Goal: Task Accomplishment & Management: Manage account settings

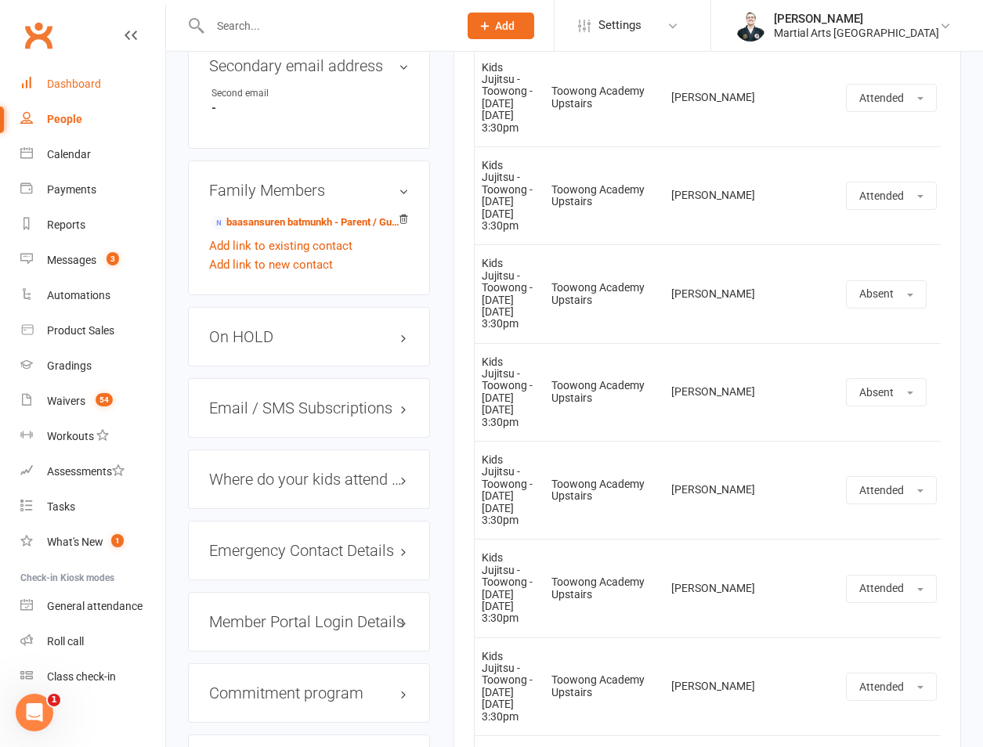
scroll to position [863, 0]
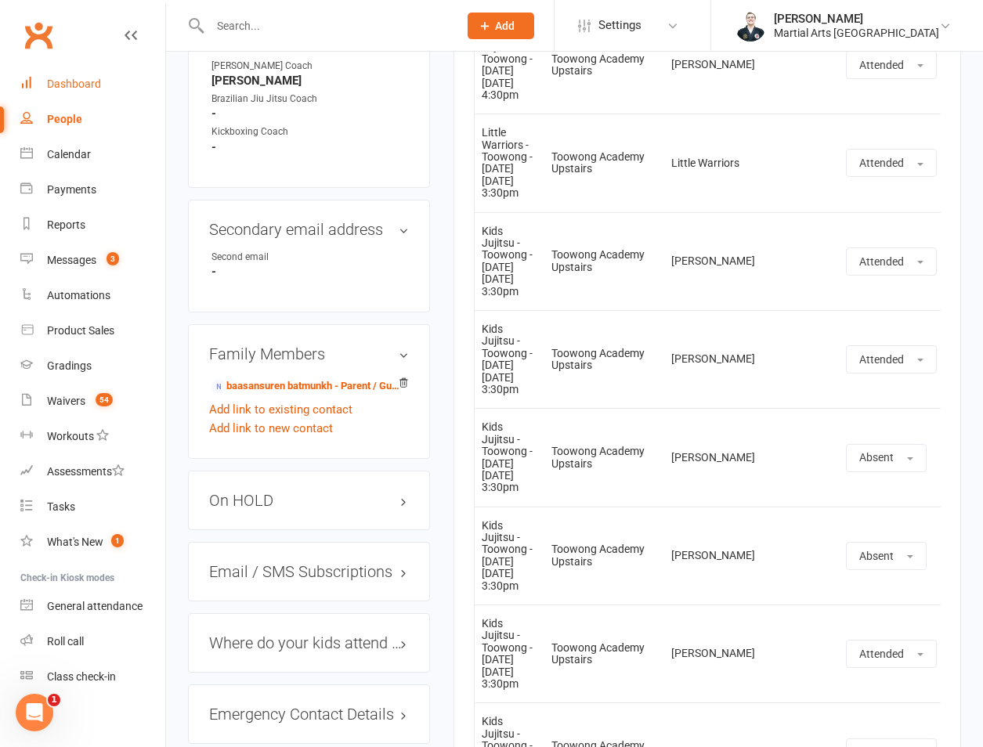
click at [79, 89] on div "Dashboard" at bounding box center [74, 84] width 54 height 13
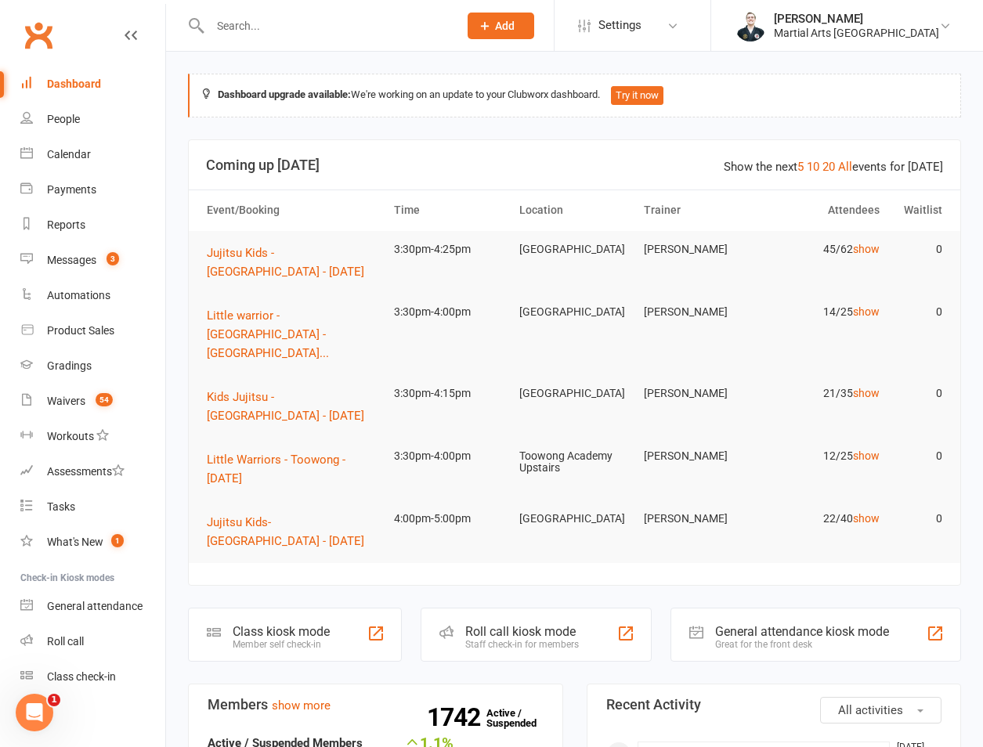
click at [239, 12] on div at bounding box center [317, 25] width 259 height 51
click at [246, 15] on input "text" at bounding box center [326, 26] width 242 height 22
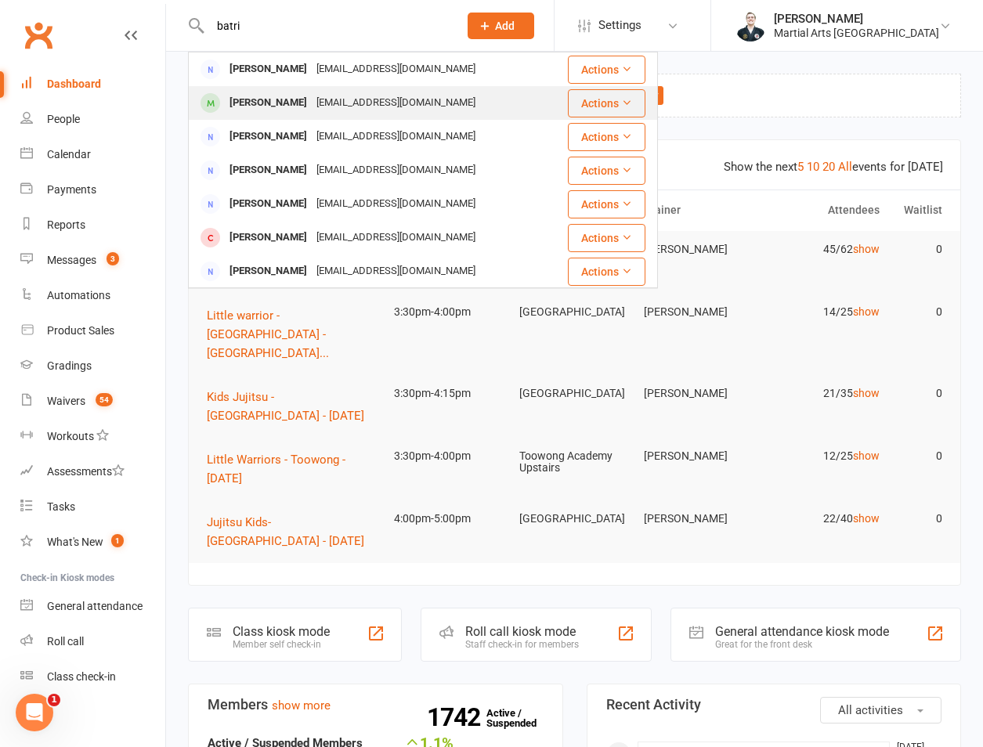
type input "batri"
click at [312, 110] on div "jessbatri@gmail.com" at bounding box center [396, 103] width 168 height 23
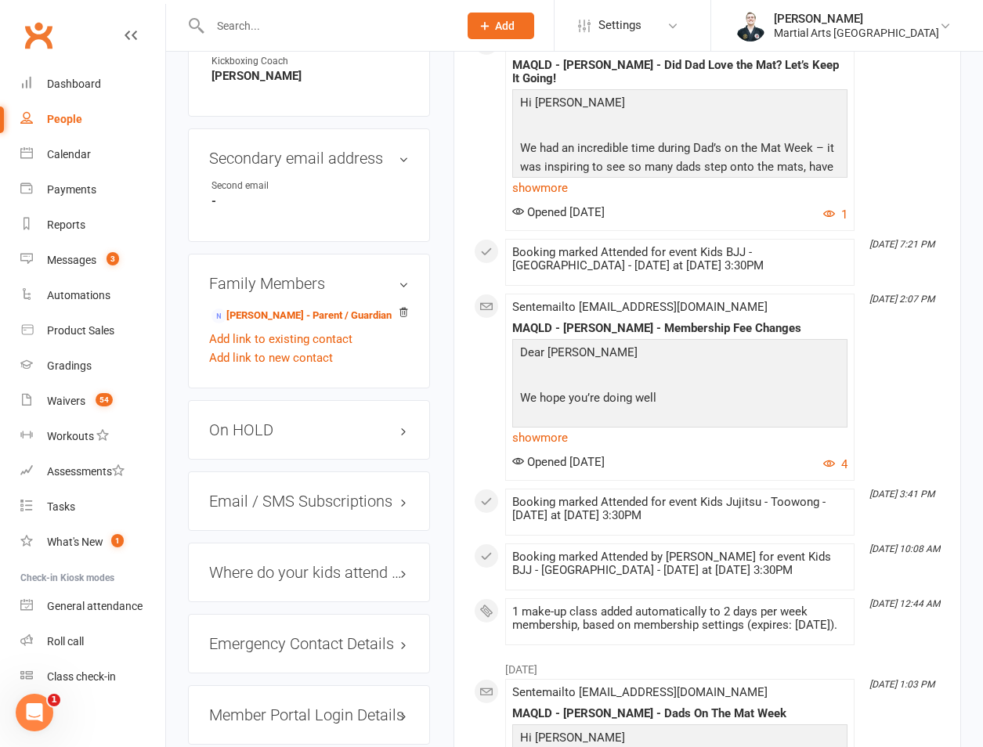
scroll to position [1462, 0]
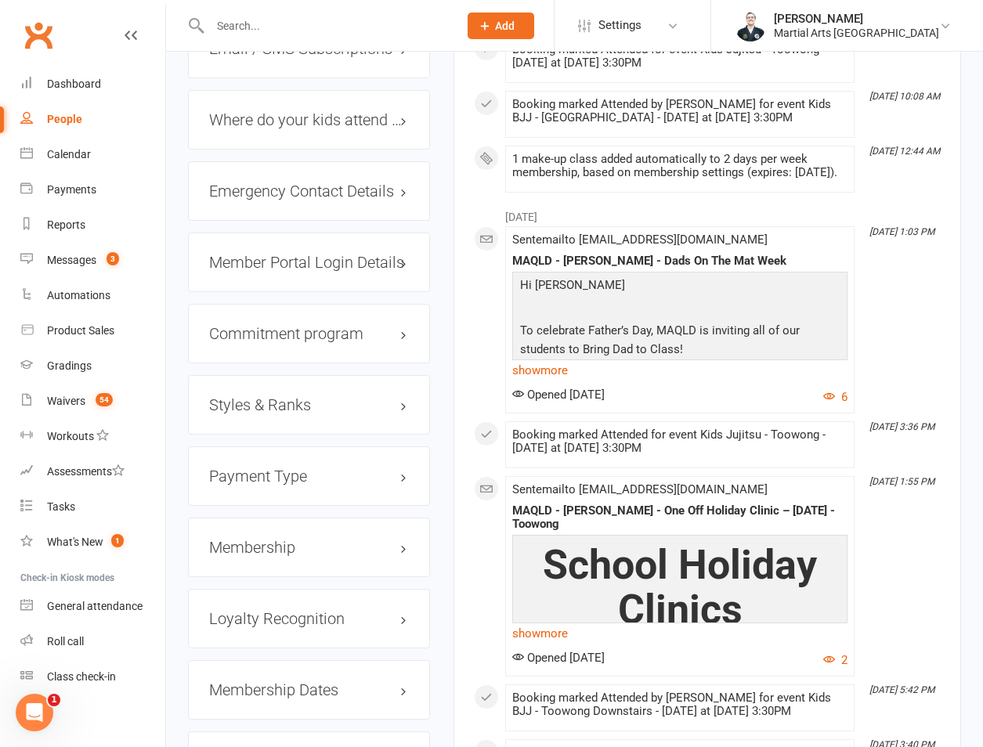
click at [253, 518] on div "Membership" at bounding box center [309, 548] width 242 height 60
click at [258, 518] on div "Membership" at bounding box center [309, 548] width 242 height 60
click at [293, 518] on div "Membership" at bounding box center [309, 548] width 242 height 60
click at [298, 539] on h3 "Membership" at bounding box center [309, 547] width 200 height 17
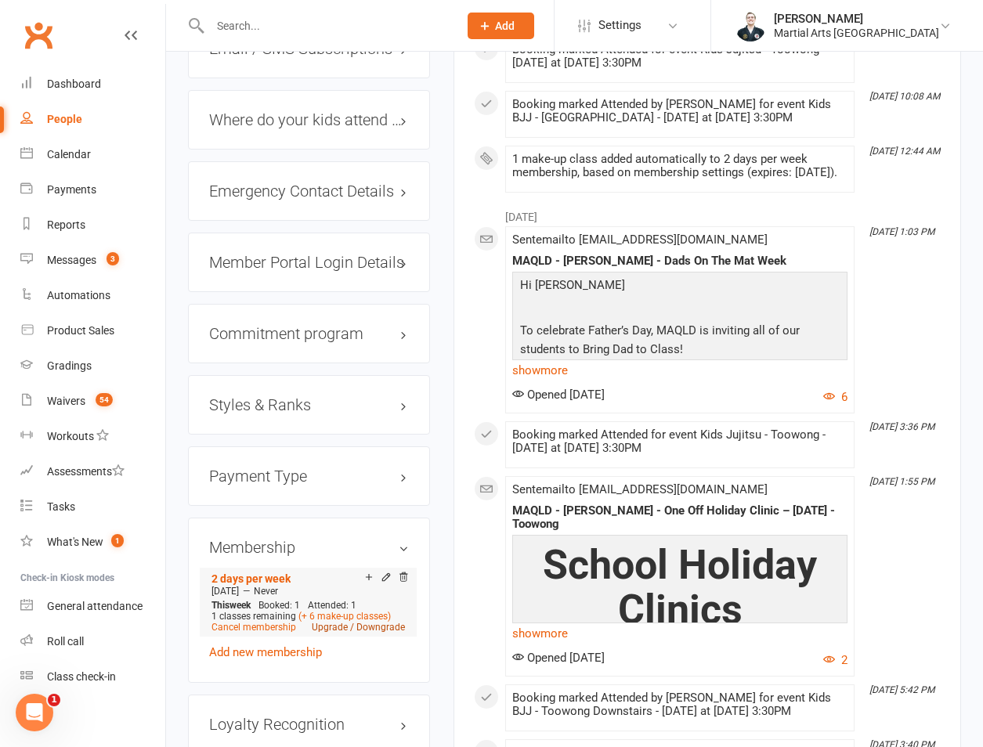
click at [375, 622] on link "Upgrade / Downgrade" at bounding box center [358, 627] width 93 height 11
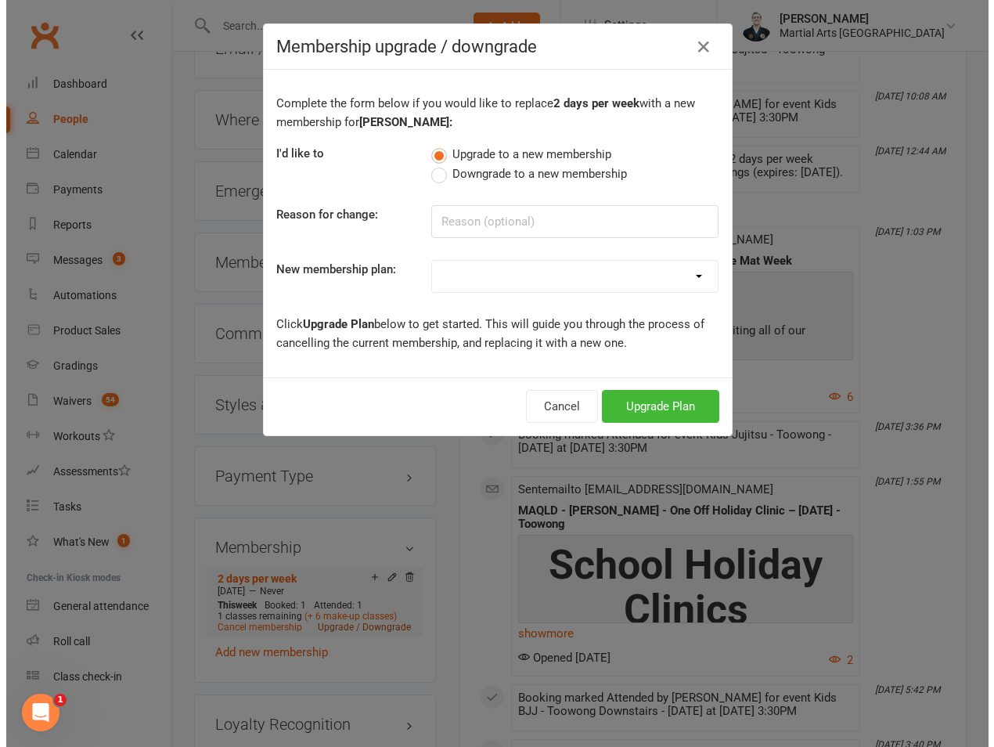
scroll to position [1443, 0]
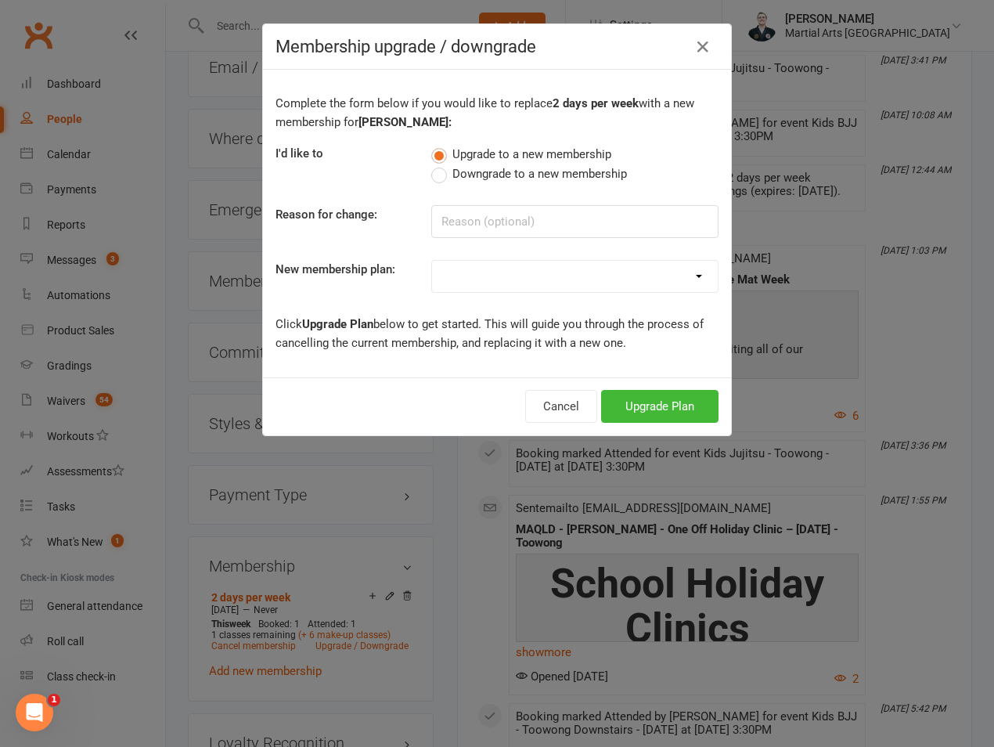
click at [497, 179] on span "Downgrade to a new membership" at bounding box center [540, 172] width 175 height 16
click at [442, 164] on input "Downgrade to a new membership" at bounding box center [436, 164] width 10 height 0
click at [485, 301] on div "Complete the form below if you would like to replace 2 days per week with a new…" at bounding box center [497, 224] width 468 height 308
click at [502, 277] on select "1 day per week 2 days per week 1 Hour Preparation for Grading Clinic - Jujitsu …" at bounding box center [575, 276] width 286 height 31
select select "0"
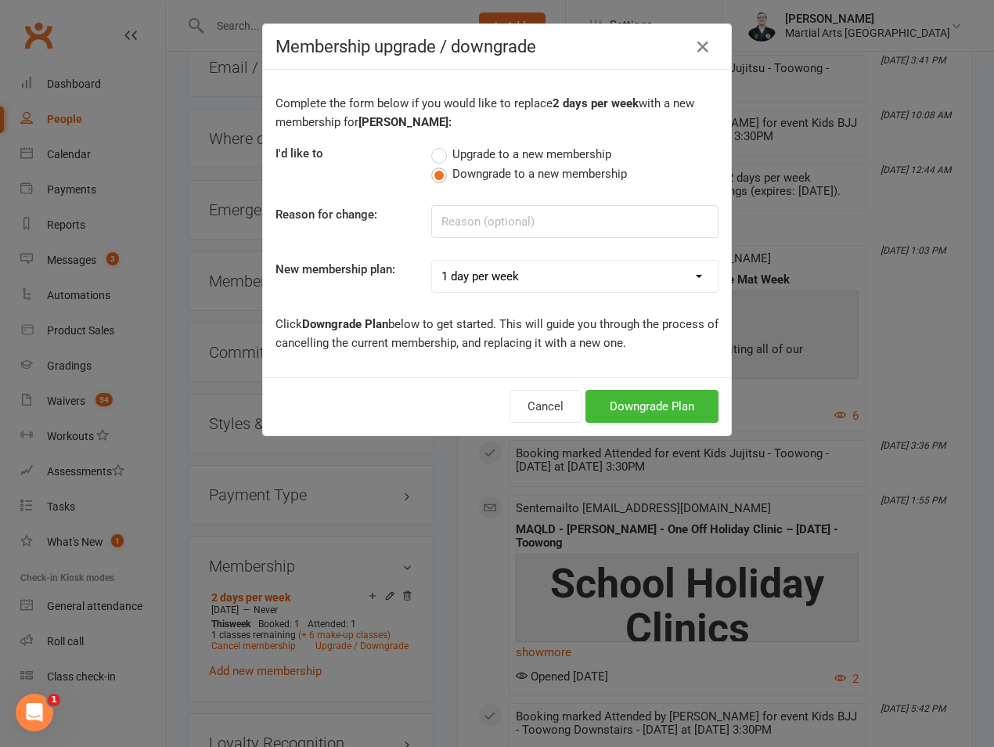
click at [432, 261] on select "1 day per week 2 days per week 1 Hour Preparation for Grading Clinic - Jujitsu …" at bounding box center [575, 276] width 286 height 31
click at [685, 411] on button "Downgrade Plan" at bounding box center [652, 406] width 133 height 33
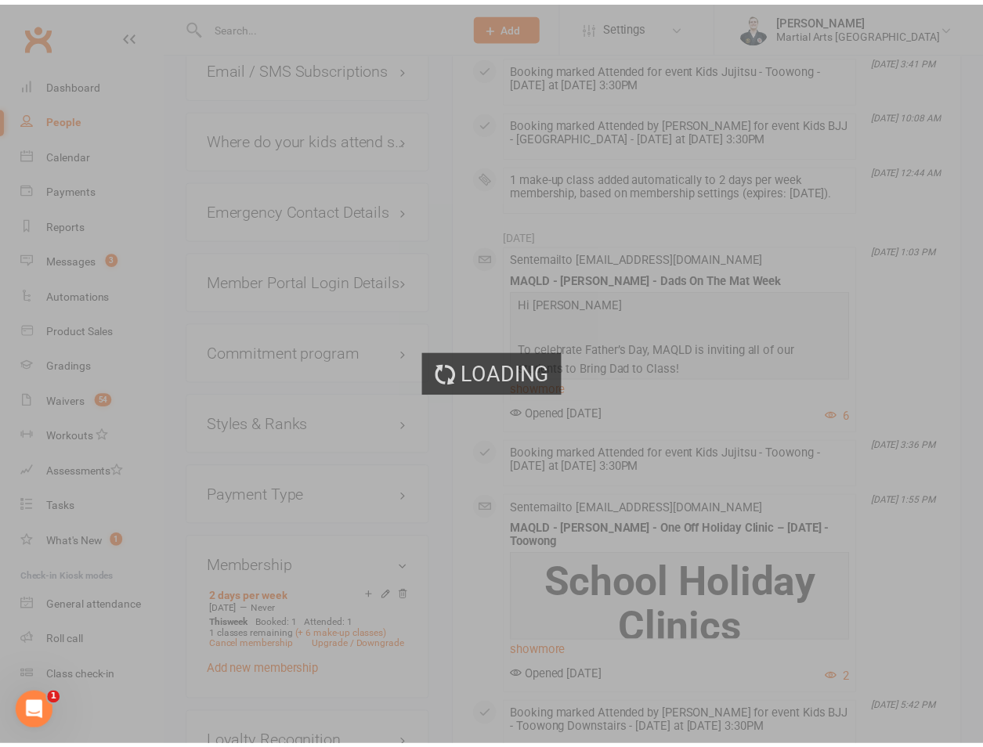
scroll to position [1462, 0]
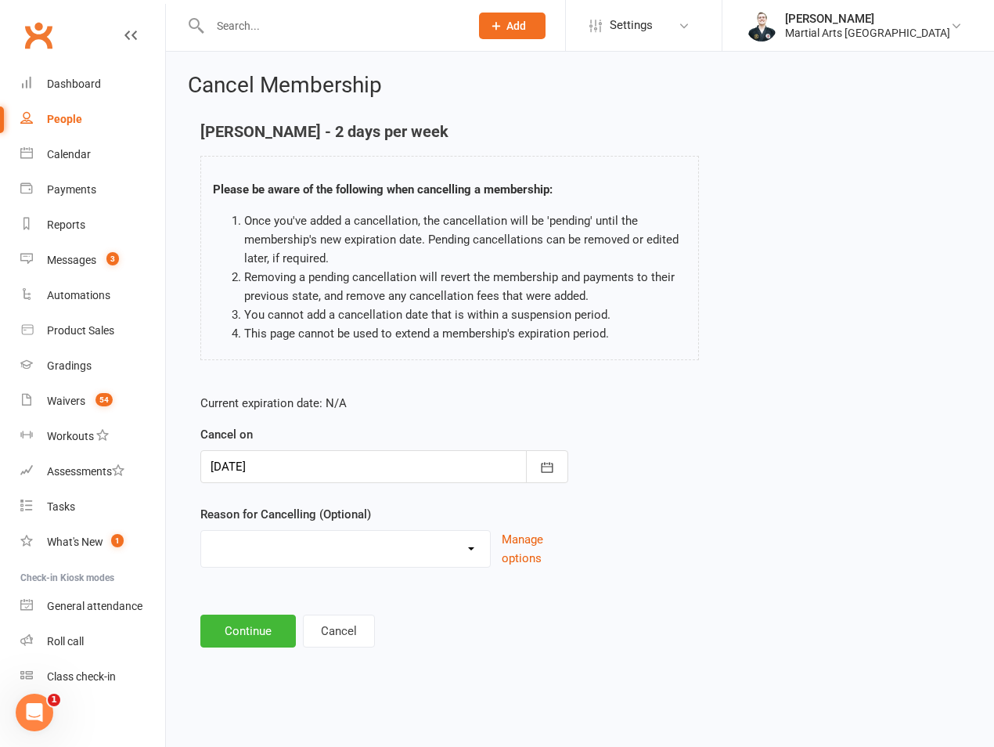
click at [272, 559] on select "Holiday Injury Lost Interest Moving None Given Other Commitments Taking a break…" at bounding box center [345, 546] width 289 height 31
click at [307, 576] on div "Current expiration date: N/A Cancel on 17 Sep 2025 September 2025 Sun Mon Tue W…" at bounding box center [385, 486] width 392 height 208
click at [314, 547] on select "Holiday Injury Lost Interest Moving None Given Other Commitments Taking a break…" at bounding box center [345, 546] width 289 height 31
click at [239, 625] on button "Continue" at bounding box center [248, 631] width 96 height 33
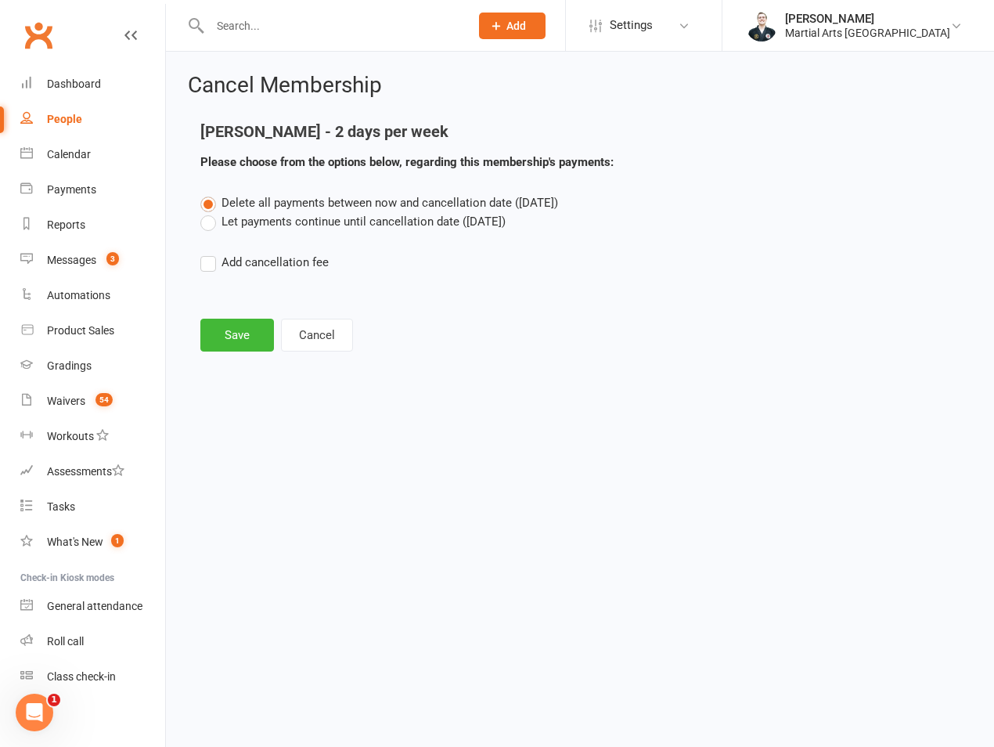
click at [253, 310] on main "Henry Batri - 2 days per week Please choose from the options below, regarding t…" at bounding box center [580, 237] width 785 height 229
click at [251, 329] on button "Save" at bounding box center [237, 335] width 74 height 33
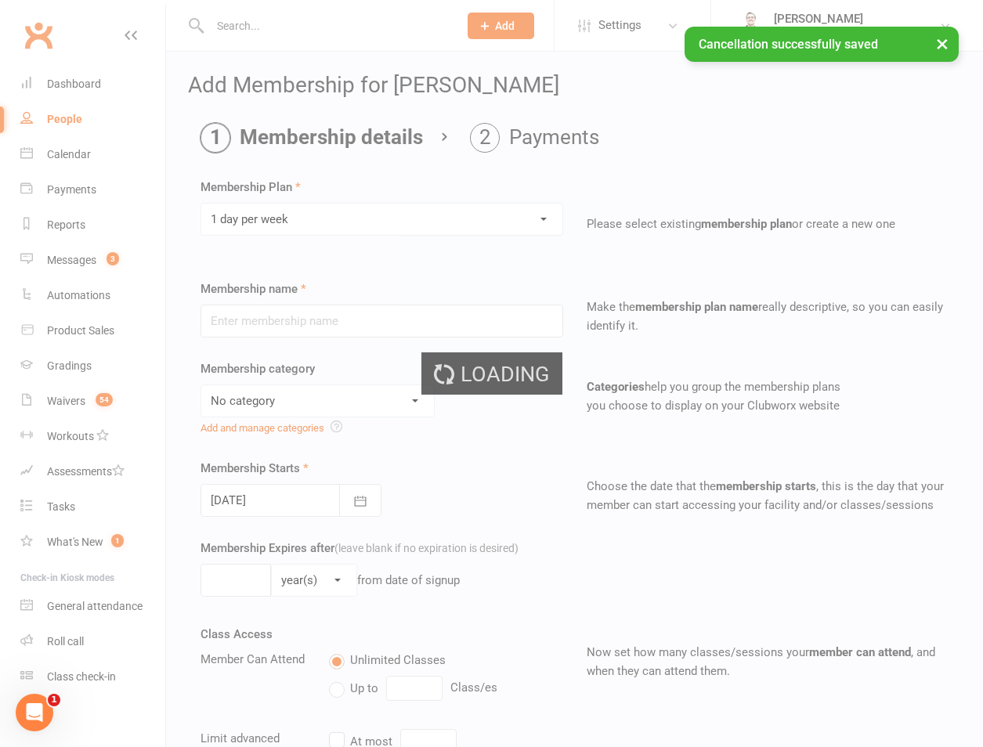
type input "1 day per week"
select select "3"
type input "0"
type input "1"
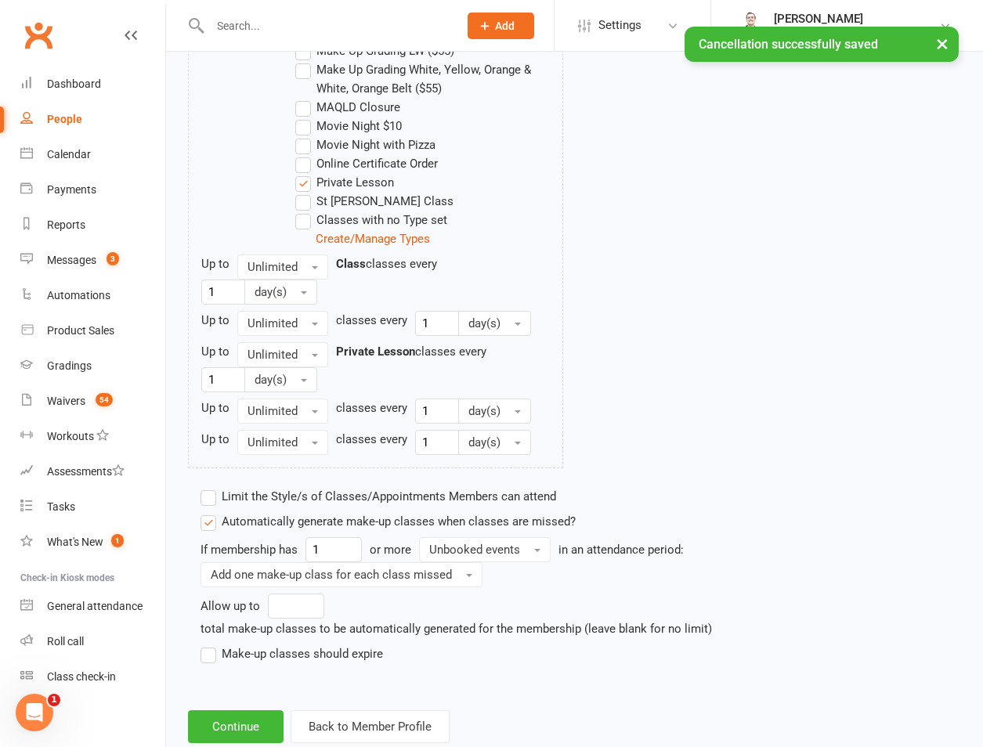
scroll to position [1118, 0]
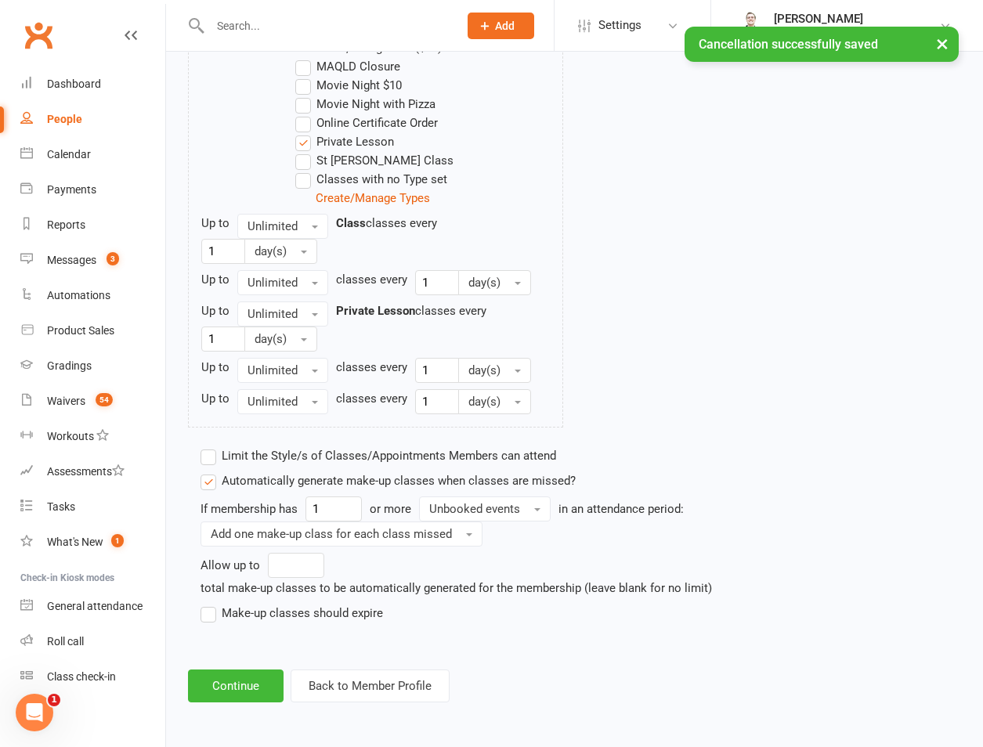
drag, startPoint x: 251, startPoint y: 613, endPoint x: 255, endPoint y: 623, distance: 10.5
click at [253, 611] on label "Make-up classes should expire" at bounding box center [291, 613] width 182 height 19
click at [211, 604] on input "Make-up classes should expire" at bounding box center [205, 604] width 10 height 0
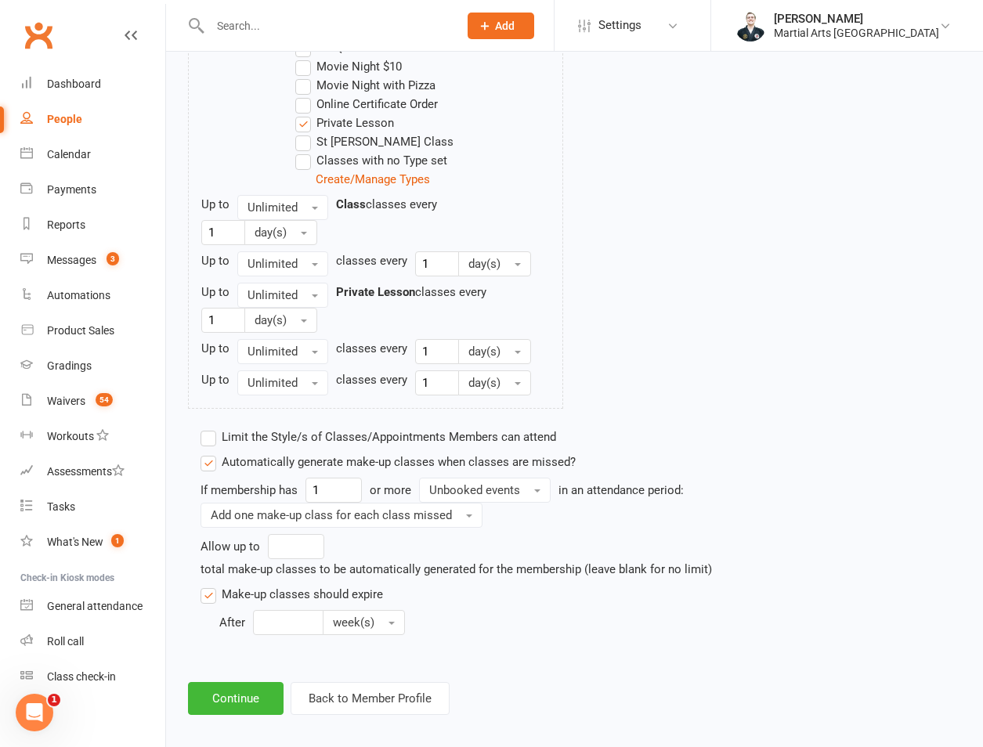
click at [267, 657] on div "Limit the Style/s of Classes/Appointments Members can attend Select Styles Braz…" at bounding box center [478, 539] width 579 height 236
drag, startPoint x: 274, startPoint y: 651, endPoint x: 279, endPoint y: 644, distance: 8.5
click at [274, 635] on input "number" at bounding box center [288, 622] width 70 height 25
click at [464, 497] on span "Unbooked events" at bounding box center [474, 490] width 91 height 14
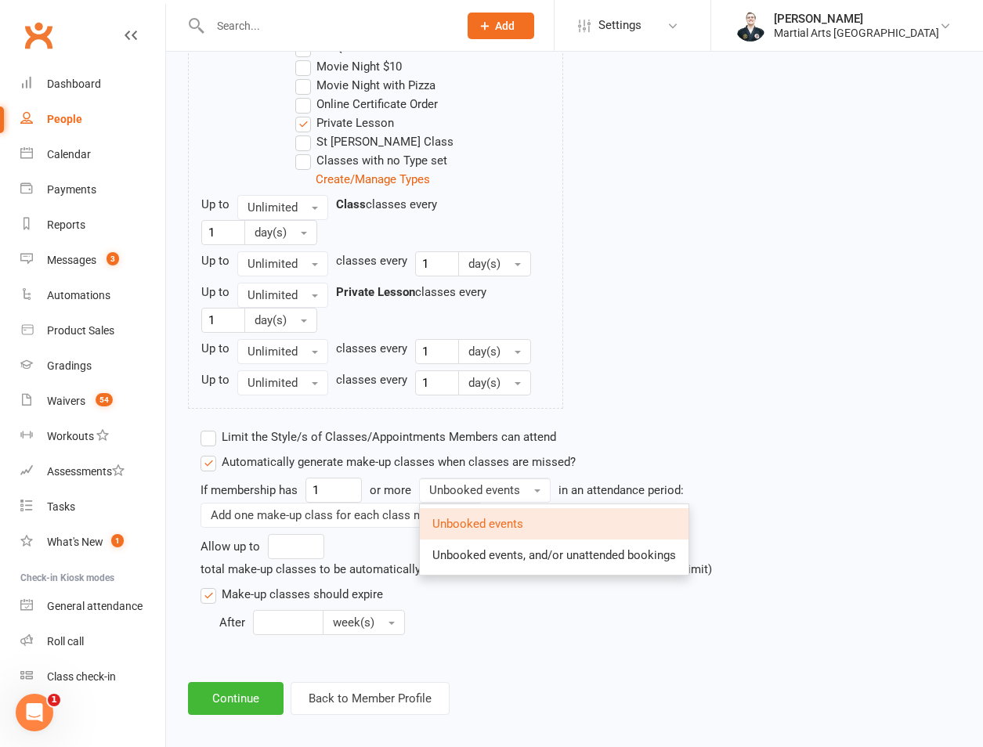
click at [485, 540] on link "Unbooked events" at bounding box center [554, 523] width 269 height 31
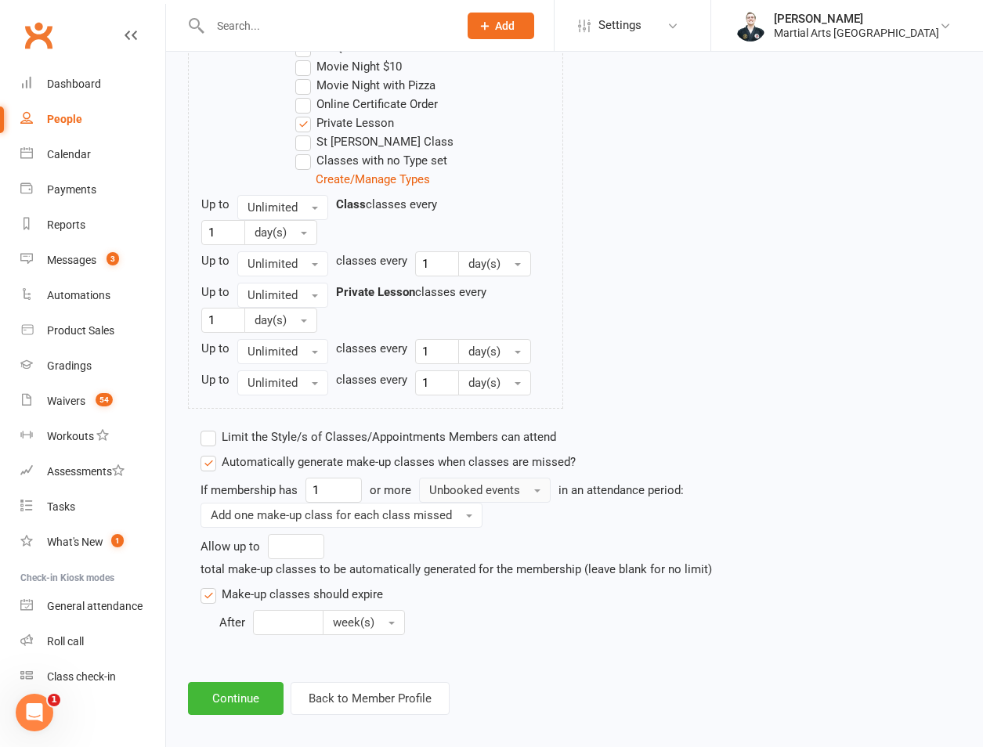
click at [502, 497] on span "Unbooked events" at bounding box center [474, 490] width 91 height 14
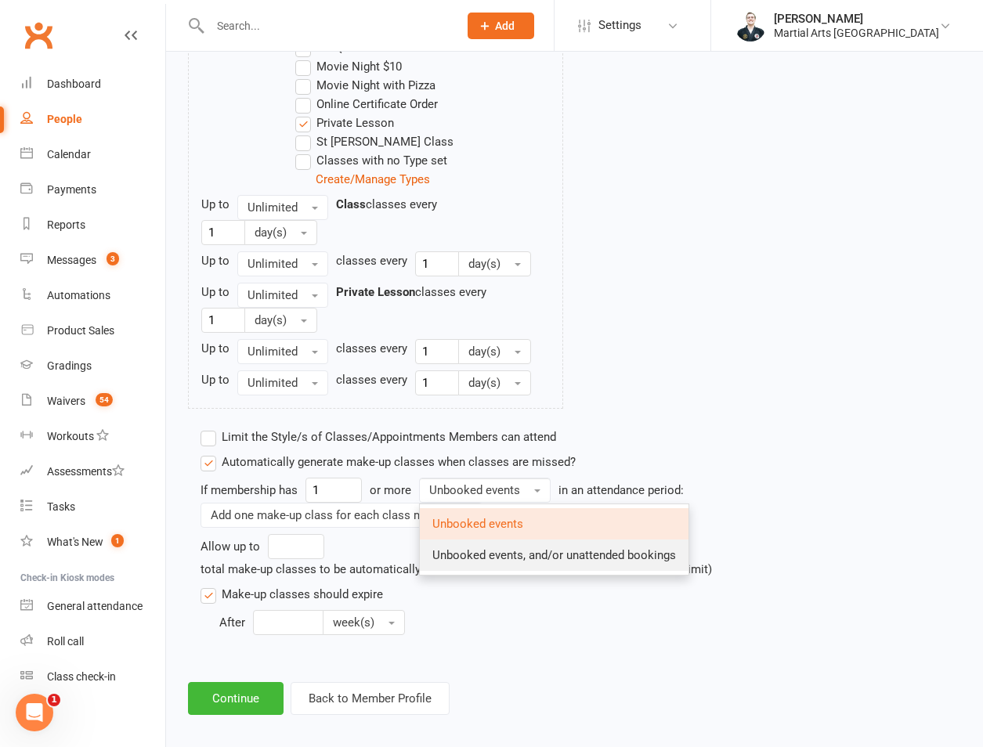
drag, startPoint x: 502, startPoint y: 519, endPoint x: 502, endPoint y: 587, distance: 68.1
click at [502, 571] on link "Unbooked events, and/or unattended bookings" at bounding box center [554, 555] width 269 height 31
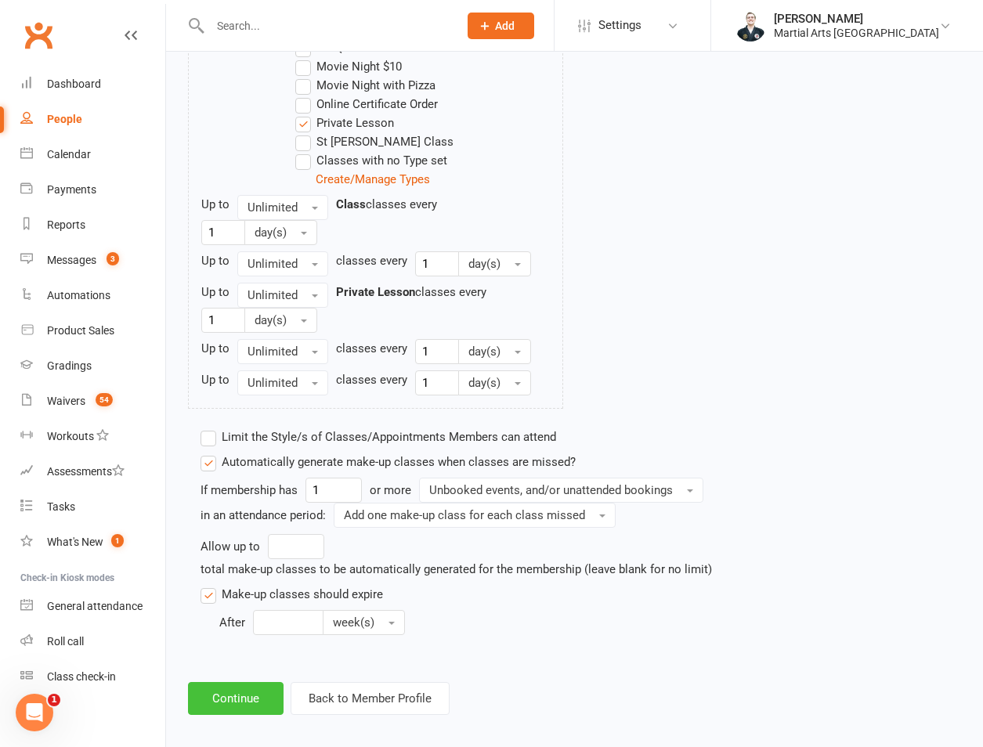
click at [232, 715] on button "Continue" at bounding box center [236, 698] width 96 height 33
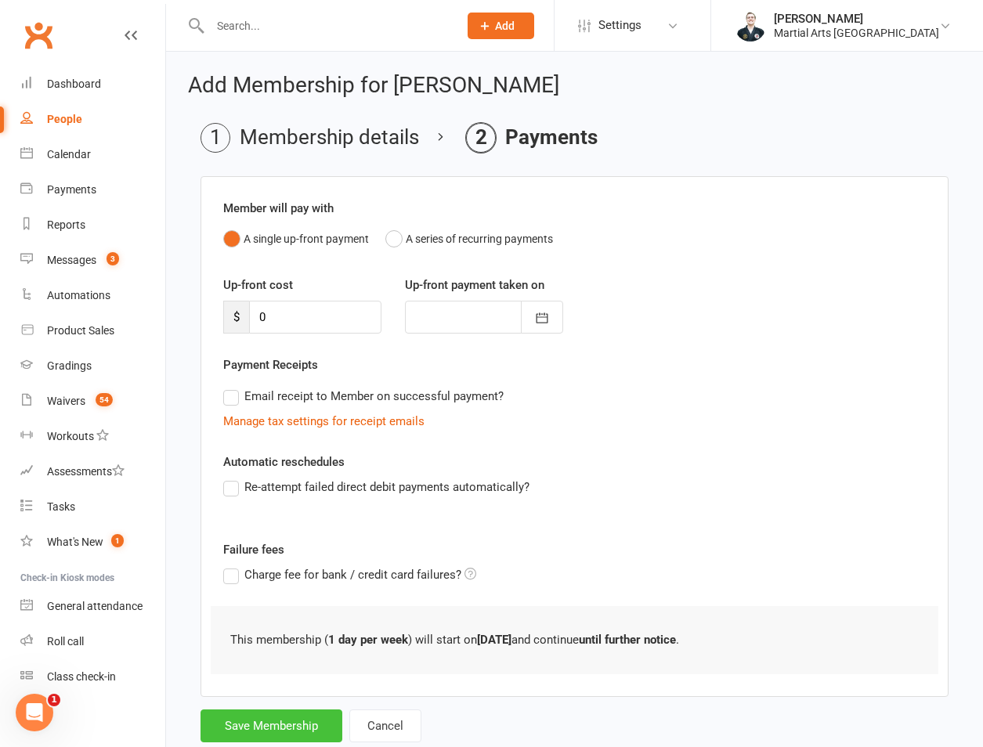
click at [239, 709] on button "Save Membership" at bounding box center [271, 725] width 142 height 33
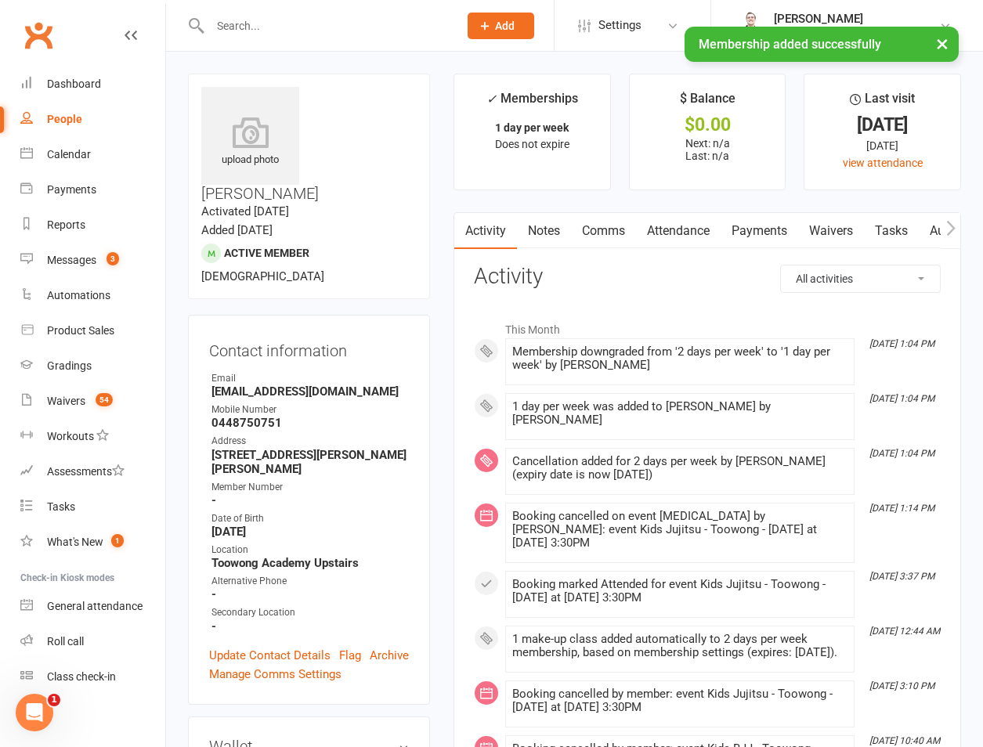
click at [671, 228] on link "Attendance" at bounding box center [678, 231] width 85 height 36
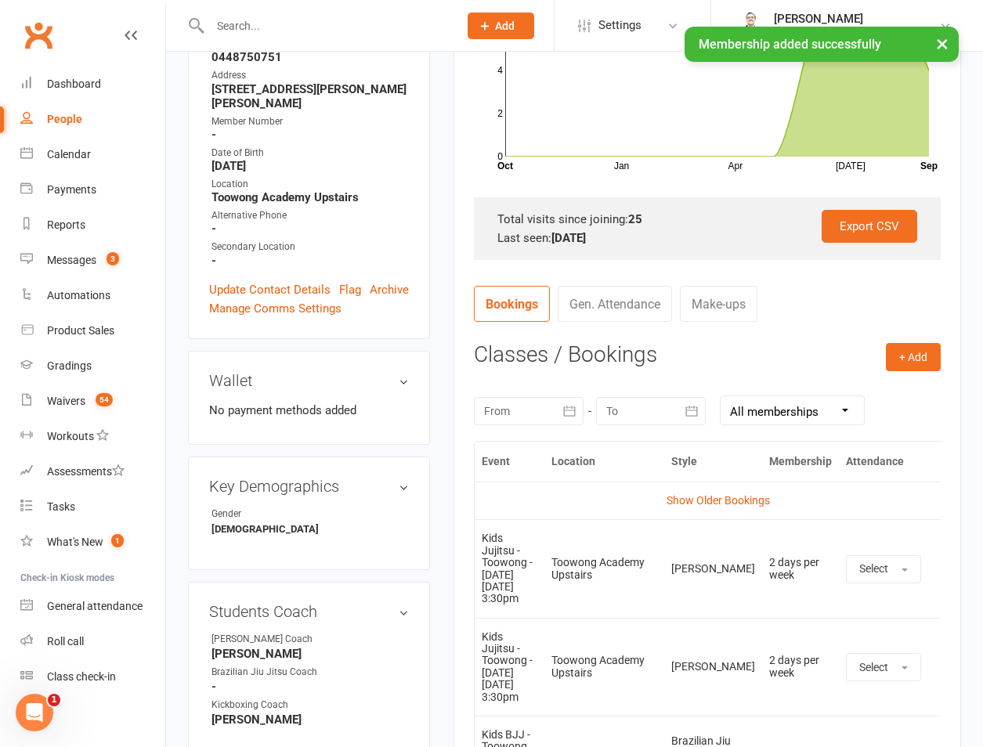
scroll to position [731, 0]
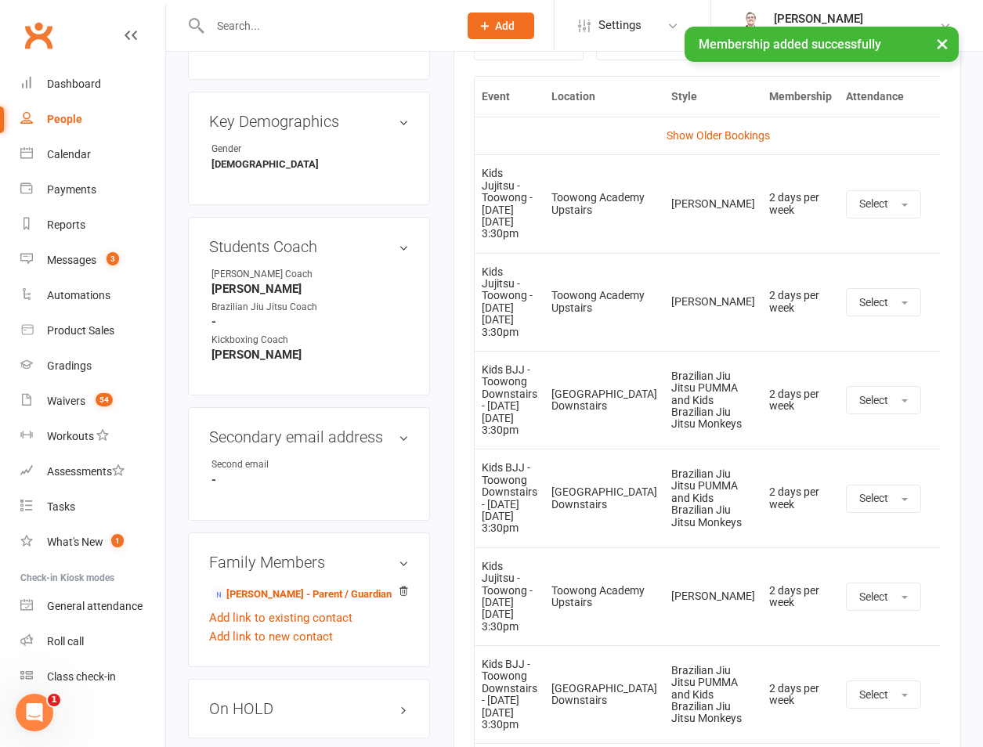
click at [937, 204] on icon at bounding box center [945, 205] width 16 height 16
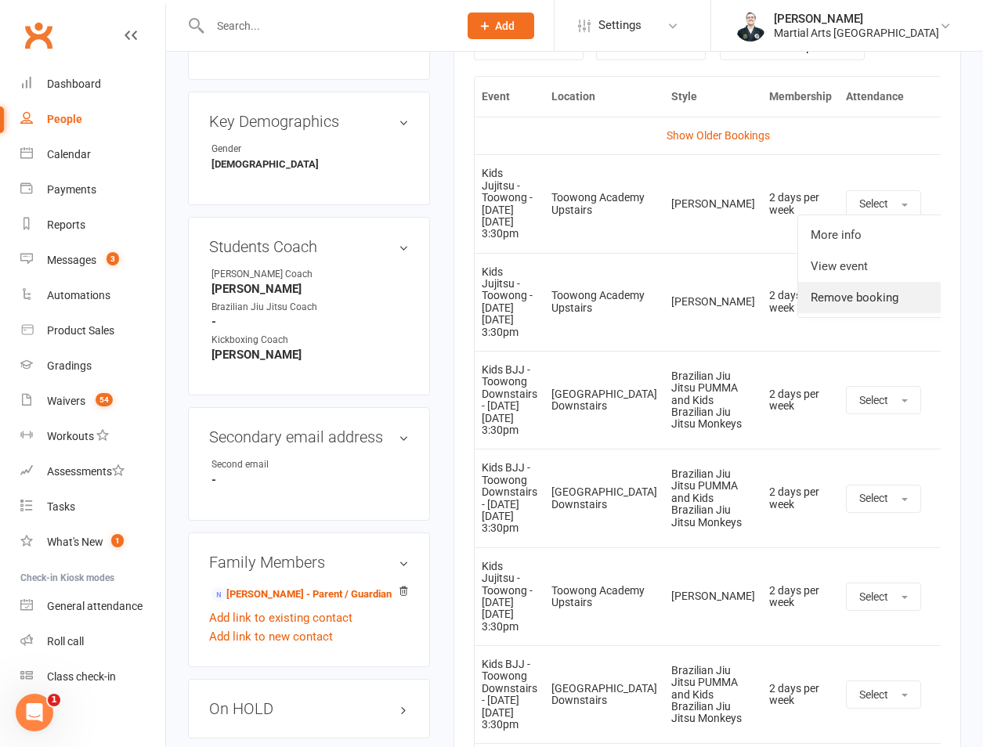
click at [873, 291] on link "Remove booking" at bounding box center [875, 297] width 155 height 31
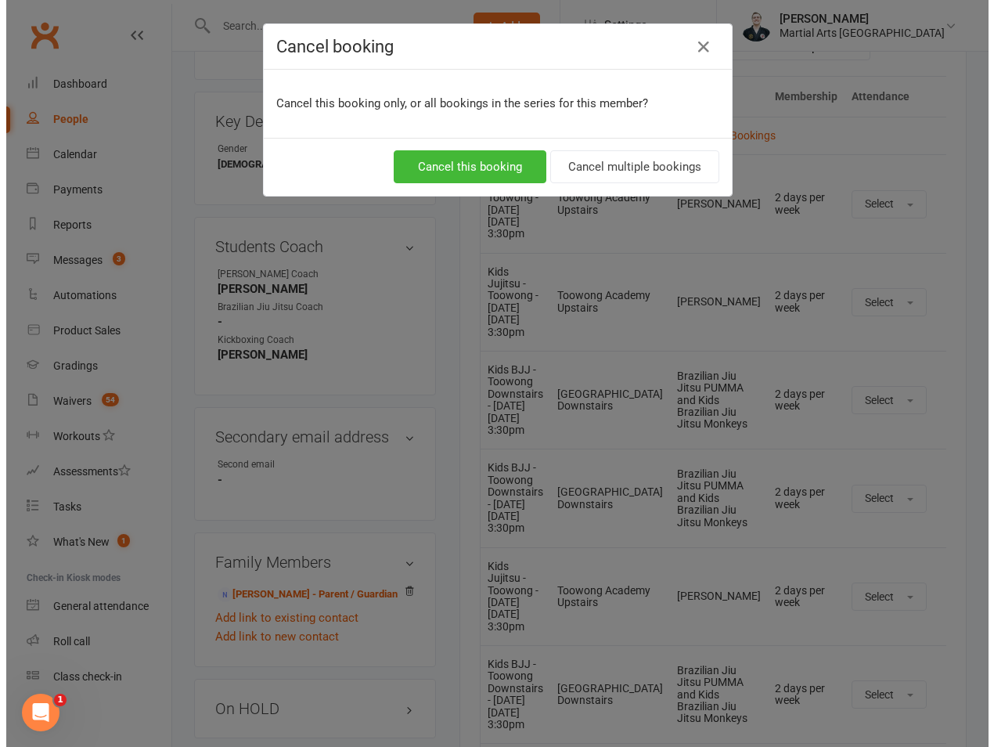
scroll to position [712, 0]
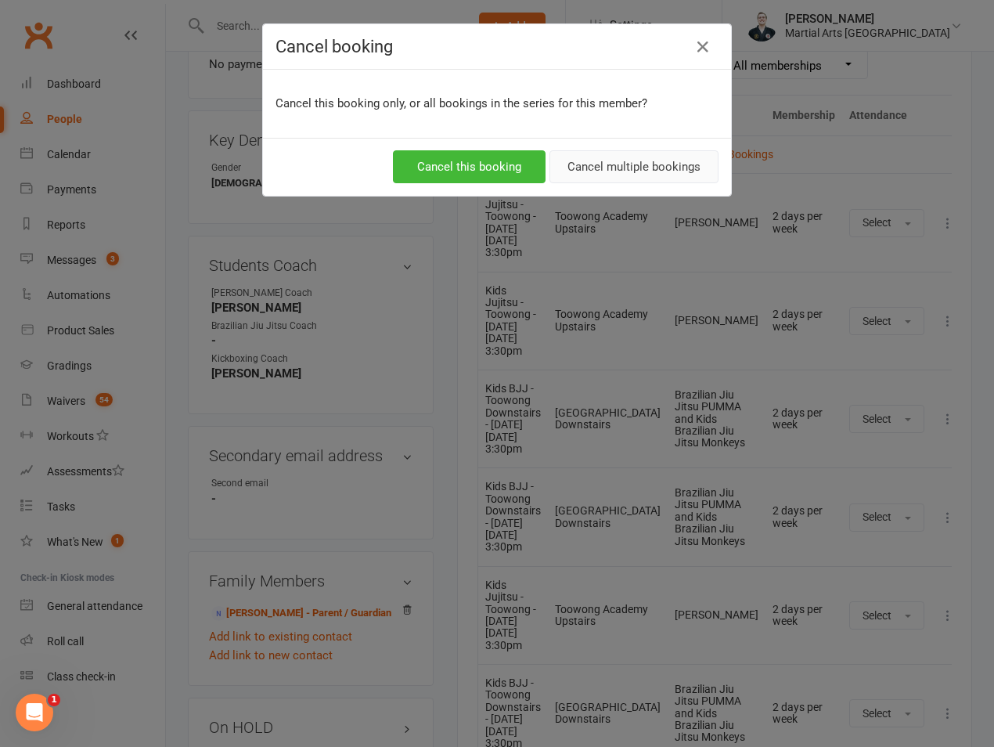
click at [582, 167] on button "Cancel multiple bookings" at bounding box center [634, 166] width 169 height 33
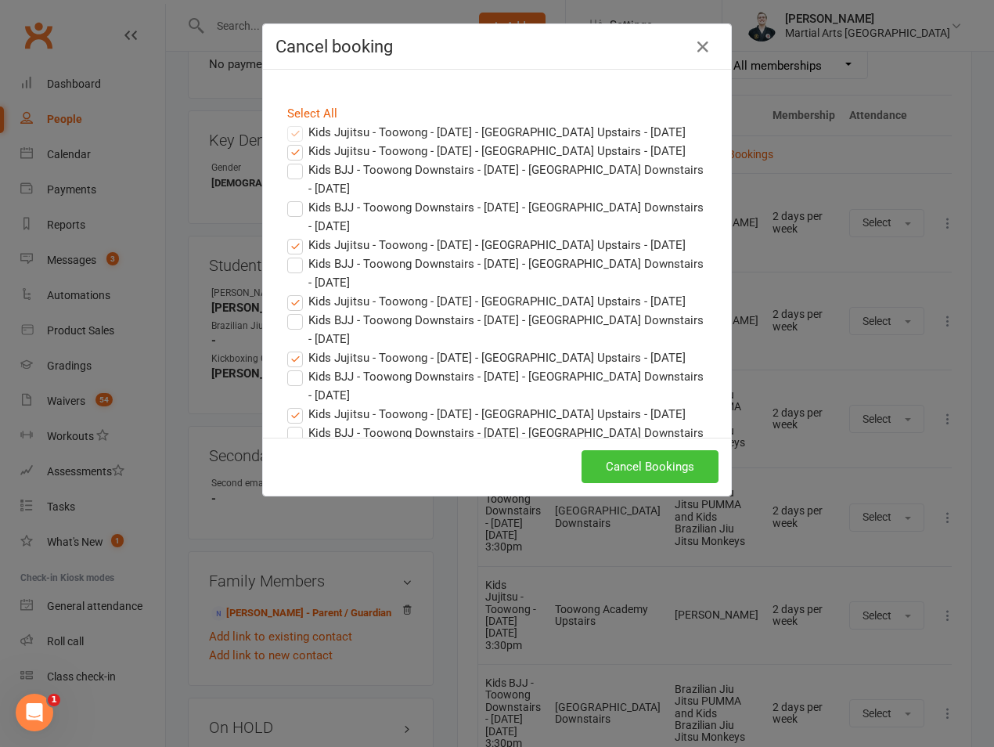
click at [624, 453] on button "Cancel Bookings" at bounding box center [650, 466] width 137 height 33
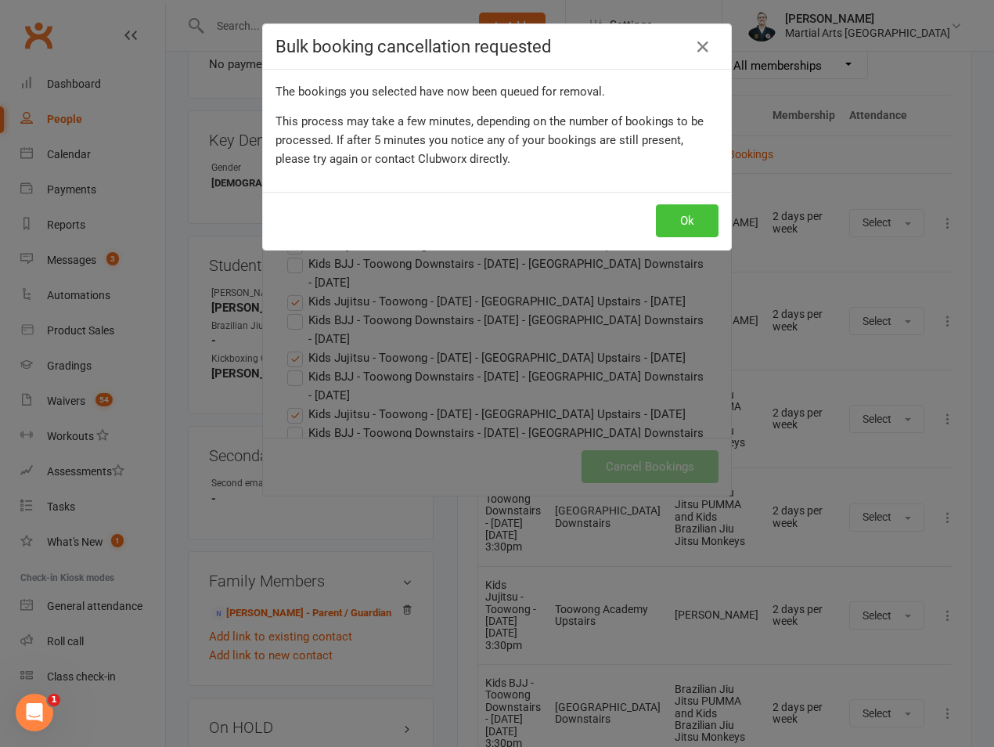
click at [673, 218] on button "Ok" at bounding box center [687, 220] width 63 height 33
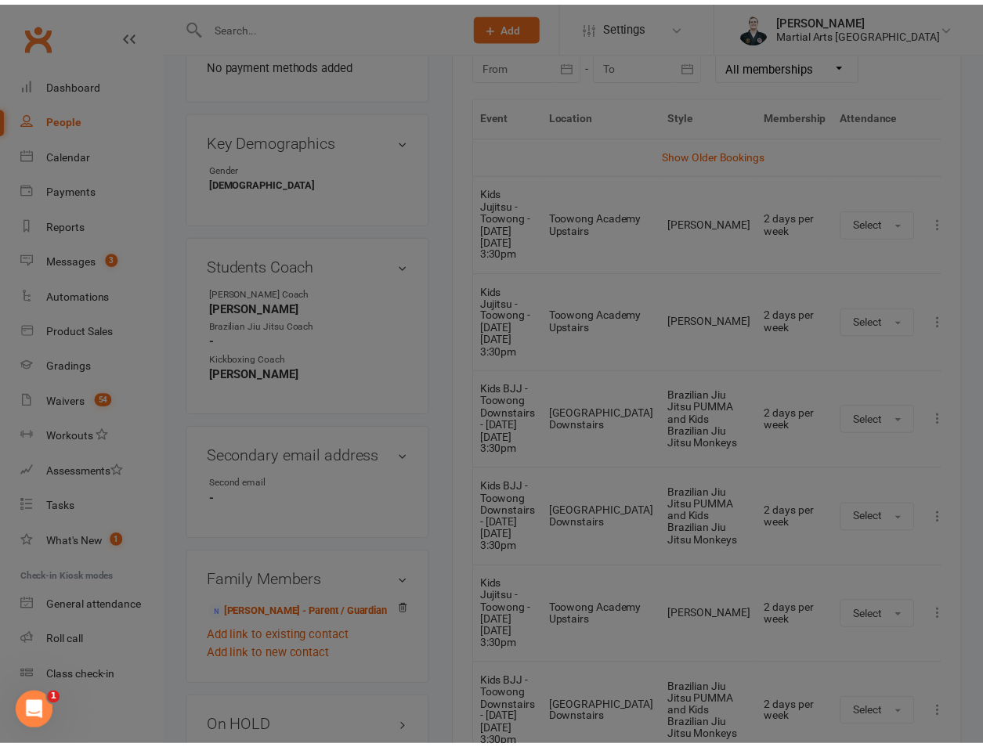
scroll to position [731, 0]
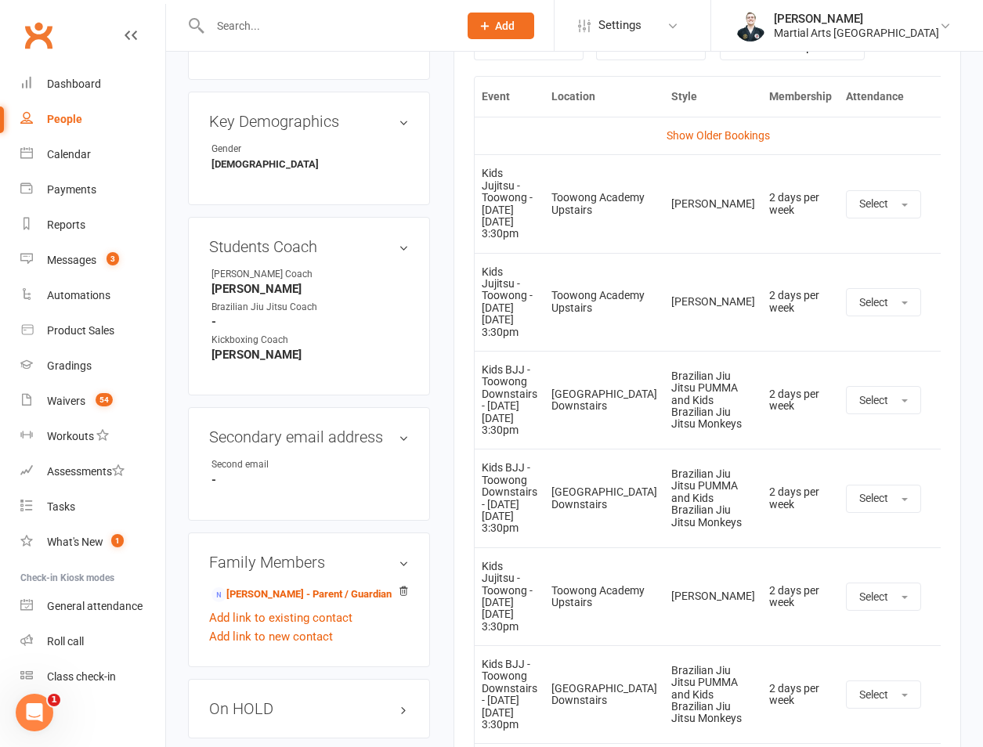
click at [937, 294] on icon at bounding box center [945, 302] width 16 height 16
click at [852, 380] on link "Remove booking" at bounding box center [875, 395] width 155 height 31
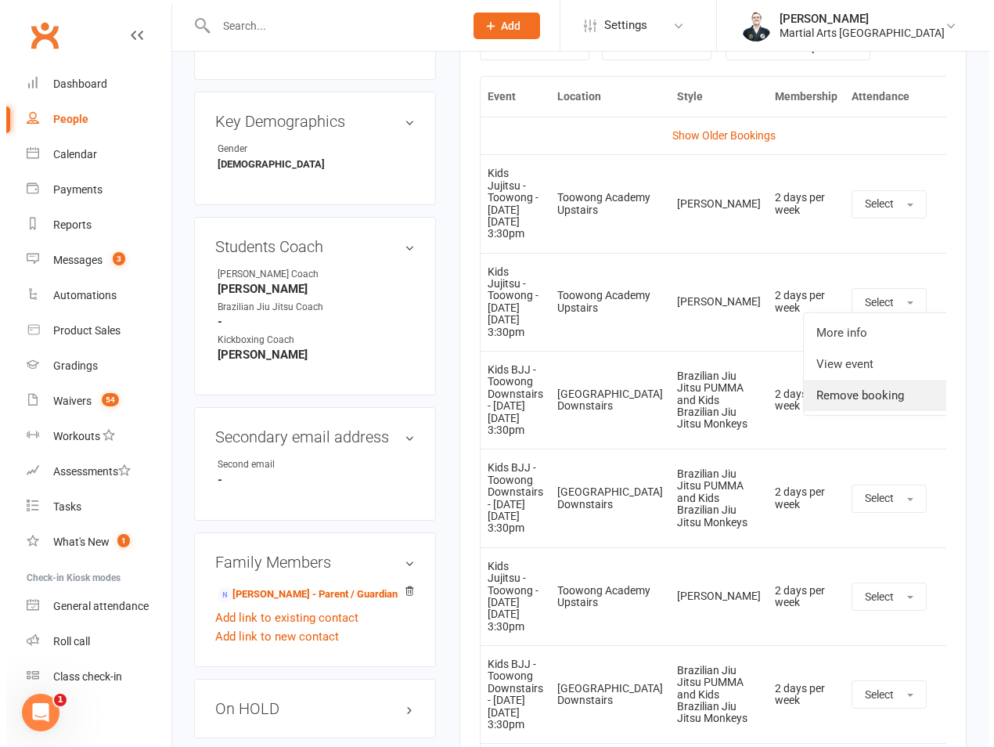
scroll to position [712, 0]
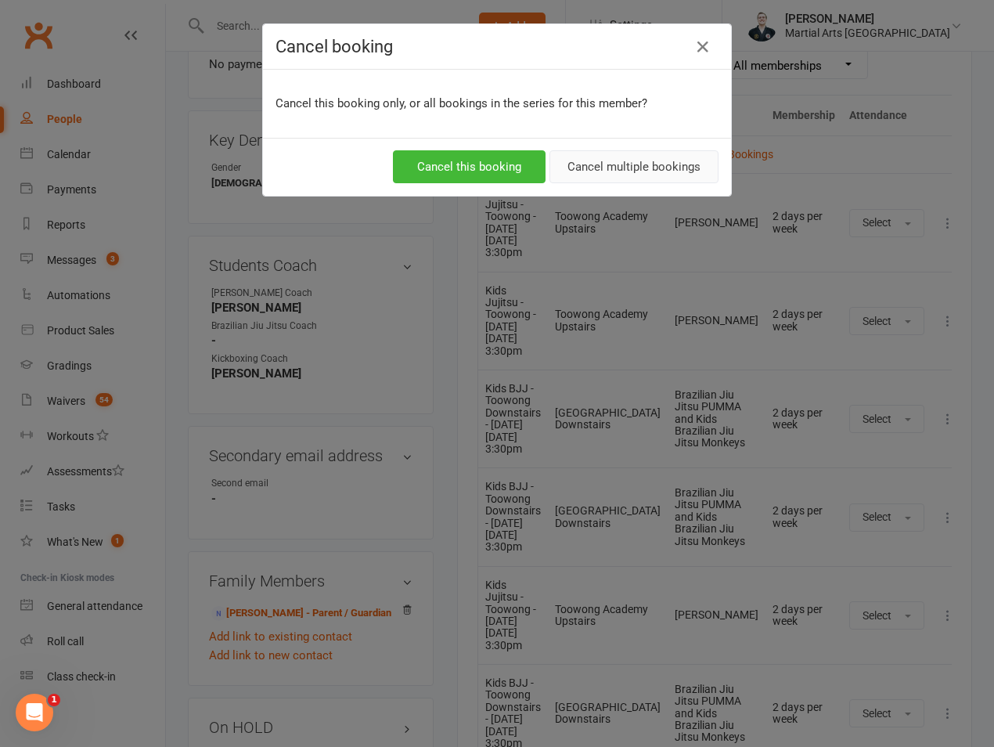
click at [650, 164] on button "Cancel multiple bookings" at bounding box center [634, 166] width 169 height 33
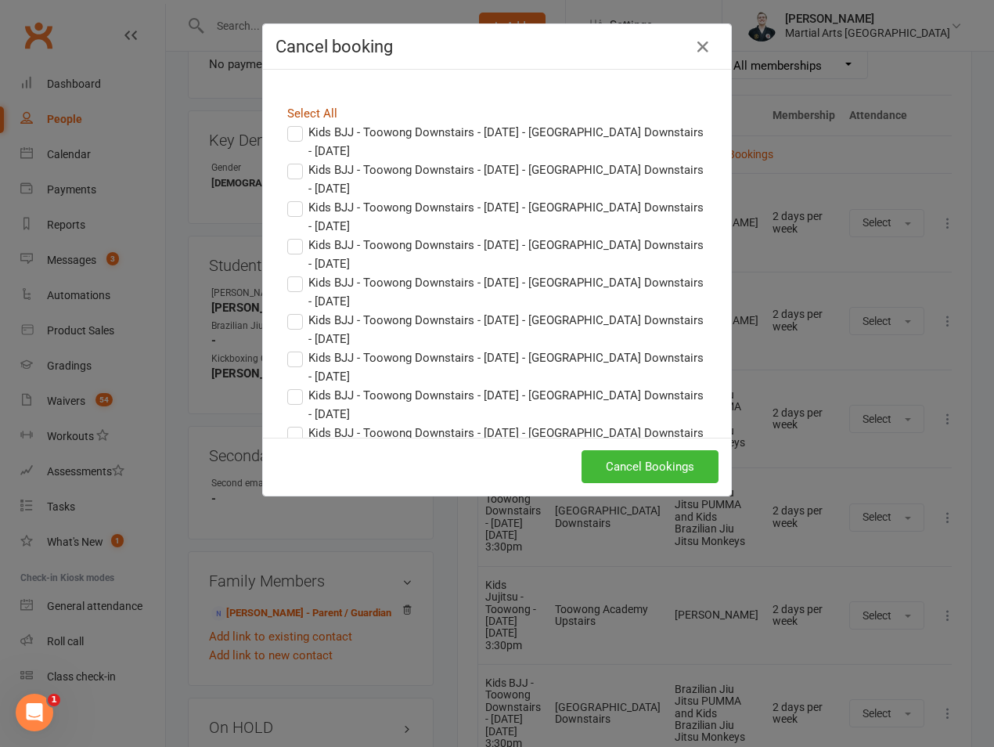
drag, startPoint x: 319, startPoint y: 110, endPoint x: 352, endPoint y: 150, distance: 51.7
click at [319, 110] on link "Select All" at bounding box center [312, 113] width 50 height 14
click at [584, 446] on div "Cancel Bookings" at bounding box center [497, 467] width 468 height 58
click at [603, 467] on button "Cancel Bookings" at bounding box center [650, 466] width 137 height 33
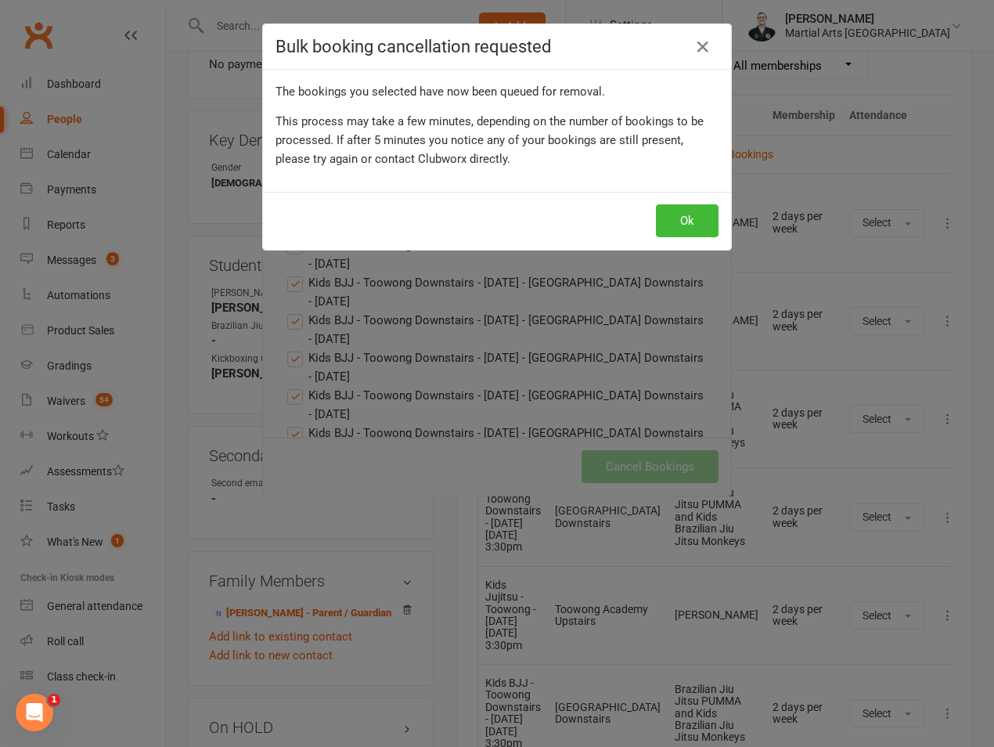
click at [666, 237] on div "Ok" at bounding box center [497, 221] width 468 height 58
click at [683, 221] on button "Ok" at bounding box center [687, 220] width 63 height 33
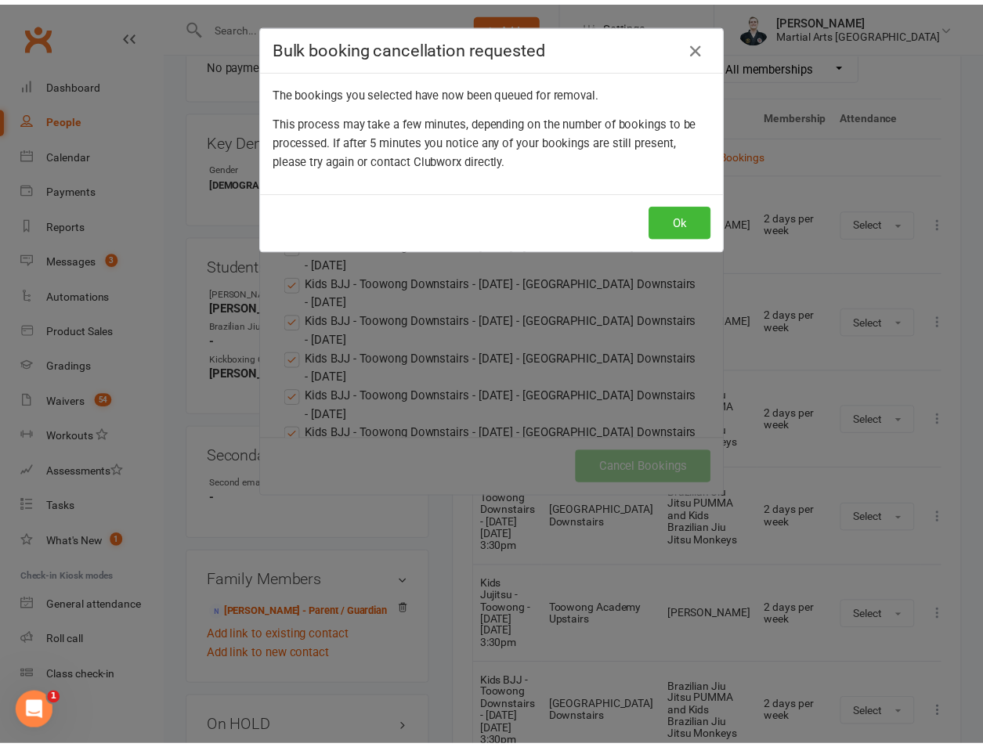
scroll to position [731, 0]
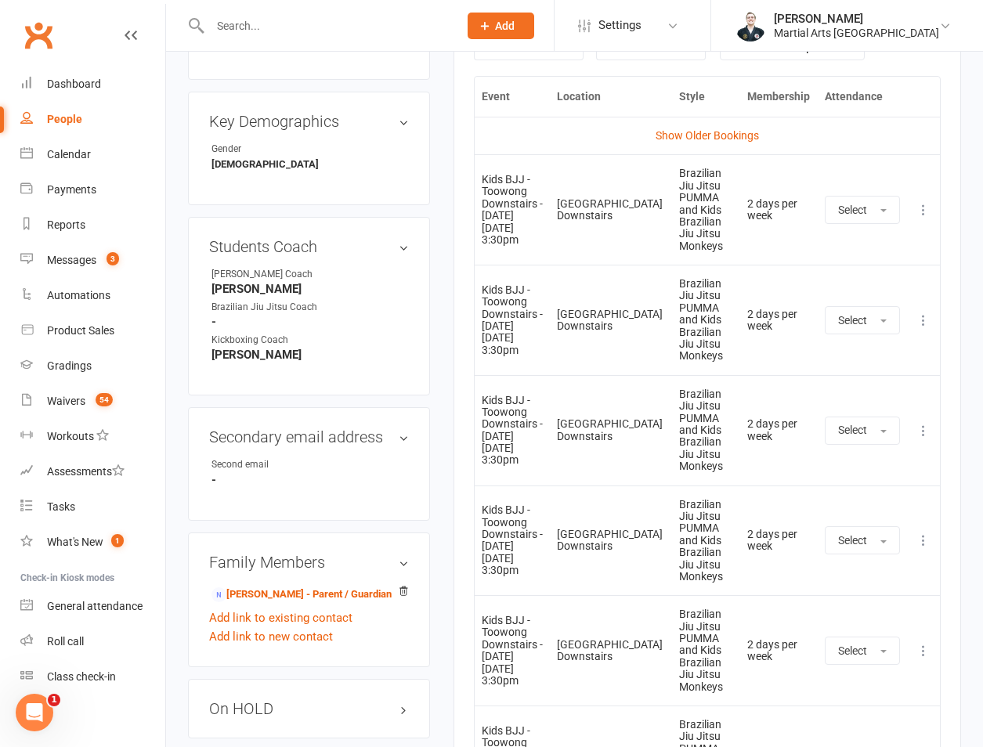
click at [563, 106] on th "Location" at bounding box center [611, 97] width 122 height 40
click at [549, 49] on div "Prospect Member Non-attending contact Class / event Appointment Grading event T…" at bounding box center [500, 25] width 106 height 51
click at [547, 56] on div at bounding box center [529, 46] width 110 height 28
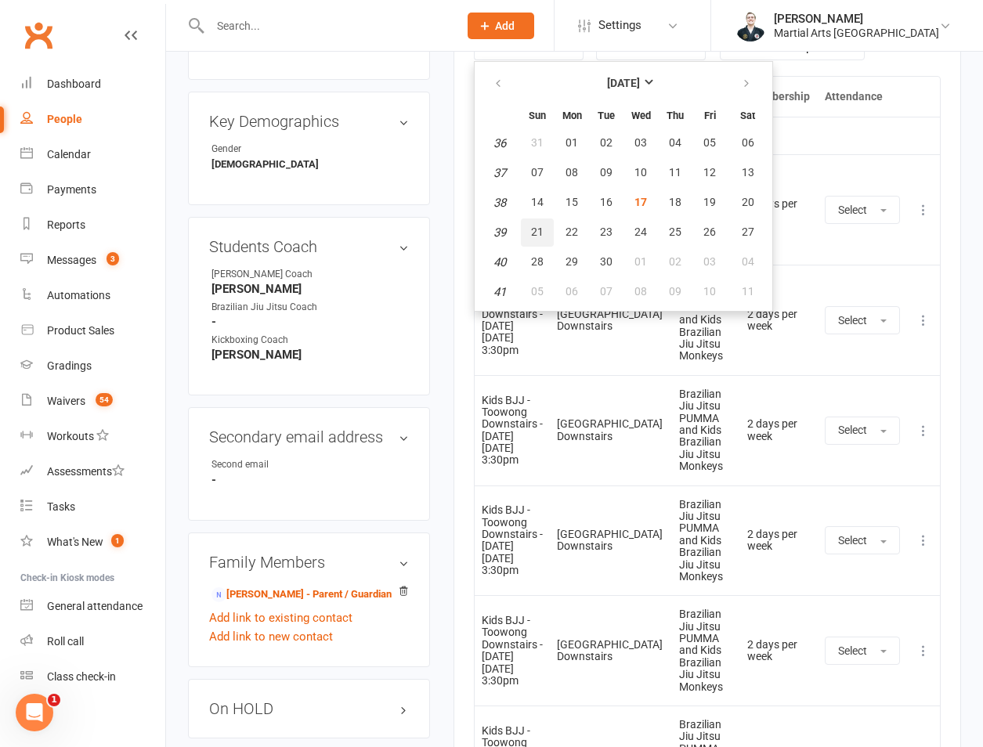
click at [540, 218] on button "21" at bounding box center [537, 232] width 33 height 28
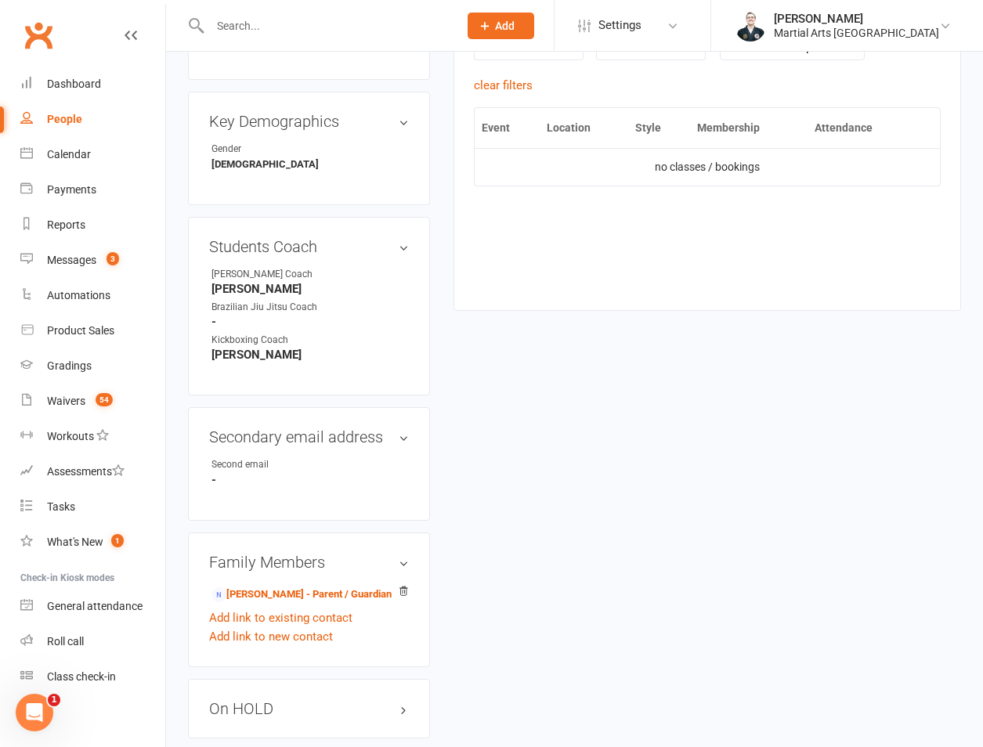
scroll to position [366, 0]
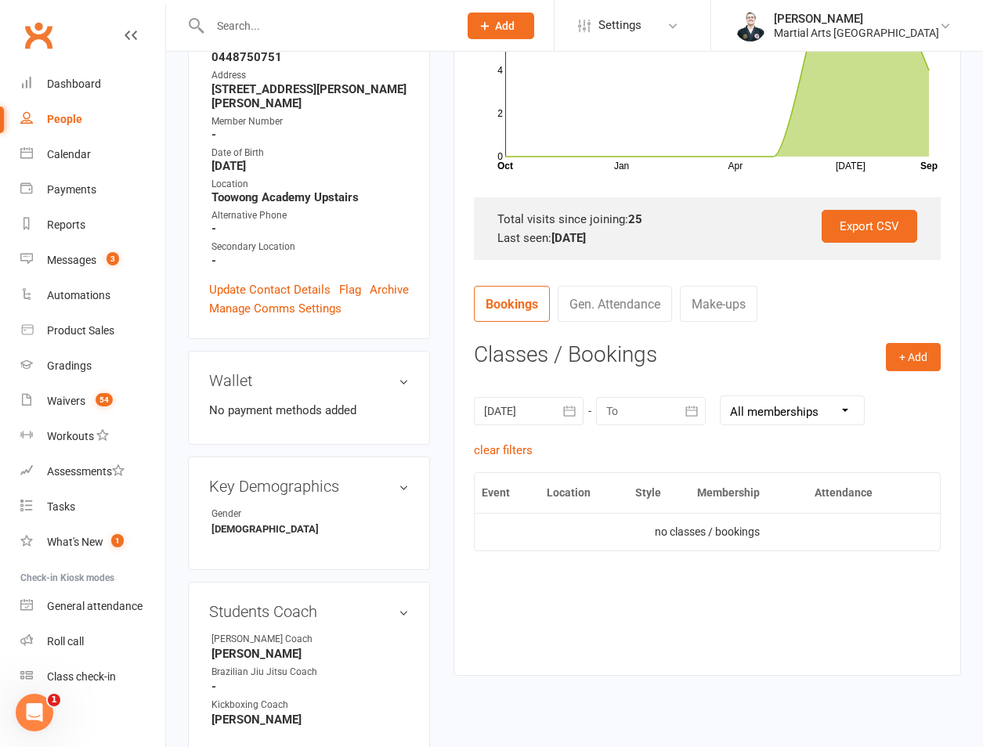
click at [530, 437] on div "21 Sep 2025 September 2025 Sun Mon Tue Wed Thu Fri Sat 36 31 01 02 03 04 05 06 …" at bounding box center [707, 410] width 467 height 61
click at [530, 423] on div at bounding box center [529, 411] width 110 height 28
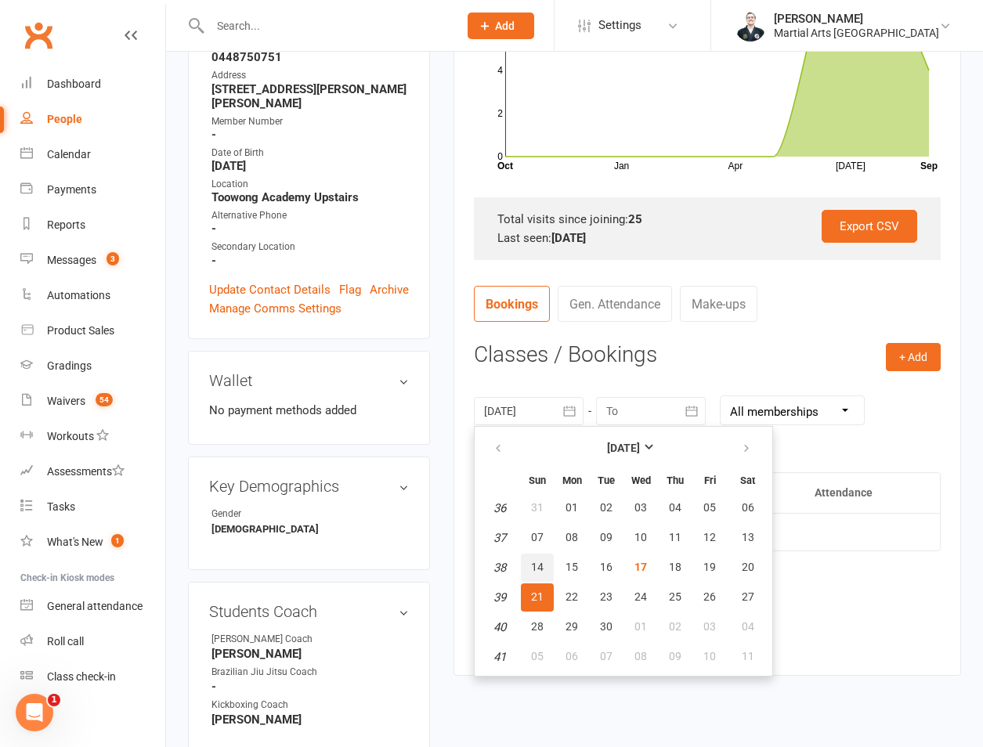
click at [551, 573] on button "14" at bounding box center [537, 568] width 33 height 28
type input "14 Sep 2025"
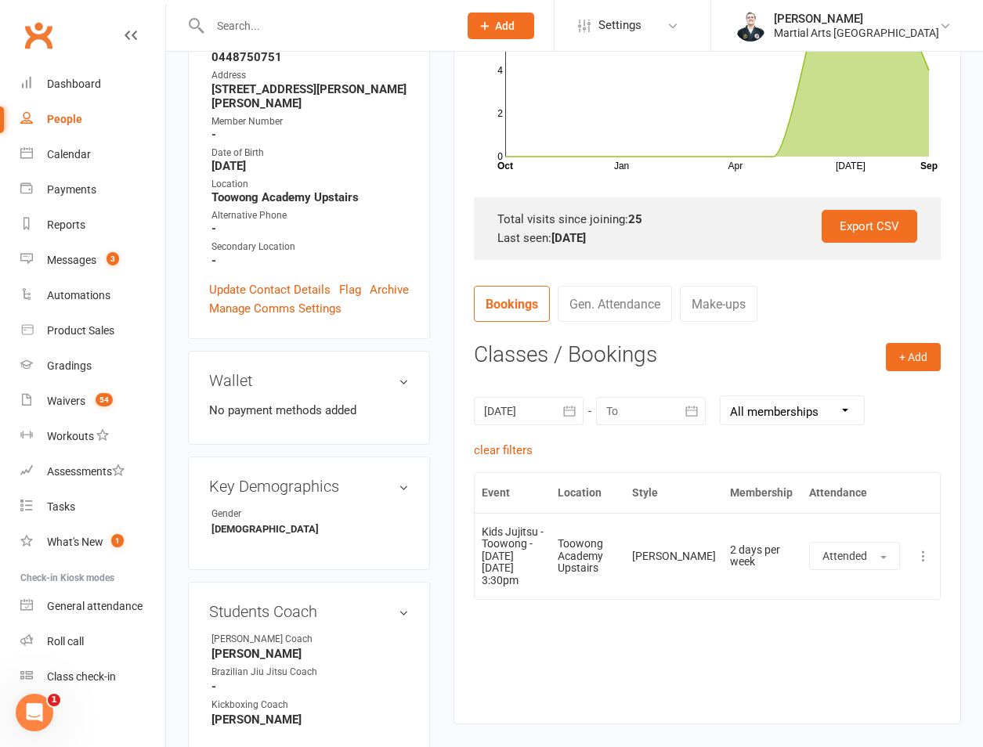
click at [333, 21] on input "text" at bounding box center [326, 26] width 242 height 22
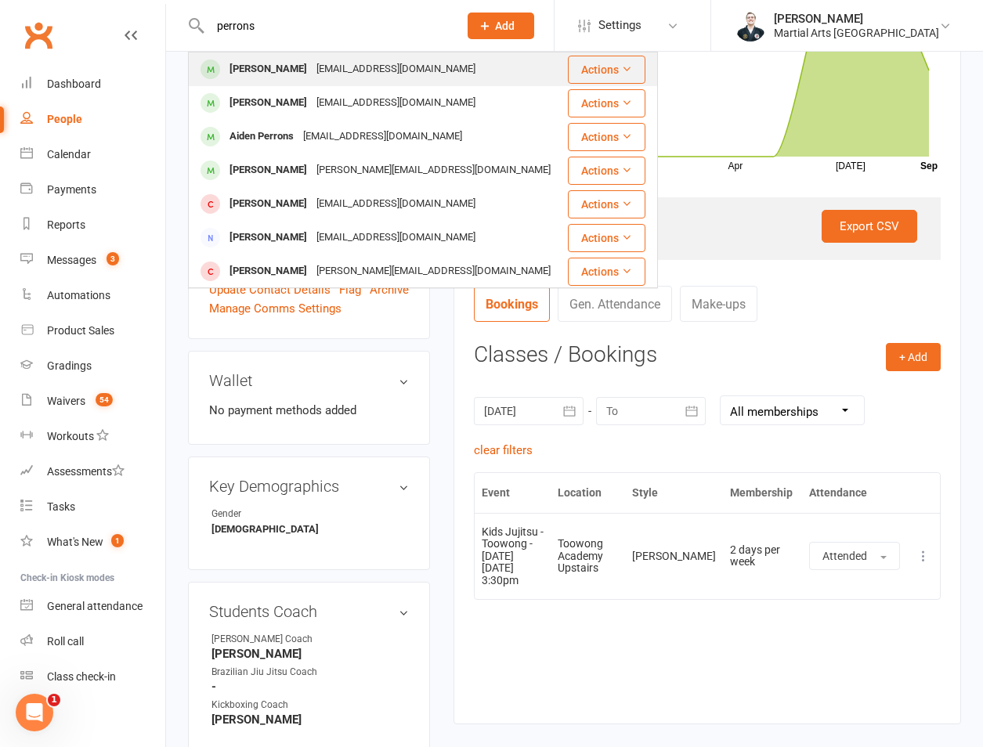
type input "perrons"
click at [326, 56] on div "Carson Perrons woodwardshannon@hotmail.com" at bounding box center [378, 69] width 376 height 32
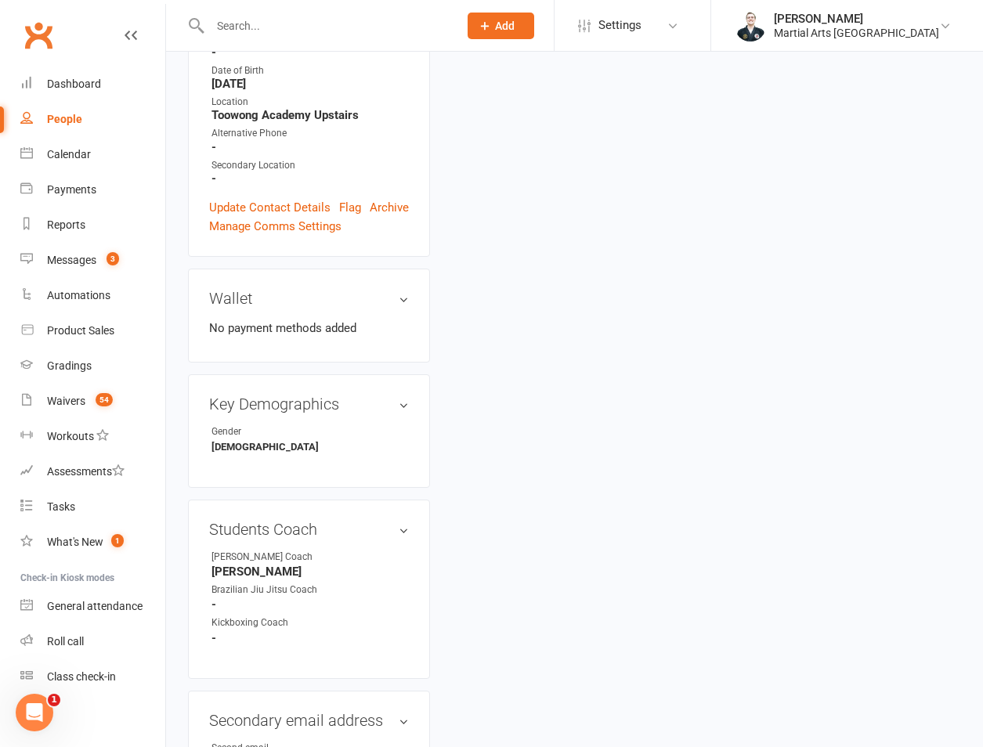
scroll to position [1096, 0]
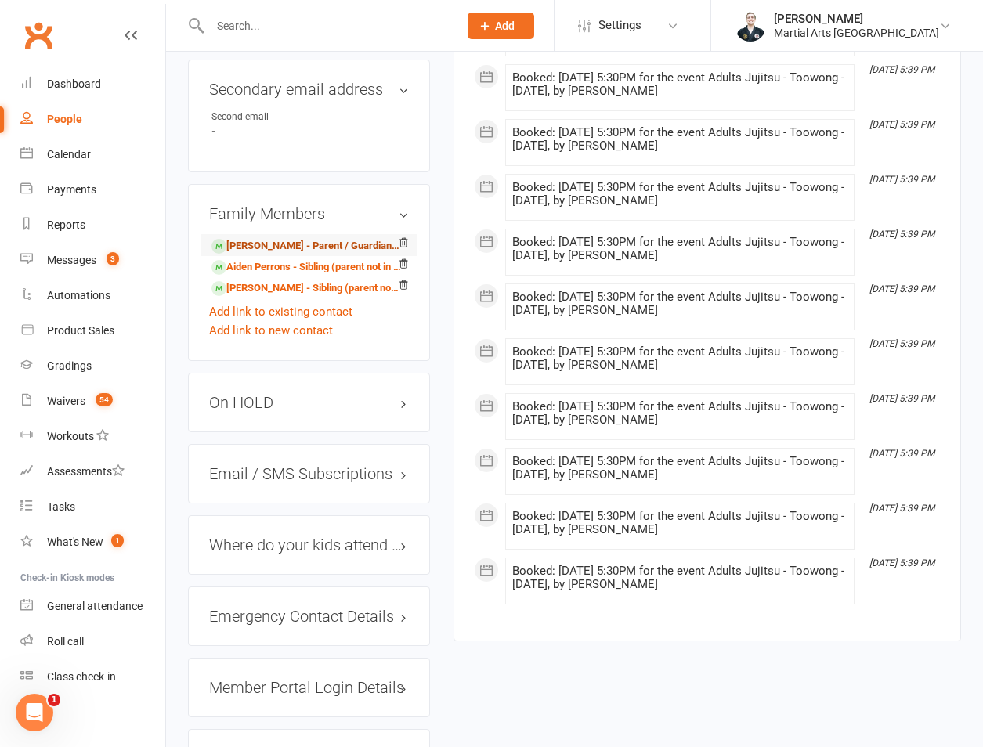
click at [262, 238] on link "Shannon Woodward - Parent / Guardian of Alex Perrons" at bounding box center [306, 246] width 190 height 16
click at [253, 259] on link "Aiden Perrons - Sibling (parent not in system)" at bounding box center [306, 267] width 190 height 16
click at [251, 280] on link "Alex Perrons - Sibling (parent not in system)" at bounding box center [306, 288] width 190 height 16
click at [241, 373] on div "On HOLD" at bounding box center [309, 403] width 242 height 60
click at [248, 394] on h3 "On HOLD" at bounding box center [309, 402] width 200 height 17
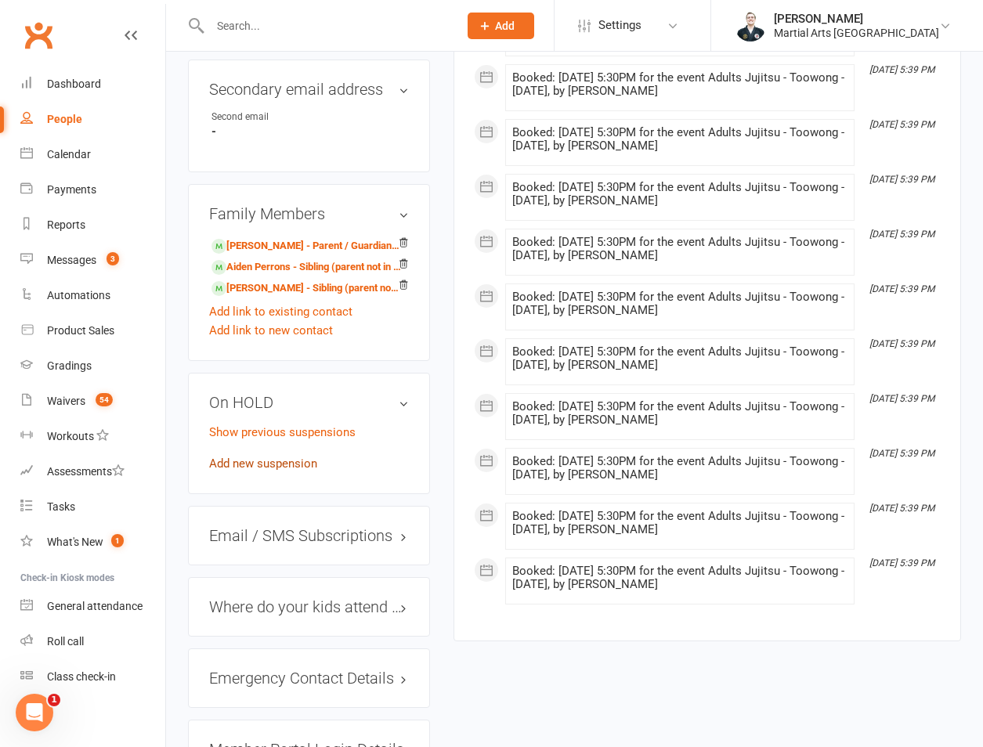
click at [253, 457] on link "Add new suspension" at bounding box center [263, 464] width 108 height 14
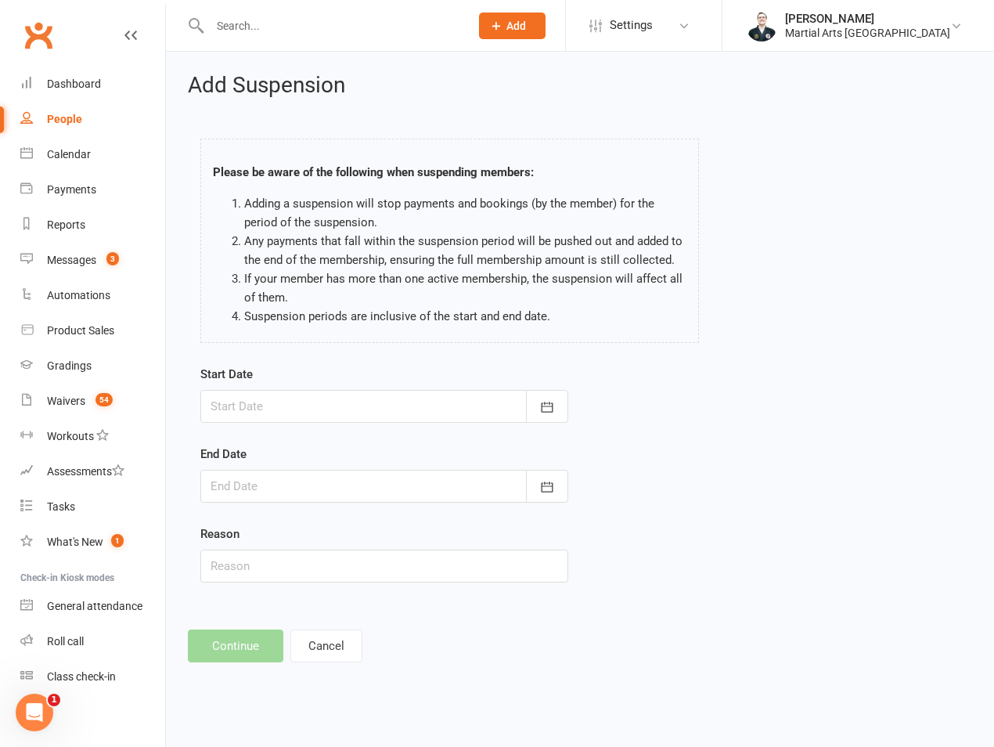
click at [258, 411] on div at bounding box center [384, 406] width 368 height 33
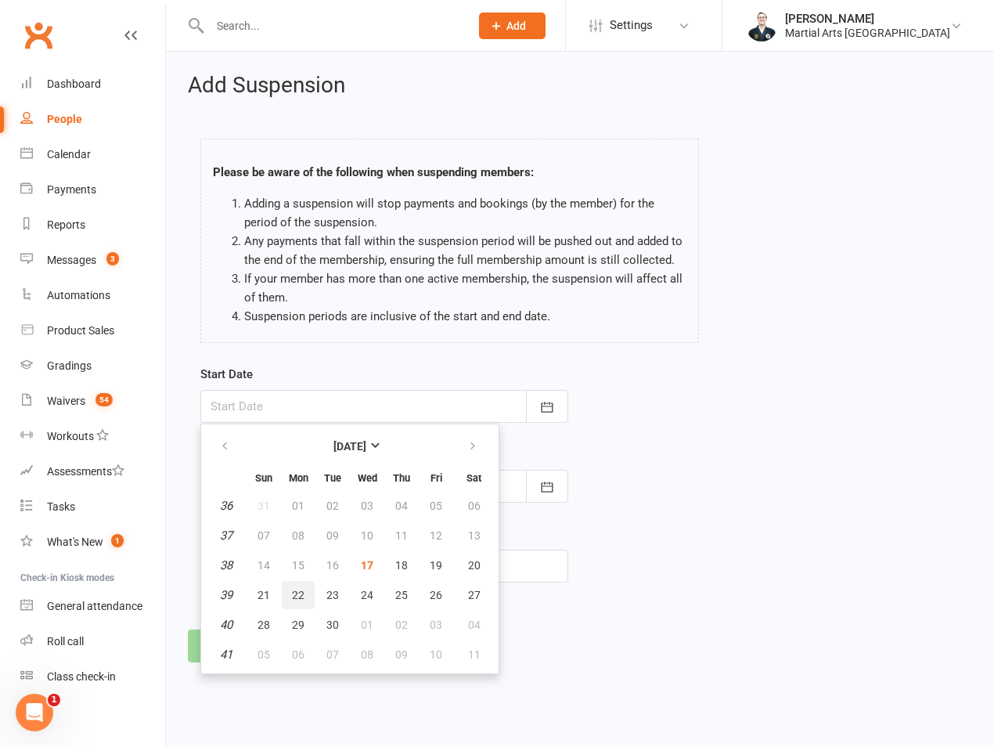
click at [298, 601] on button "22" at bounding box center [298, 595] width 33 height 28
type input "22 Sep 2025"
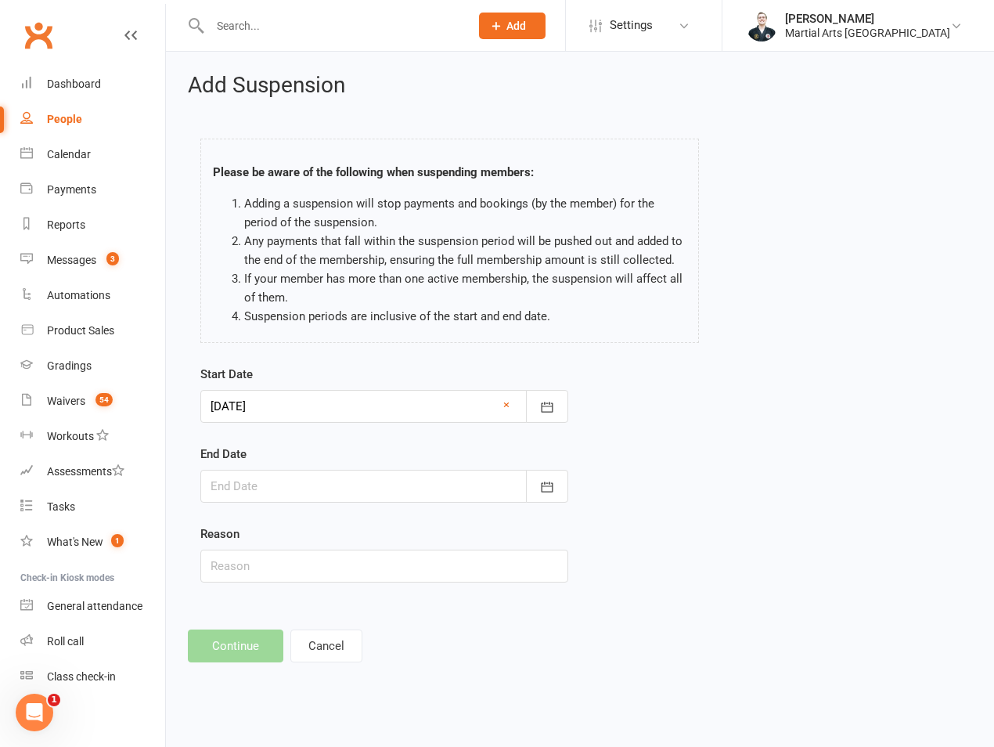
click at [335, 486] on div at bounding box center [384, 486] width 368 height 33
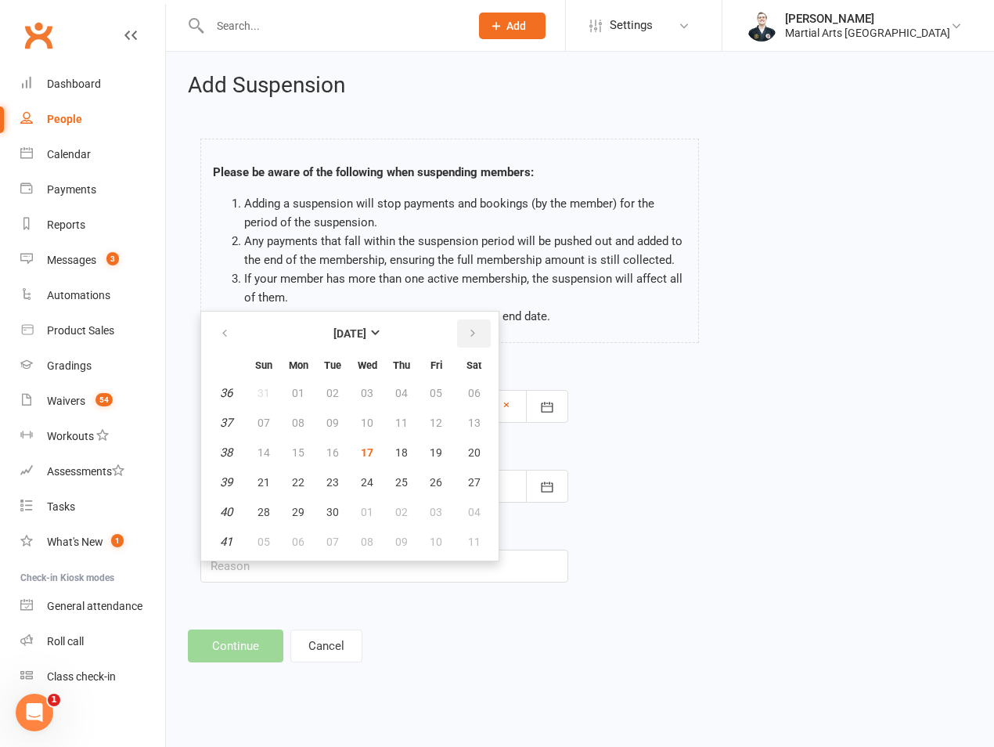
drag, startPoint x: 476, startPoint y: 322, endPoint x: 462, endPoint y: 341, distance: 23.5
click at [474, 319] on button "button" at bounding box center [474, 333] width 34 height 28
click at [274, 453] on button "12" at bounding box center [263, 453] width 33 height 28
type input "12 Oct 2025"
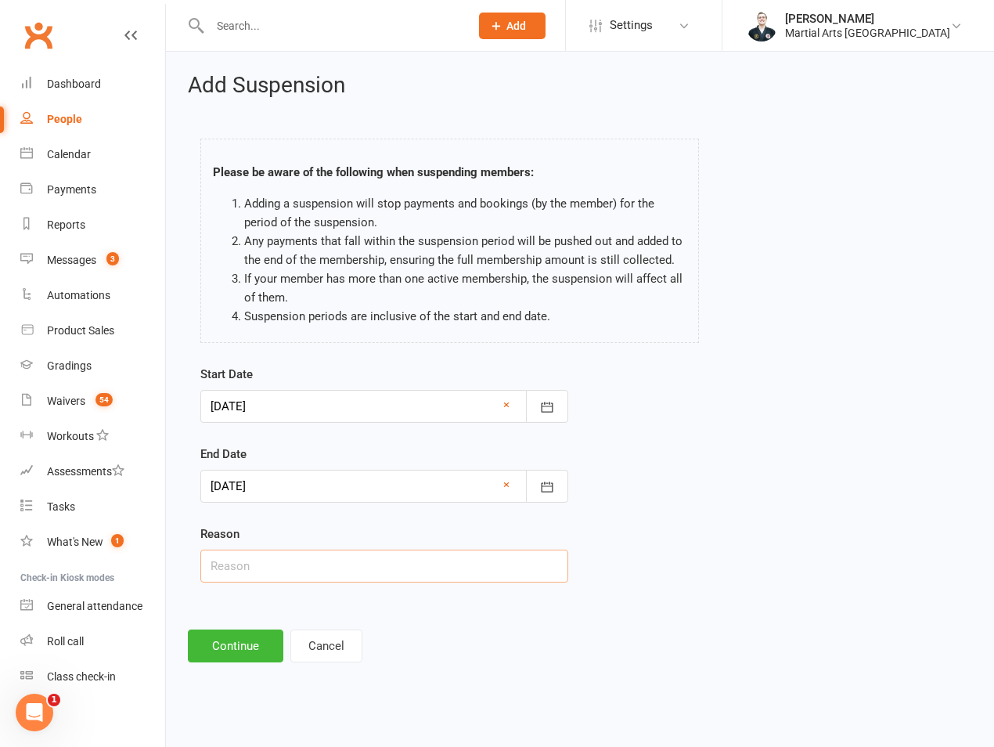
drag, startPoint x: 251, startPoint y: 578, endPoint x: 251, endPoint y: 554, distance: 23.5
click at [251, 578] on input "text" at bounding box center [384, 566] width 368 height 33
type input "on hold"
click at [229, 630] on button "Continue" at bounding box center [236, 646] width 96 height 33
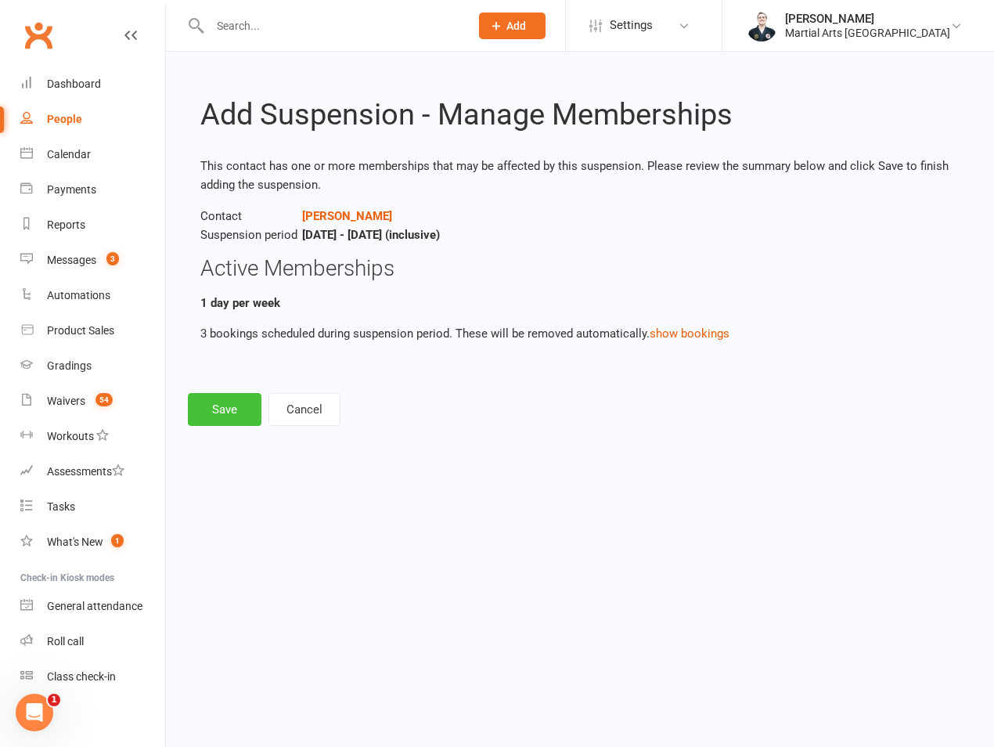
click at [244, 413] on button "Save" at bounding box center [225, 409] width 74 height 33
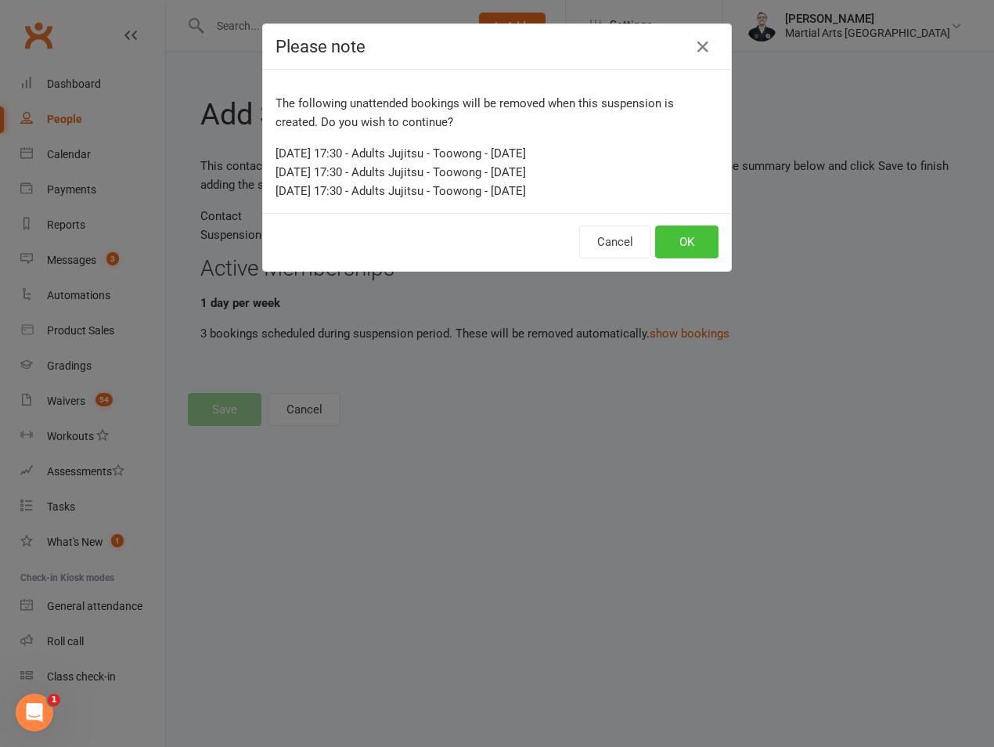
click at [680, 247] on button "OK" at bounding box center [686, 242] width 63 height 33
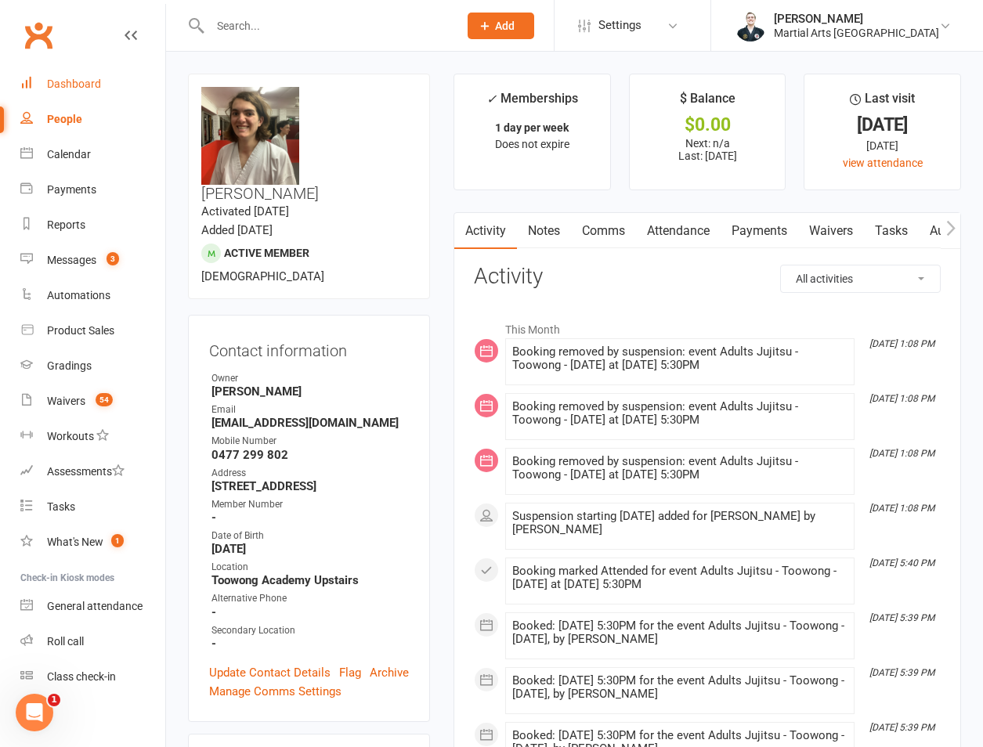
click at [98, 80] on div "Dashboard" at bounding box center [74, 84] width 54 height 13
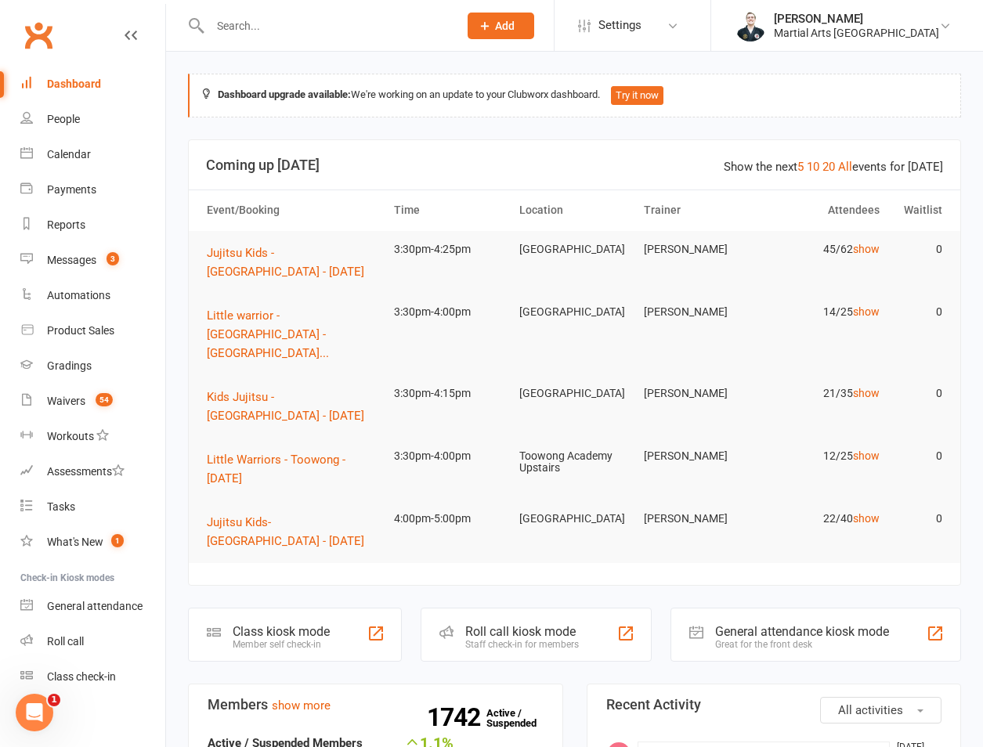
click at [239, 32] on input "text" at bounding box center [326, 26] width 242 height 22
type input "a"
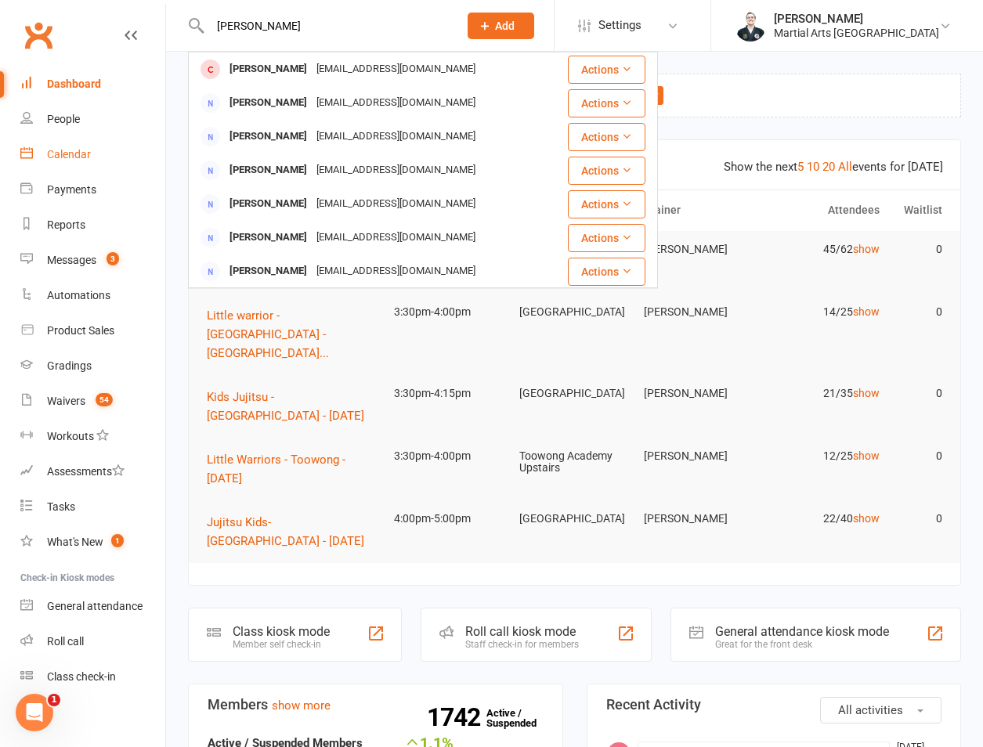
type input "aden baker"
click at [88, 143] on link "Calendar" at bounding box center [92, 154] width 145 height 35
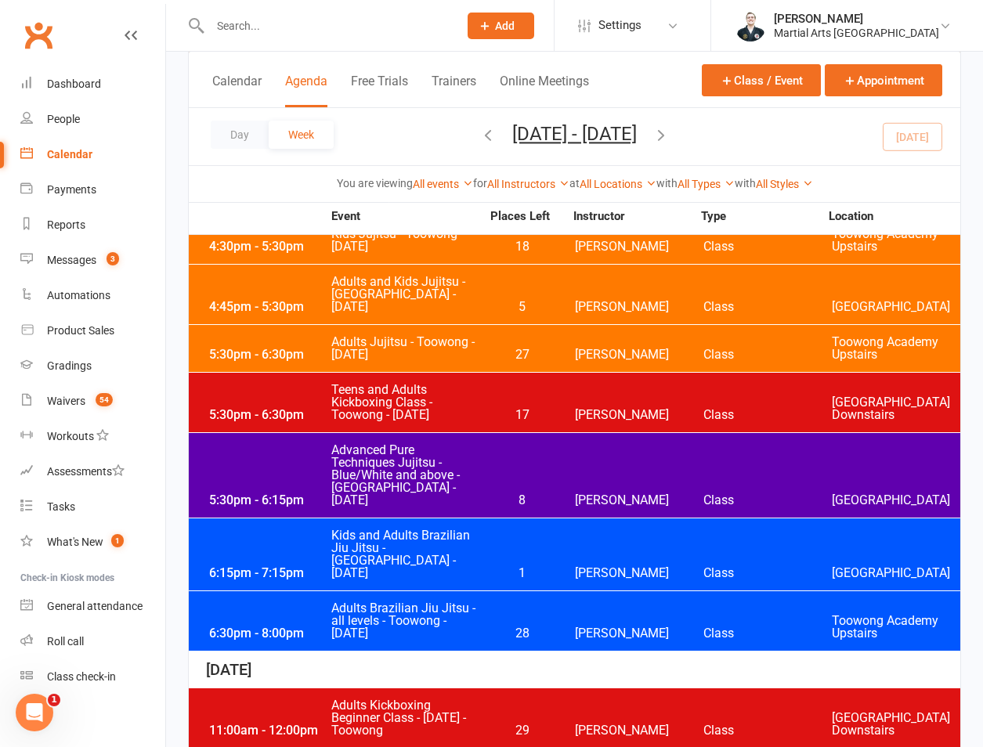
scroll to position [1462, 0]
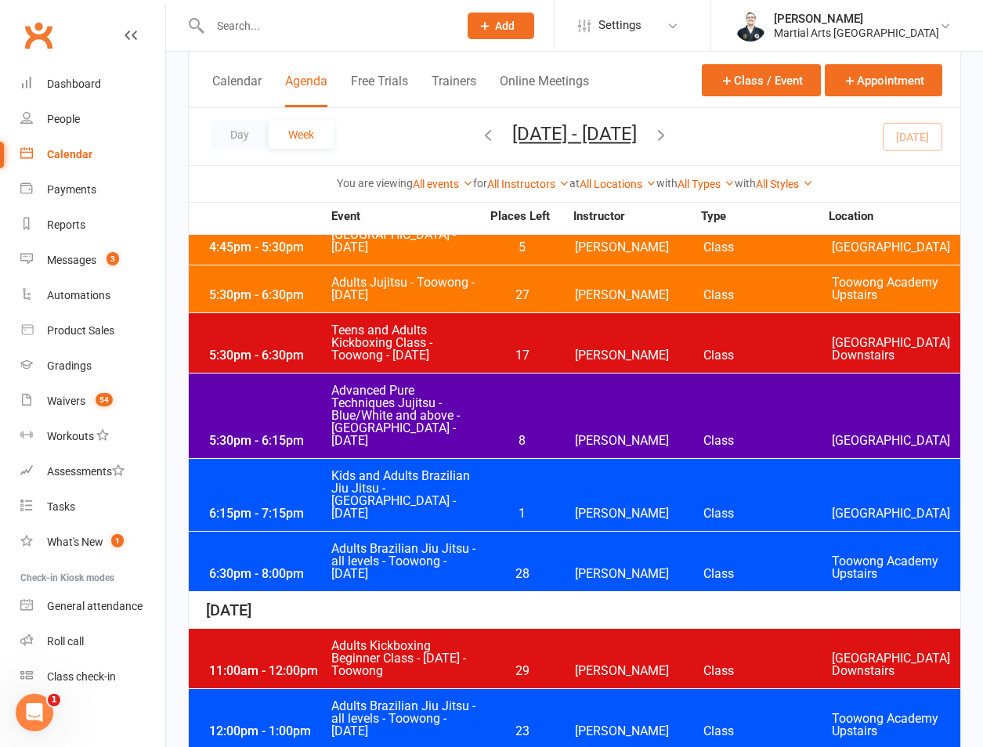
click at [354, 324] on span "Teens and Adults Kickboxing Class - Toowong - [DATE]" at bounding box center [405, 343] width 150 height 38
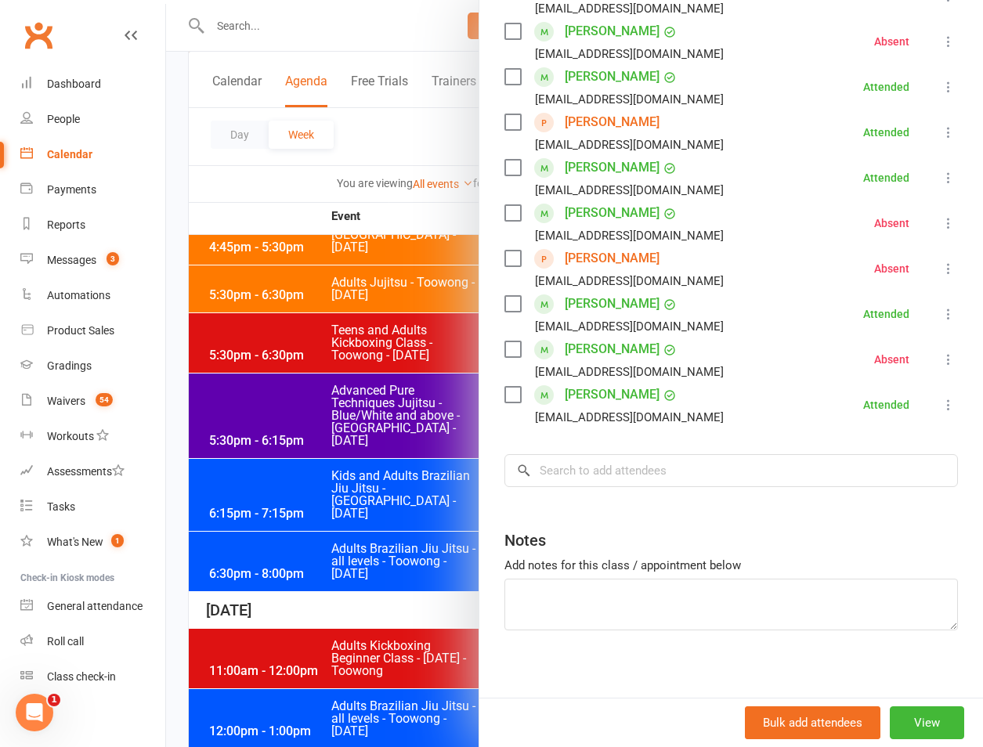
scroll to position [465, 0]
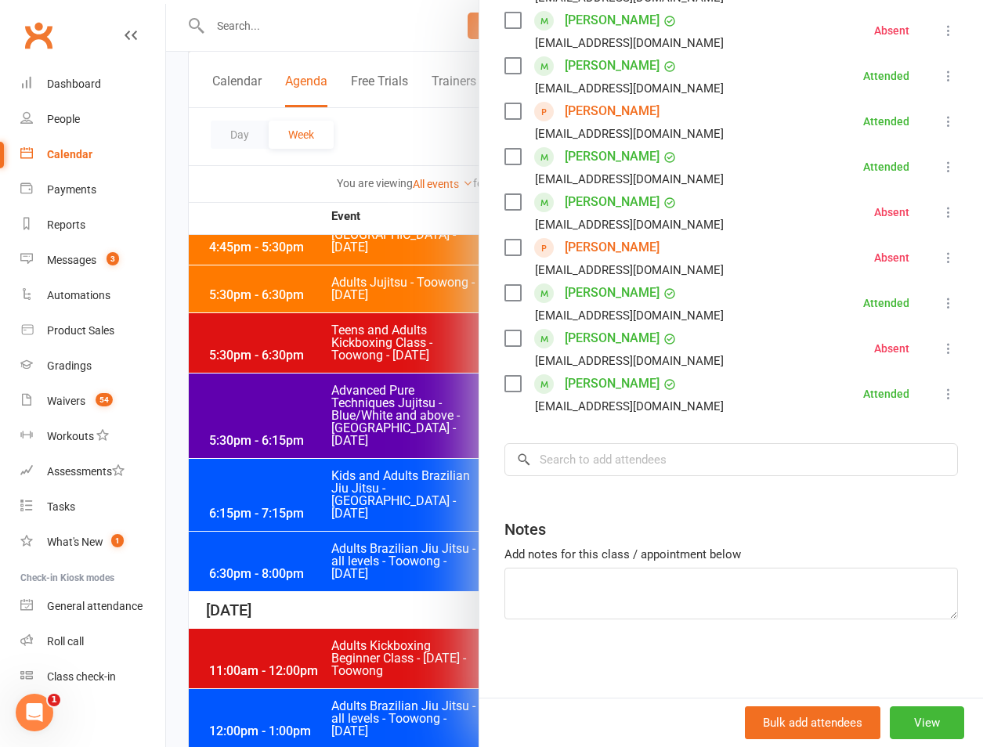
click at [702, 485] on div "Class kiosk mode Roll call 5:30 PM - 6:30 PM, Tuesday, September, 16, 2025 with…" at bounding box center [731, 149] width 504 height 1096
click at [706, 476] on input "search" at bounding box center [730, 459] width 453 height 33
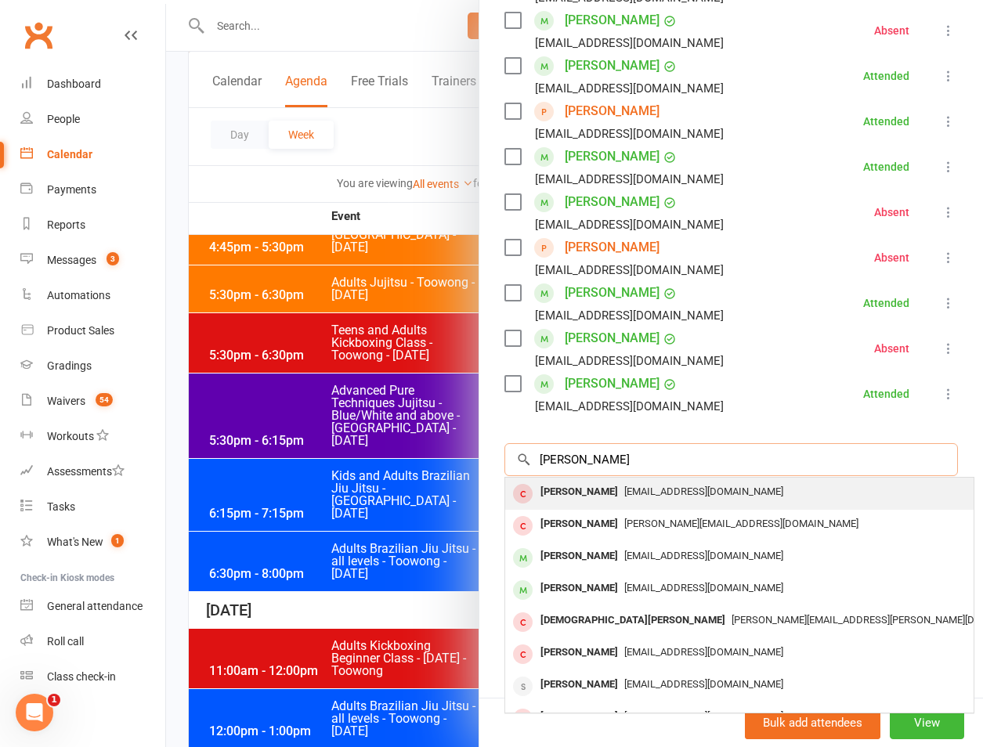
type input "aden bakjer"
click at [624, 495] on span "tmhill9@hotmail.com" at bounding box center [703, 491] width 159 height 12
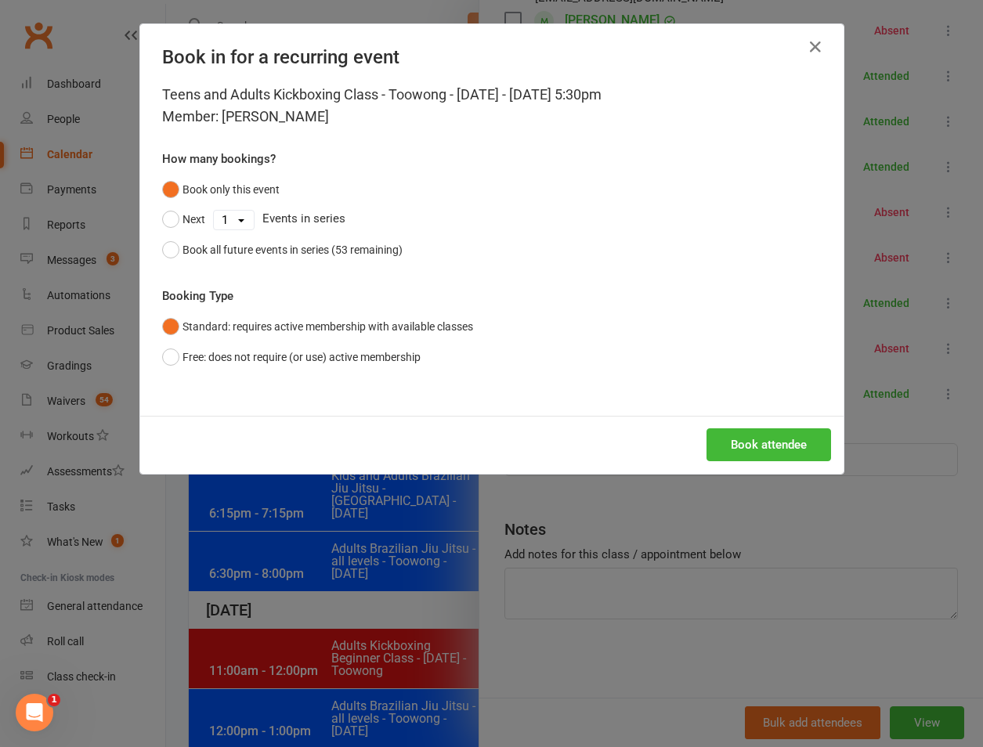
click at [342, 375] on div "Teens and Adults Kickboxing Class - Toowong - Tuesday - Sep 16, 2025 5:30pm Mem…" at bounding box center [491, 250] width 703 height 332
click at [352, 366] on button "Free: does not require (or use) active membership" at bounding box center [291, 357] width 258 height 30
click at [779, 450] on button "Book attendee" at bounding box center [768, 444] width 125 height 33
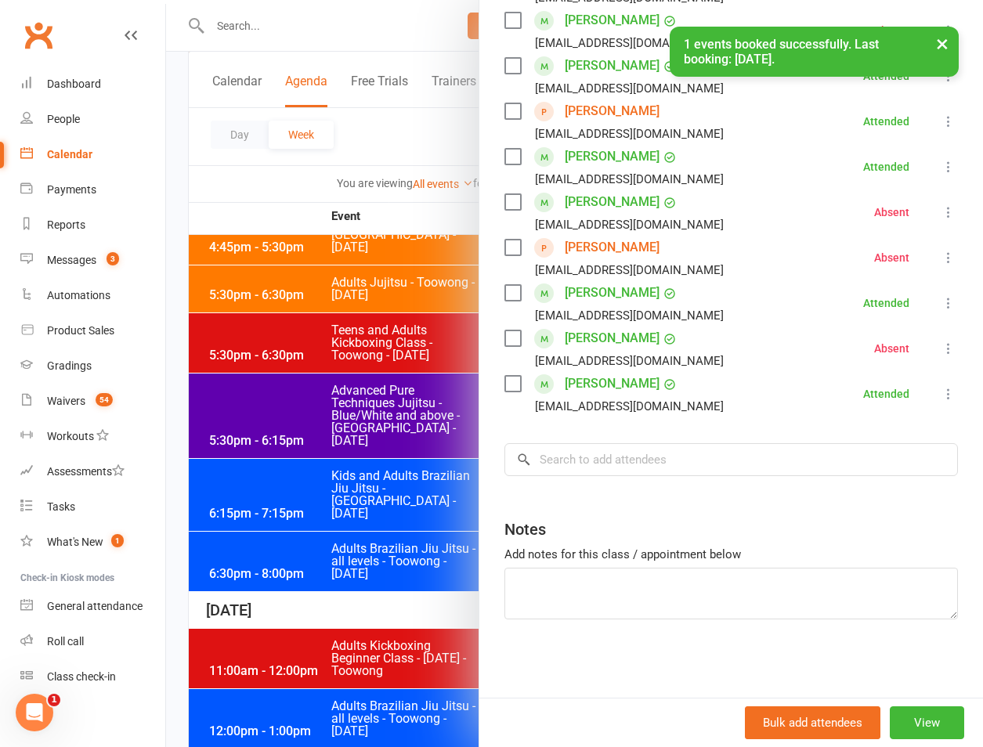
scroll to position [145, 0]
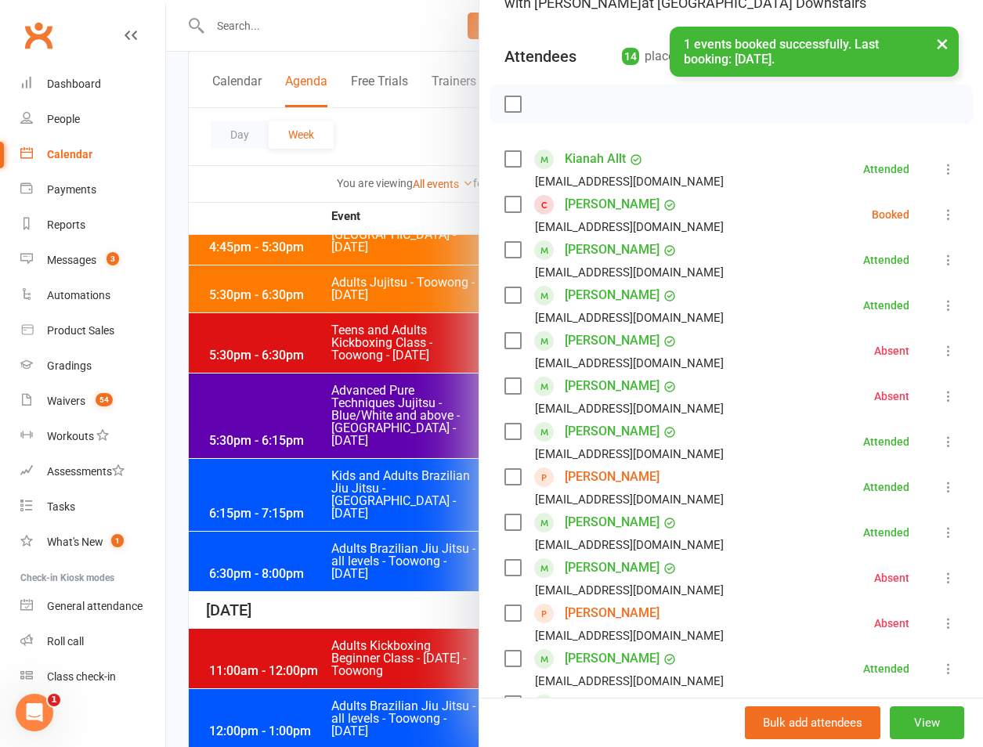
click at [918, 201] on li "Aden Baker tmhill9@hotmail.com Booked More info Remove Check in Mark absent Sen…" at bounding box center [730, 214] width 453 height 45
click at [913, 211] on li "Aden Baker tmhill9@hotmail.com Booked More info Remove Check in Mark absent Sen…" at bounding box center [730, 214] width 453 height 45
click at [940, 211] on icon at bounding box center [948, 215] width 16 height 16
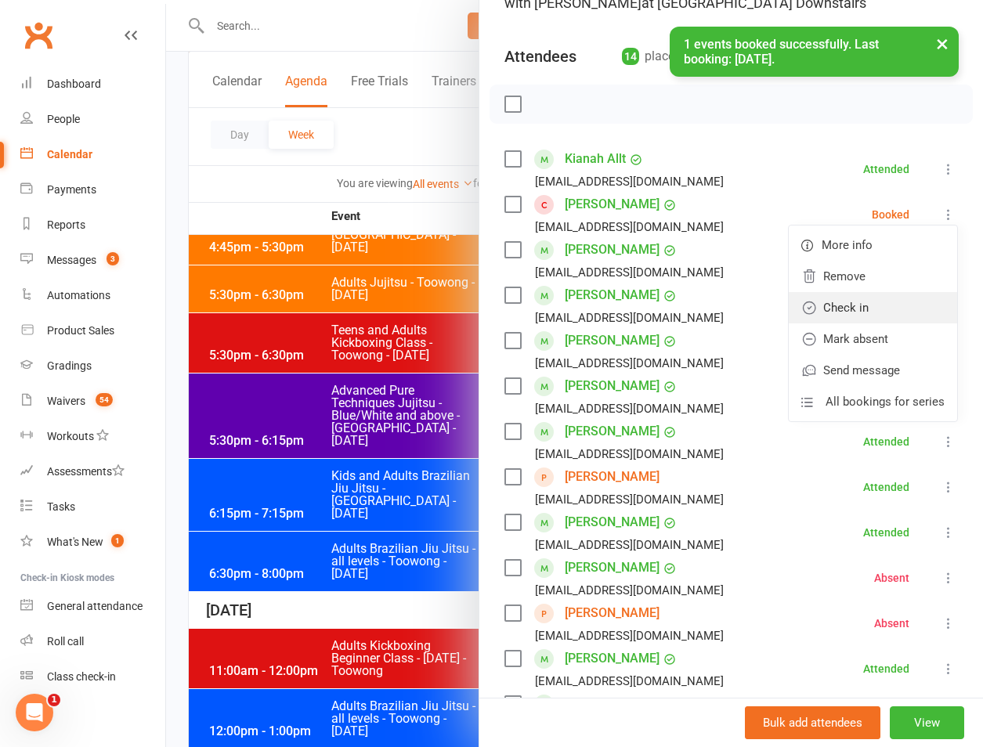
click at [805, 316] on link "Check in" at bounding box center [873, 307] width 168 height 31
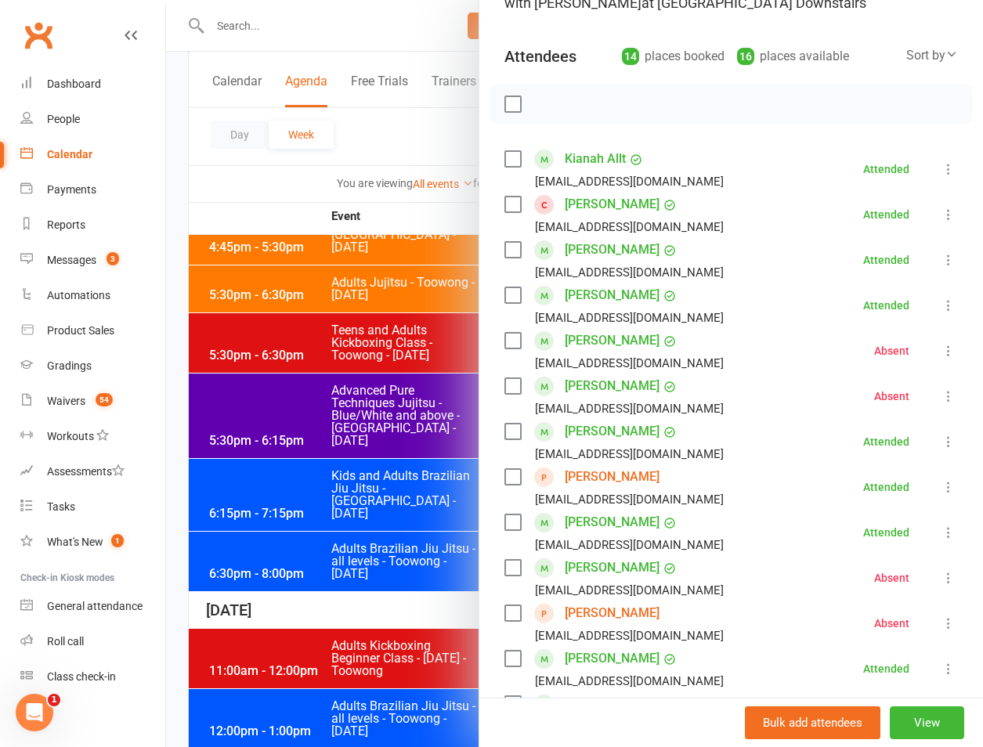
click at [293, 416] on div at bounding box center [574, 373] width 817 height 747
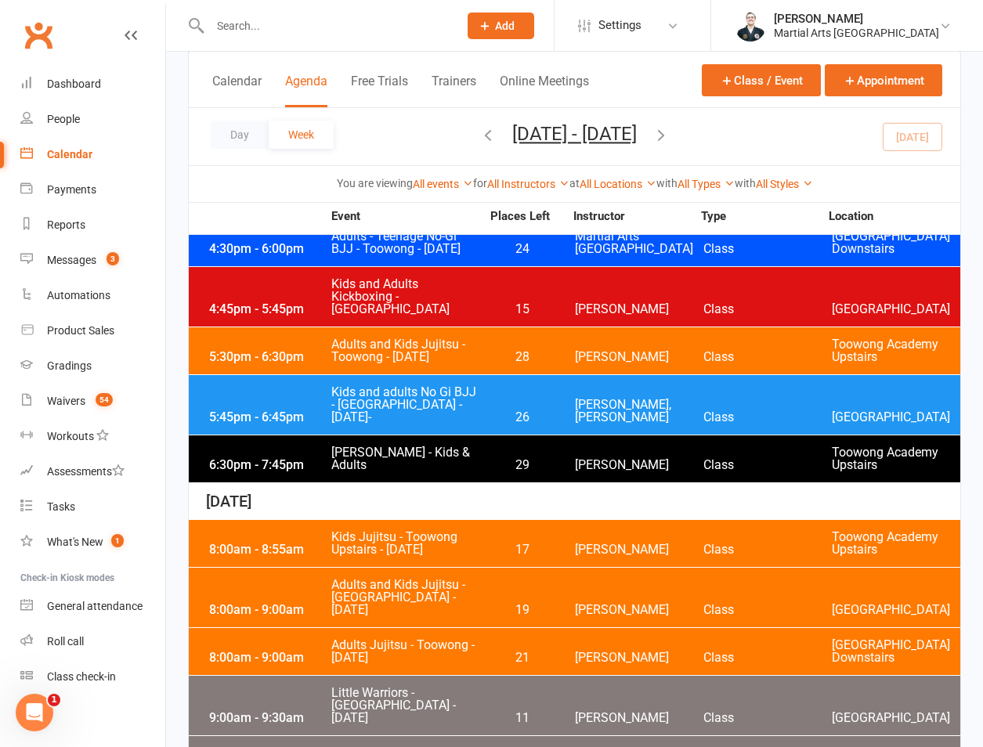
scroll to position [4708, 0]
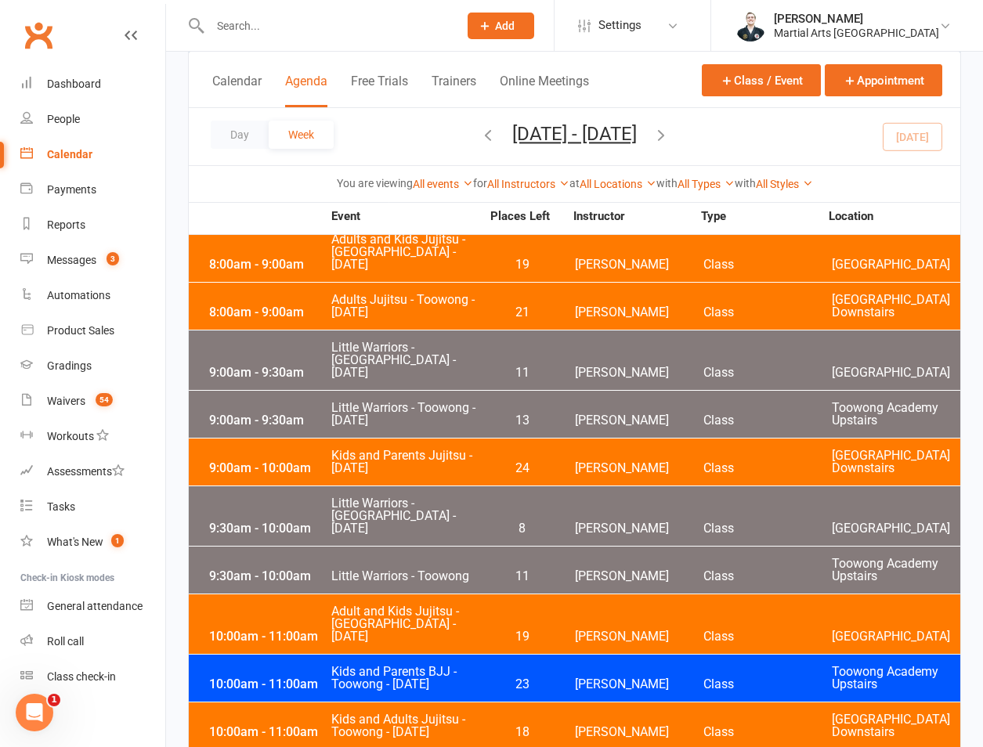
click at [291, 678] on div "10:00am - 11:00am" at bounding box center [267, 684] width 125 height 13
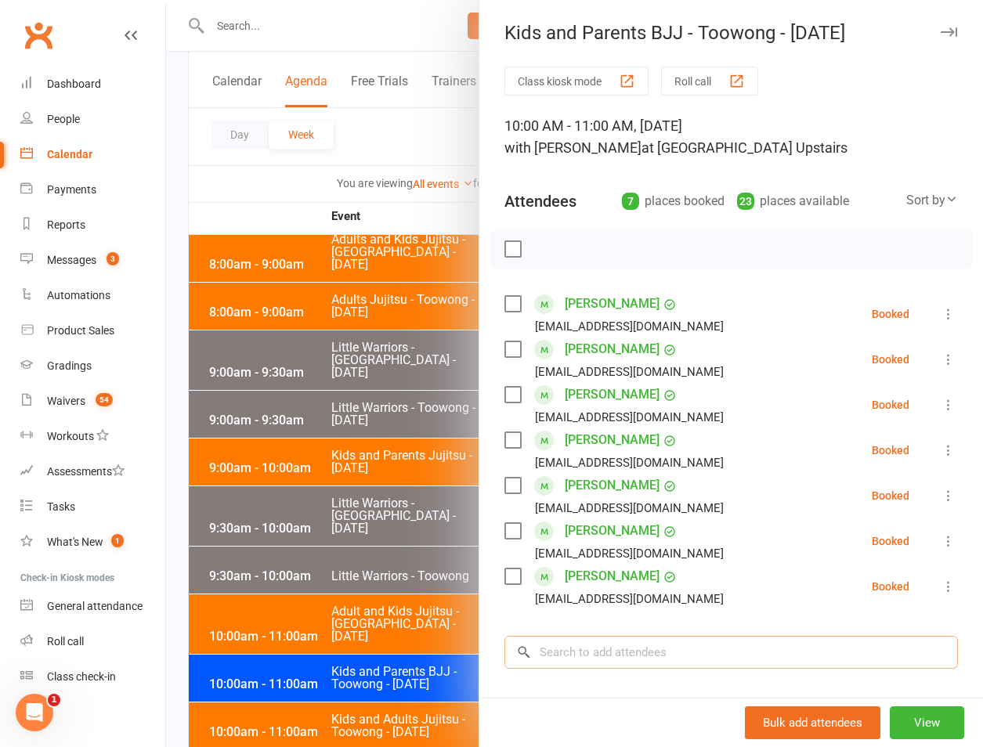
click at [622, 660] on input "search" at bounding box center [730, 652] width 453 height 33
type input "bailey baker"
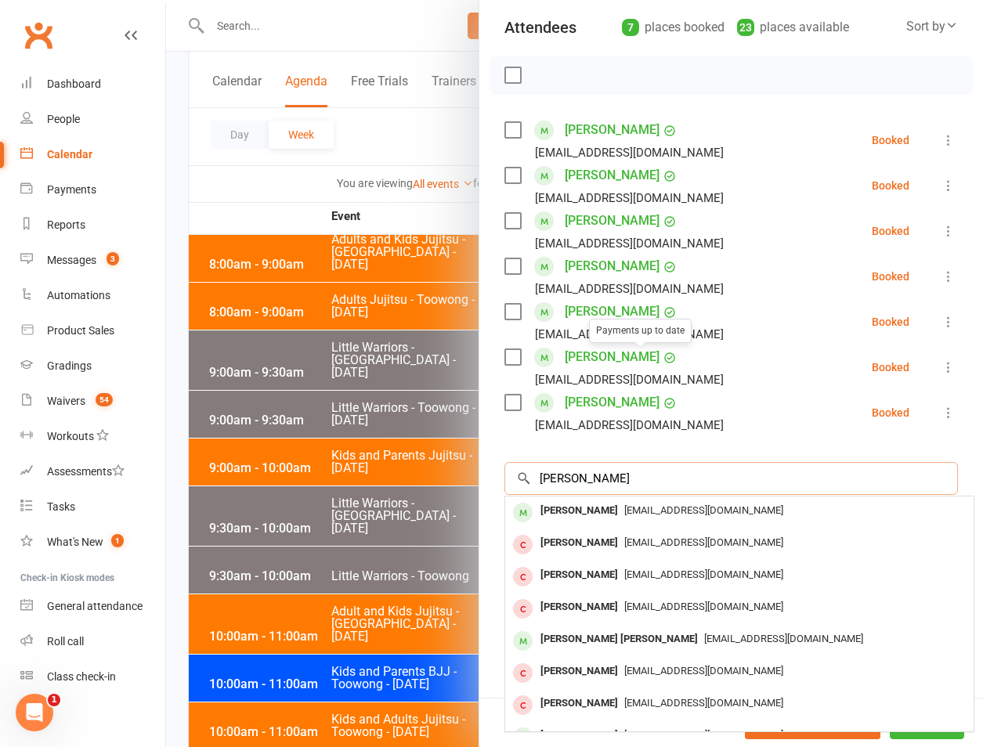
scroll to position [204, 0]
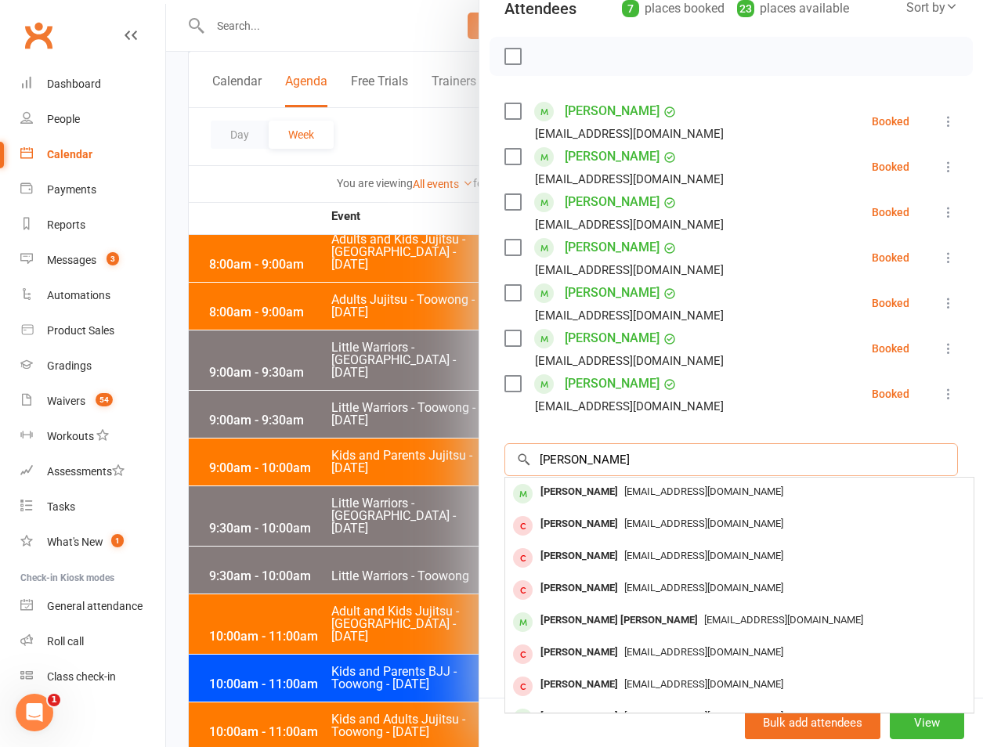
click at [685, 449] on input "bailey baker" at bounding box center [730, 459] width 453 height 33
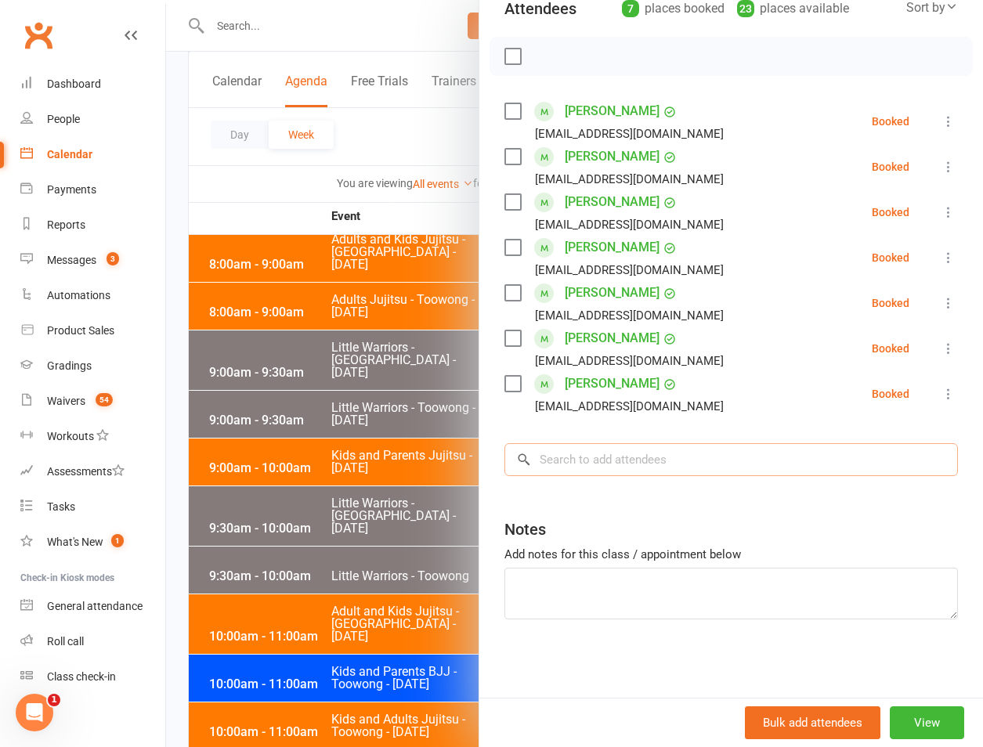
scroll to position [193, 0]
click at [330, 260] on div at bounding box center [574, 373] width 817 height 747
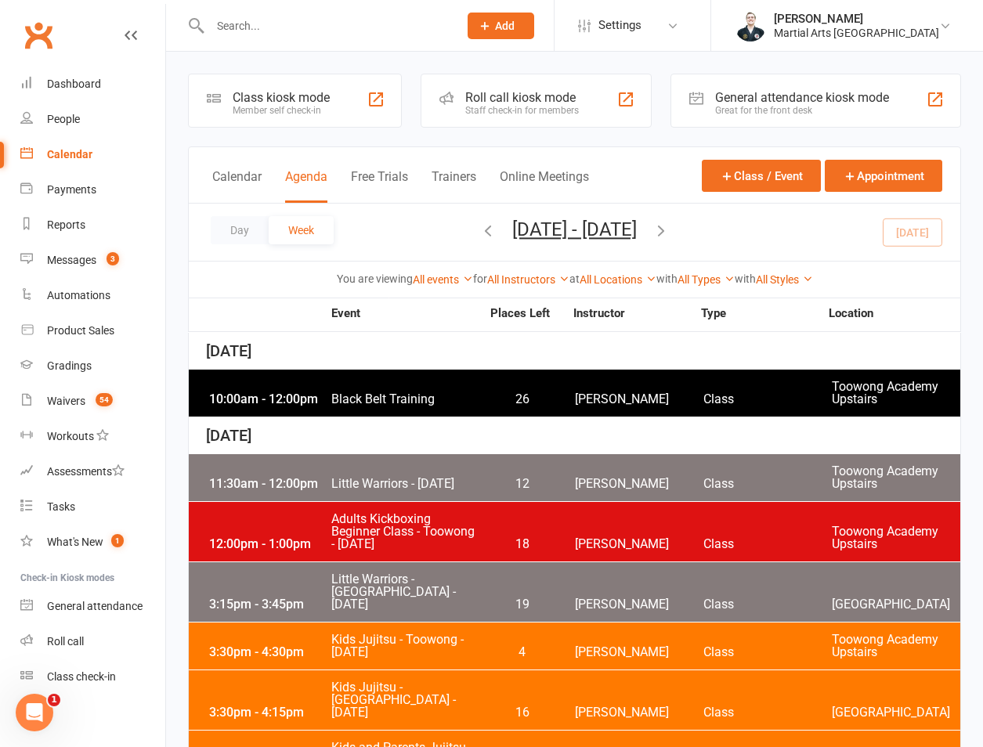
scroll to position [366, 0]
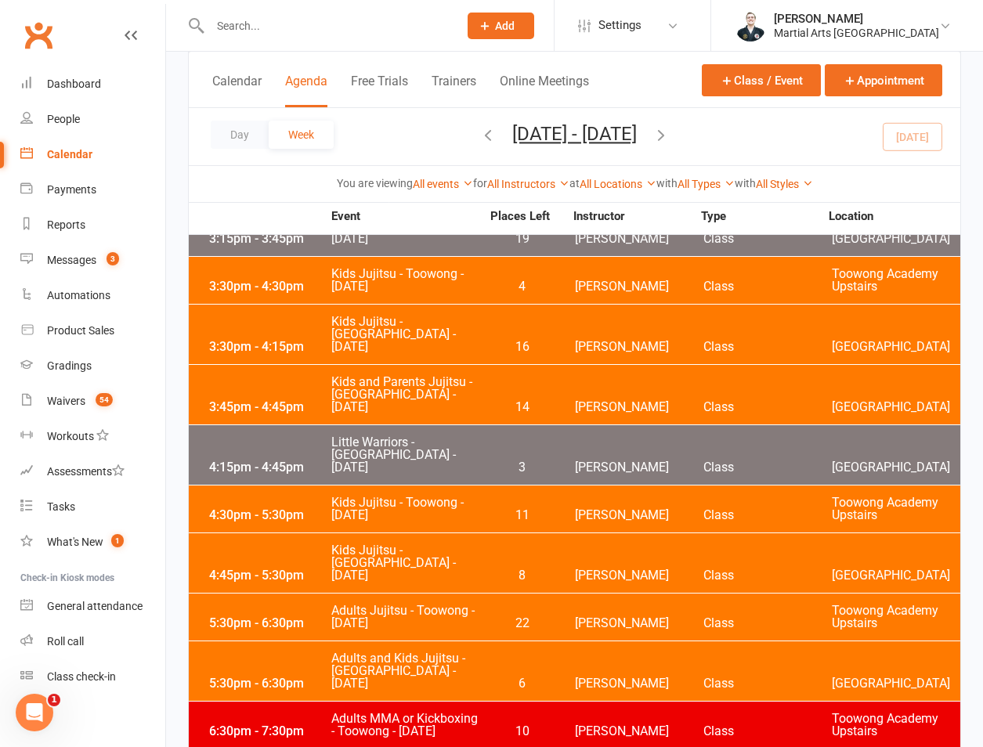
click at [813, 190] on div "All Styles Brazilian Jiu Jitsu PUMMA Kickboxing Kids Brazilian Jiu Jitsu Monkey…" at bounding box center [784, 183] width 57 height 17
click at [791, 186] on link "All Styles" at bounding box center [784, 184] width 57 height 13
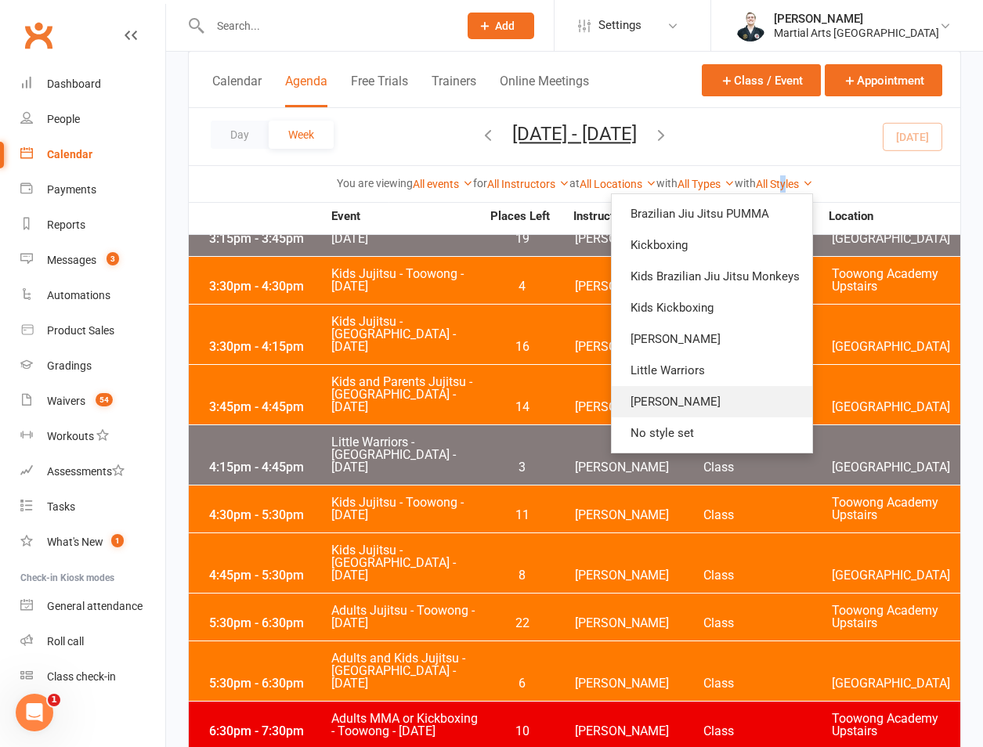
click at [706, 411] on link "[PERSON_NAME]" at bounding box center [712, 401] width 200 height 31
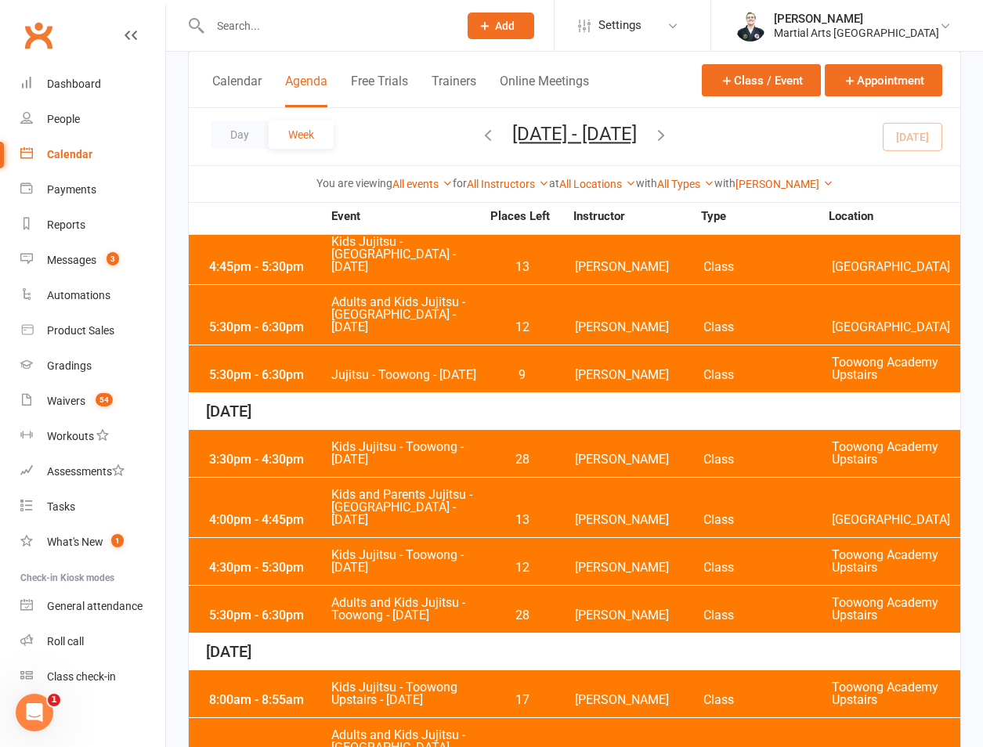
scroll to position [2166, 0]
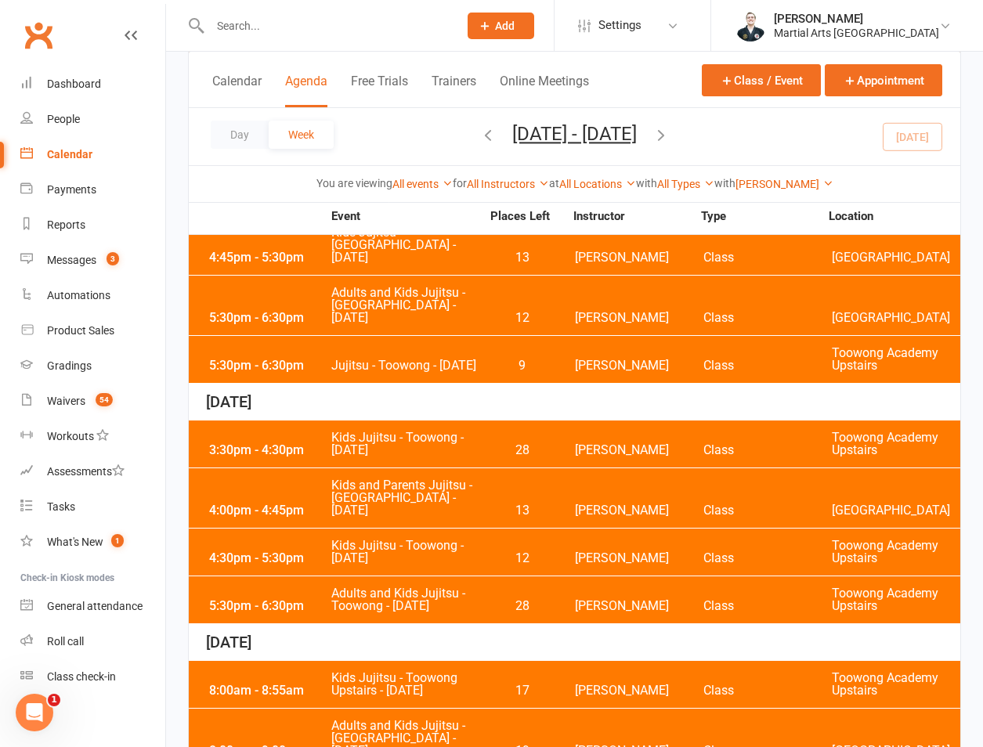
drag, startPoint x: 981, startPoint y: 543, endPoint x: 979, endPoint y: 554, distance: 12.0
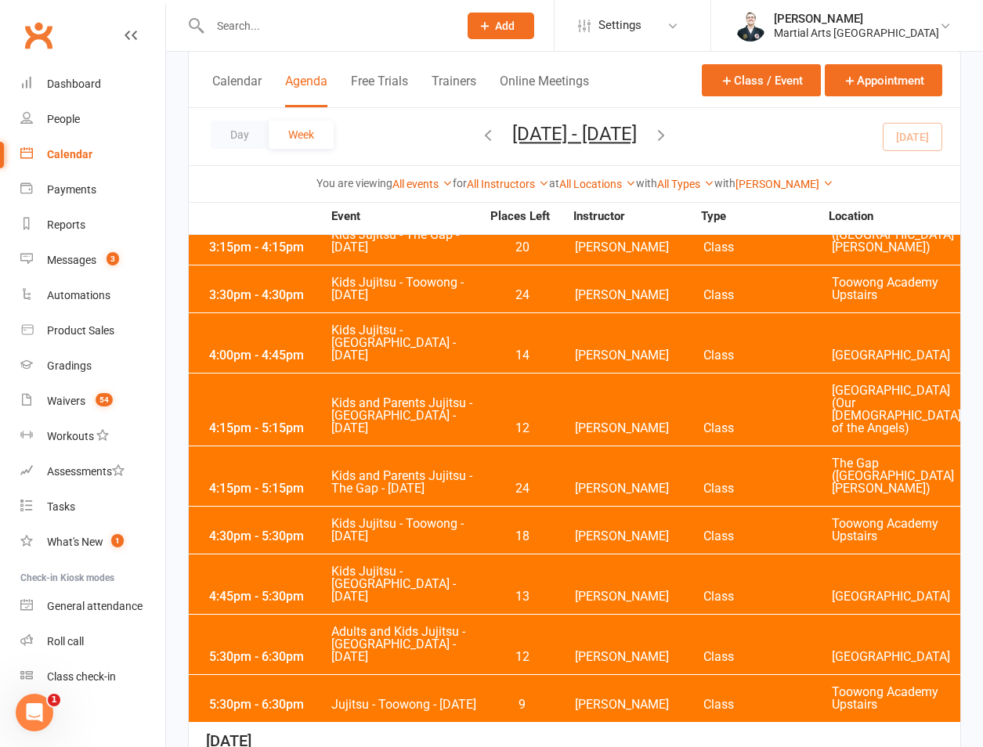
scroll to position [2193, 0]
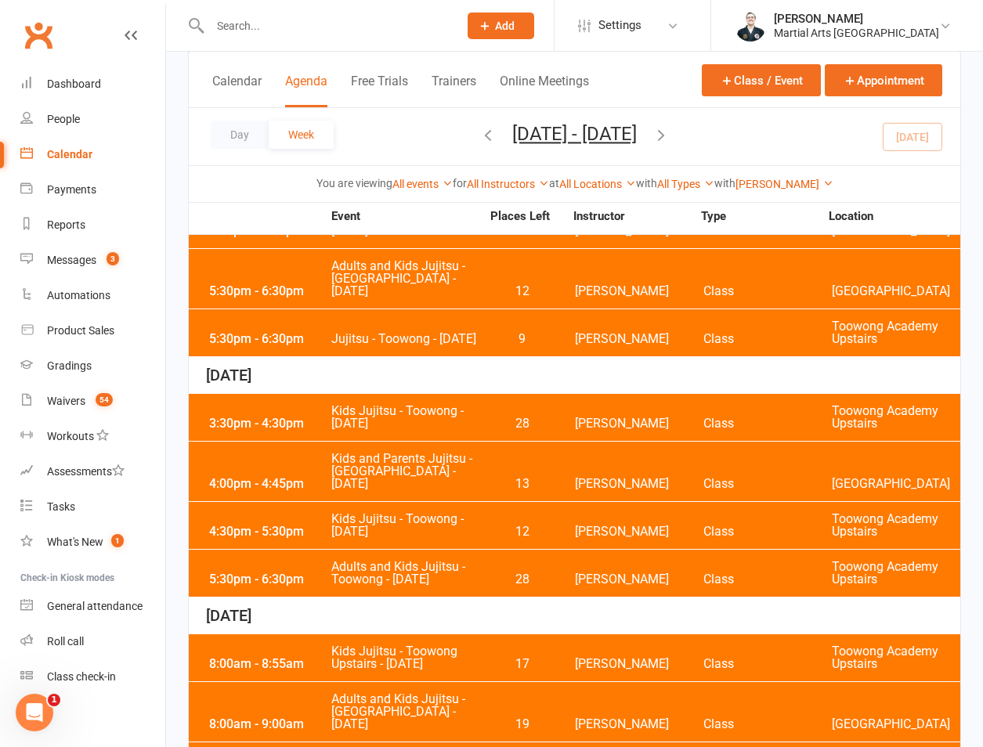
click at [286, 25] on input "text" at bounding box center [326, 26] width 242 height 22
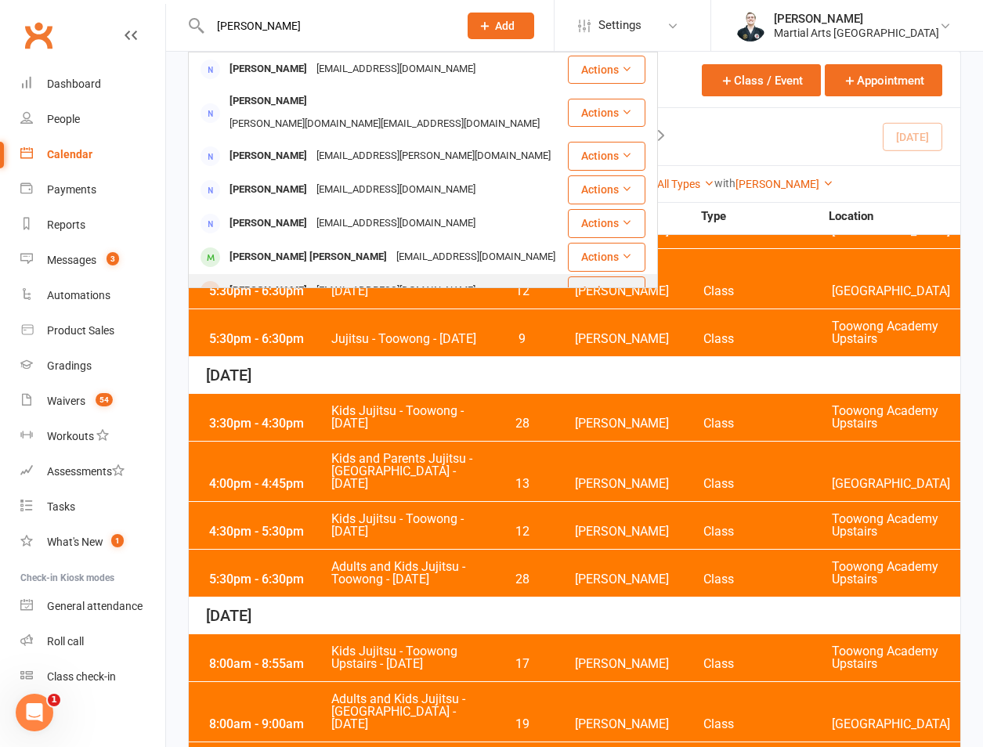
type input "billy baker"
click at [286, 280] on div "Bailey Baker" at bounding box center [268, 291] width 87 height 23
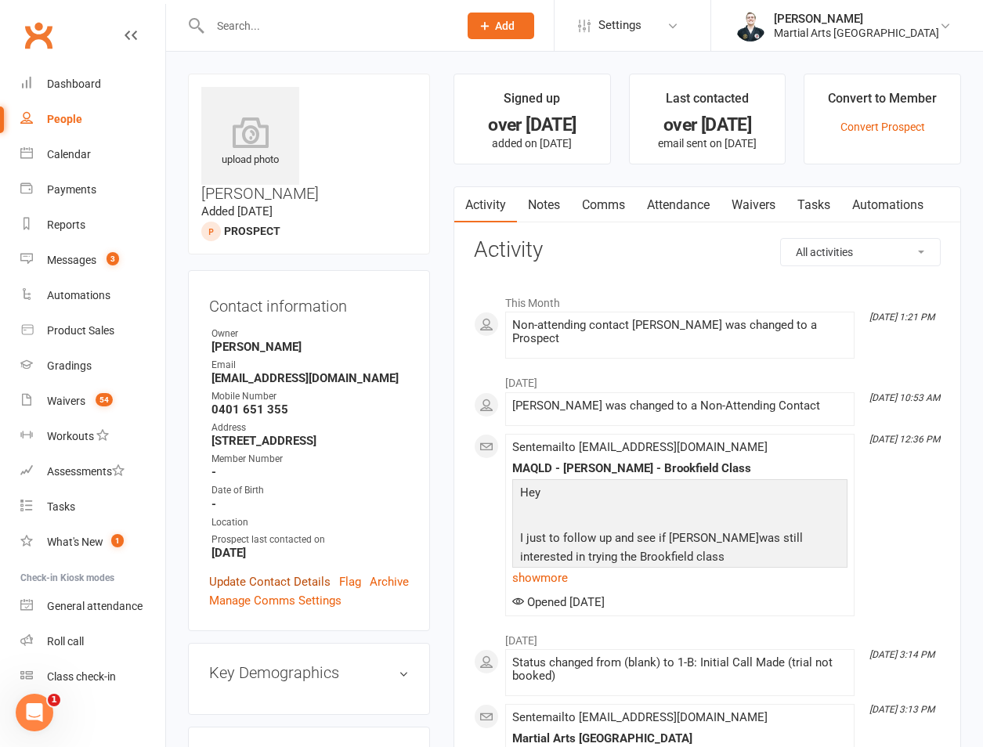
click at [283, 572] on link "Update Contact Details" at bounding box center [269, 581] width 121 height 19
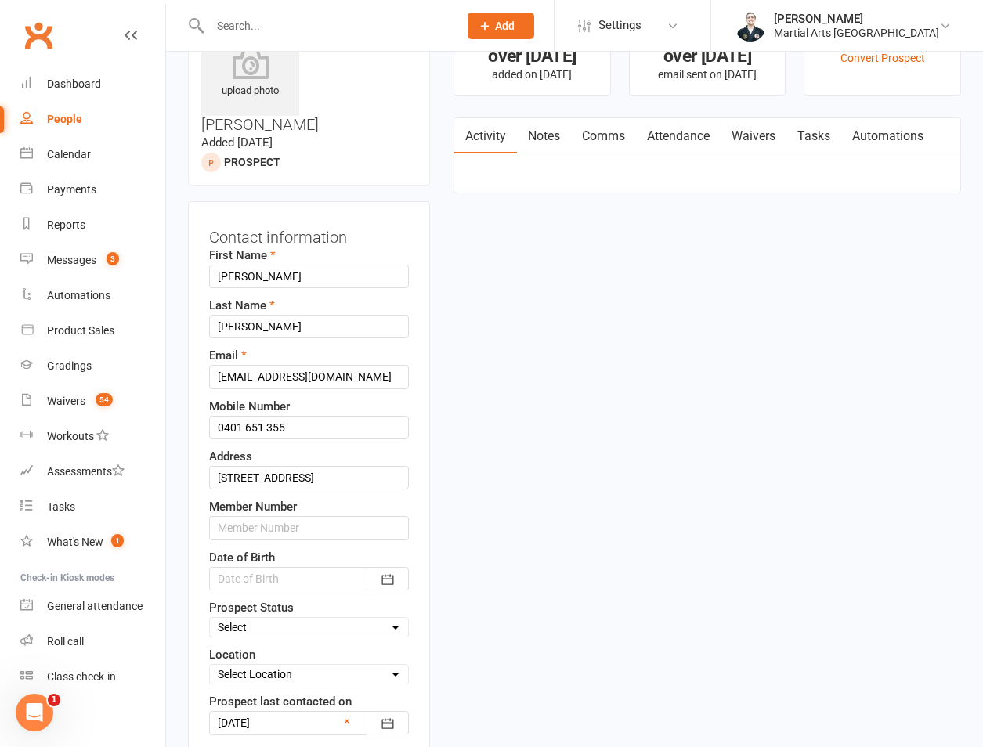
scroll to position [74, 0]
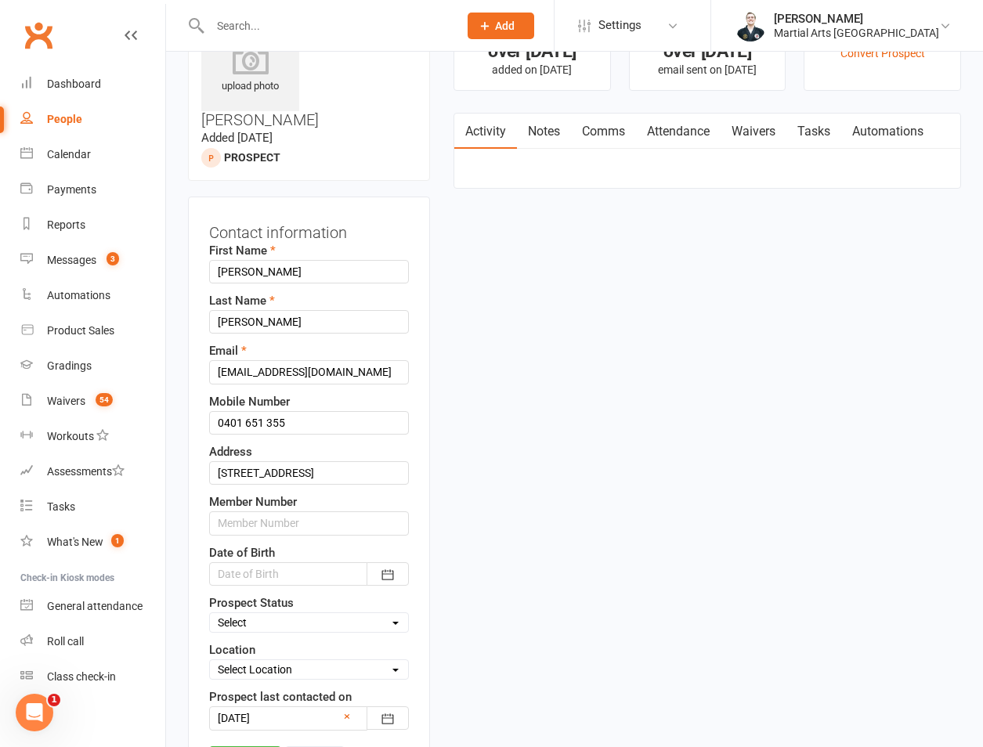
click at [295, 562] on div at bounding box center [309, 573] width 200 height 23
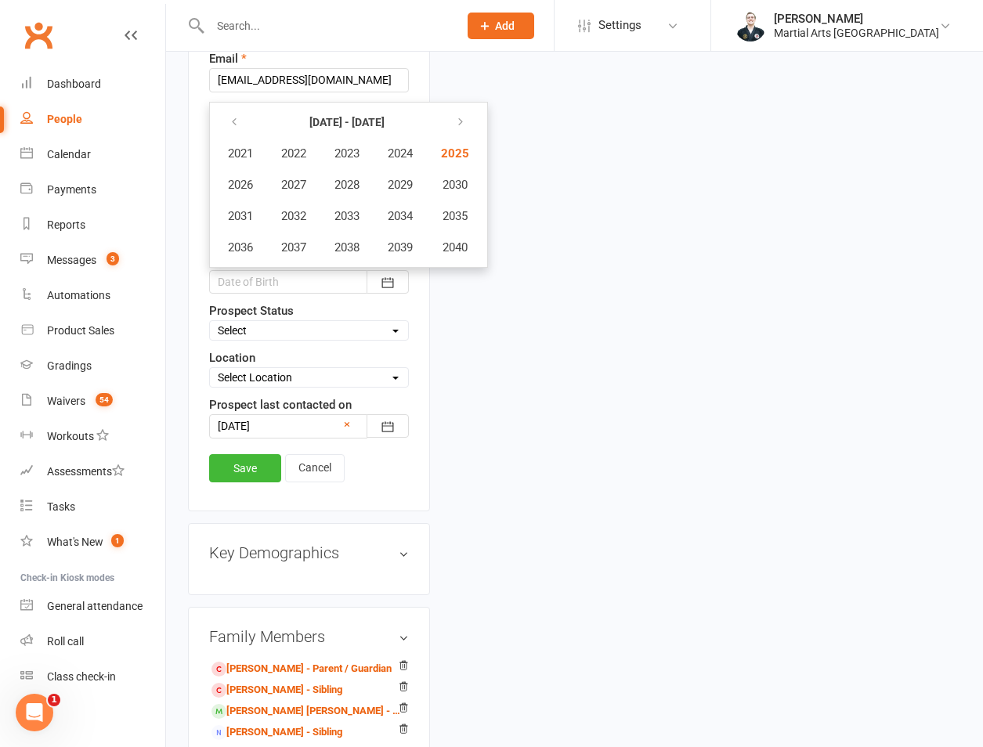
scroll to position [0, 0]
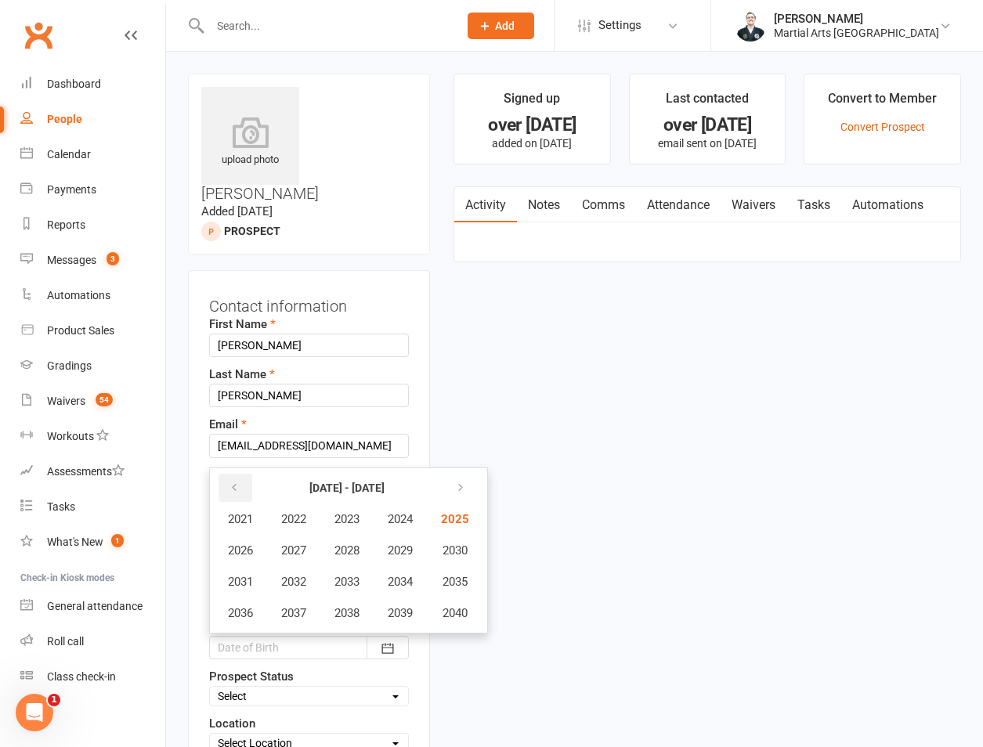
click at [232, 474] on button "button" at bounding box center [235, 488] width 34 height 28
click at [298, 606] on span "2017" at bounding box center [293, 613] width 25 height 14
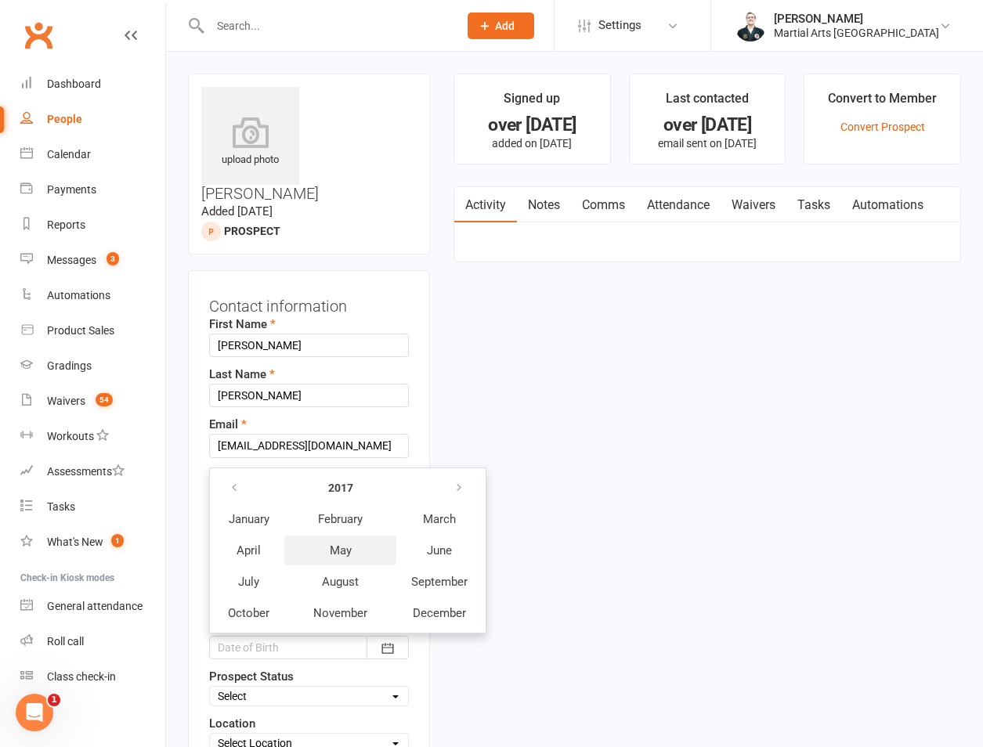
click at [354, 536] on button "May" at bounding box center [340, 551] width 112 height 30
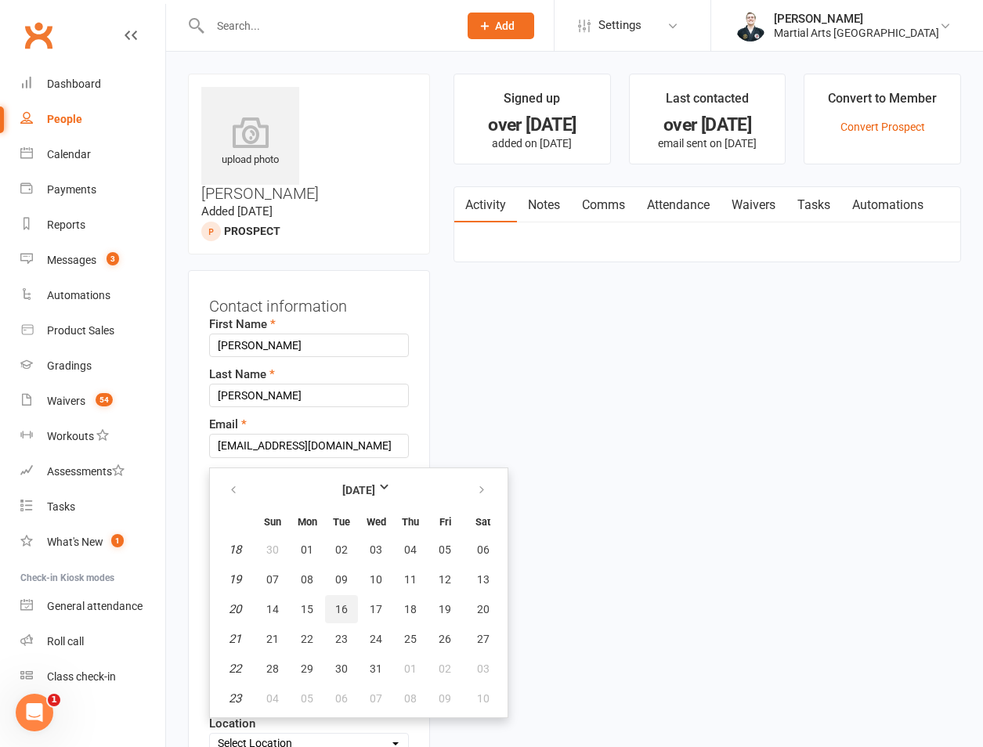
click at [349, 595] on button "16" at bounding box center [341, 609] width 33 height 28
type input "16 May 2017"
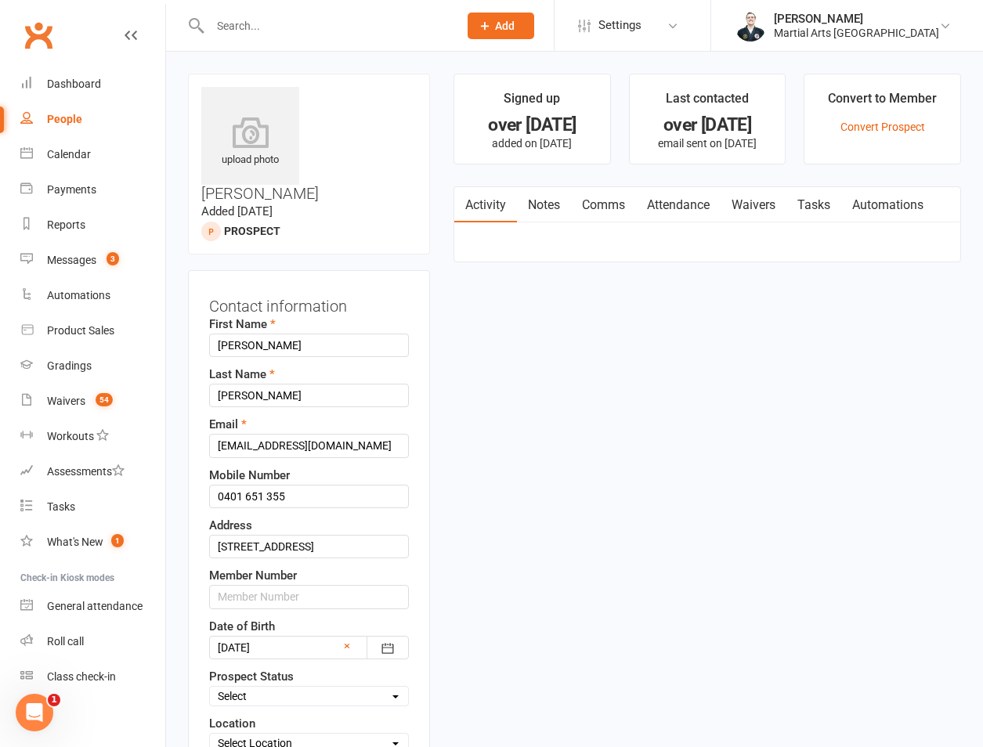
scroll to position [366, 0]
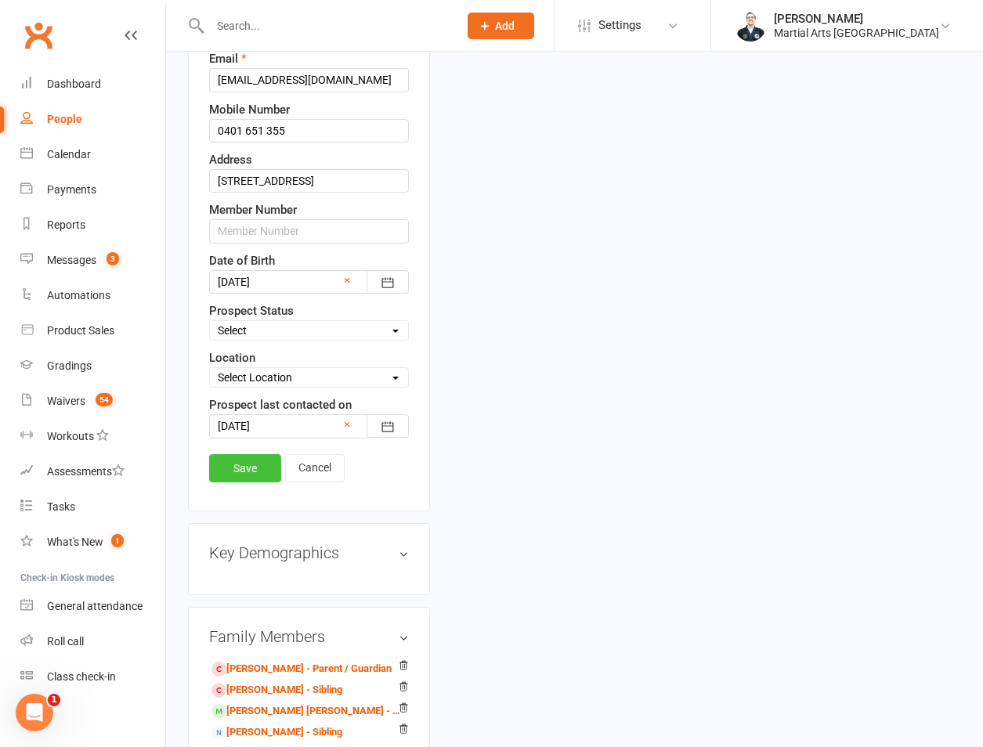
click at [253, 454] on link "Save" at bounding box center [245, 468] width 72 height 28
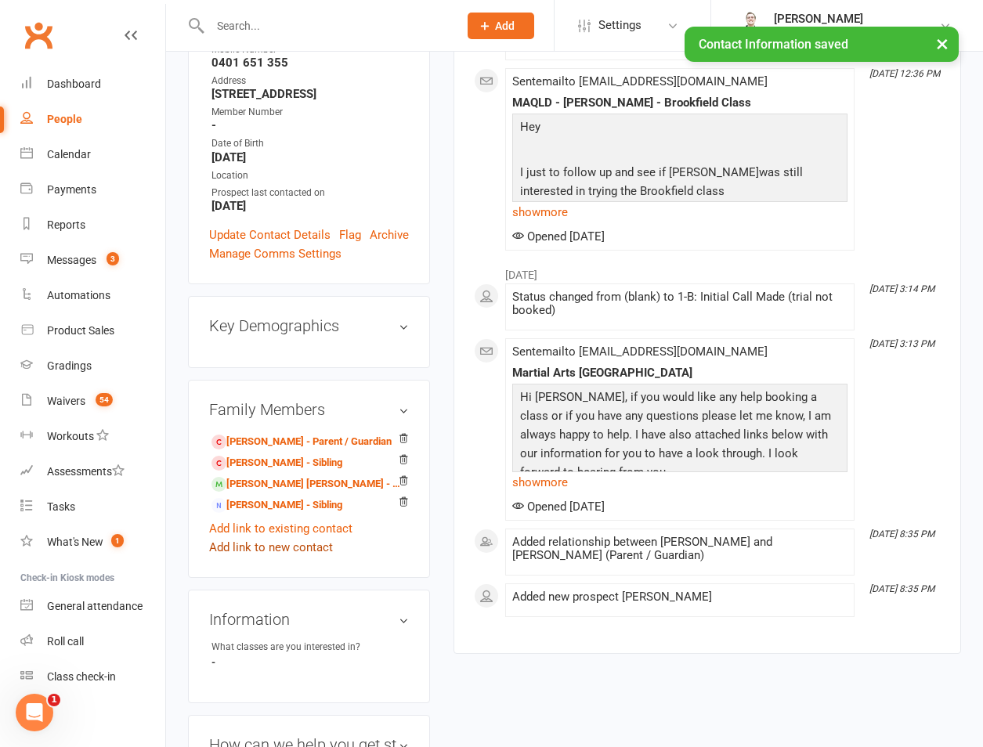
click at [293, 538] on link "Add link to new contact" at bounding box center [271, 547] width 124 height 19
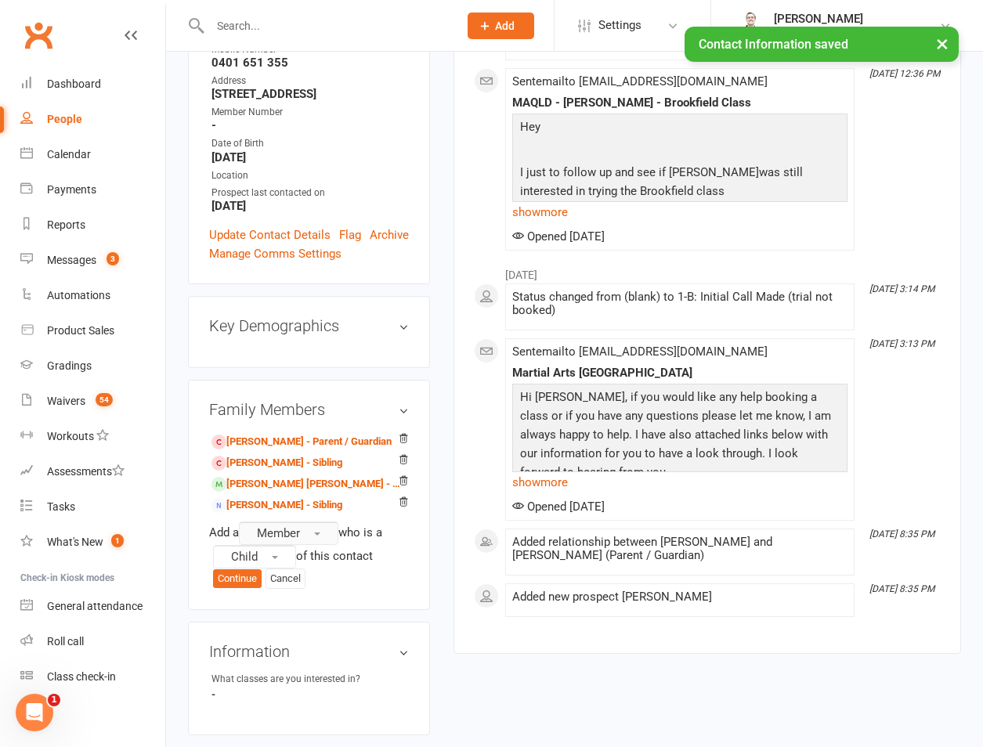
click at [300, 526] on span "Member" at bounding box center [278, 533] width 43 height 14
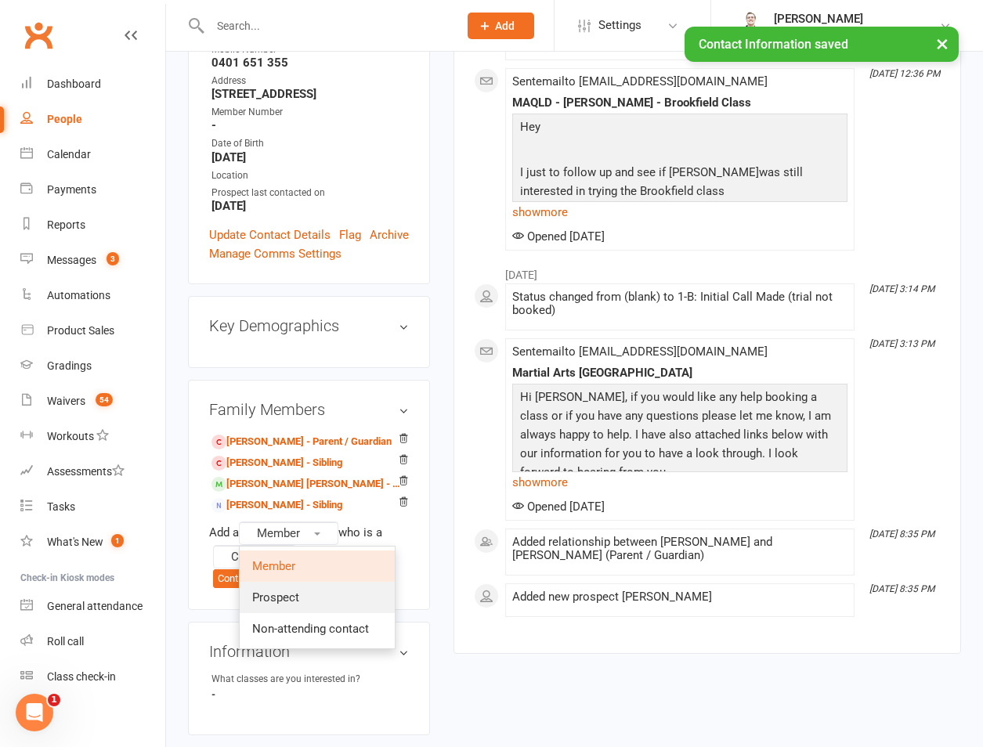
click at [299, 590] on span "Prospect" at bounding box center [275, 597] width 47 height 14
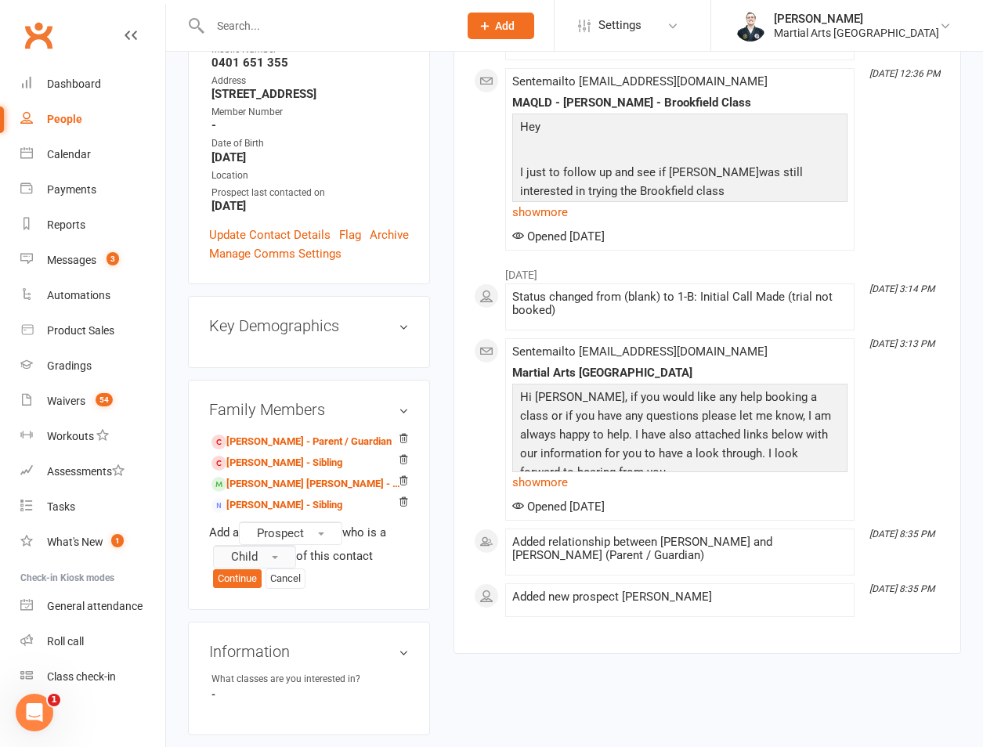
click at [283, 545] on button "Child" at bounding box center [254, 556] width 83 height 23
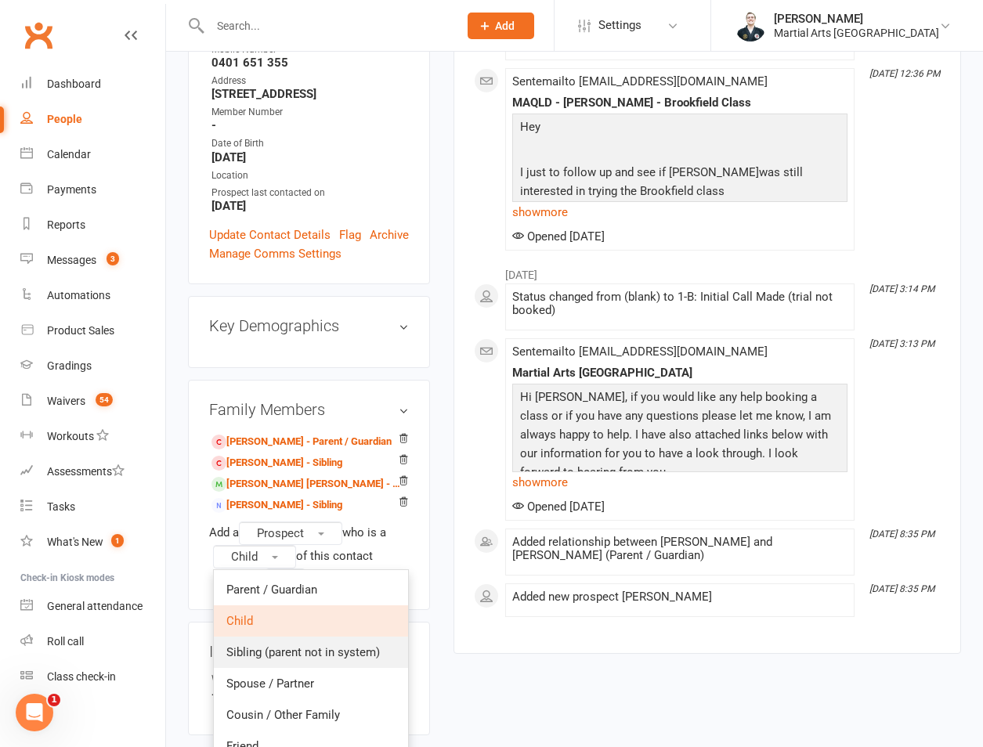
click at [262, 645] on span "Sibling (parent not in system)" at bounding box center [302, 652] width 153 height 14
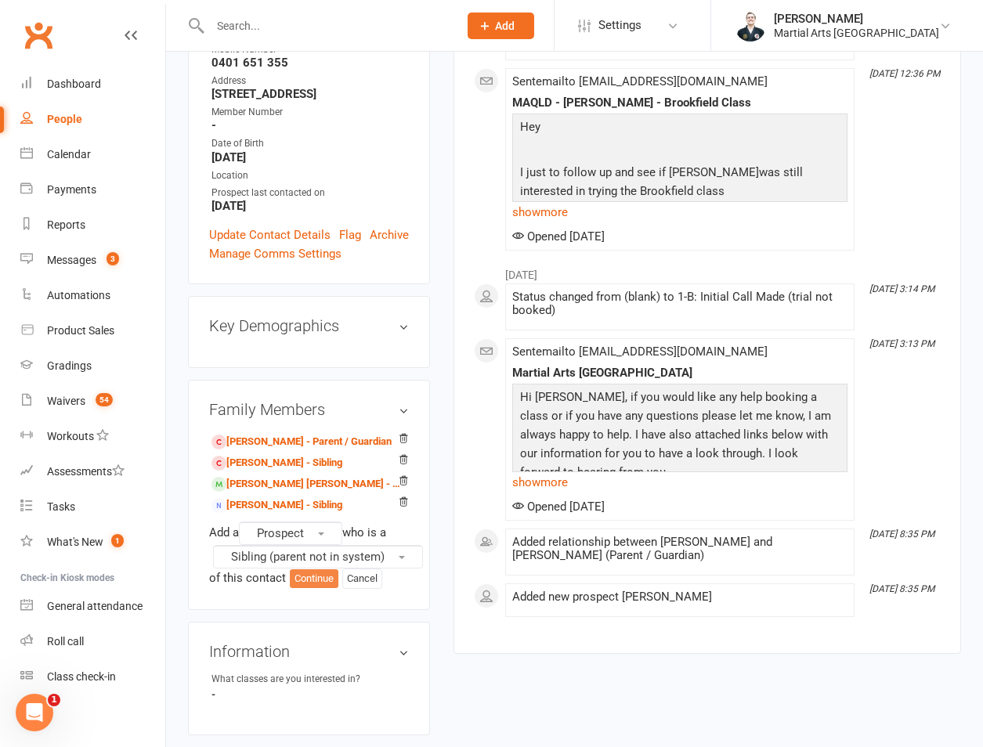
click at [316, 569] on button "Continue" at bounding box center [314, 578] width 49 height 19
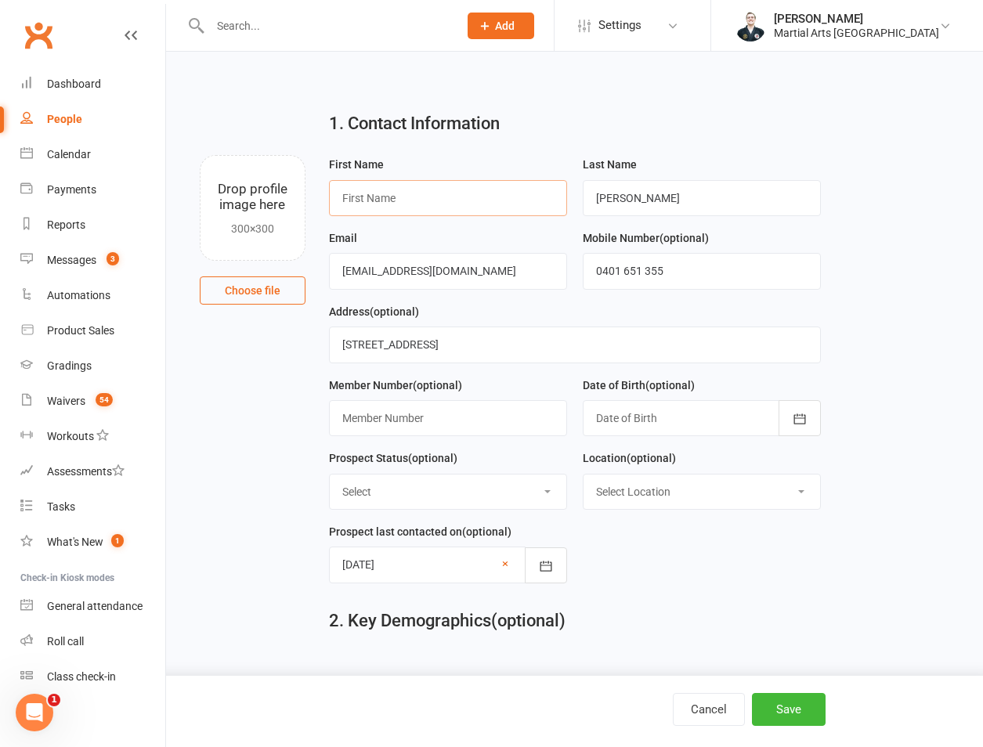
click at [434, 204] on input "text" at bounding box center [448, 198] width 238 height 36
type input "Billy"
click at [666, 429] on div at bounding box center [702, 418] width 238 height 36
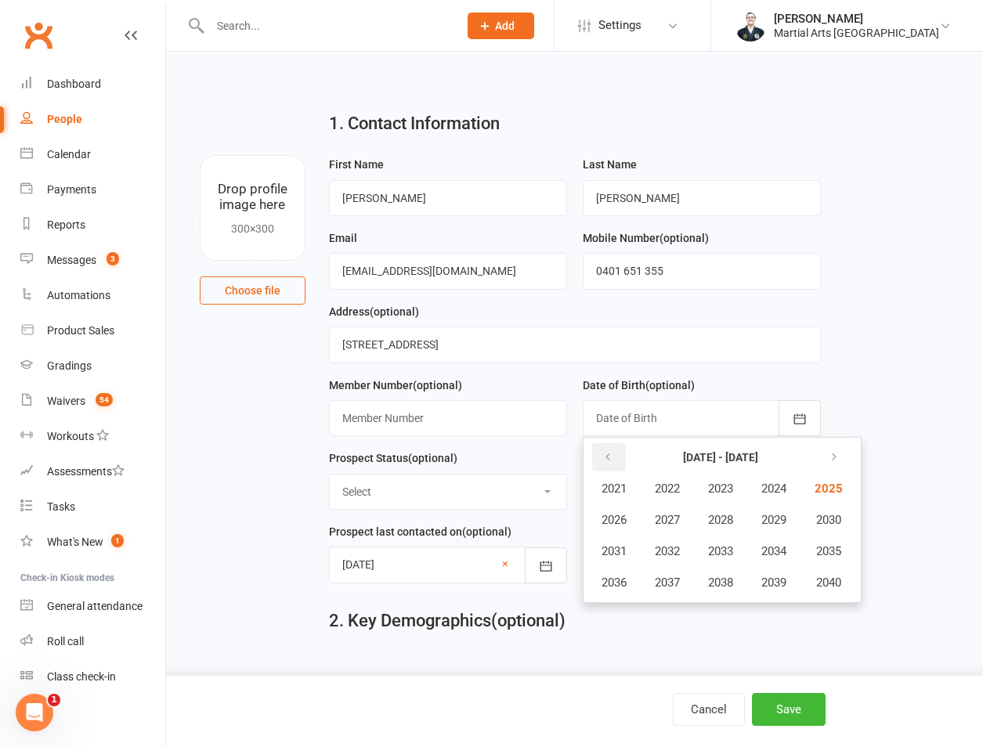
click at [615, 460] on button "button" at bounding box center [609, 457] width 34 height 28
click at [732, 587] on span "2018" at bounding box center [720, 583] width 25 height 14
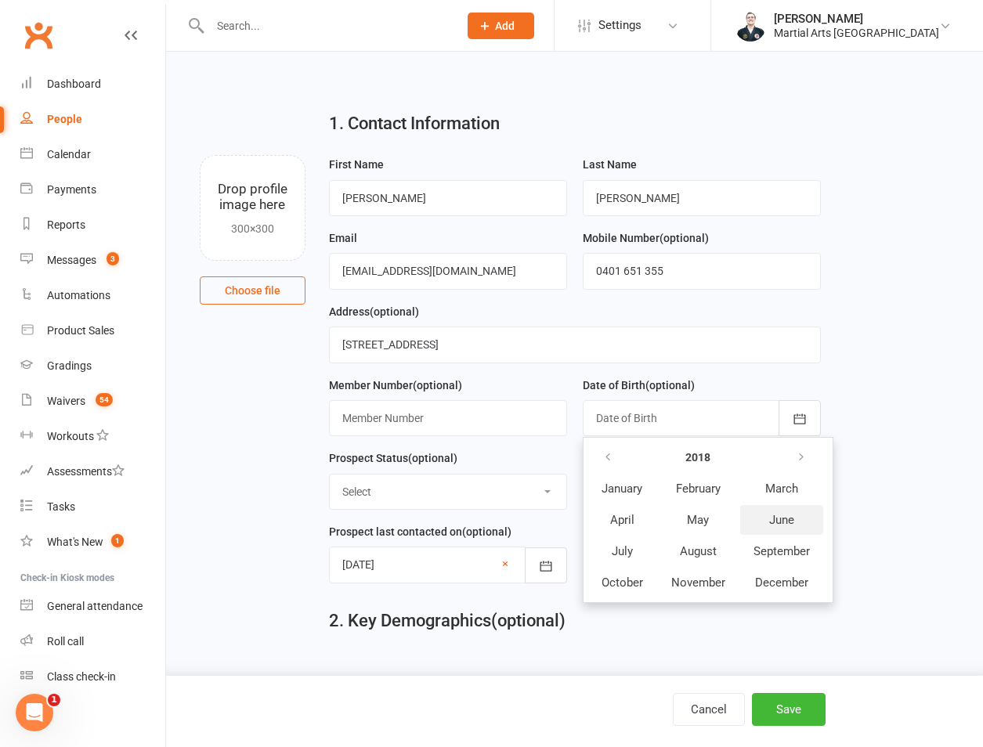
click at [763, 530] on button "June" at bounding box center [781, 520] width 83 height 30
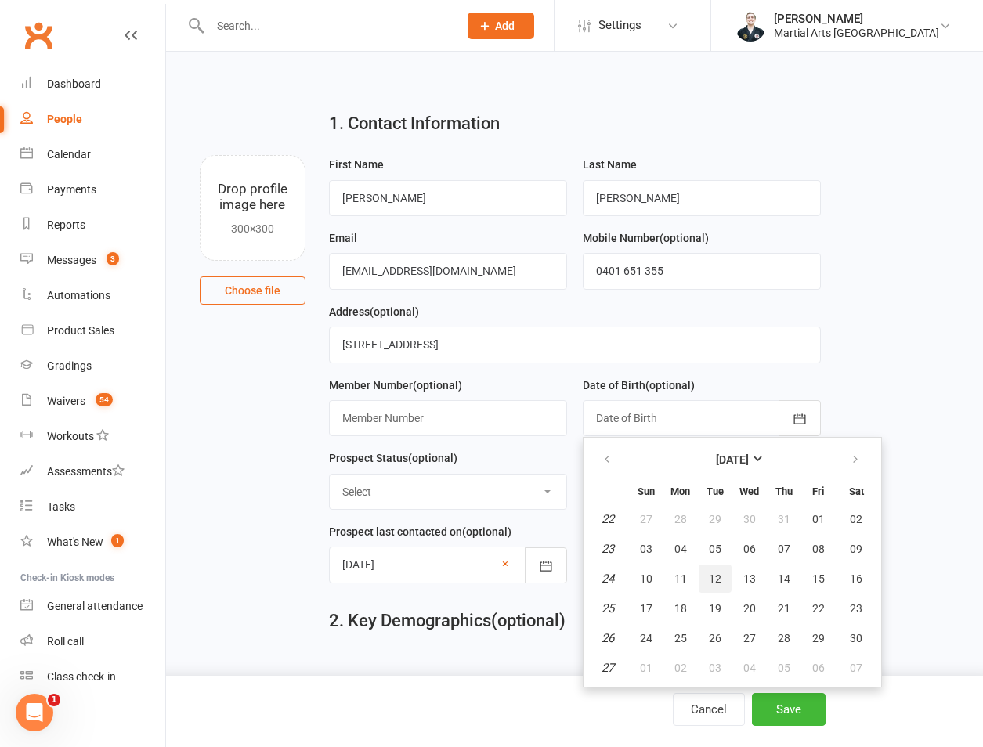
click at [718, 572] on button "12" at bounding box center [714, 579] width 33 height 28
type input "12 Jun 2018"
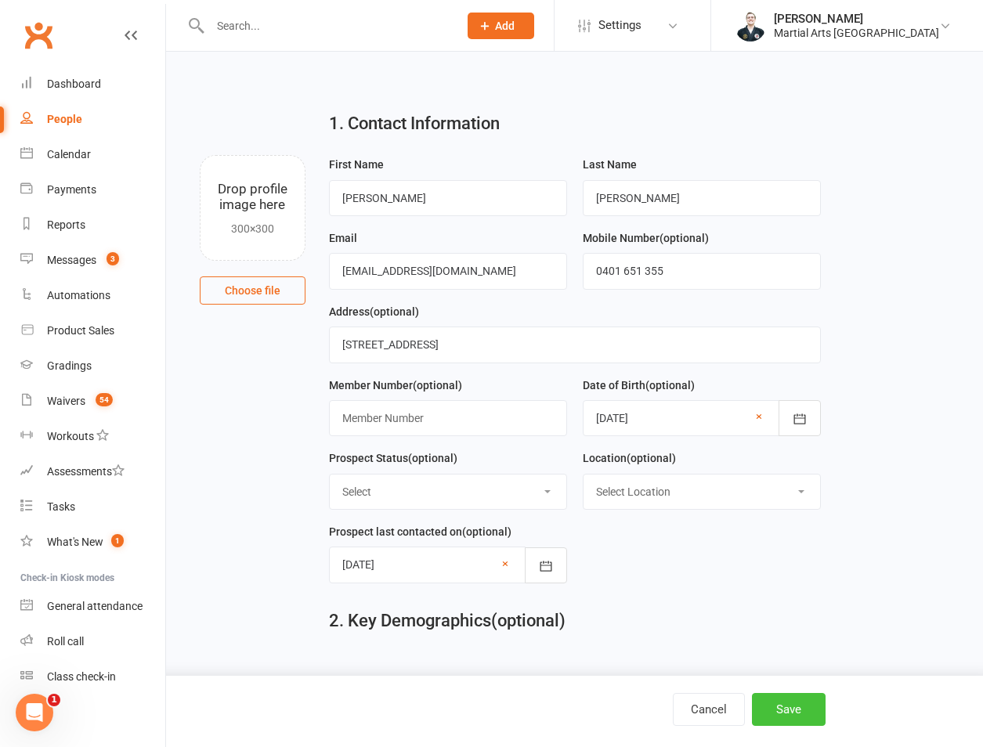
click at [779, 699] on button "Save" at bounding box center [789, 709] width 74 height 33
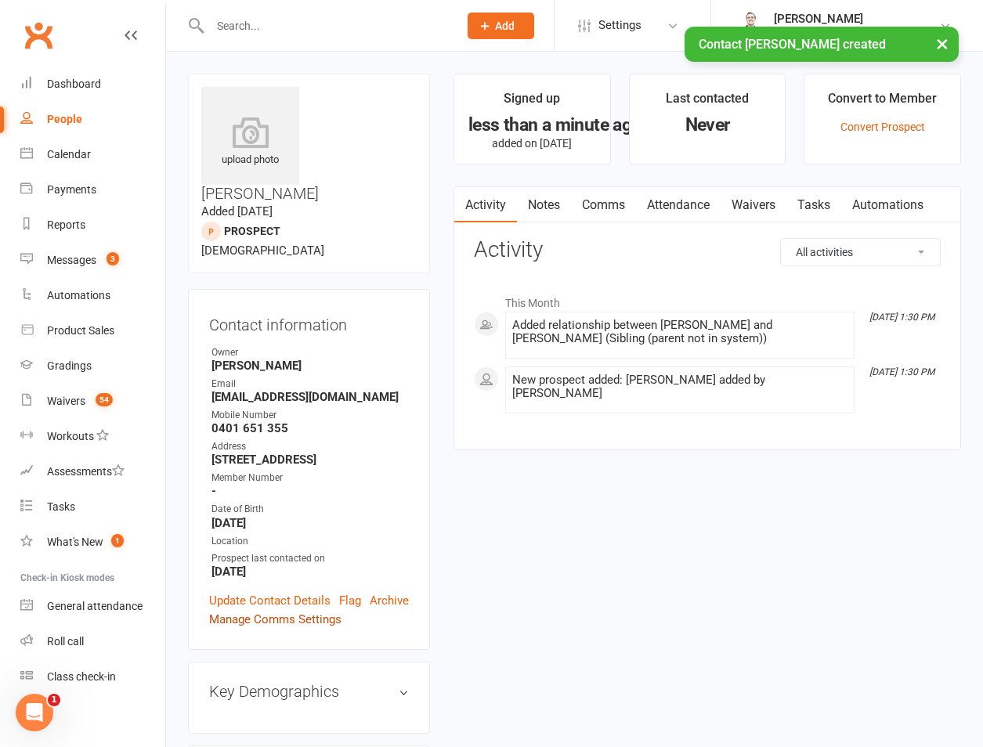
click at [283, 610] on link "Manage Comms Settings" at bounding box center [275, 619] width 132 height 19
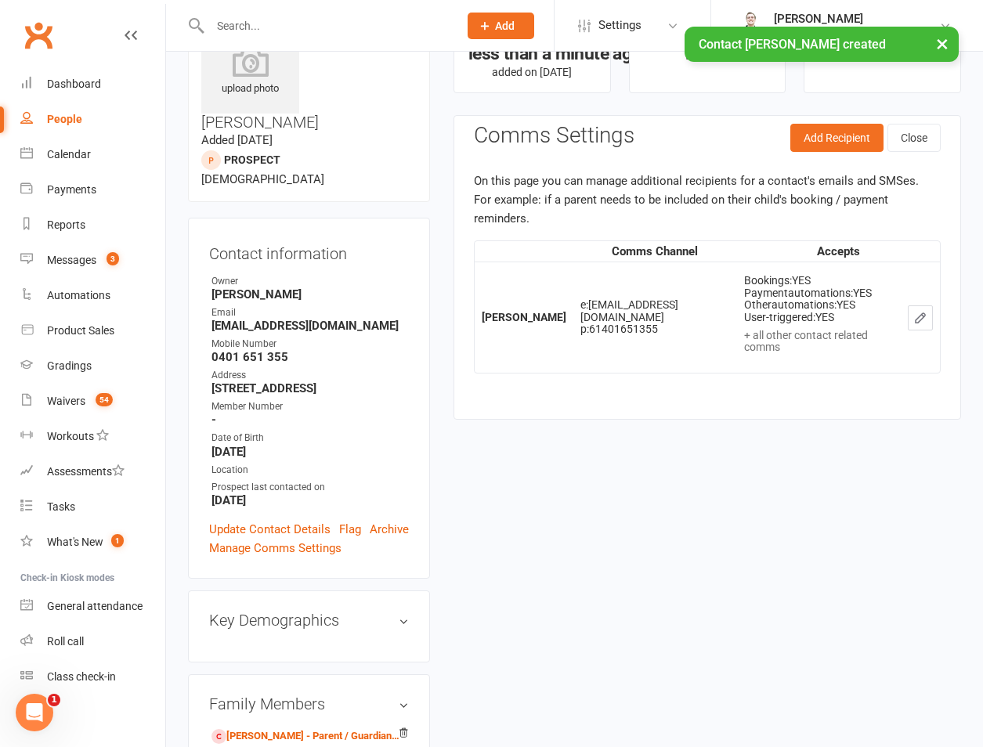
scroll to position [108, 0]
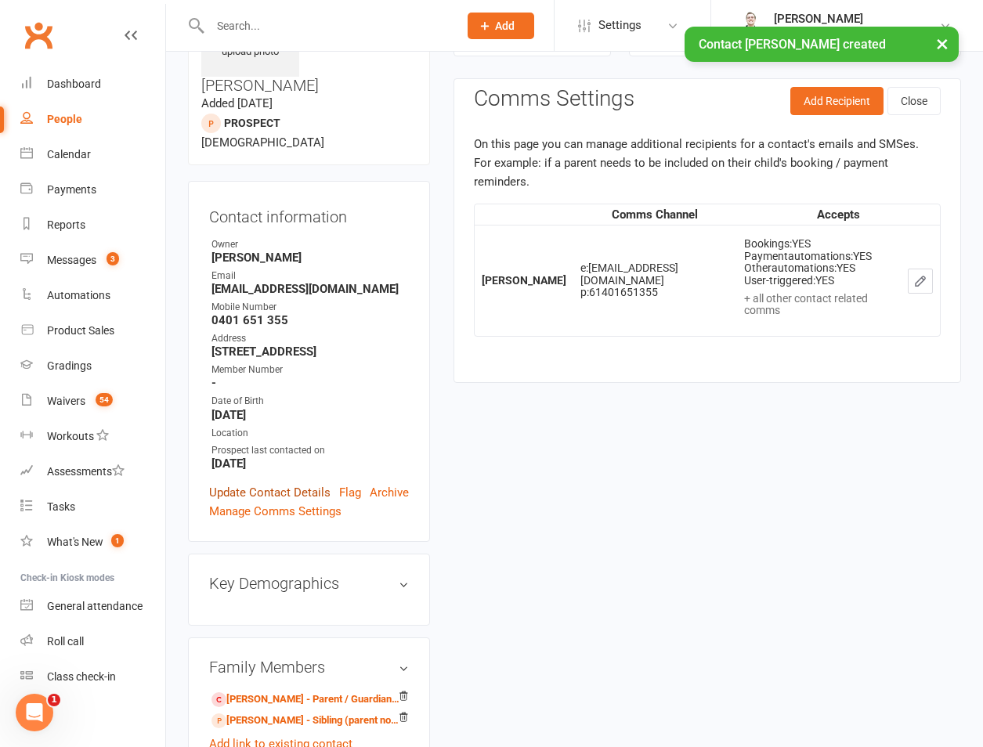
click at [244, 483] on link "Update Contact Details" at bounding box center [269, 492] width 121 height 19
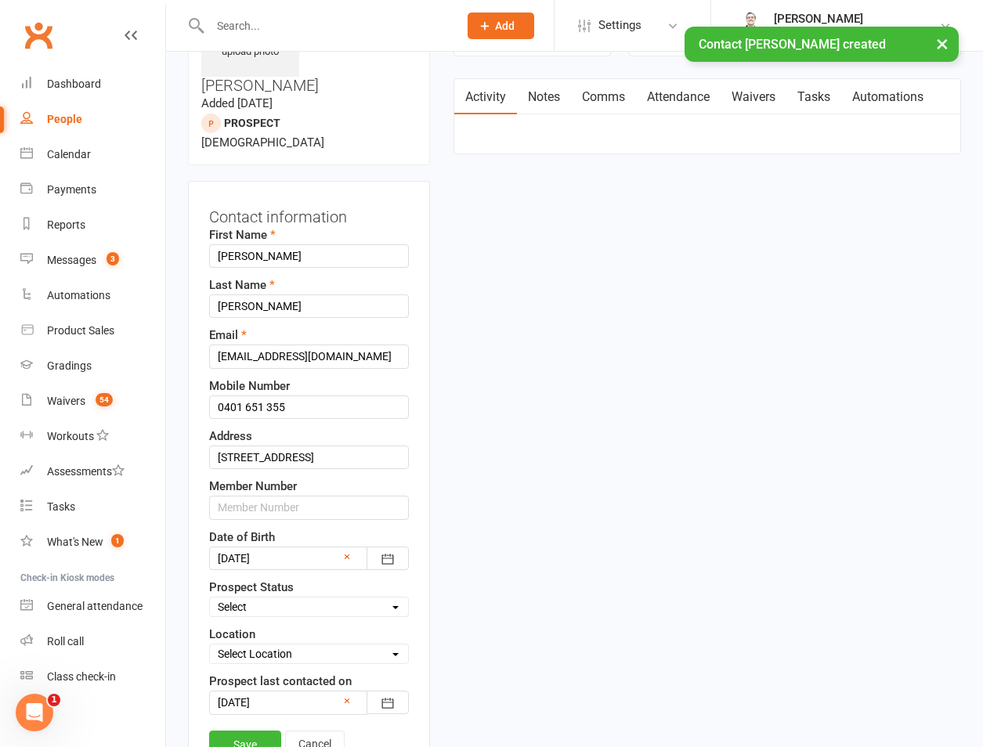
scroll to position [74, 0]
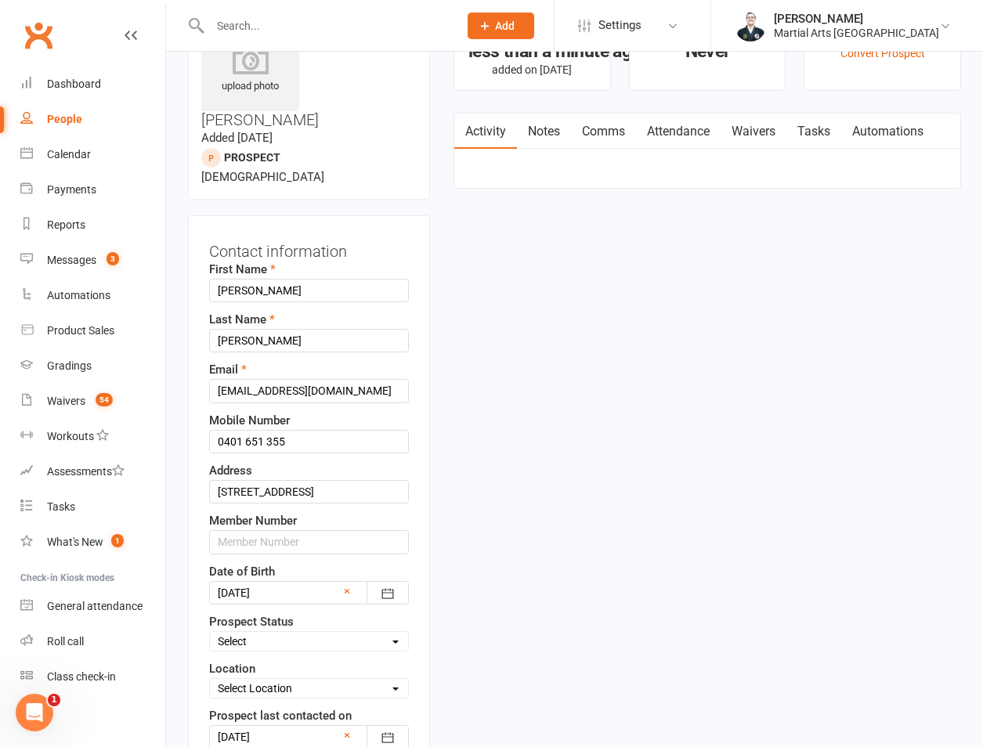
click at [312, 680] on select "Select Location Brookfield State School Jamboree Heights Academy ONLINE - Zoom …" at bounding box center [309, 688] width 198 height 17
click at [333, 633] on select "Select 1-A: Initial Call Made (trial class booked) 1-B: Initial Call Made (tria…" at bounding box center [309, 641] width 198 height 17
select select "1-A: Initial Call Made (trial class booked)"
click at [210, 633] on select "Select 1-A: Initial Call Made (trial class booked) 1-B: Initial Call Made (tria…" at bounding box center [309, 641] width 198 height 17
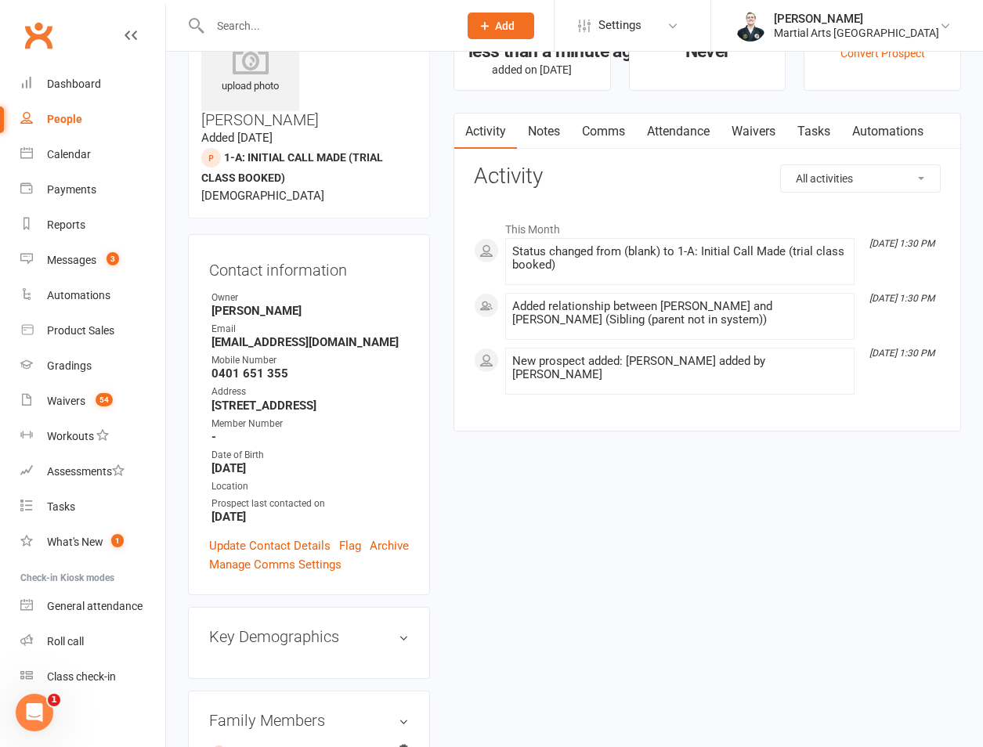
scroll to position [439, 0]
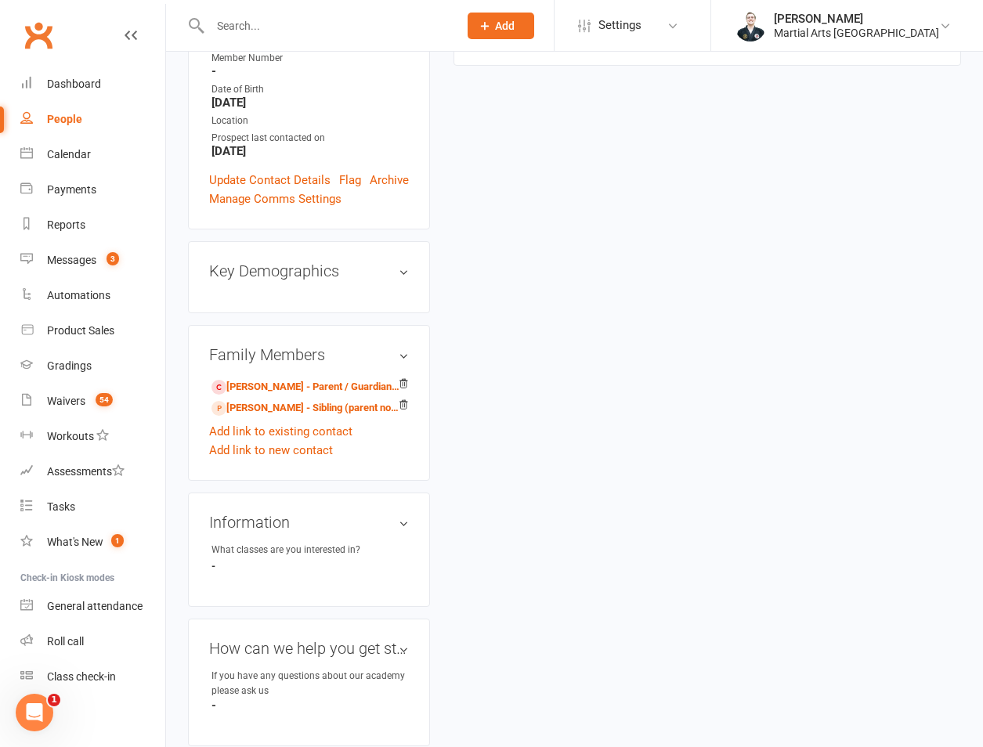
click at [272, 27] on input "text" at bounding box center [326, 26] width 242 height 22
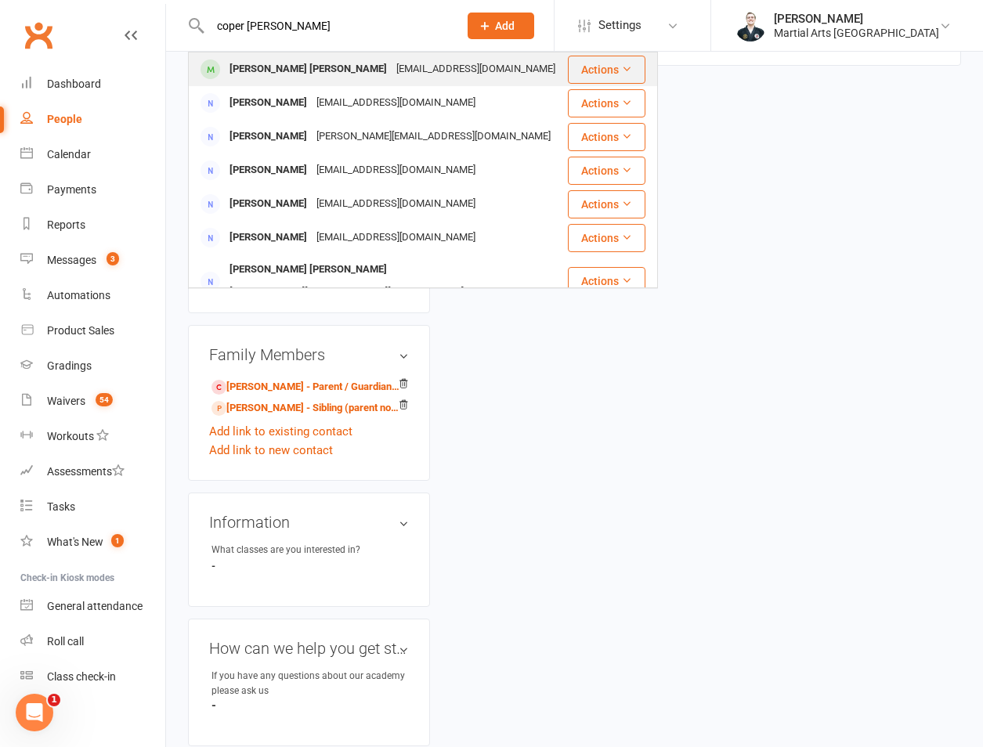
type input "coper baker"
click at [286, 77] on div "Cooper Baker" at bounding box center [308, 69] width 167 height 23
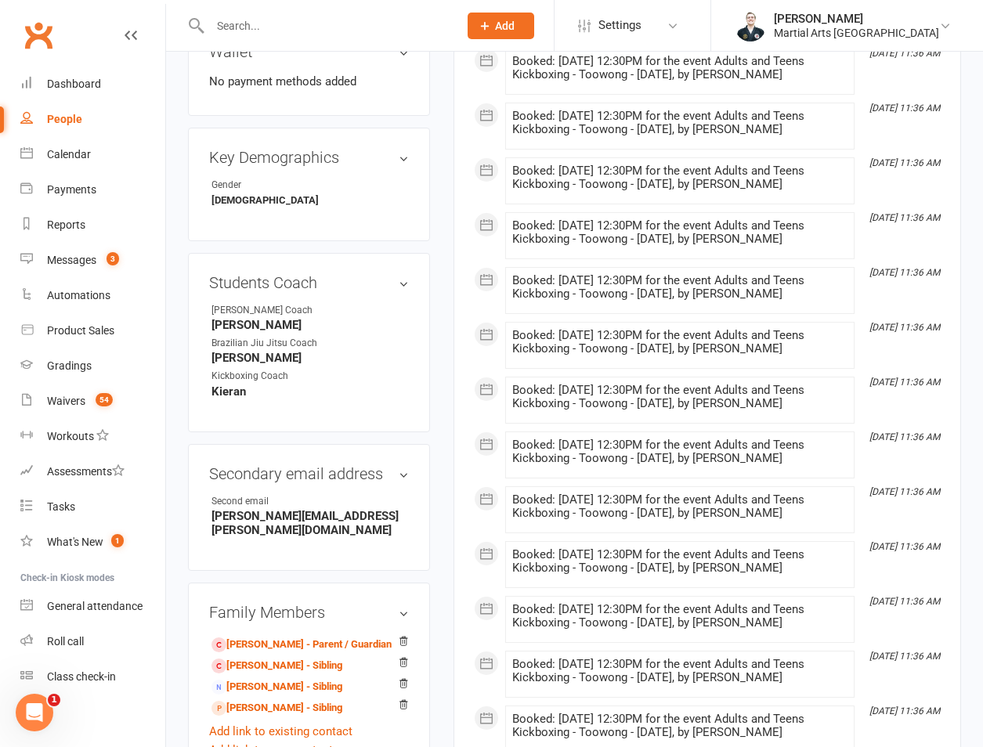
scroll to position [1096, 0]
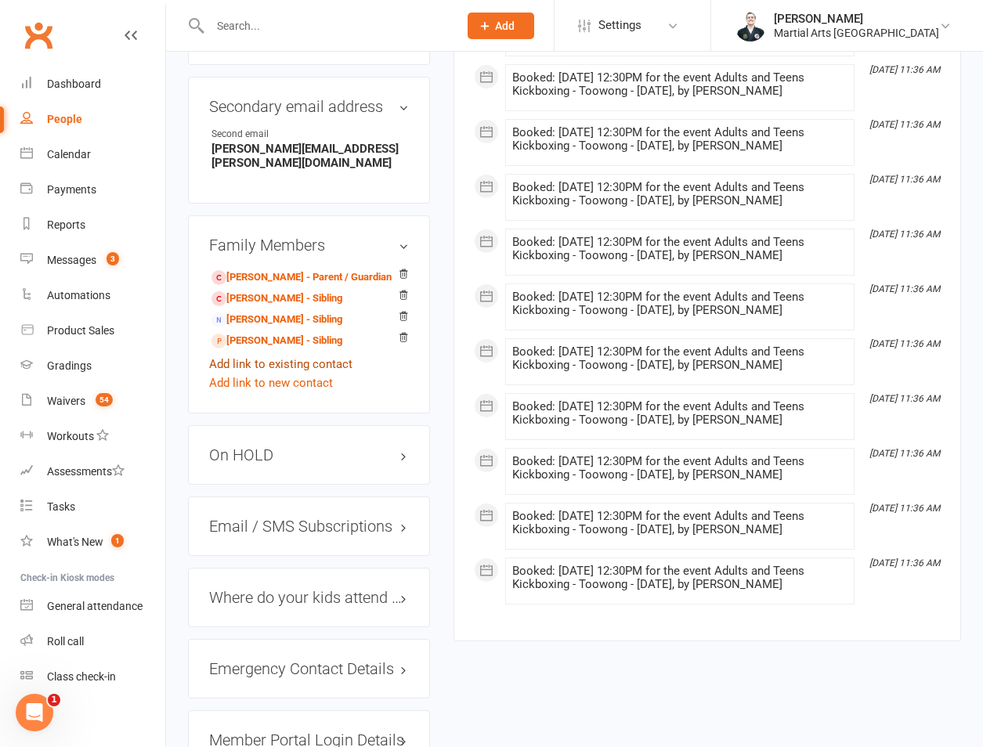
click at [321, 355] on link "Add link to existing contact" at bounding box center [280, 364] width 143 height 19
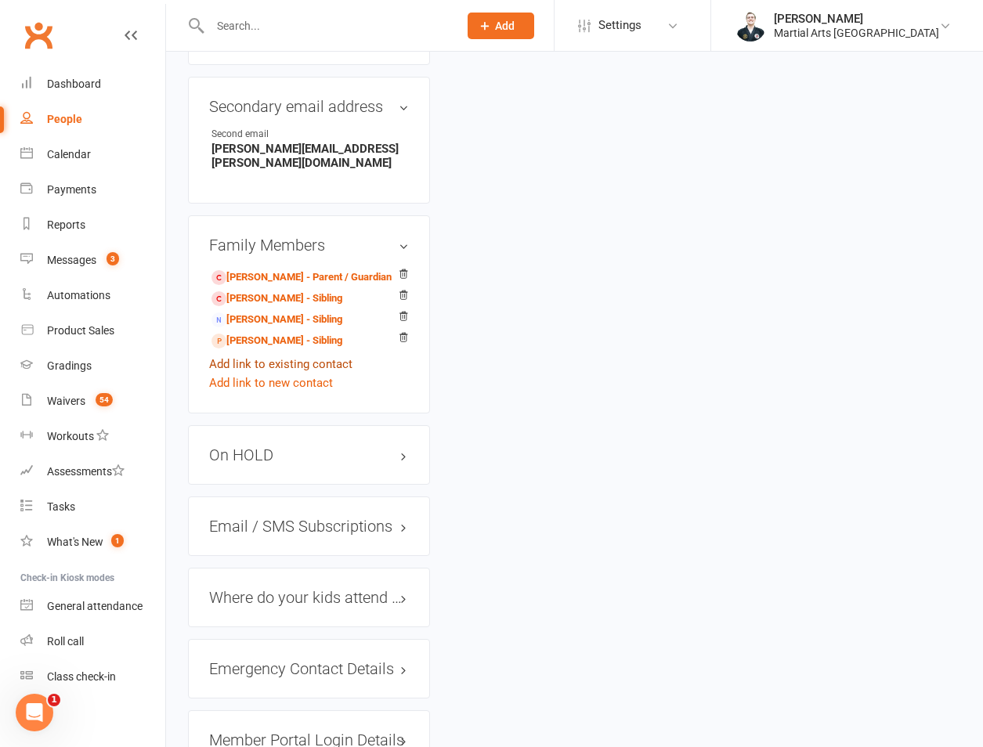
scroll to position [0, 0]
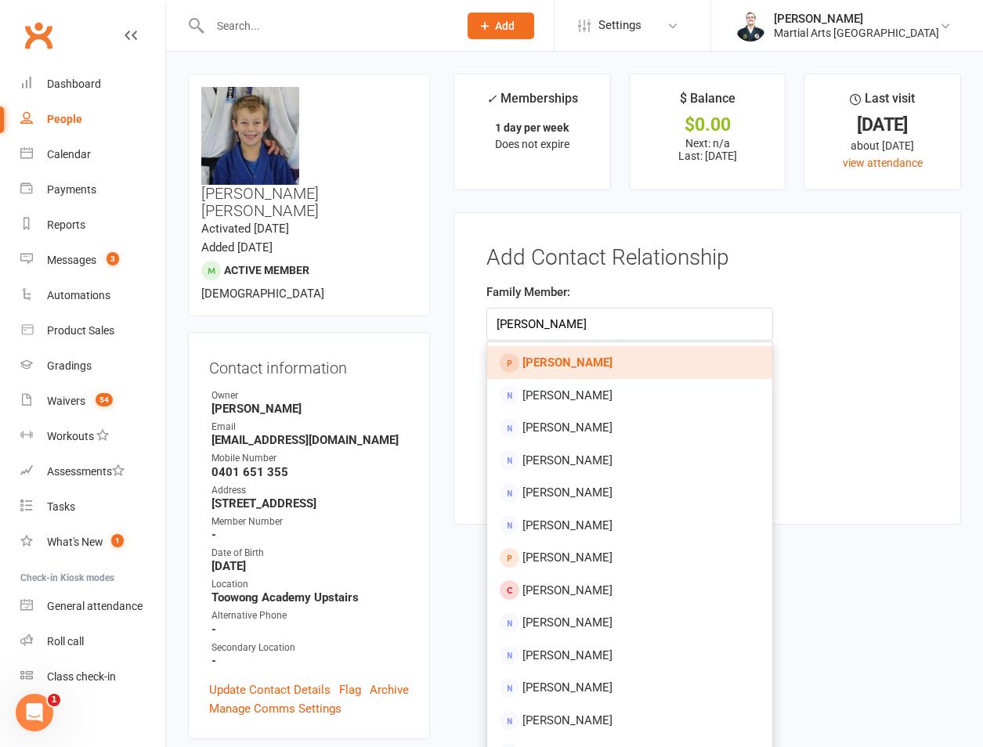
type input "billy baker"
click at [582, 363] on link "Billy Baker" at bounding box center [629, 362] width 285 height 33
type input "Billy Baker"
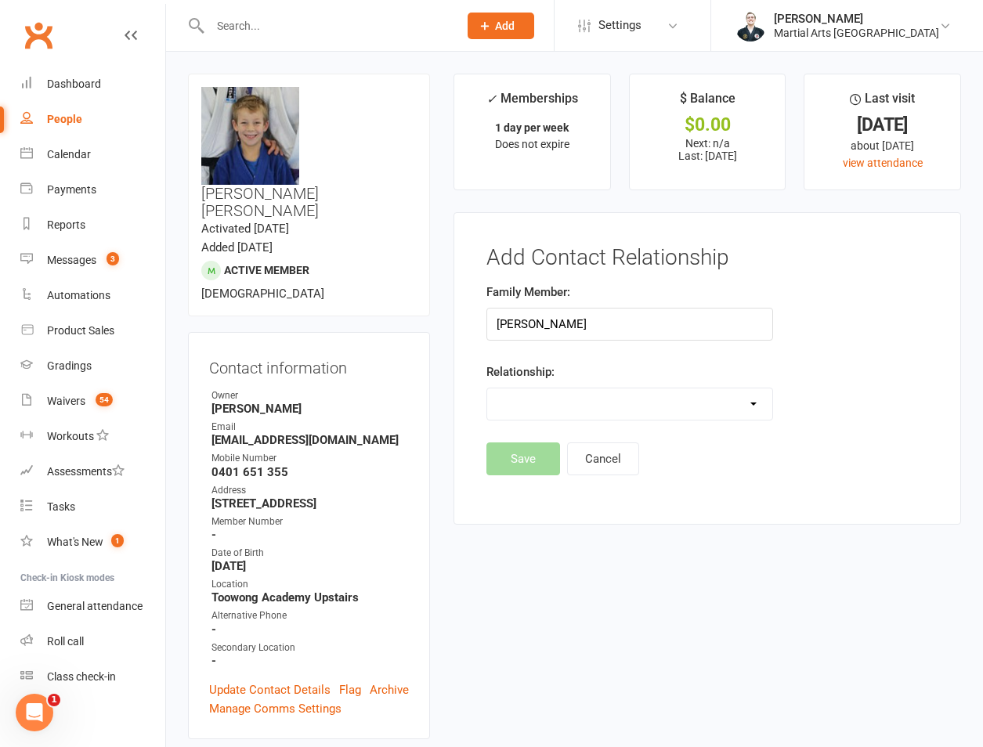
click at [594, 401] on select "Parent / Guardian Child Sibling (parent not in system) Spouse / Partner Cousin …" at bounding box center [629, 403] width 285 height 31
select select "2"
click at [487, 388] on select "Parent / Guardian Child Sibling (parent not in system) Spouse / Partner Cousin …" at bounding box center [629, 403] width 285 height 31
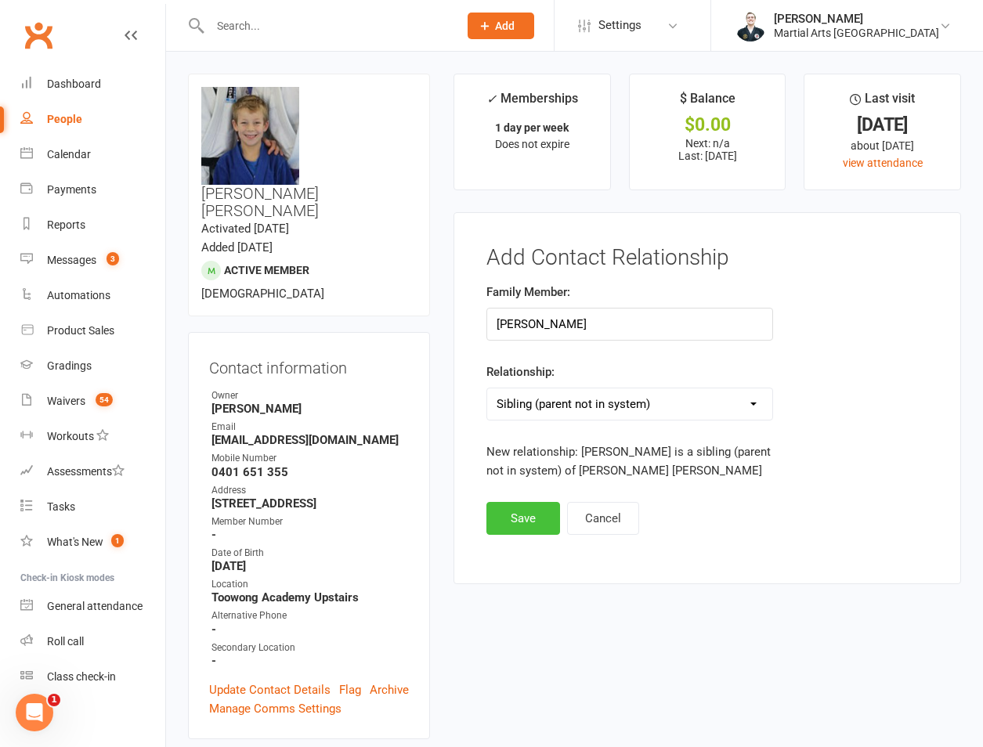
click at [537, 516] on button "Save" at bounding box center [523, 518] width 74 height 33
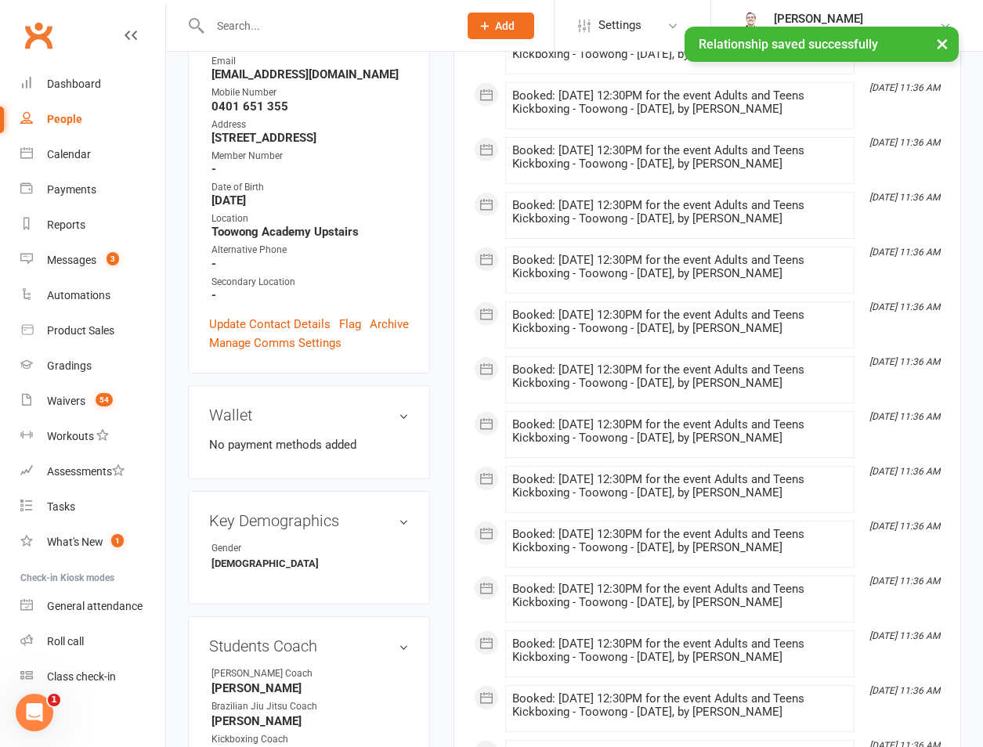
scroll to position [731, 0]
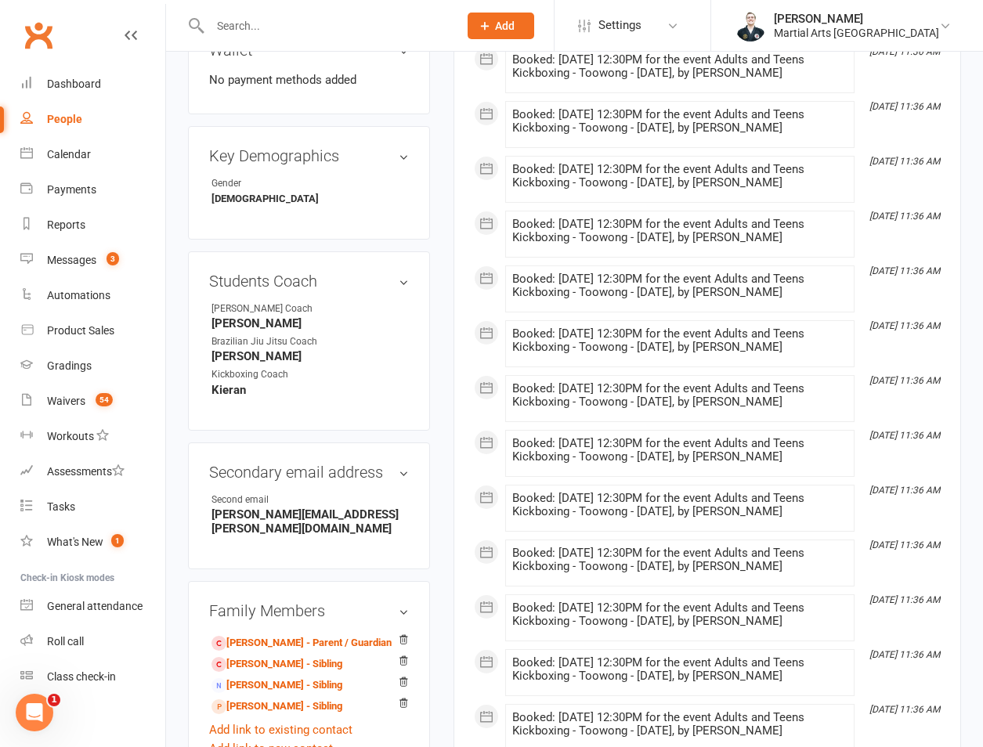
click at [291, 19] on input "text" at bounding box center [326, 26] width 242 height 22
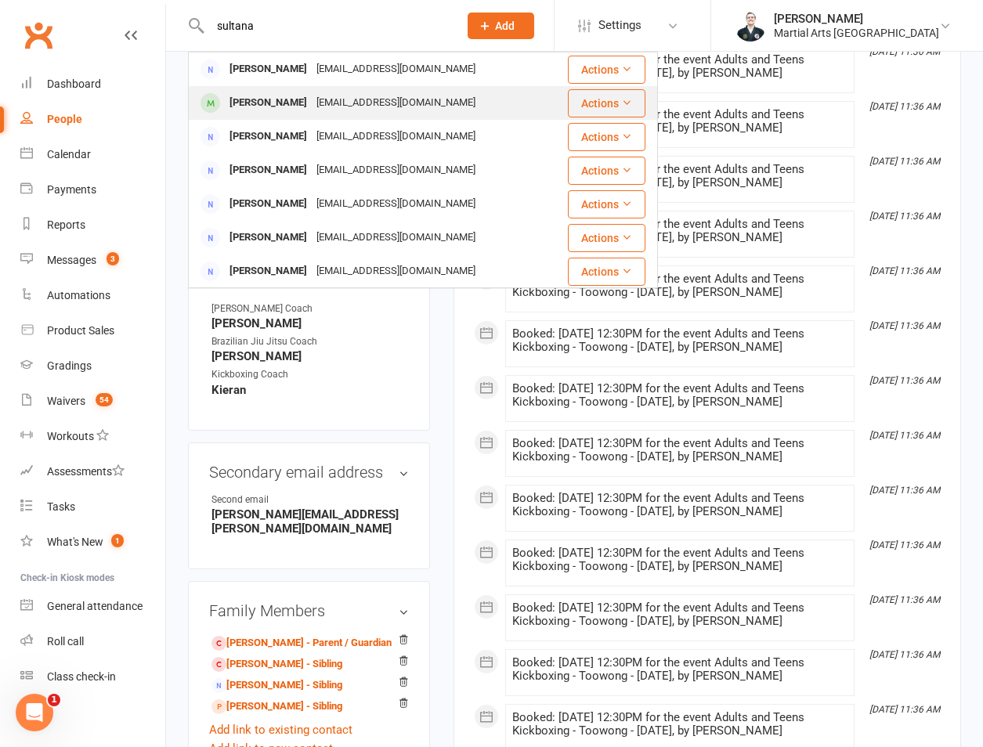
type input "sultana"
click at [307, 106] on div "Josephine Sultana" at bounding box center [268, 103] width 87 height 23
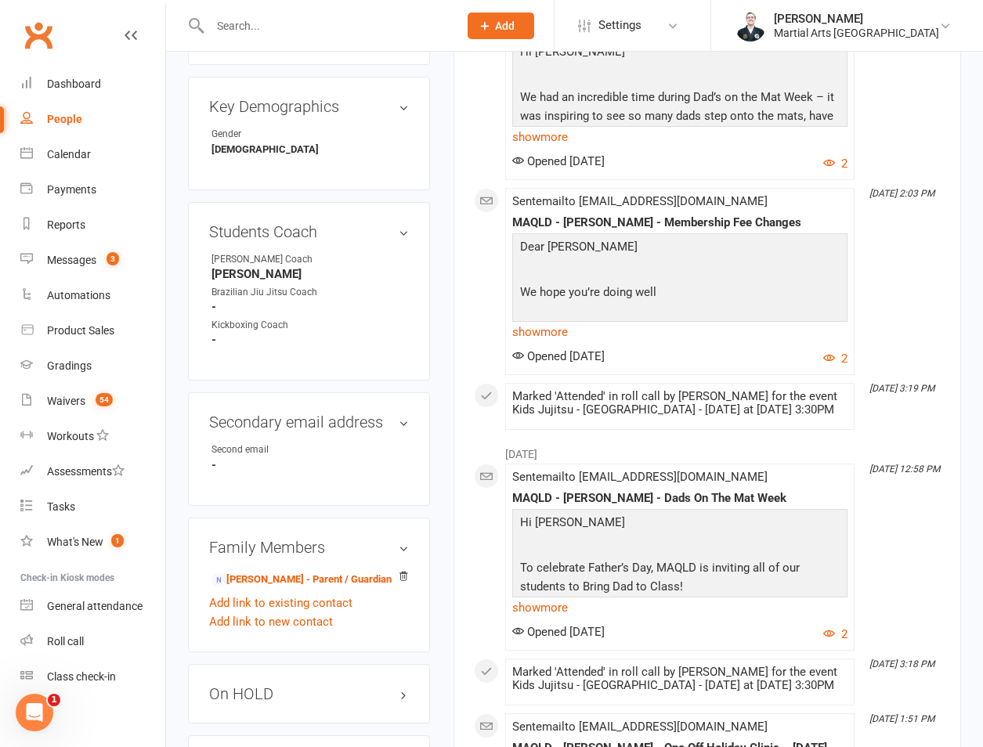
scroll to position [1096, 0]
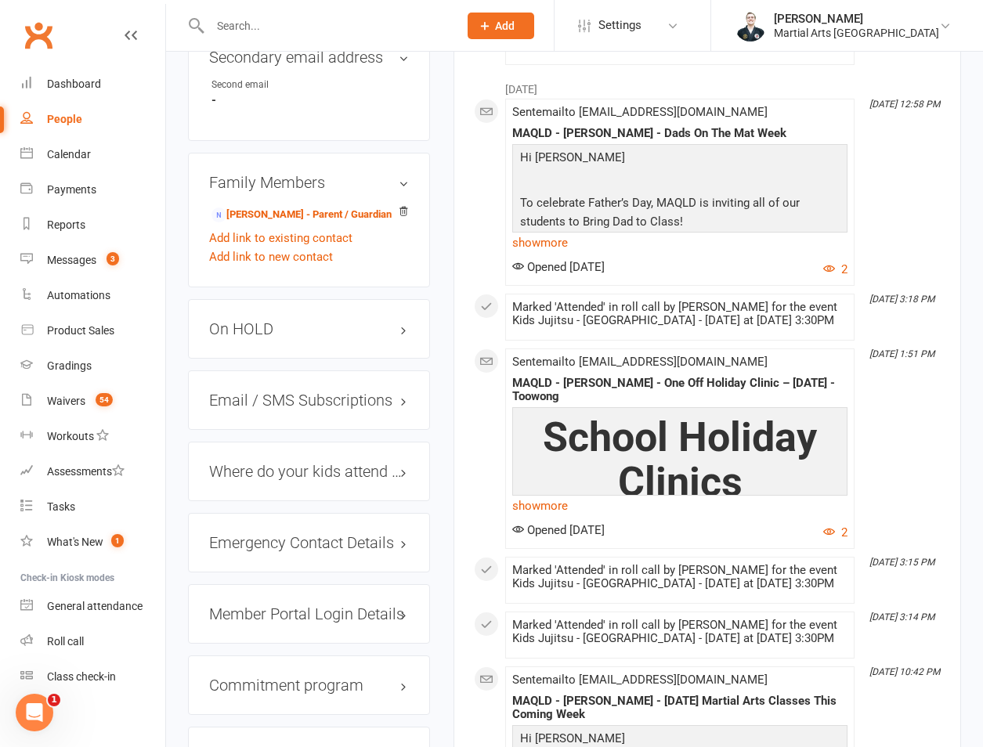
click at [255, 320] on h3 "On HOLD" at bounding box center [309, 328] width 200 height 17
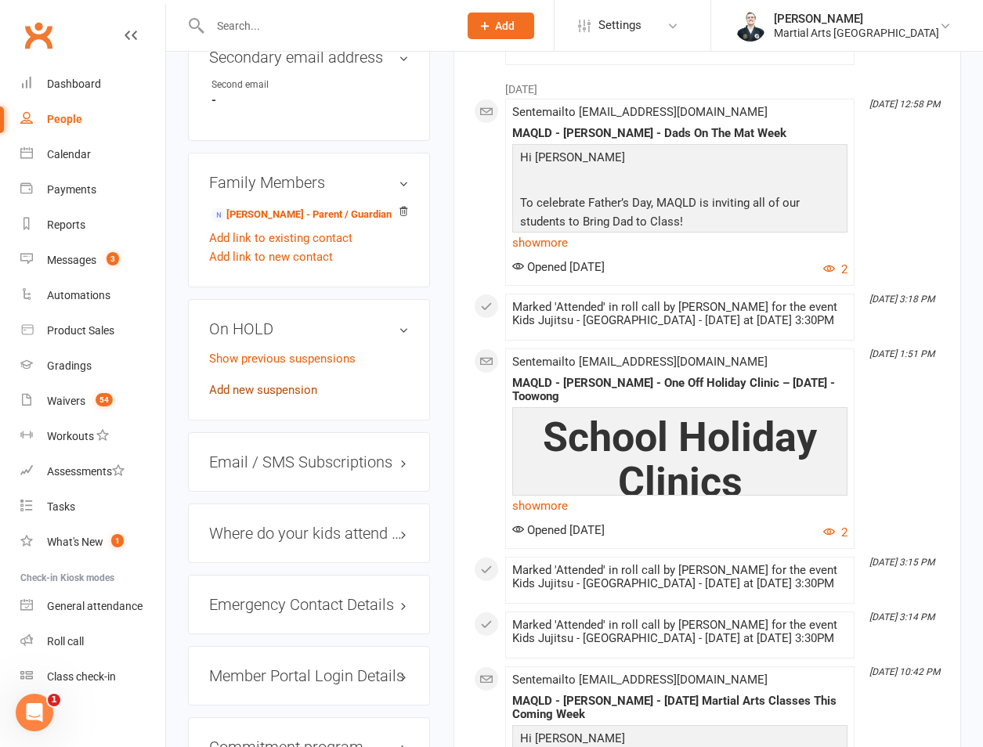
click at [241, 383] on link "Add new suspension" at bounding box center [263, 390] width 108 height 14
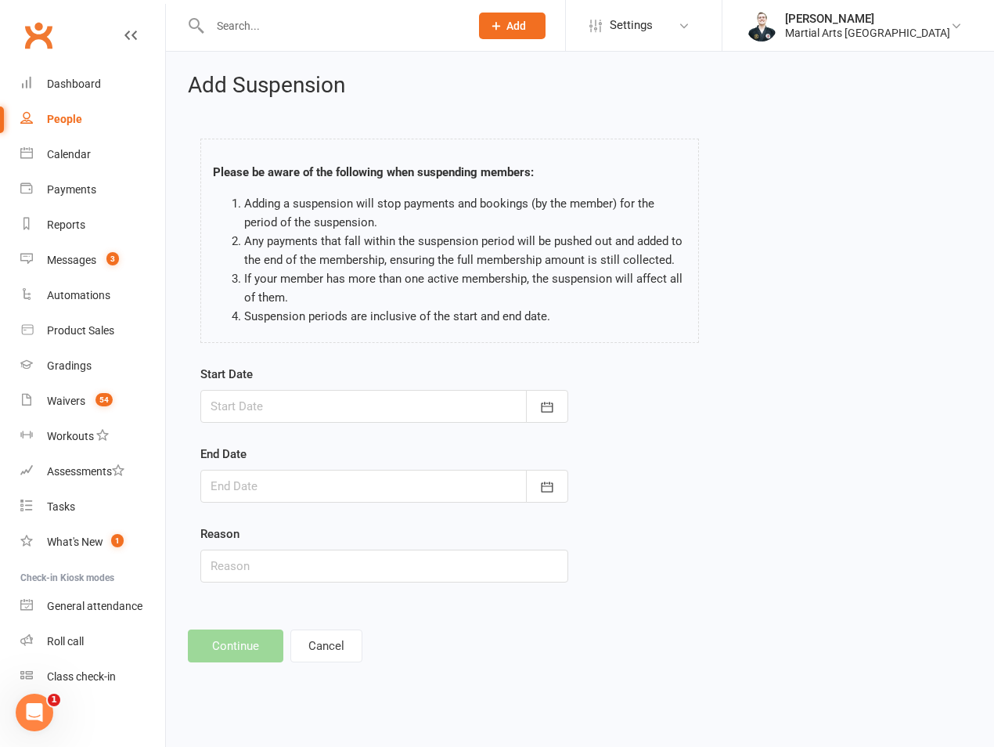
click at [307, 406] on div at bounding box center [384, 406] width 368 height 33
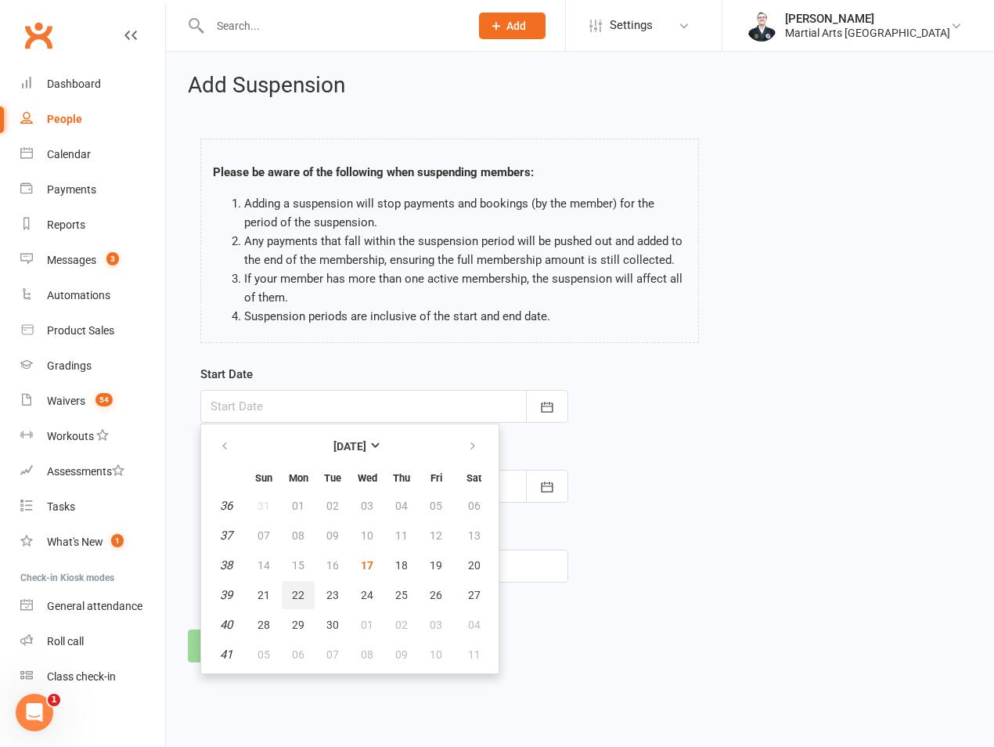
click at [300, 590] on span "22" at bounding box center [298, 595] width 13 height 13
type input "22 Sep 2025"
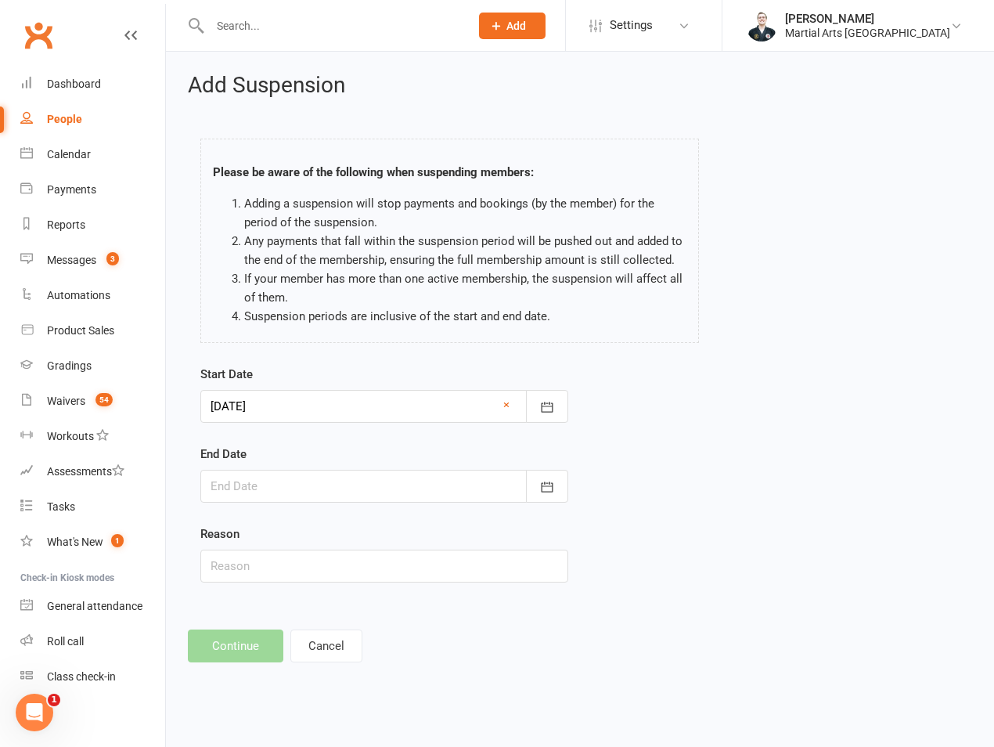
click at [286, 484] on div at bounding box center [384, 486] width 368 height 33
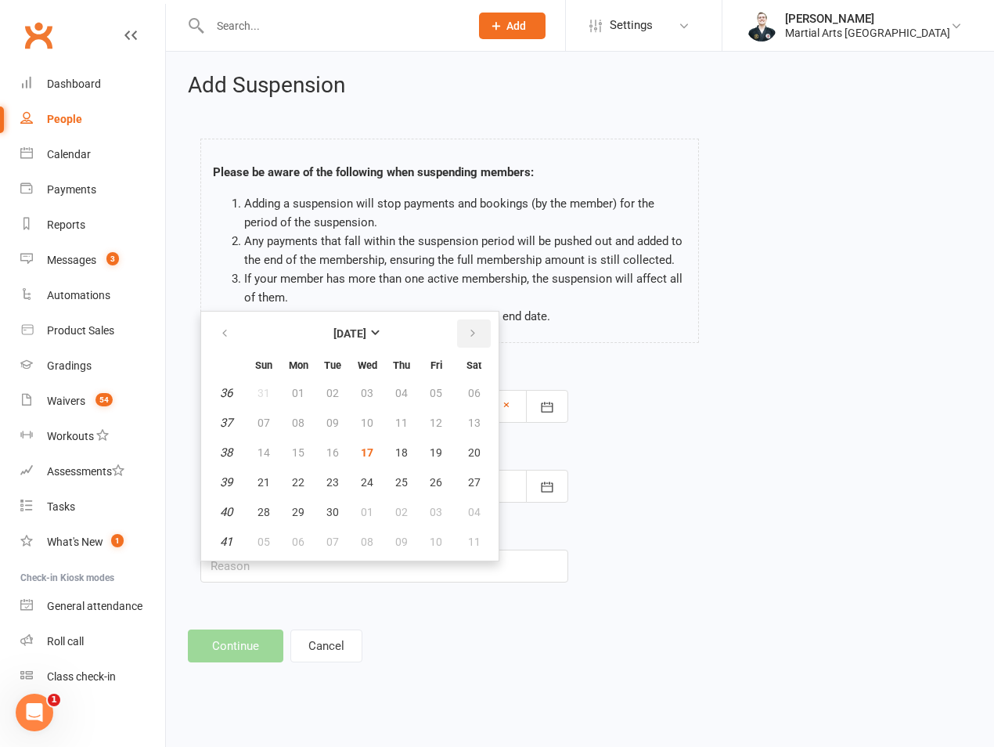
click at [471, 338] on icon "button" at bounding box center [472, 333] width 11 height 13
click at [265, 451] on span "12" at bounding box center [264, 452] width 13 height 13
type input "12 Oct 2025"
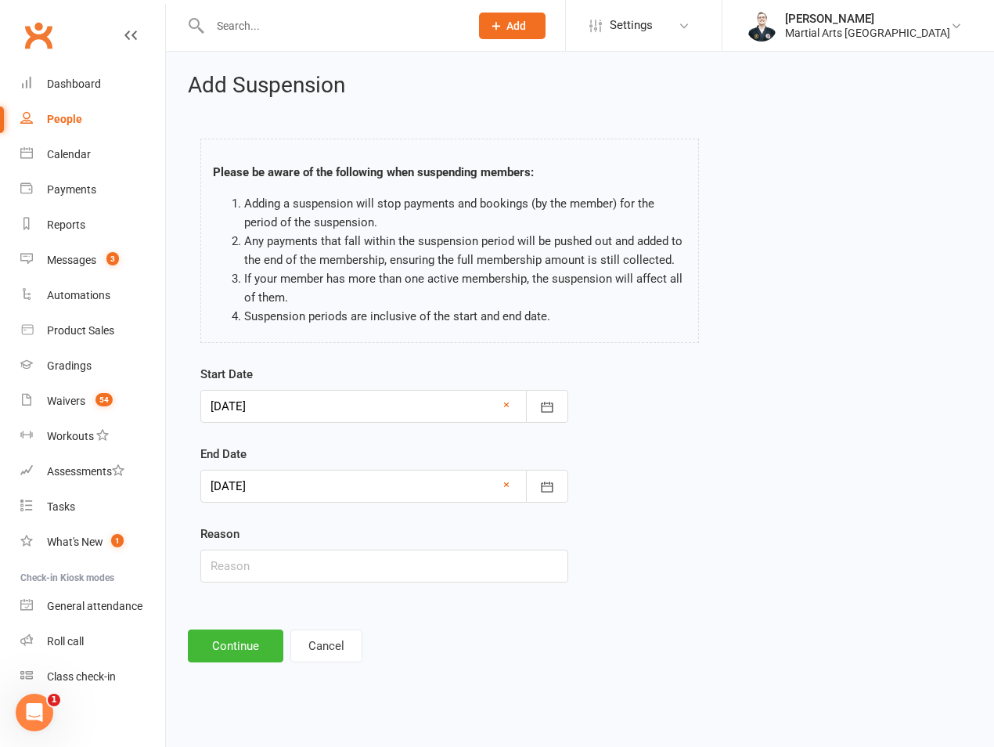
click at [248, 543] on div "Reason" at bounding box center [384, 554] width 368 height 58
click at [246, 566] on input "text" at bounding box center [384, 566] width 368 height 33
type input "on hold"
click at [236, 665] on div "Add Suspension Please be aware of the following when suspending members: Adding…" at bounding box center [580, 368] width 828 height 633
click at [236, 646] on button "Continue" at bounding box center [236, 646] width 96 height 33
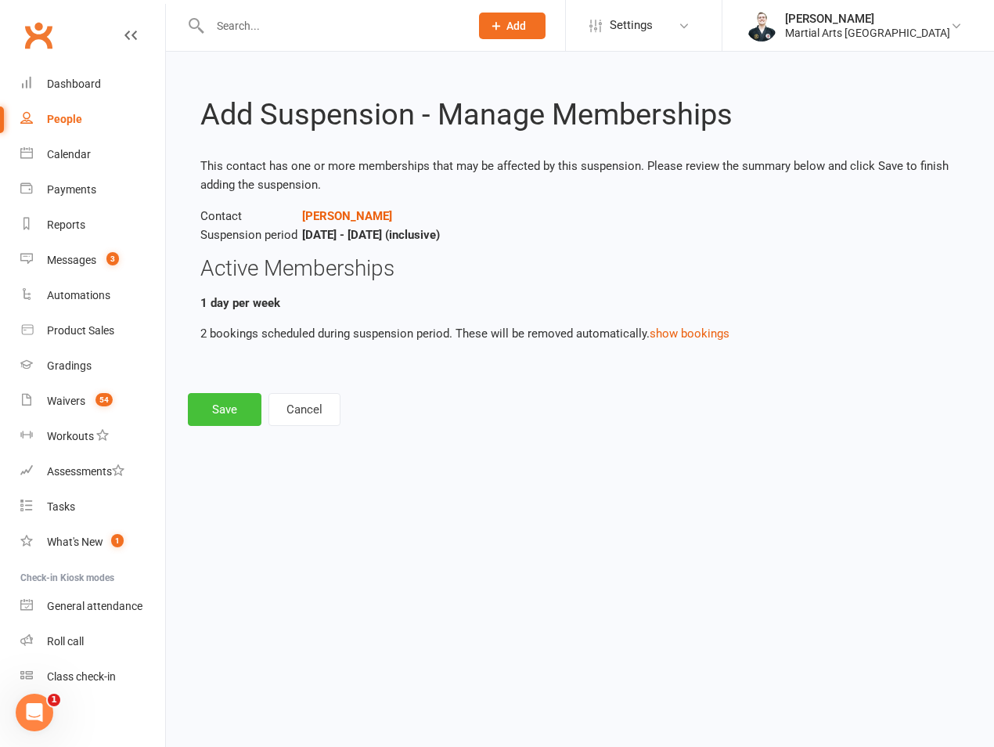
click at [234, 411] on button "Save" at bounding box center [225, 409] width 74 height 33
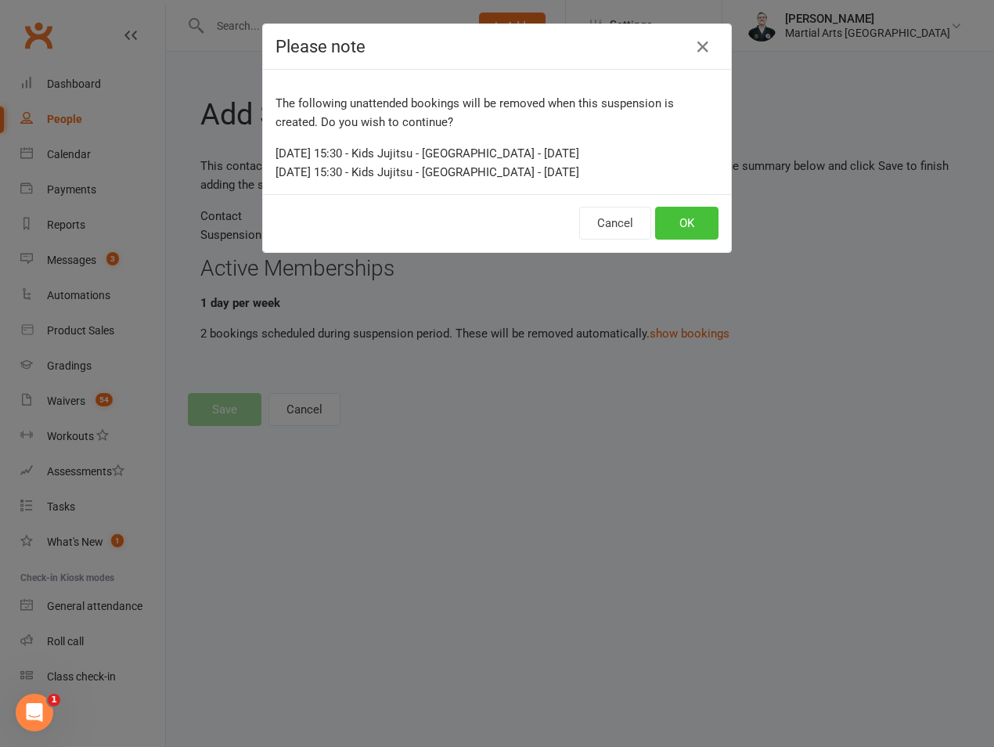
click at [702, 228] on button "OK" at bounding box center [686, 223] width 63 height 33
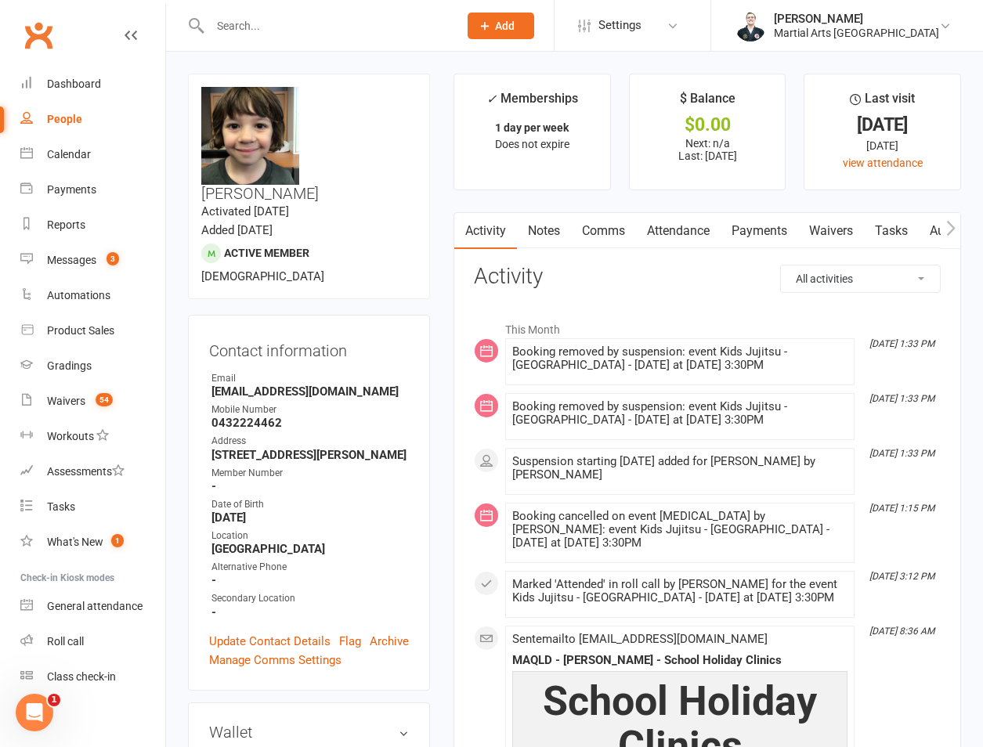
click at [253, 25] on input "text" at bounding box center [326, 26] width 242 height 22
type input "l"
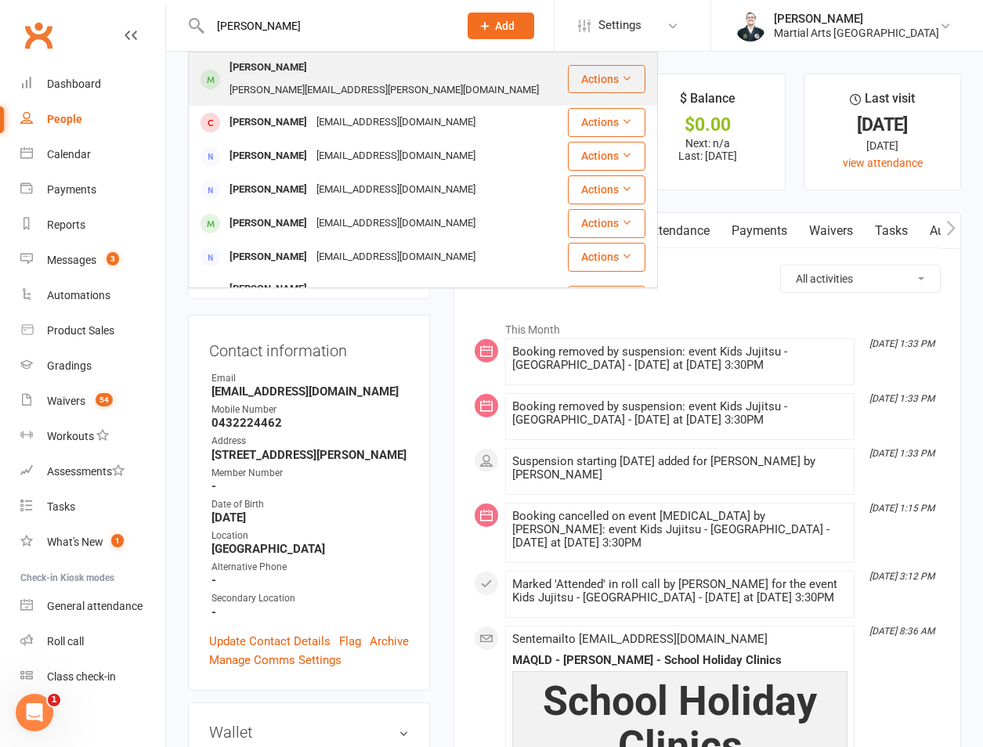
type input "layla stewart"
click at [281, 63] on div "Layla Stewart" at bounding box center [268, 67] width 87 height 23
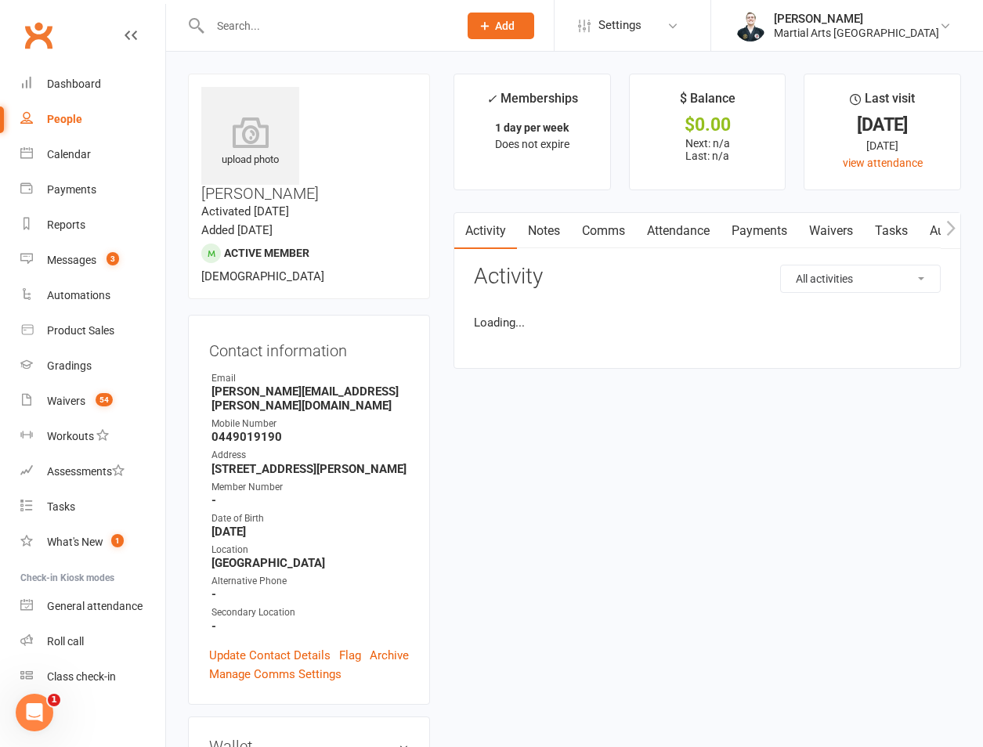
scroll to position [366, 0]
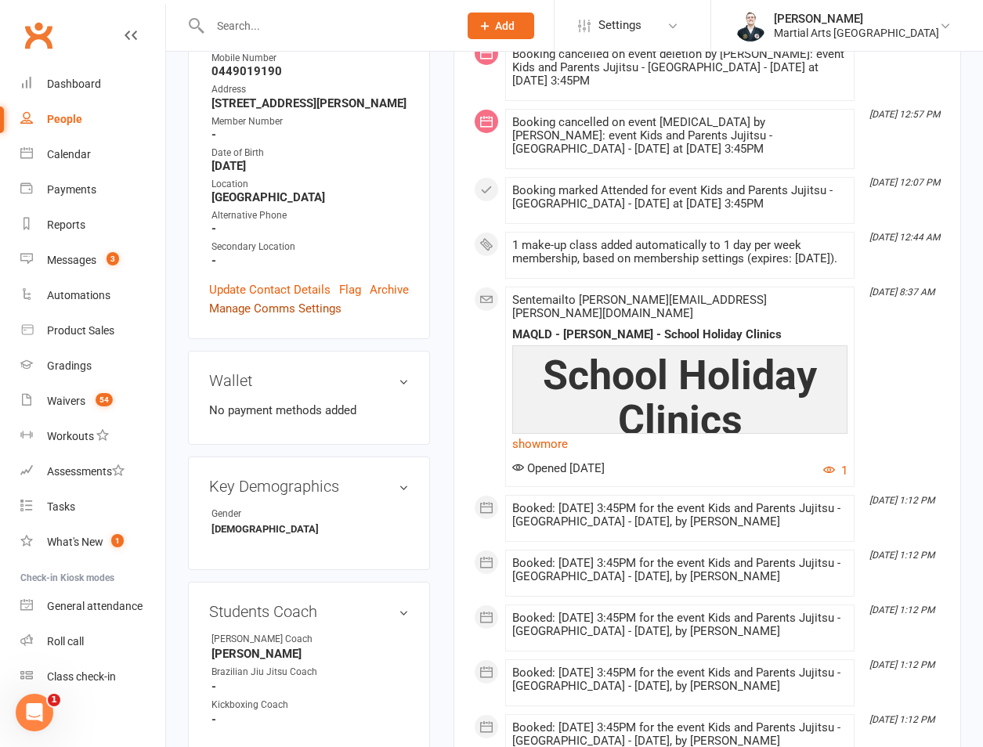
click at [305, 299] on link "Manage Comms Settings" at bounding box center [275, 308] width 132 height 19
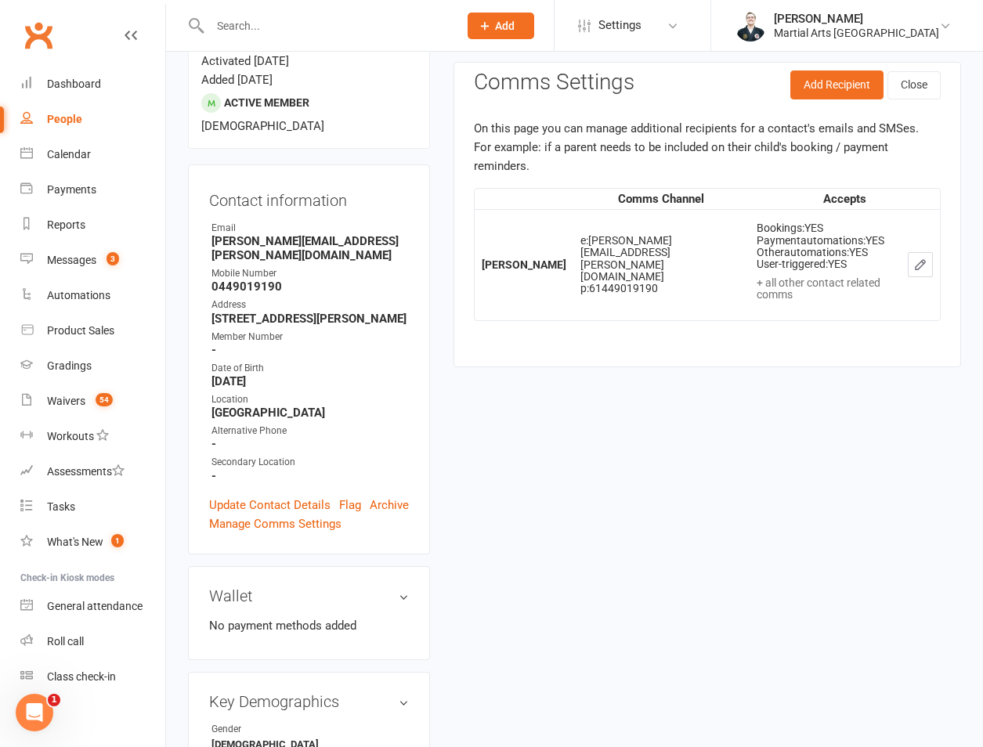
scroll to position [134, 0]
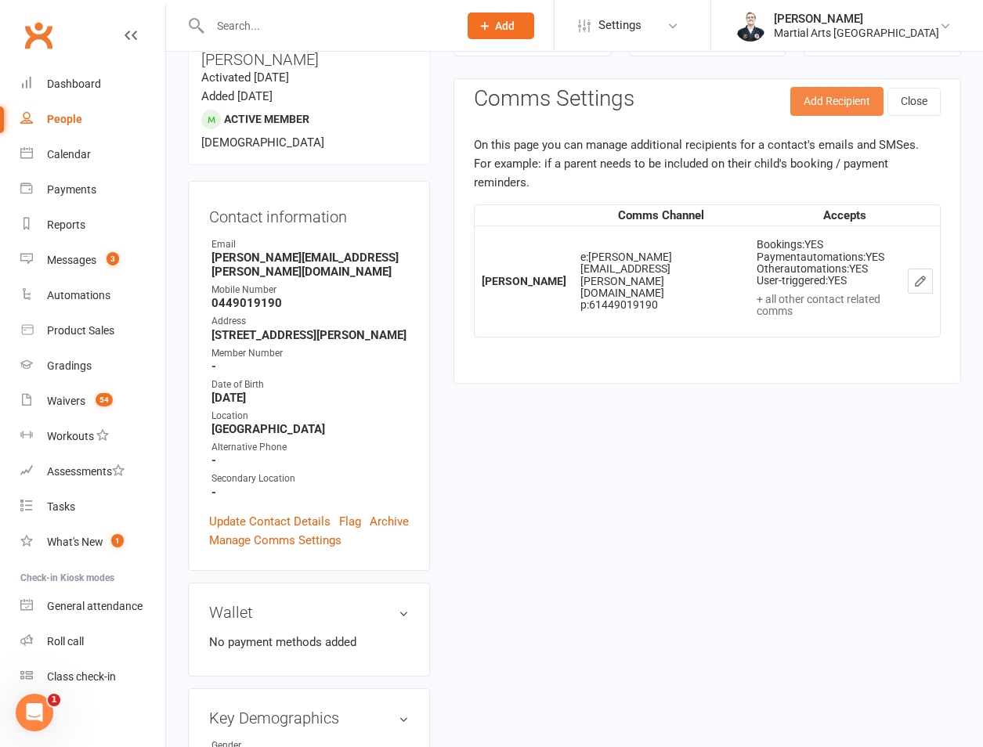
click at [840, 110] on button "Add Recipient" at bounding box center [836, 101] width 93 height 28
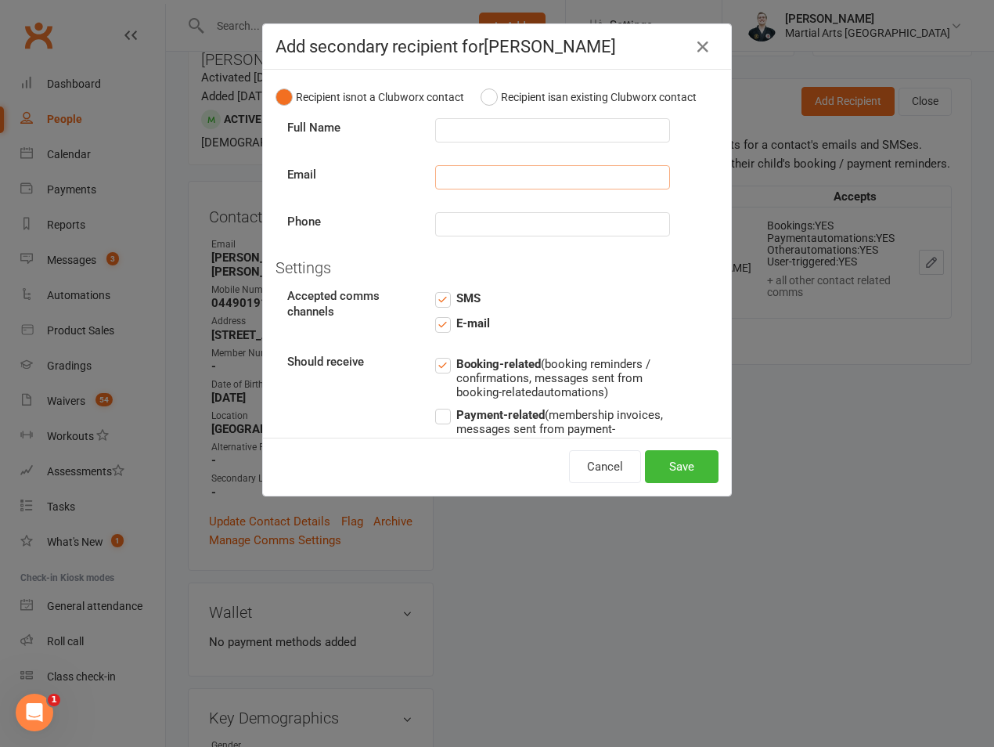
click at [476, 190] on input "text" at bounding box center [552, 177] width 235 height 24
paste input "martin.vorster@icloud.com"
type input "martin.vorster@icloud.com"
click at [488, 236] on input "text" at bounding box center [552, 224] width 235 height 24
paste input "0450034465"
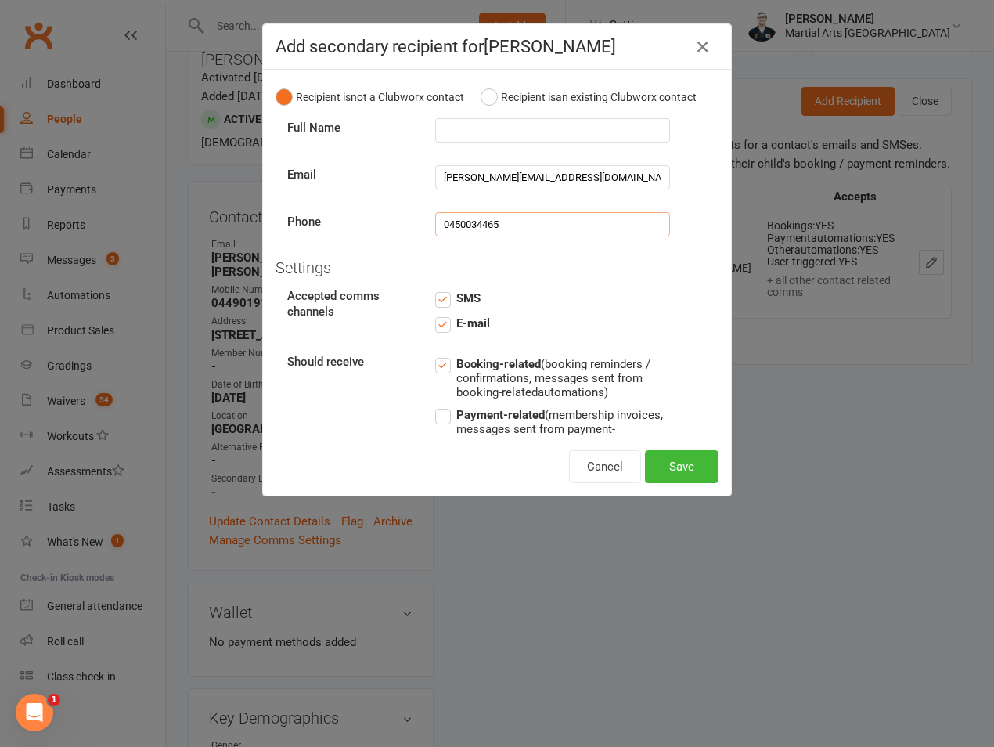
type input "0450034465"
click at [514, 143] on input "text" at bounding box center [552, 130] width 235 height 24
type input "Martin"
click at [683, 469] on button "Save" at bounding box center [682, 466] width 74 height 33
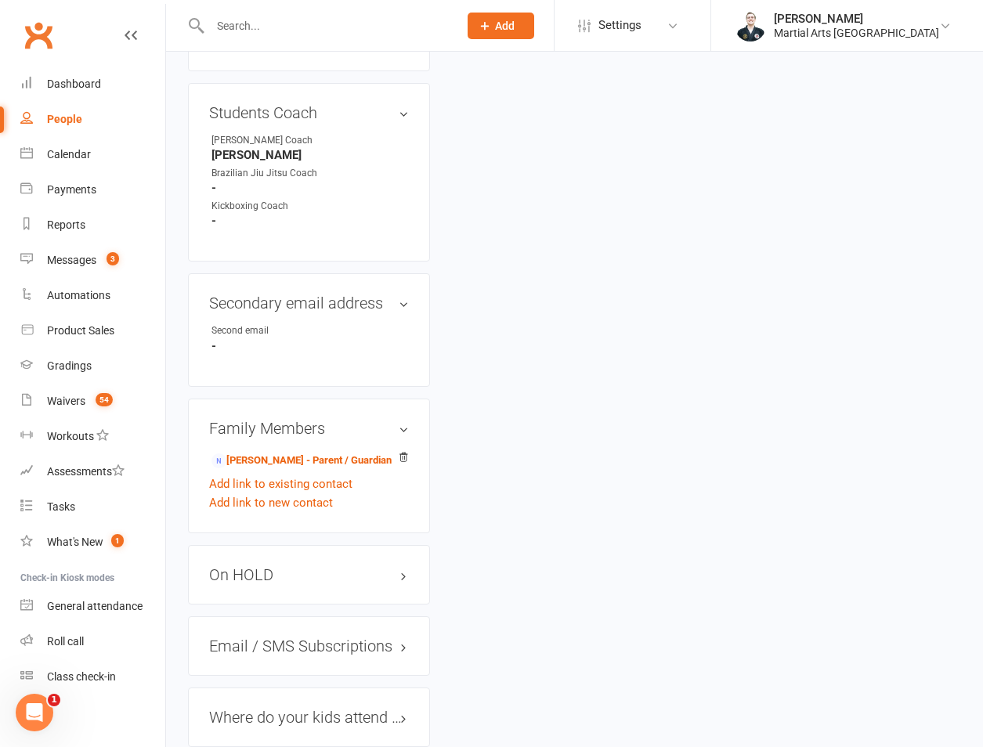
scroll to position [1230, 0]
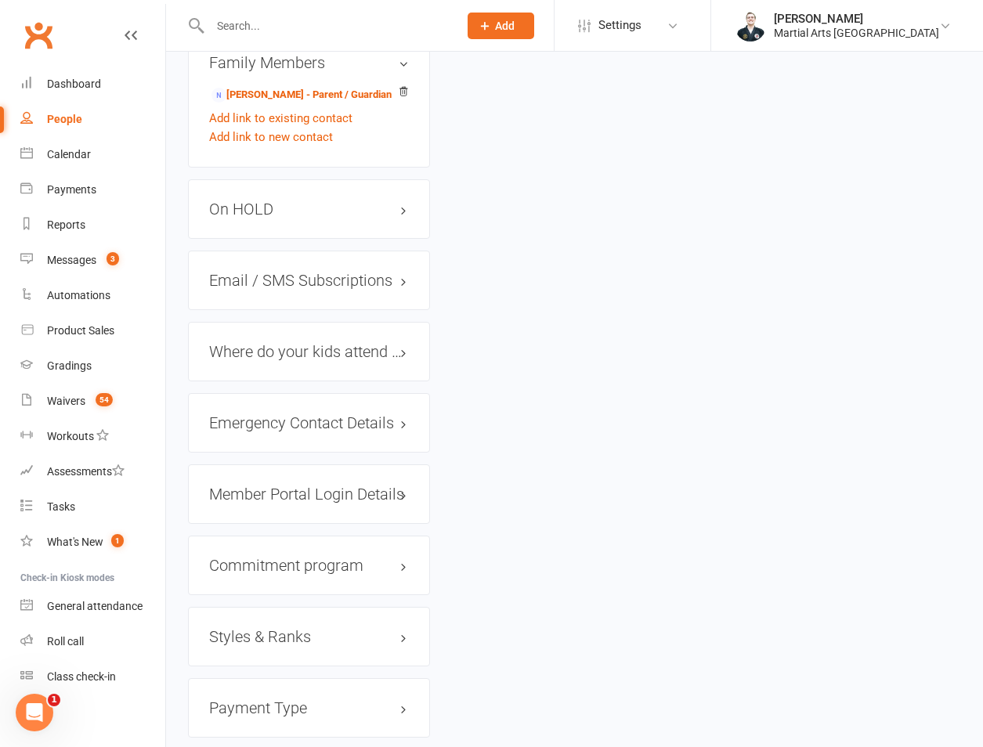
click at [269, 485] on h3 "Member Portal Login Details" at bounding box center [309, 493] width 200 height 17
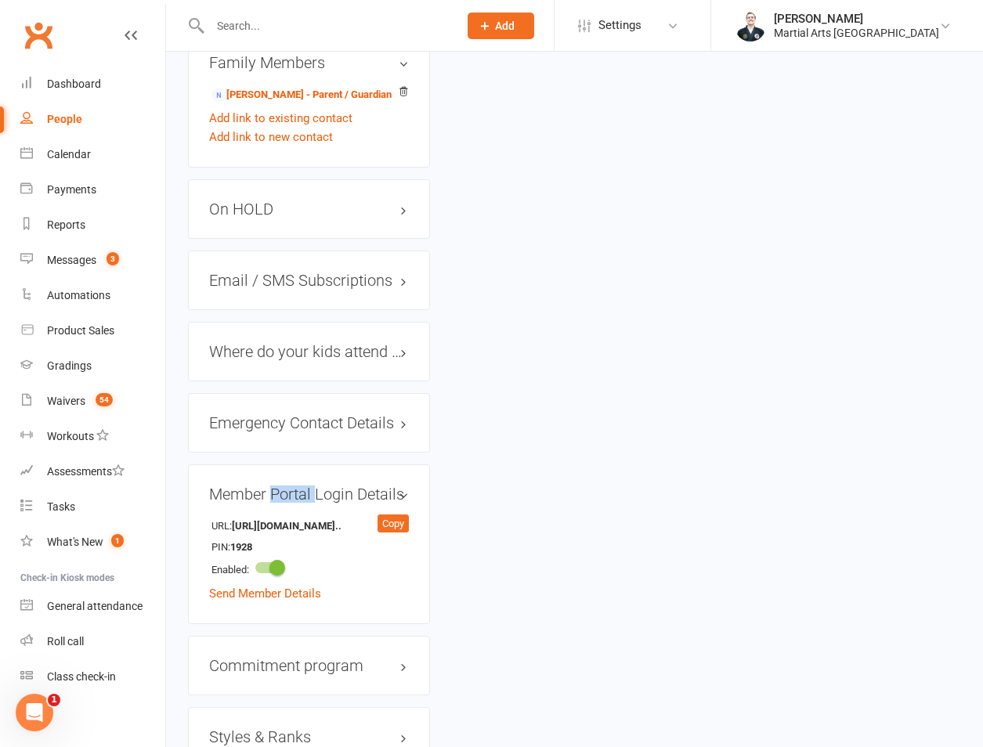
click at [269, 485] on h3 "Member Portal Login Details" at bounding box center [309, 493] width 200 height 17
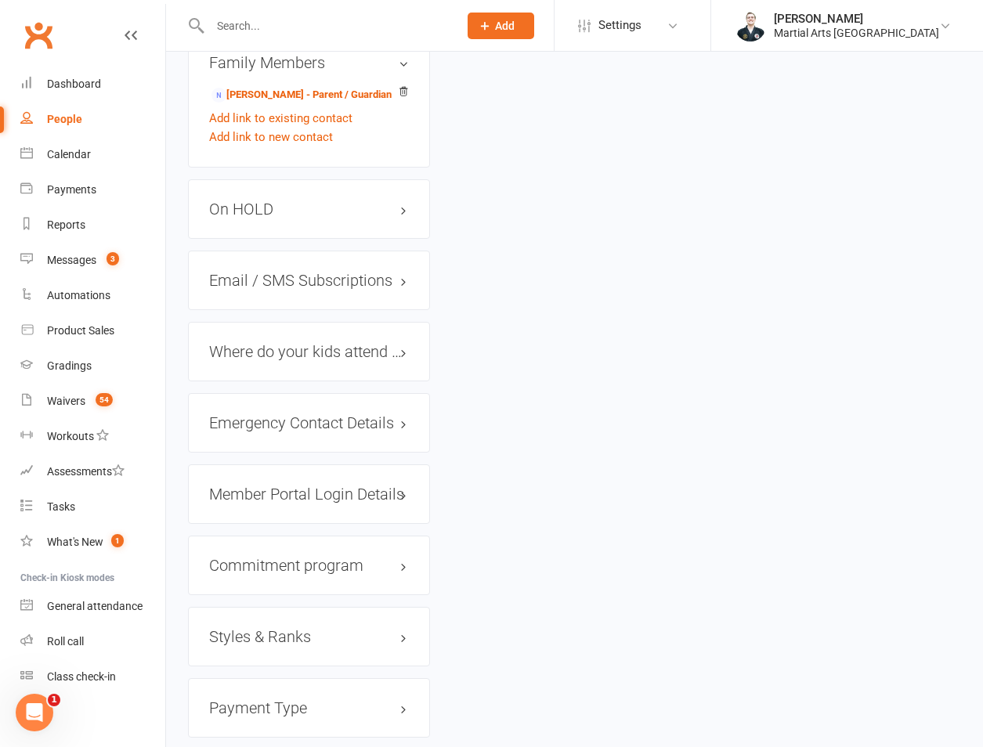
click at [283, 393] on div "Emergency Contact Details edit" at bounding box center [309, 423] width 242 height 60
click at [279, 414] on h3 "Emergency Contact Details edit" at bounding box center [309, 422] width 200 height 17
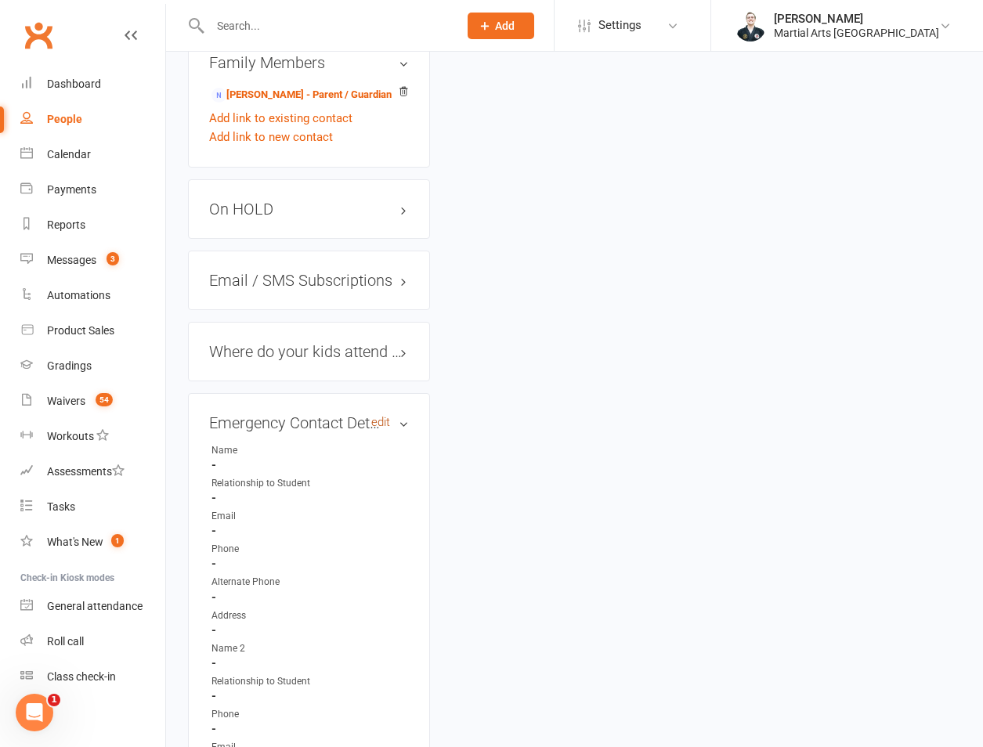
click at [377, 416] on link "edit" at bounding box center [380, 422] width 19 height 13
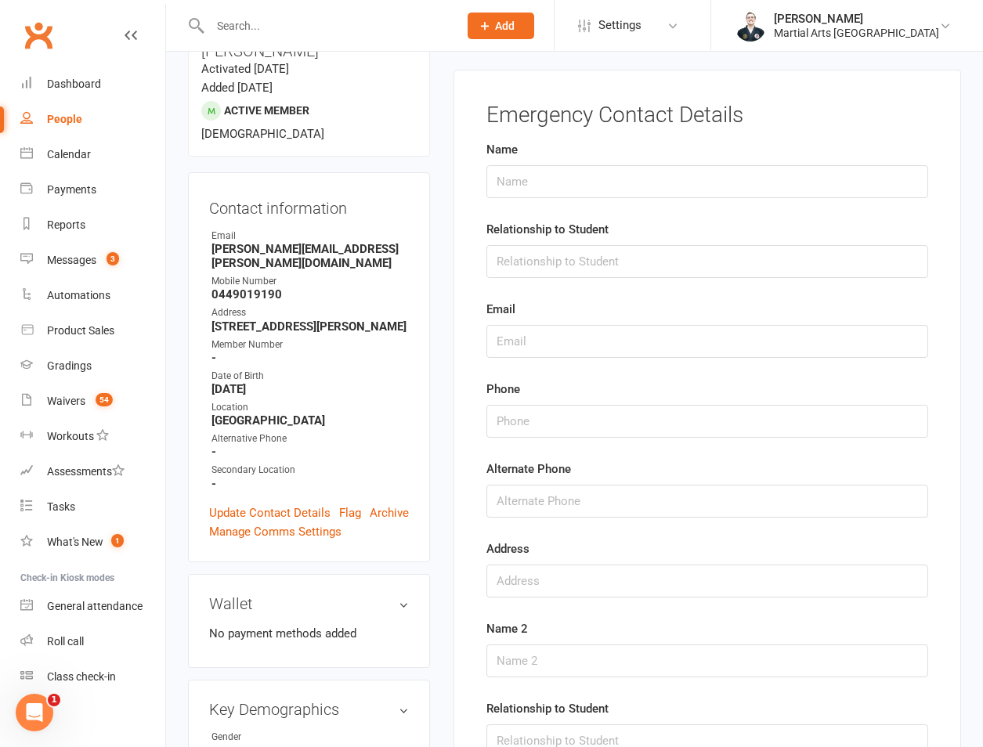
scroll to position [134, 0]
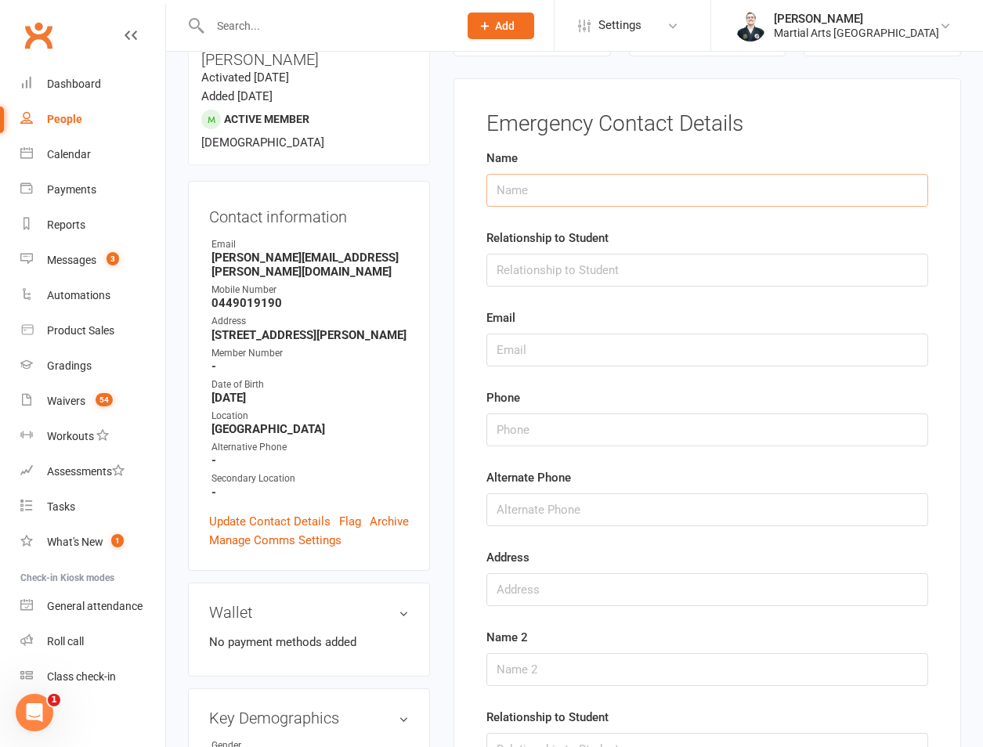
click at [570, 190] on input "text" at bounding box center [707, 190] width 442 height 33
type input "Martin"
type input "Father"
paste input "0450034465"
type input "0450034465"
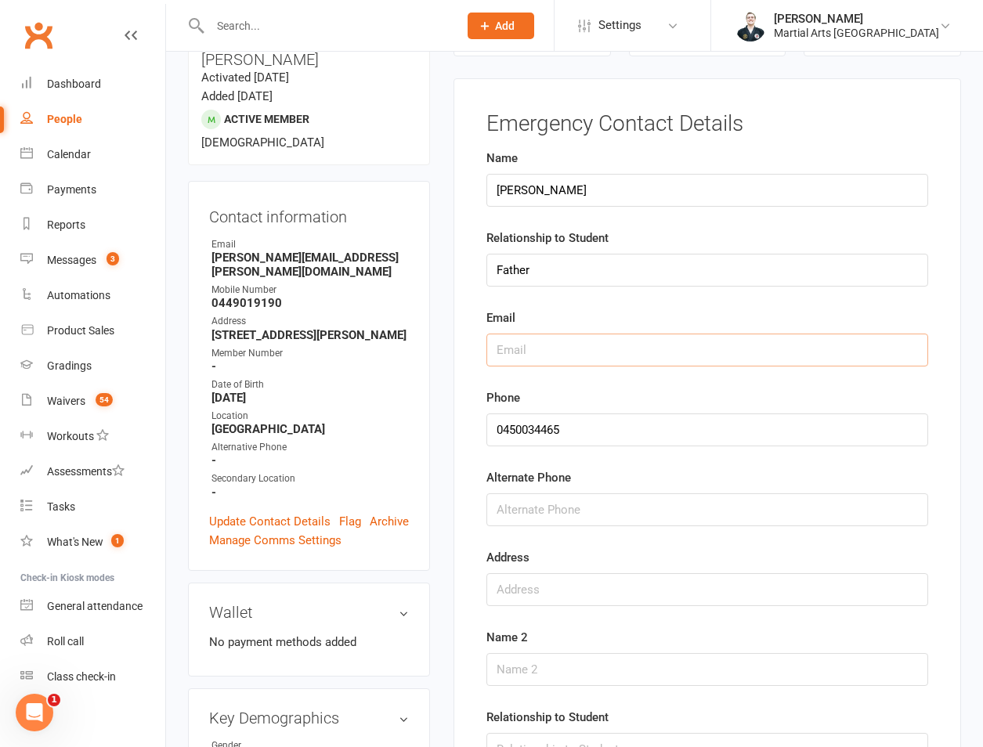
click at [608, 361] on input "text" at bounding box center [707, 350] width 442 height 33
paste input "martin.vorster@icloud.com"
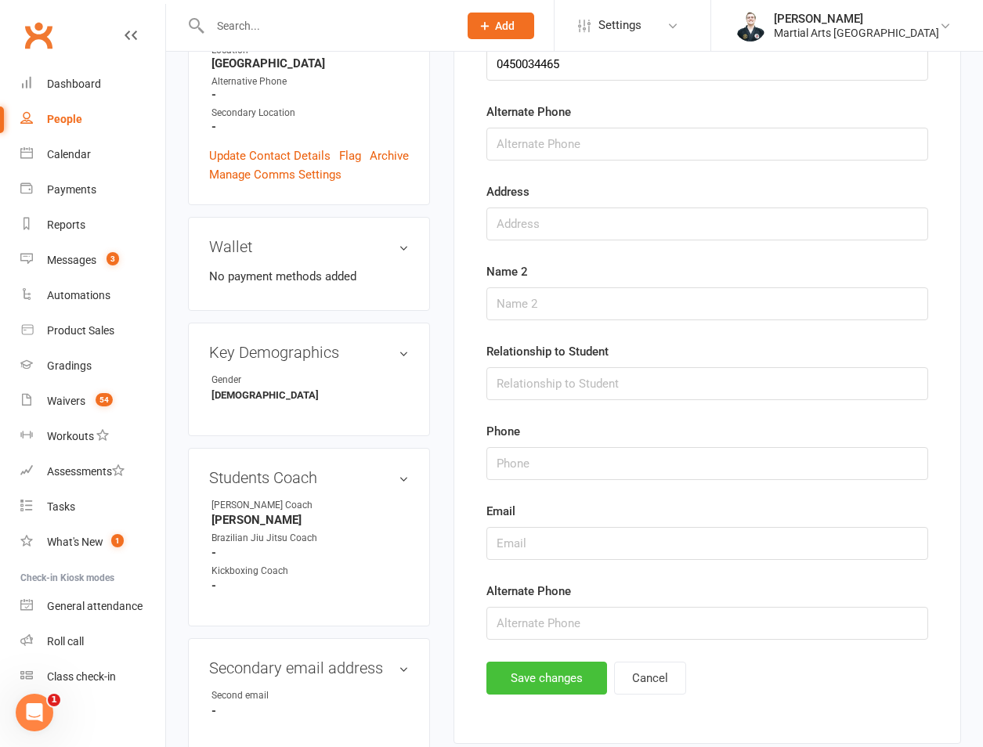
type input "martin.vorster@icloud.com"
click at [521, 666] on button "Save changes" at bounding box center [546, 678] width 121 height 33
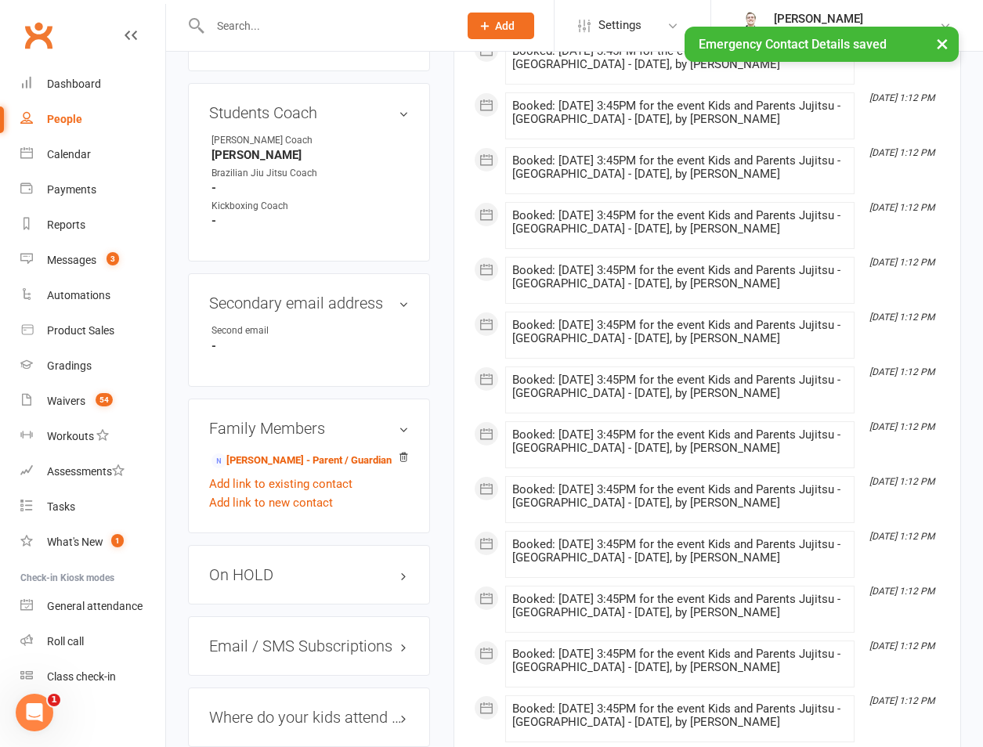
scroll to position [1230, 0]
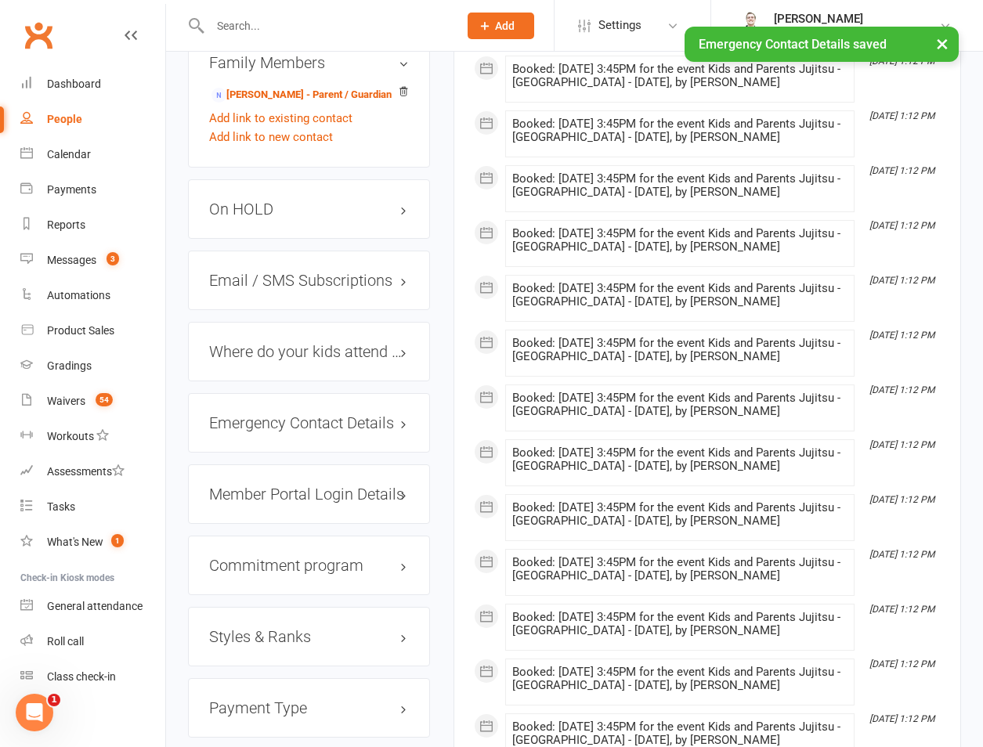
click at [258, 393] on div "Emergency Contact Details edit" at bounding box center [309, 423] width 242 height 60
click at [258, 414] on h3 "Emergency Contact Details edit" at bounding box center [309, 422] width 200 height 17
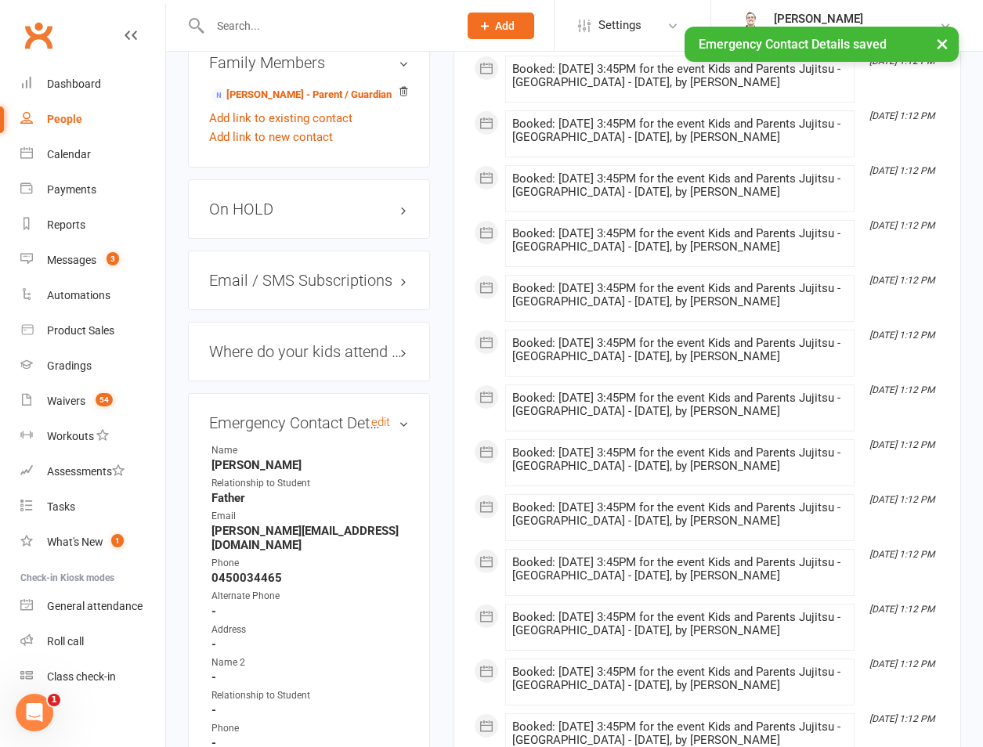
click at [258, 414] on h3 "Emergency Contact Details edit" at bounding box center [309, 422] width 200 height 17
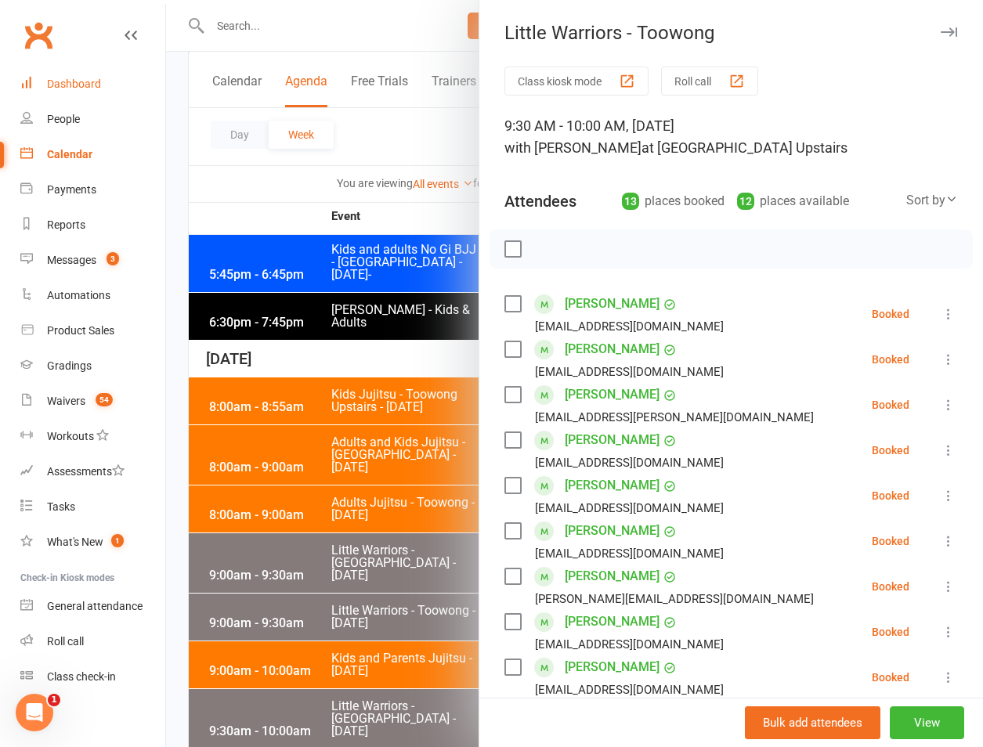
drag, startPoint x: 0, startPoint y: 0, endPoint x: 93, endPoint y: 78, distance: 121.2
click at [93, 78] on div "Dashboard" at bounding box center [74, 84] width 54 height 13
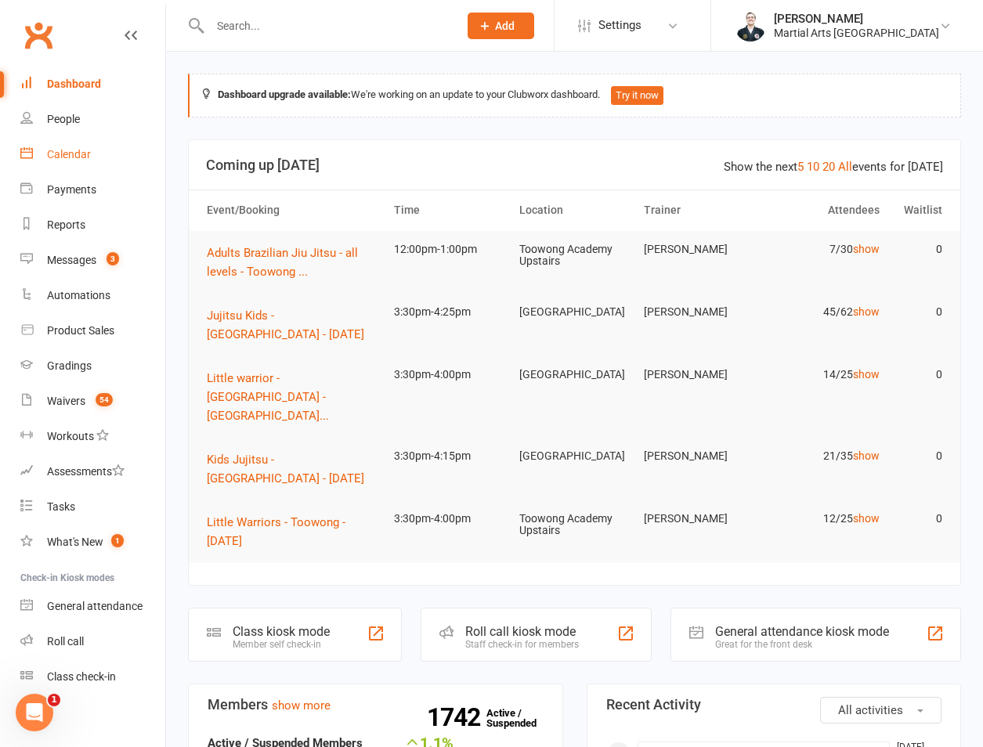
click at [86, 157] on div "Calendar" at bounding box center [69, 154] width 44 height 13
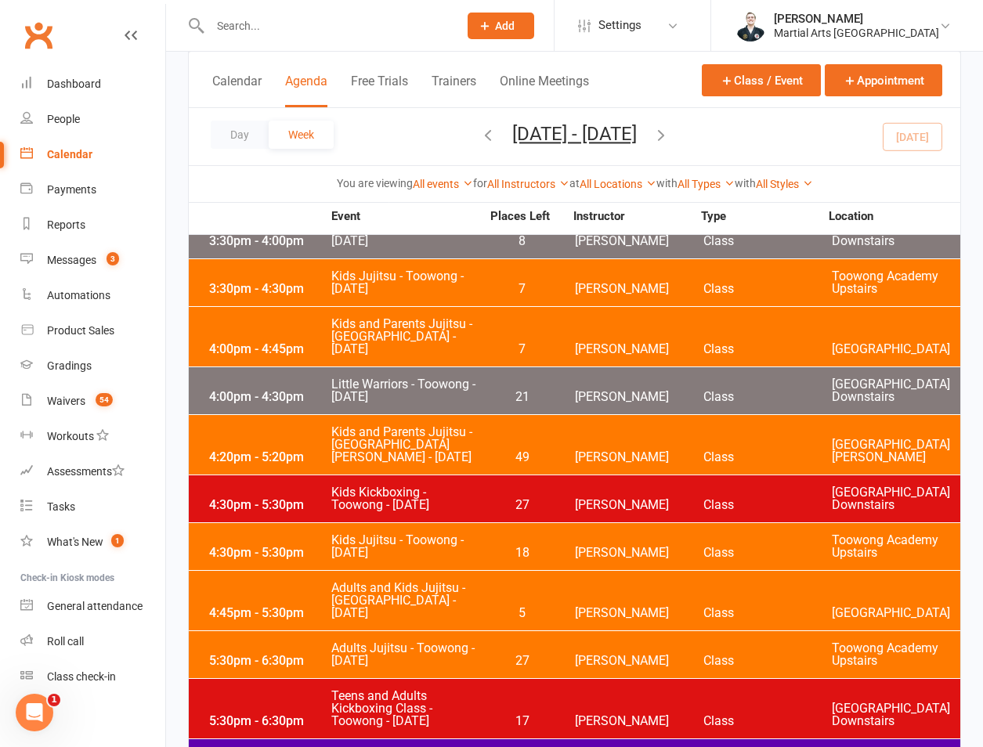
scroll to position [731, 0]
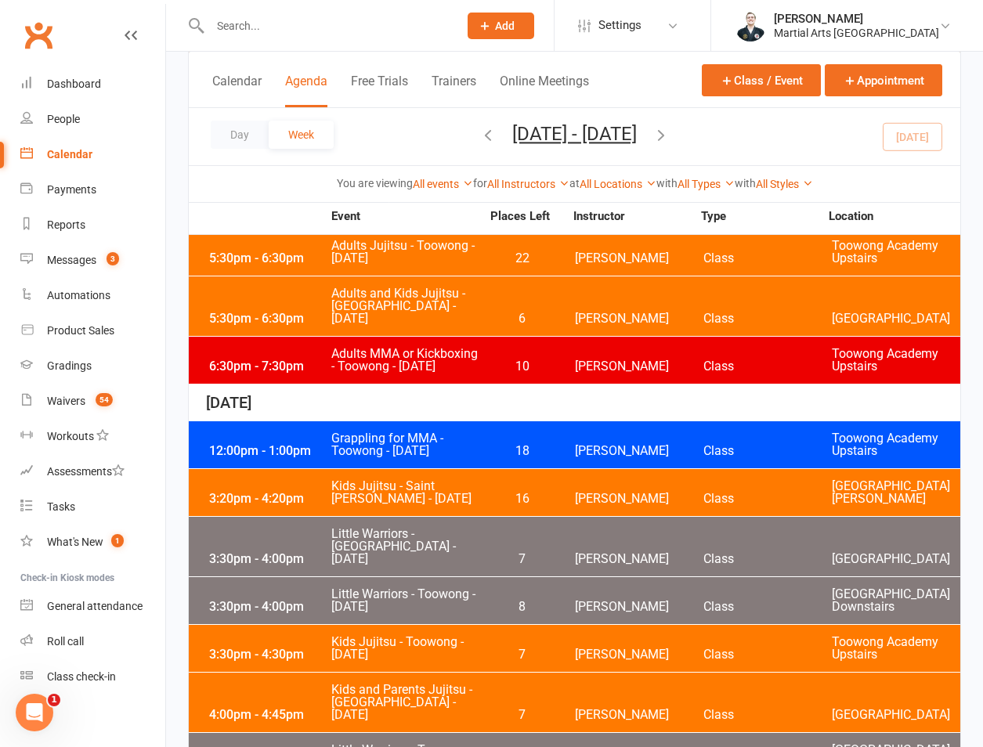
click at [307, 601] on div "3:30pm - 4:00pm" at bounding box center [267, 607] width 125 height 13
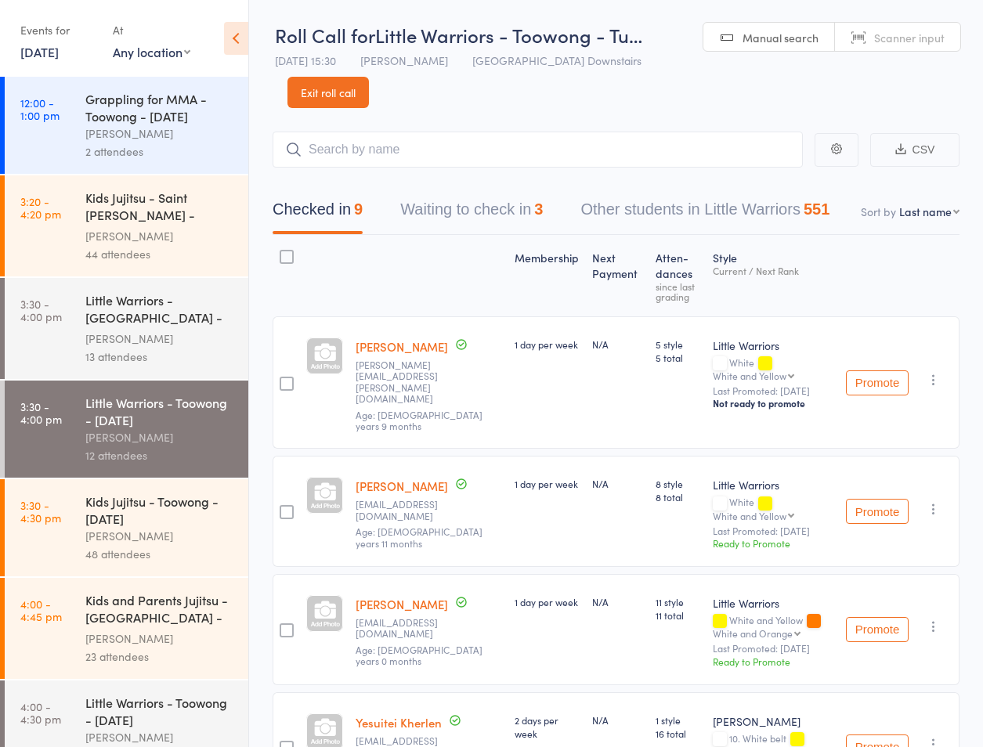
click at [131, 702] on div "Little Warriors - Toowong - [DATE]" at bounding box center [160, 711] width 150 height 34
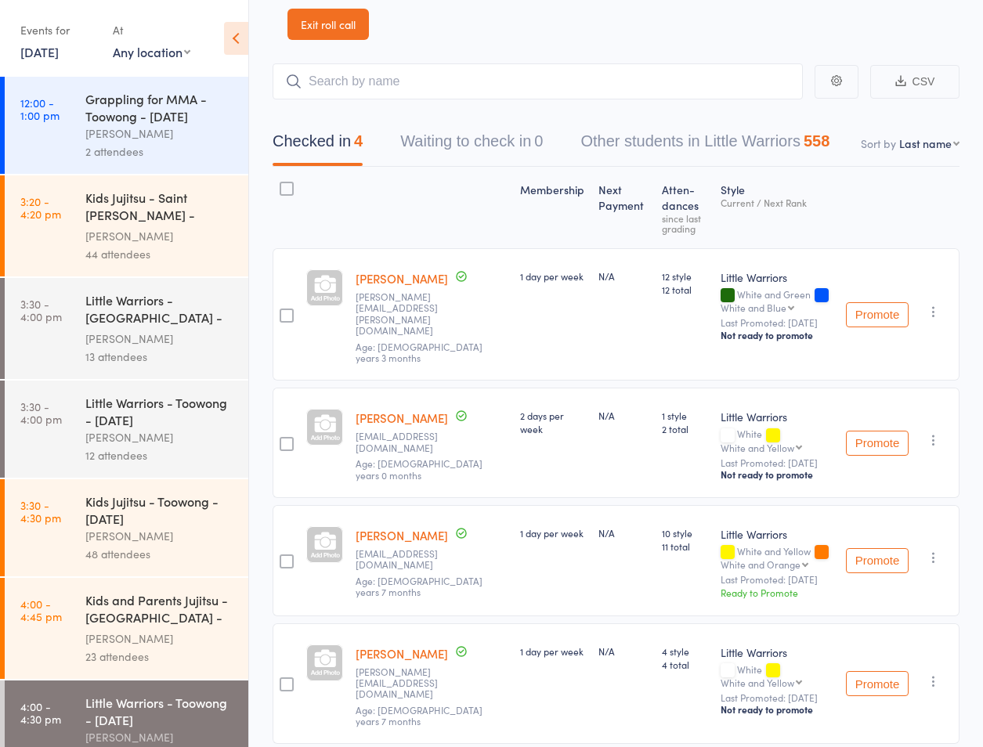
scroll to position [103, 0]
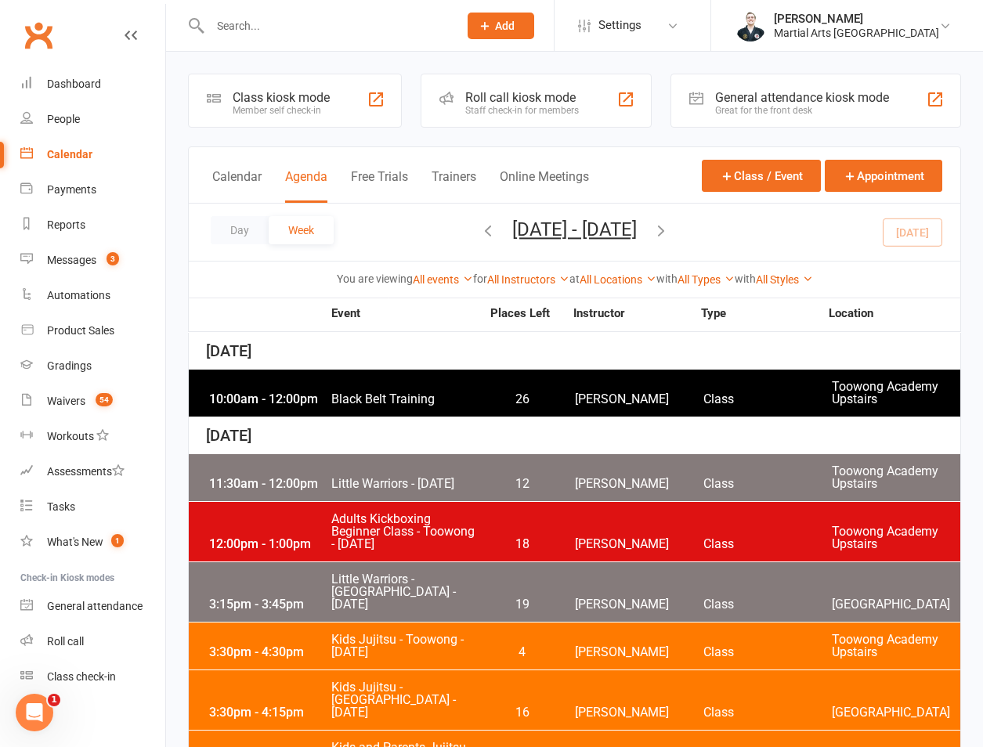
click at [251, 627] on div "3:30pm - 4:30pm Kids Jujitsu - Toowong - Monday 4 Quinton Cugola Class Toowong …" at bounding box center [574, 646] width 771 height 47
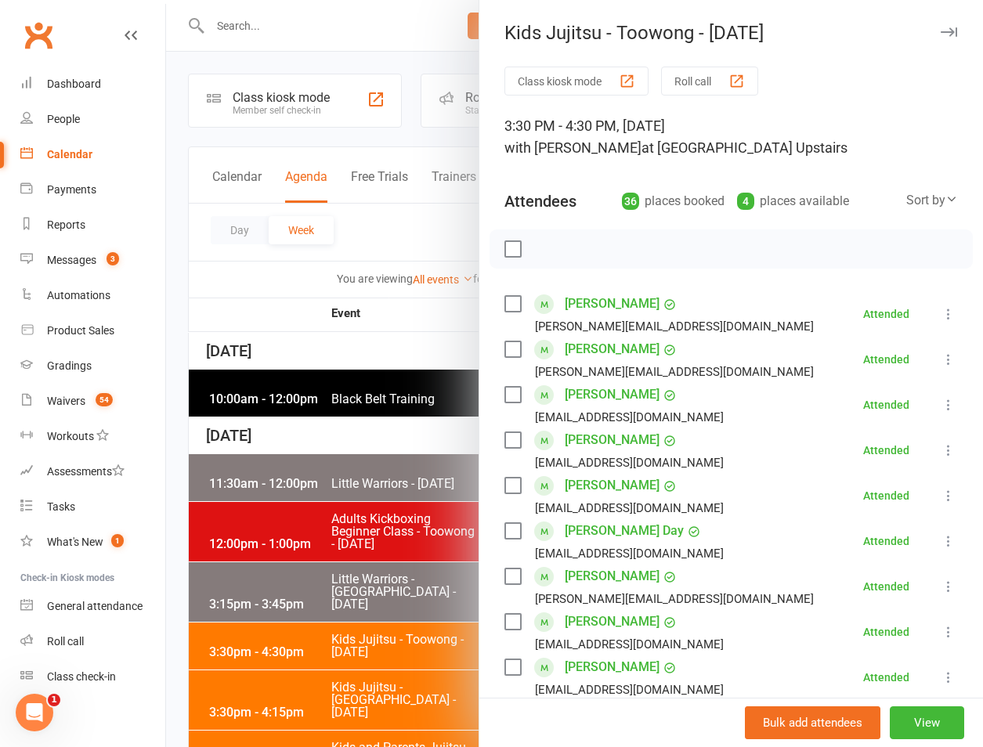
click at [291, 662] on div at bounding box center [574, 373] width 817 height 747
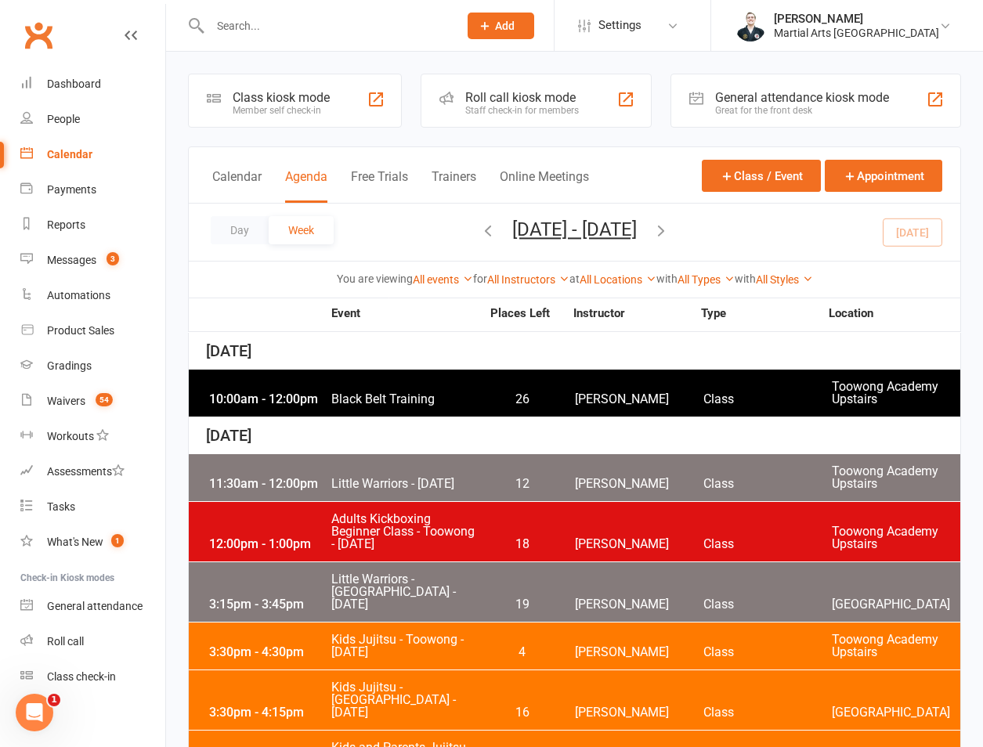
click at [255, 646] on div "3:30pm - 4:30pm" at bounding box center [267, 652] width 125 height 13
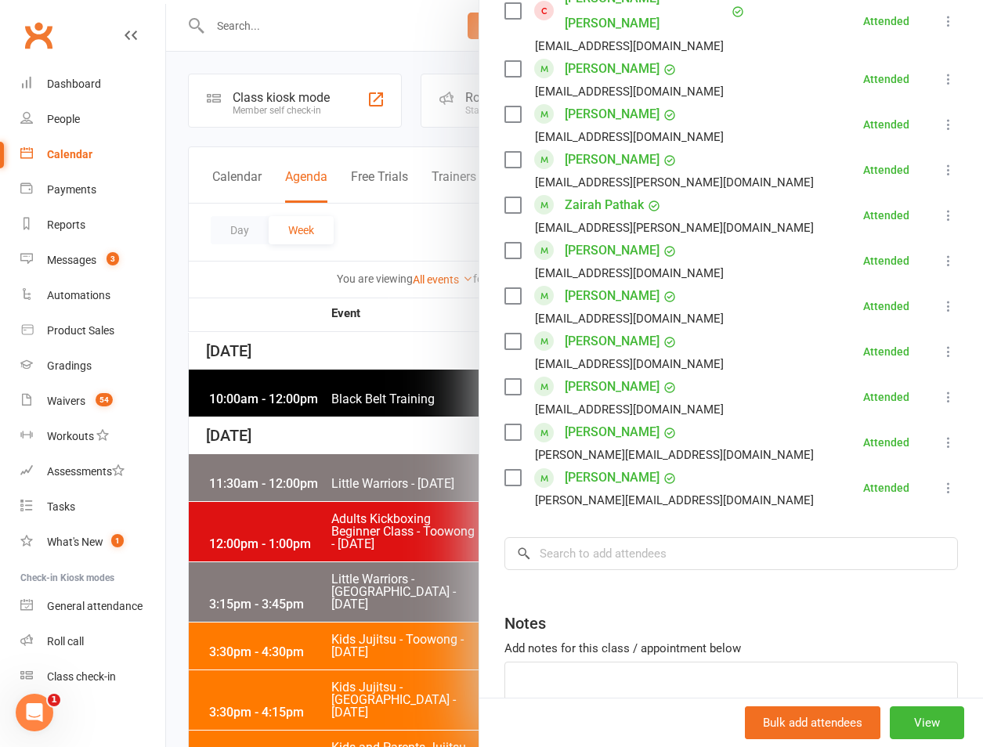
scroll to position [1511, 0]
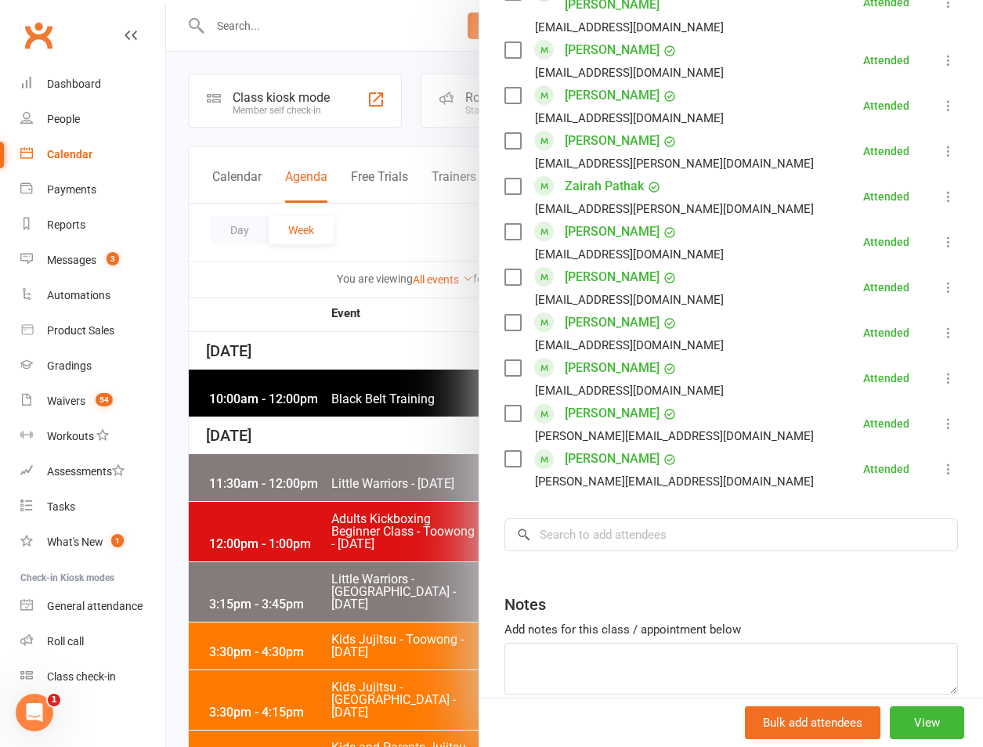
click at [300, 463] on div at bounding box center [574, 373] width 817 height 747
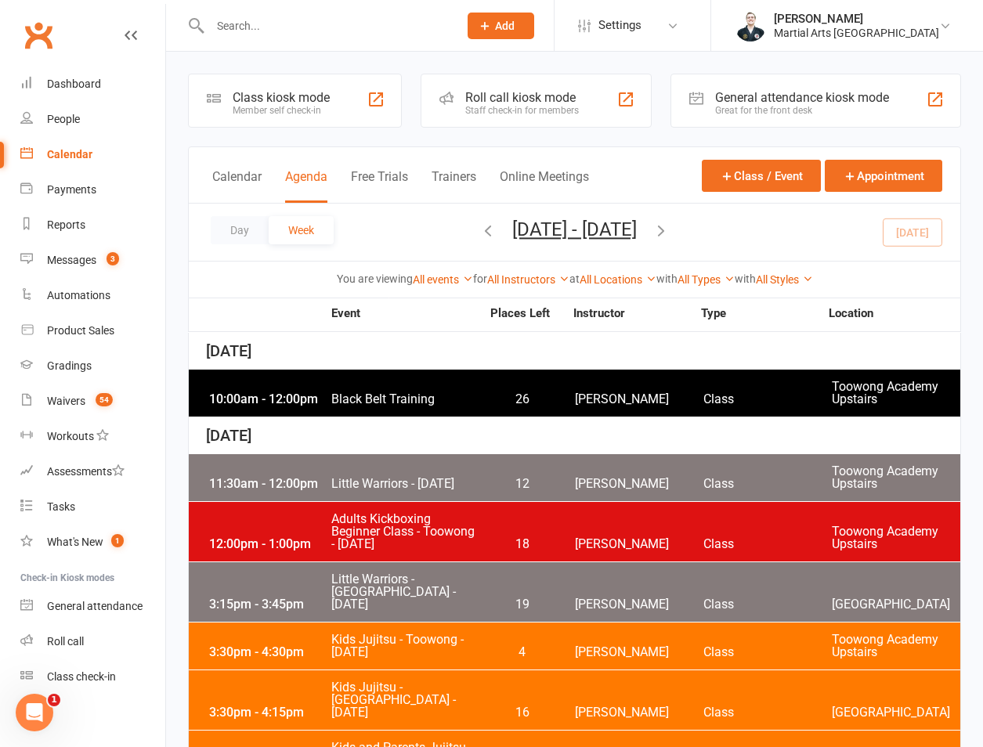
click at [670, 230] on icon "button" at bounding box center [660, 230] width 17 height 17
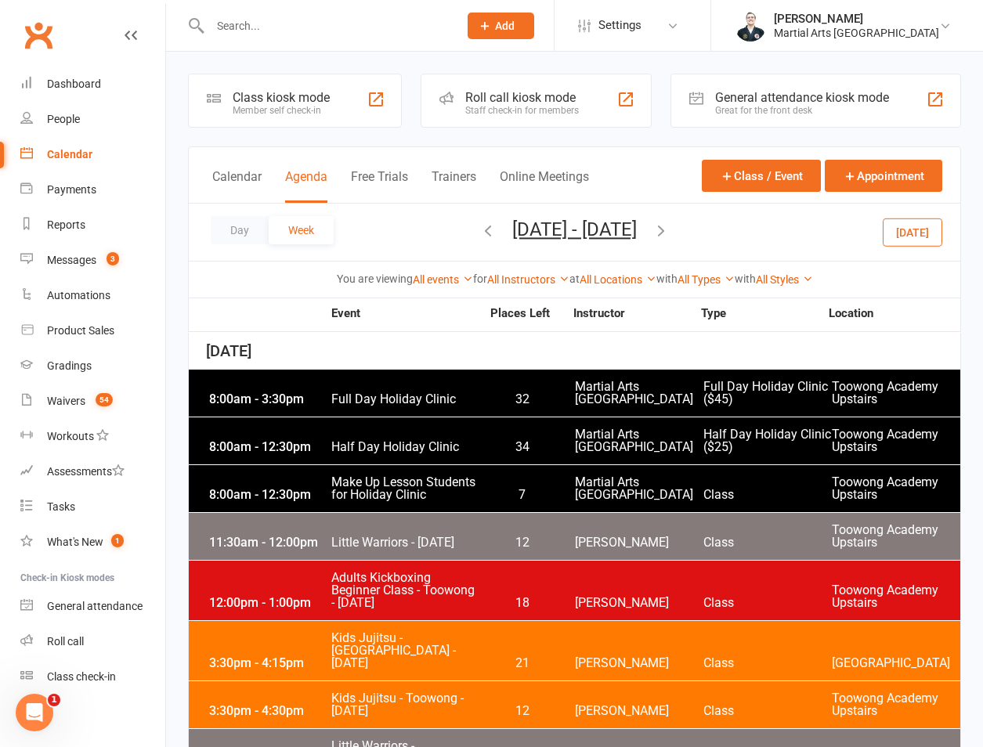
click at [262, 637] on div "3:30pm - 4:15pm Kids Jujitsu - Jamboree Heights - Monday 21 Shane Philpot Class…" at bounding box center [574, 651] width 771 height 60
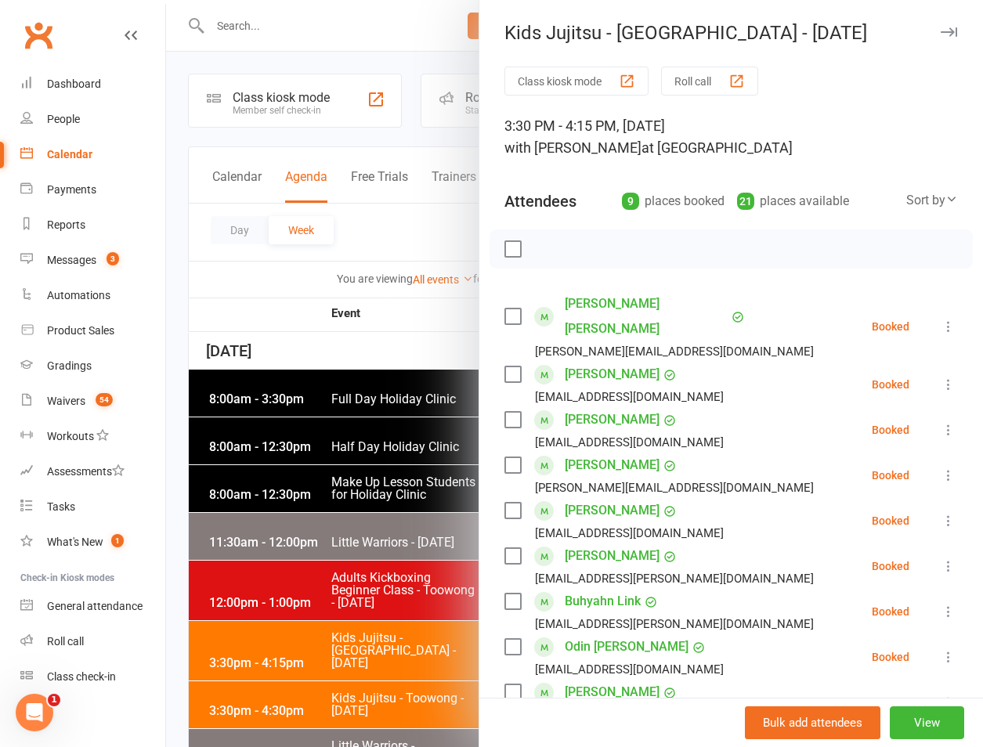
click at [380, 561] on div at bounding box center [574, 373] width 817 height 747
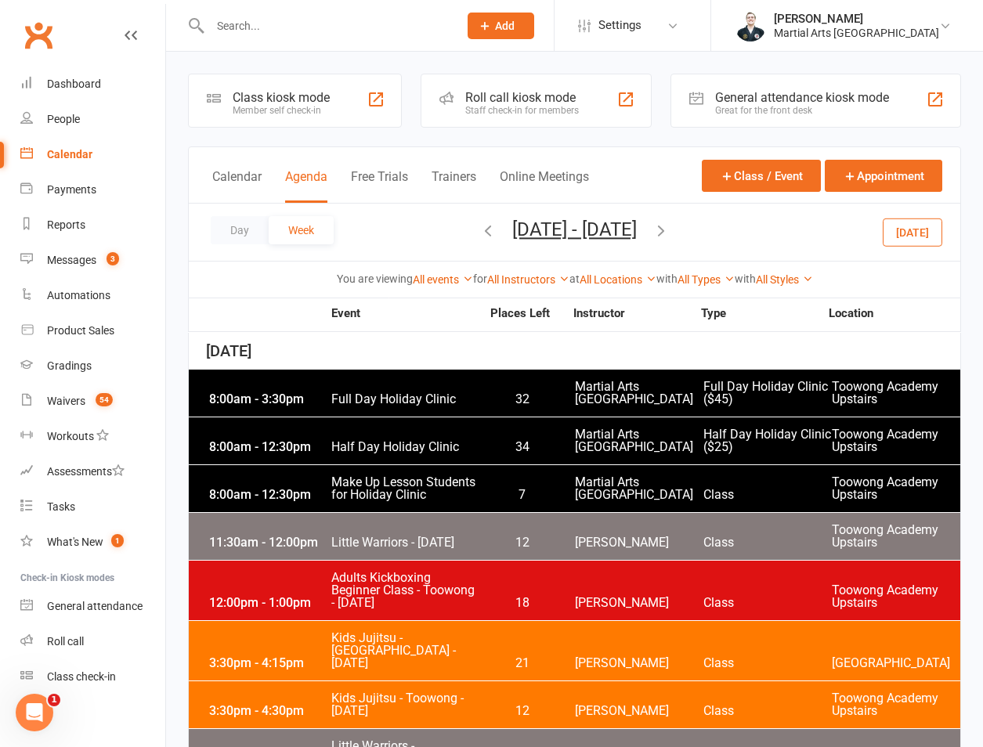
click at [298, 705] on div "3:30pm - 4:30pm" at bounding box center [267, 711] width 125 height 13
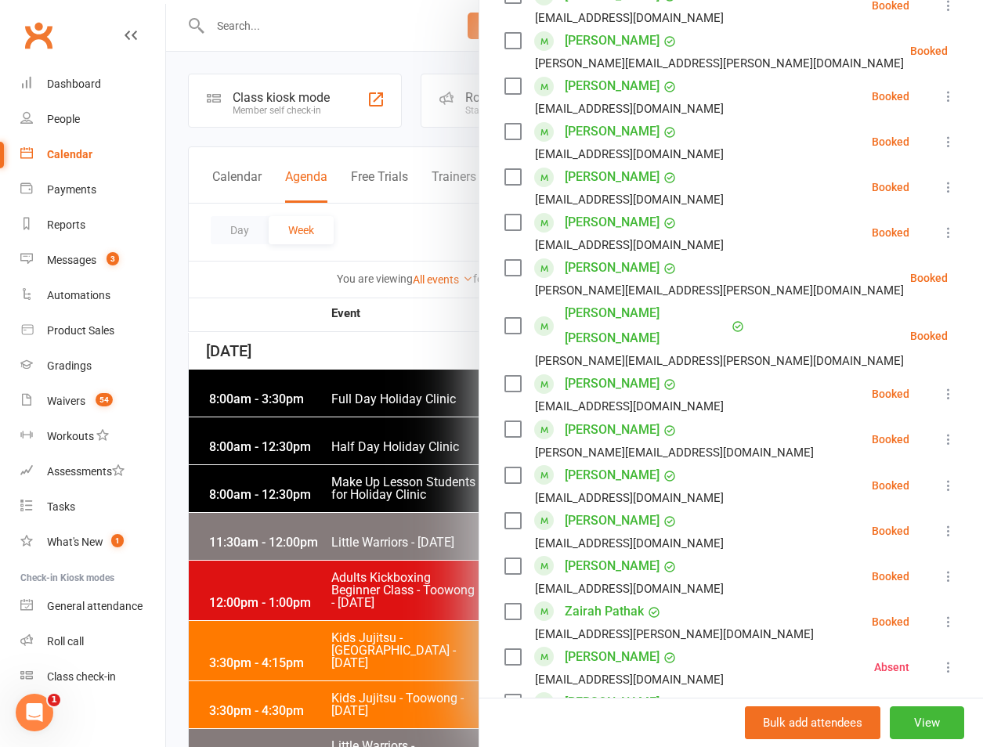
scroll to position [1147, 0]
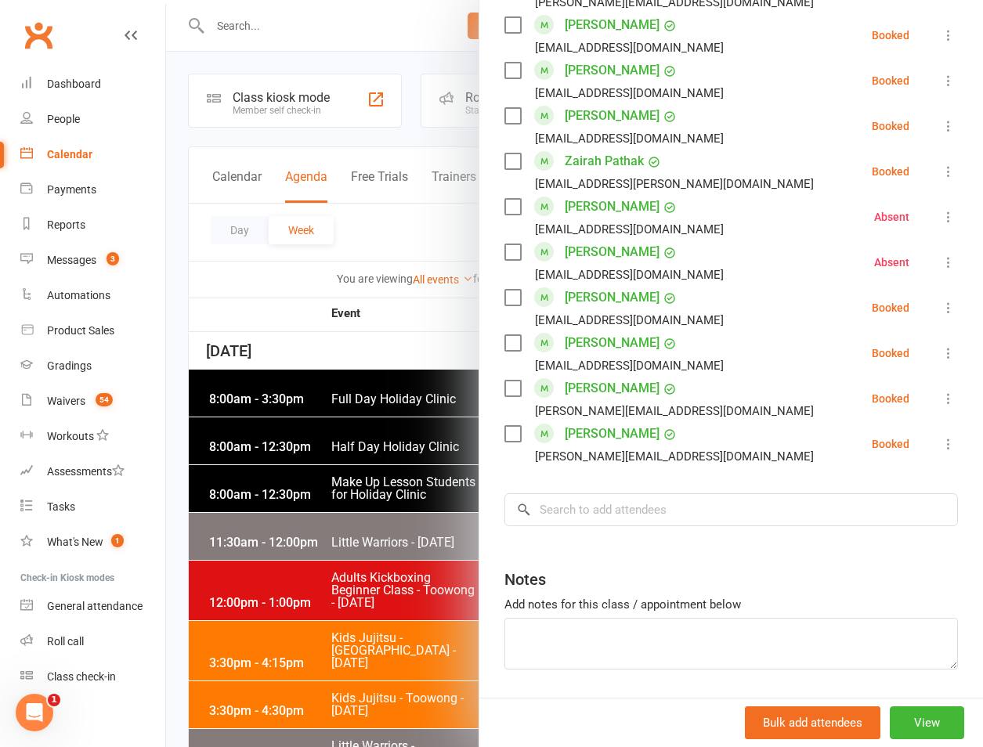
click at [612, 493] on input "search" at bounding box center [730, 509] width 453 height 33
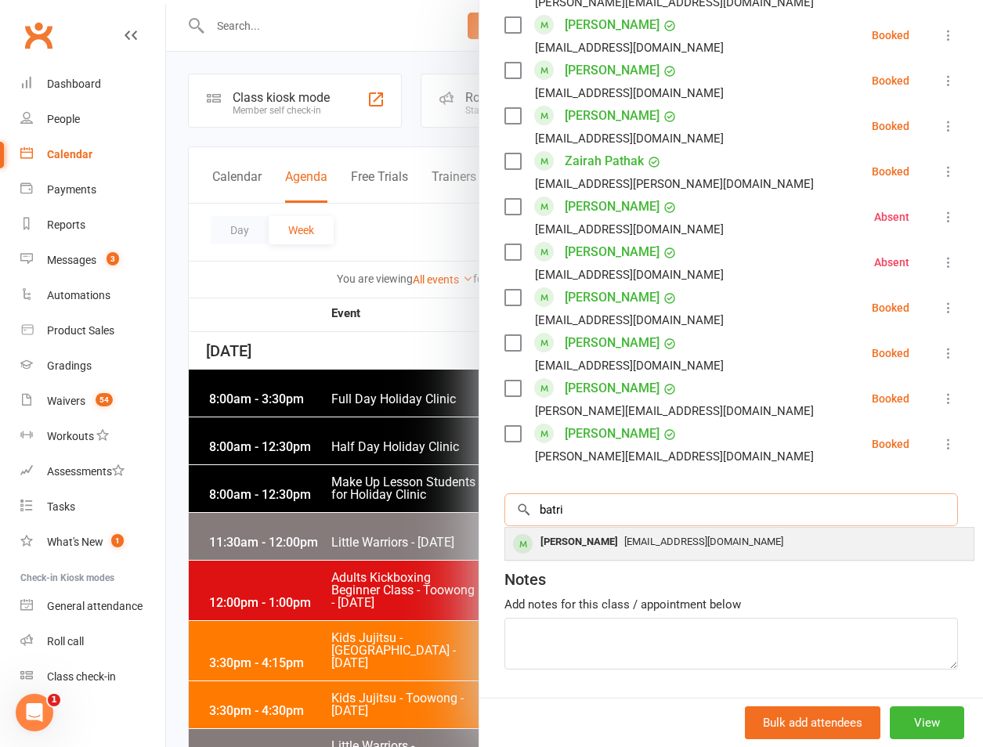
type input "batri"
click at [587, 531] on div "jessbatri@gmail.com" at bounding box center [739, 542] width 456 height 23
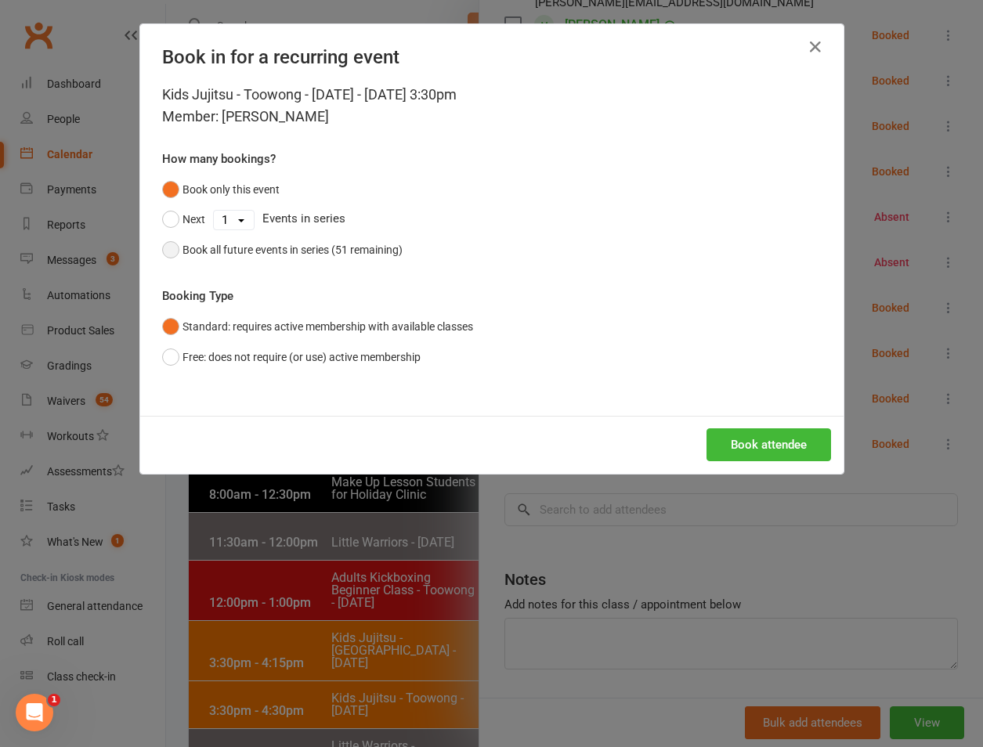
click at [197, 237] on button "Book all future events in series (51 remaining)" at bounding box center [282, 250] width 240 height 30
click at [727, 430] on button "Book attendee" at bounding box center [768, 444] width 125 height 33
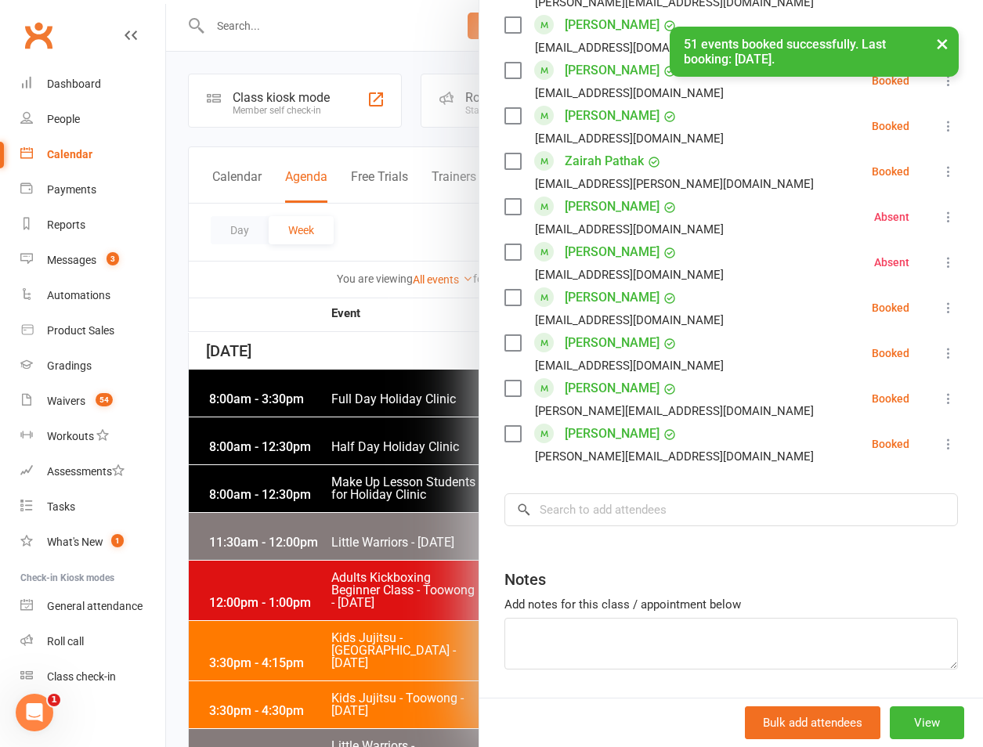
scroll to position [1193, 0]
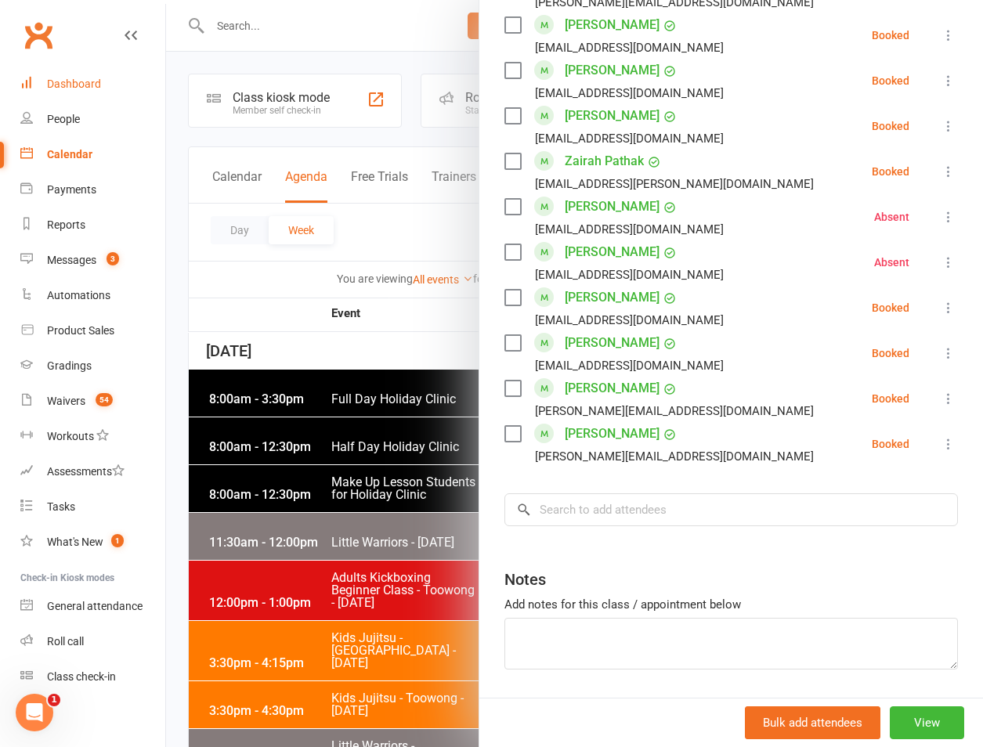
click at [79, 78] on div "Dashboard" at bounding box center [74, 84] width 54 height 13
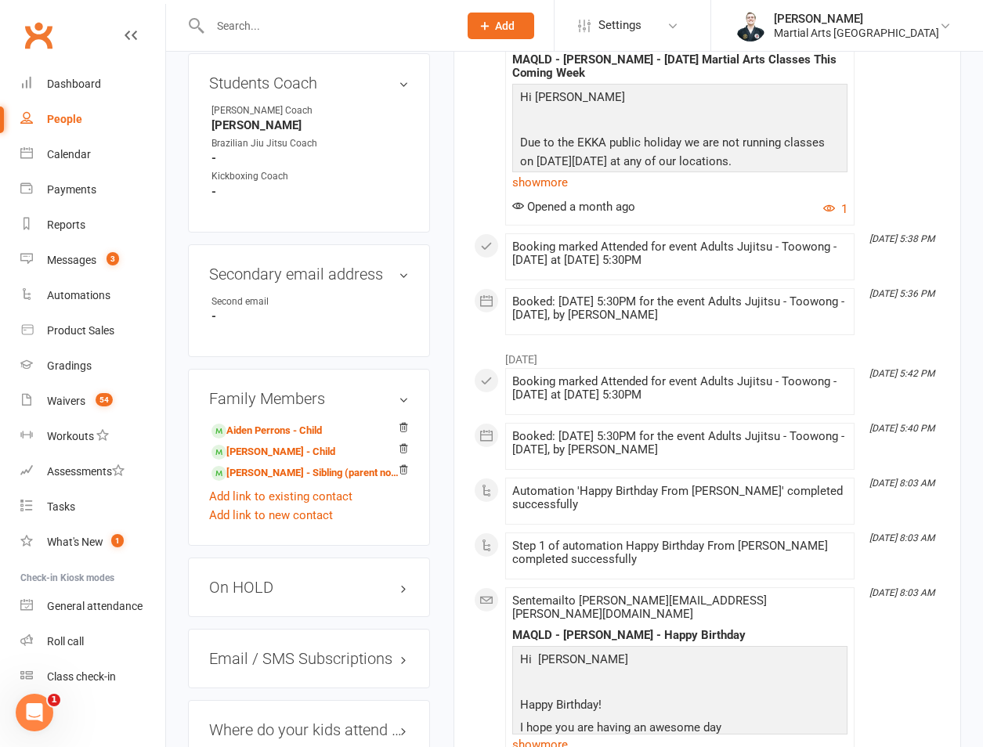
scroll to position [1096, 0]
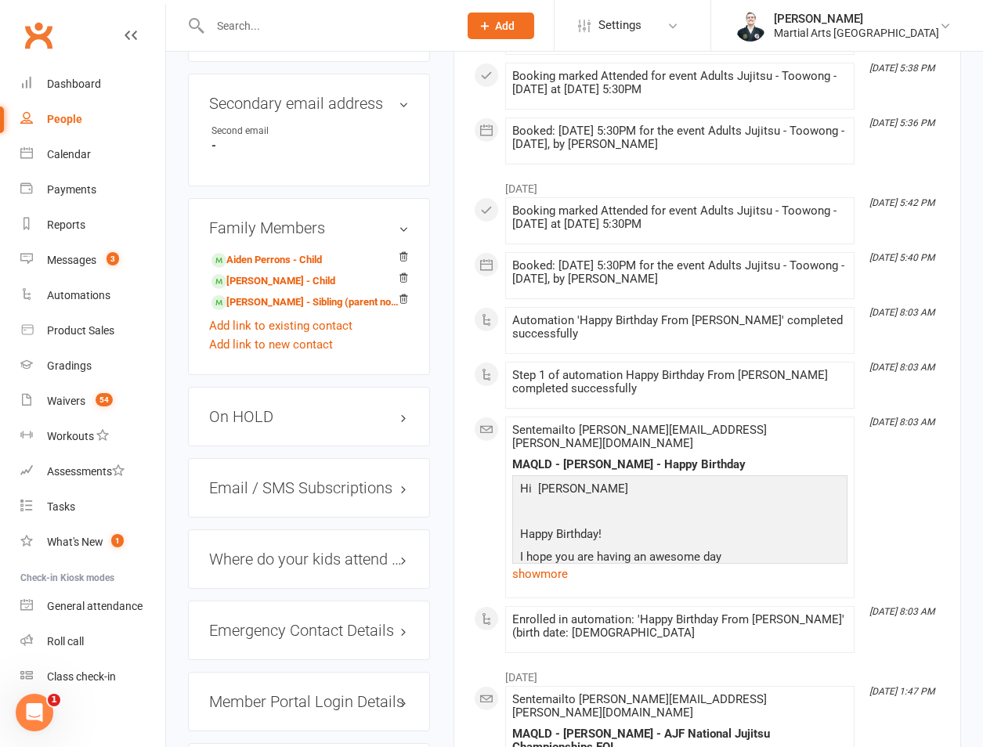
click at [265, 408] on h3 "On HOLD" at bounding box center [309, 416] width 200 height 17
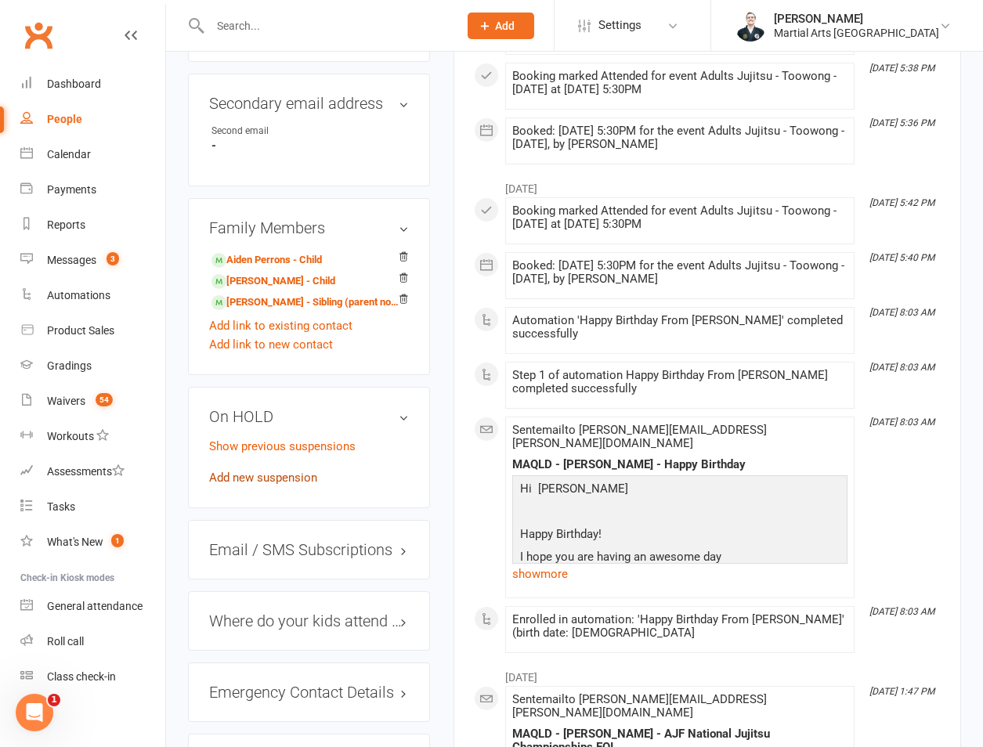
click at [246, 471] on link "Add new suspension" at bounding box center [263, 478] width 108 height 14
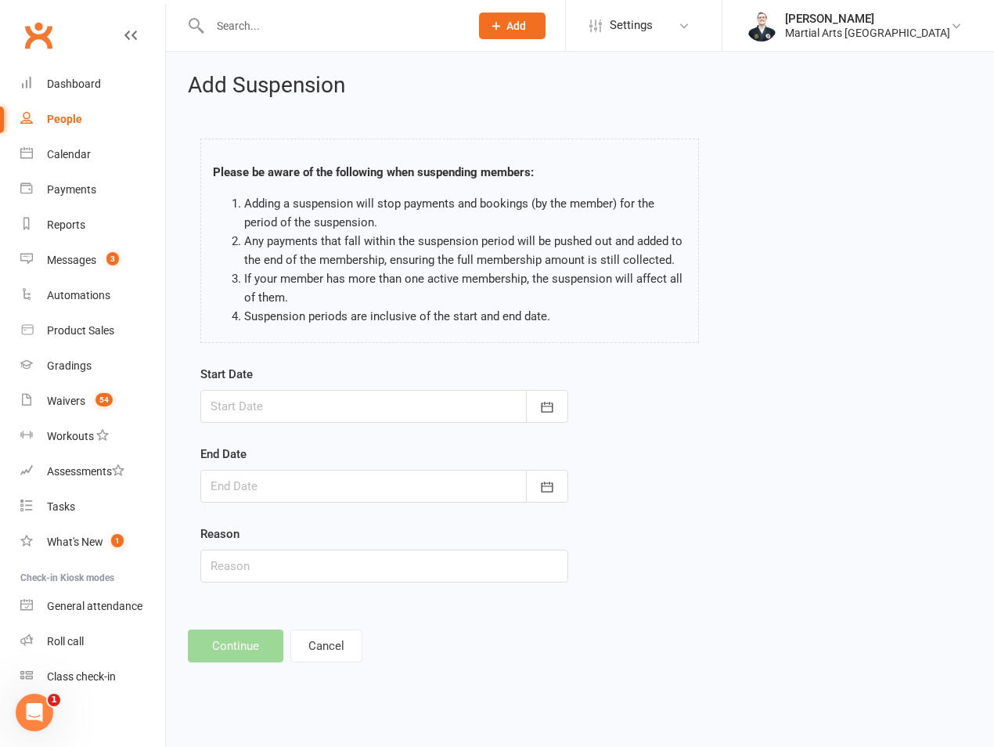
drag, startPoint x: 279, startPoint y: 378, endPoint x: 279, endPoint y: 397, distance: 18.8
click at [279, 381] on div "Start Date [DATE] Sun Mon Tue Wed Thu Fri Sat 36 31 01 02 03 04 05 06 37 07 08 …" at bounding box center [384, 394] width 368 height 58
click at [279, 402] on div at bounding box center [384, 406] width 368 height 33
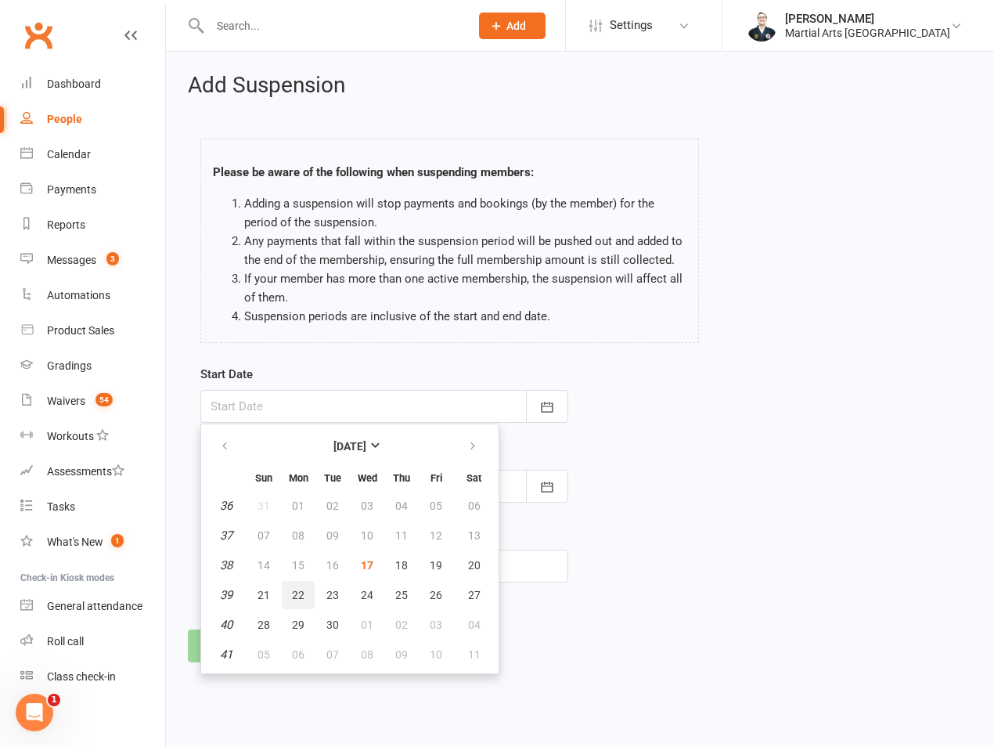
click at [305, 594] on button "22" at bounding box center [298, 595] width 33 height 28
type input "[DATE]"
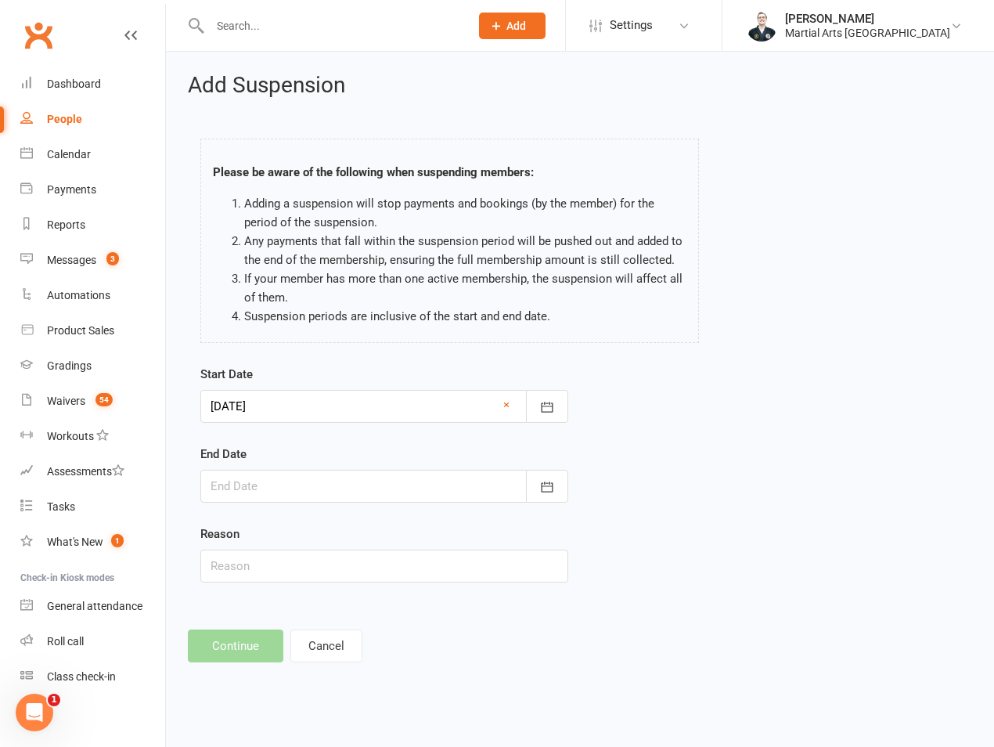
drag, startPoint x: 295, startPoint y: 486, endPoint x: 406, endPoint y: 421, distance: 128.5
click at [295, 484] on div at bounding box center [384, 486] width 368 height 33
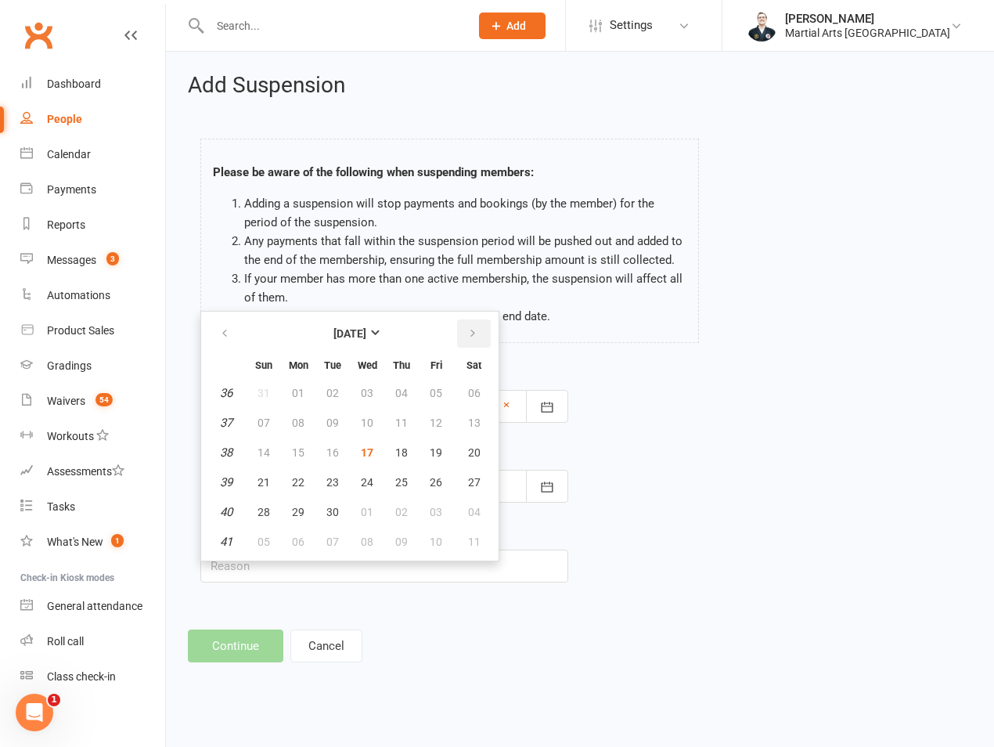
click at [481, 338] on button "button" at bounding box center [474, 333] width 34 height 28
click at [262, 456] on span "12" at bounding box center [264, 452] width 13 height 13
type input "[DATE]"
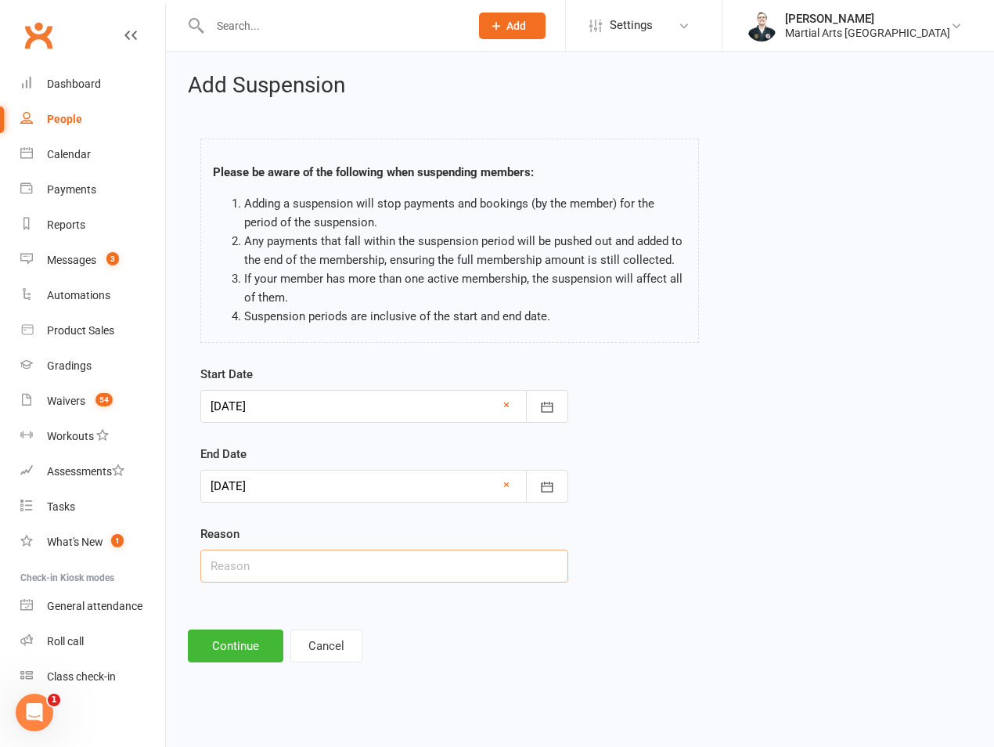
click at [246, 564] on input "text" at bounding box center [384, 566] width 368 height 33
type input "on hold"
click at [234, 651] on button "Continue" at bounding box center [236, 646] width 96 height 33
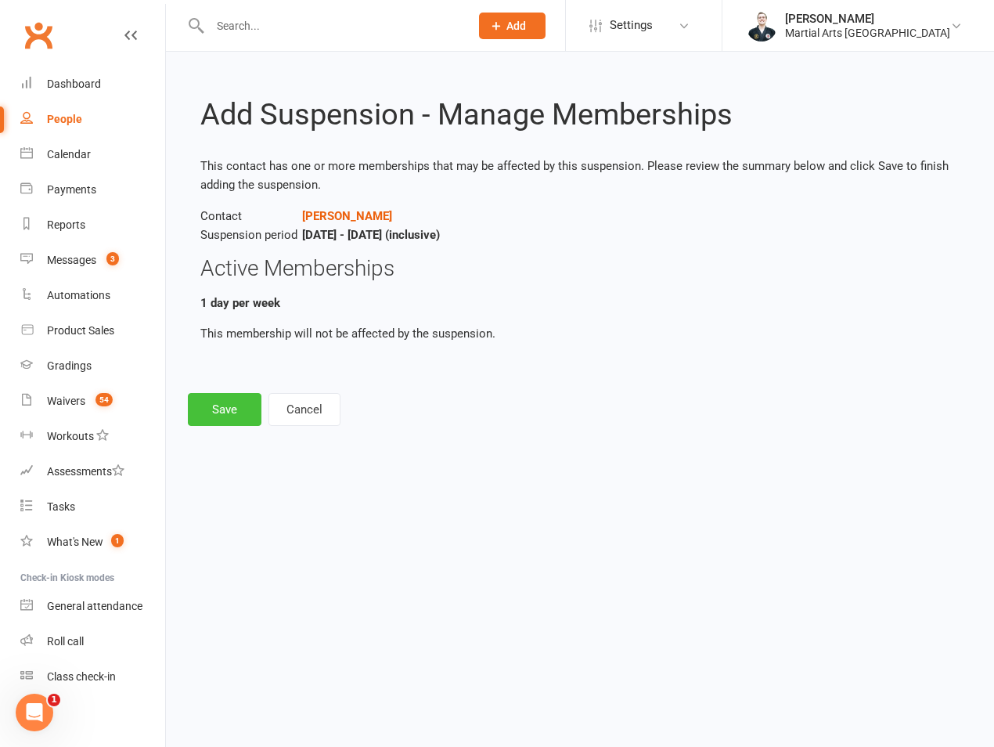
click at [234, 423] on button "Save" at bounding box center [225, 409] width 74 height 33
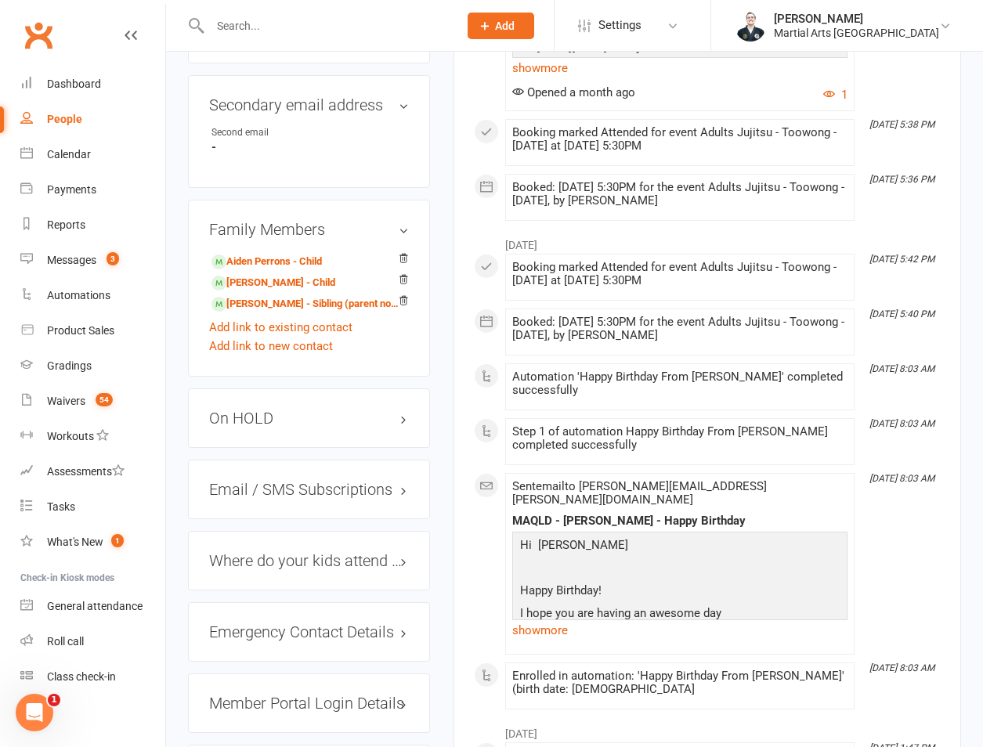
scroll to position [1096, 0]
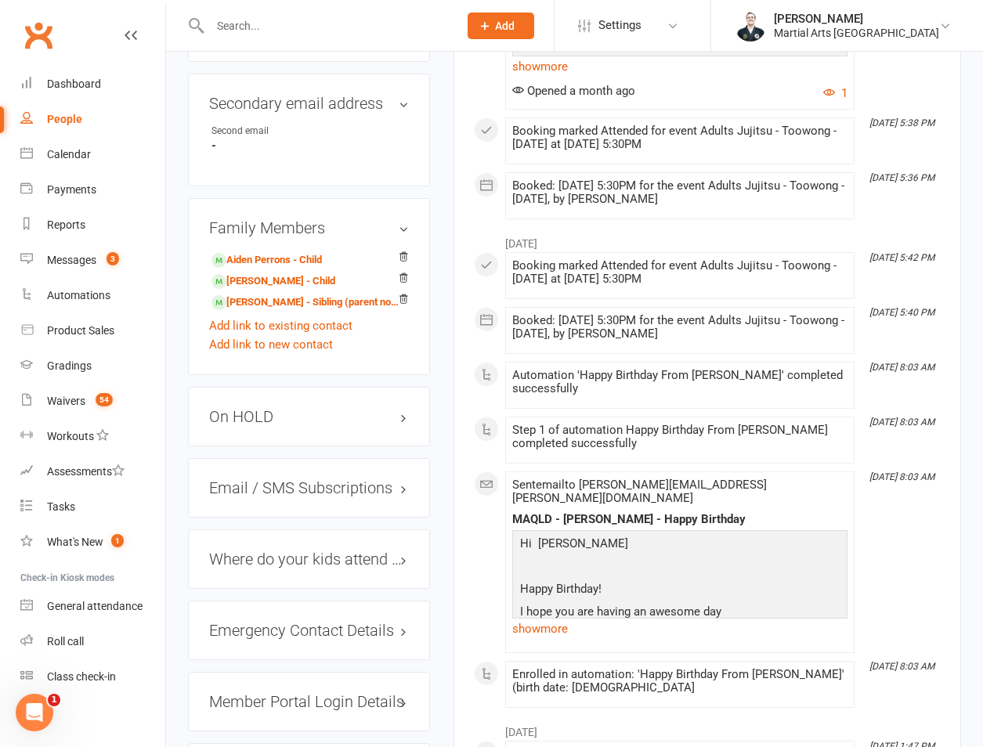
click at [295, 387] on div "On HOLD" at bounding box center [309, 417] width 242 height 60
click at [312, 408] on h3 "On HOLD" at bounding box center [309, 416] width 200 height 17
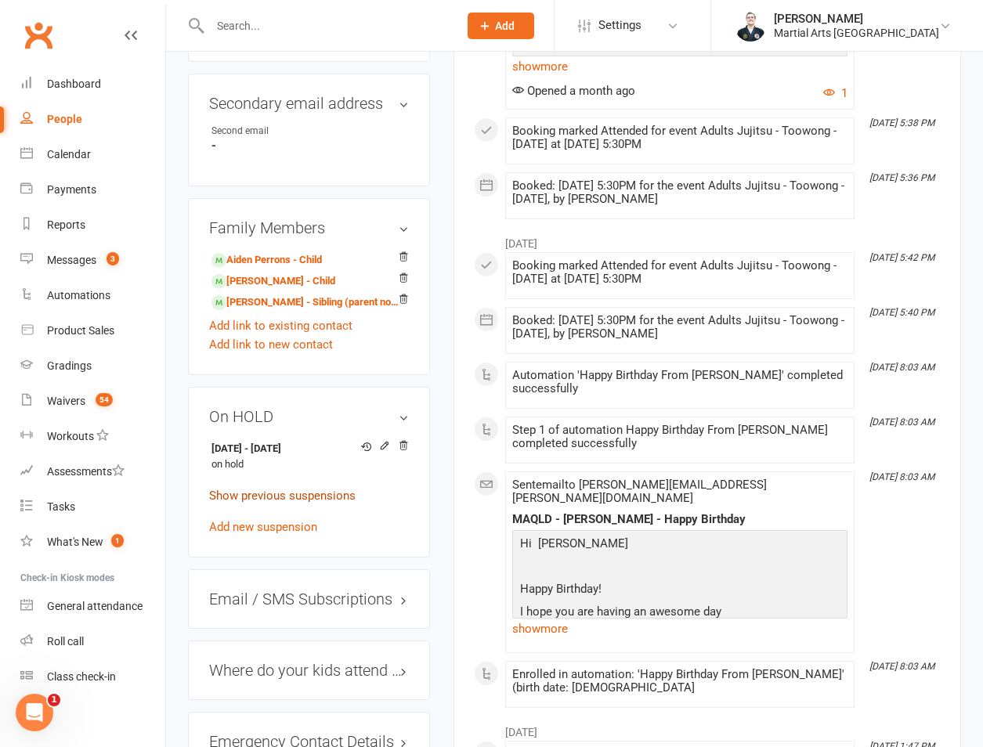
click at [262, 489] on link "Show previous suspensions" at bounding box center [282, 496] width 146 height 14
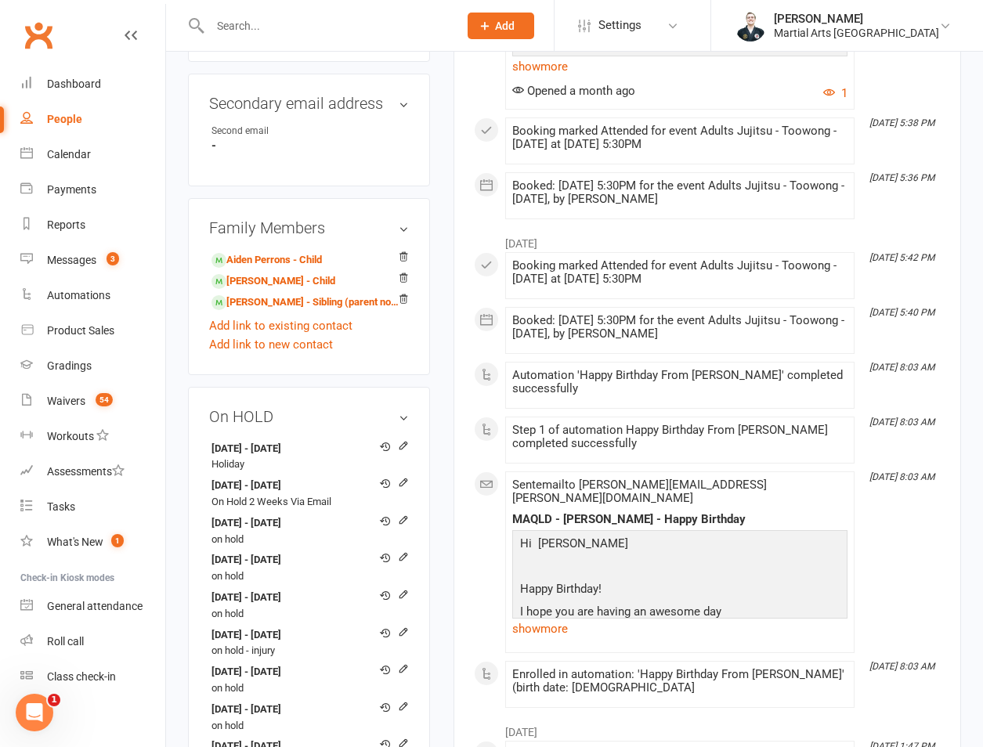
scroll to position [1462, 0]
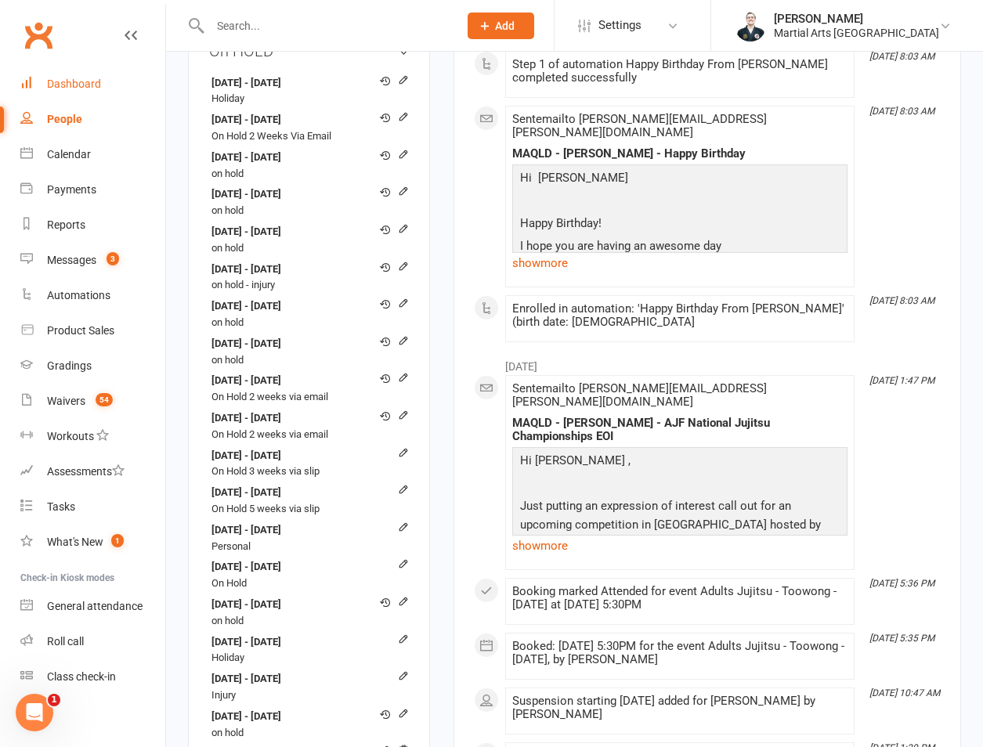
drag, startPoint x: 112, startPoint y: 87, endPoint x: 0, endPoint y: 136, distance: 122.4
click at [112, 87] on link "Dashboard" at bounding box center [92, 84] width 145 height 35
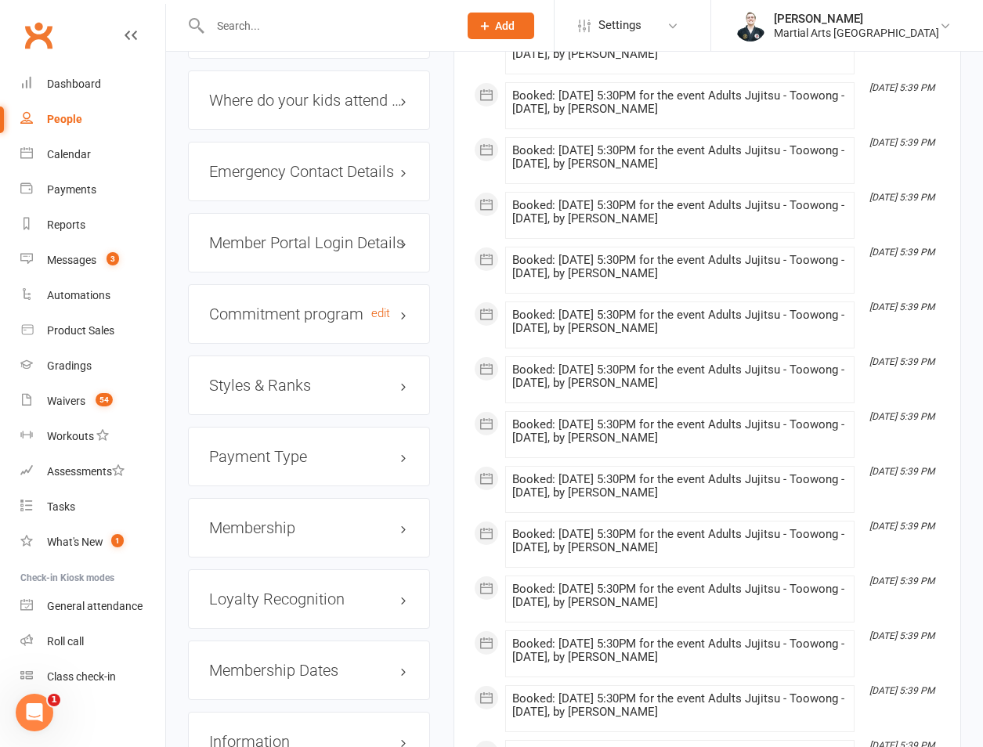
scroll to position [1096, 0]
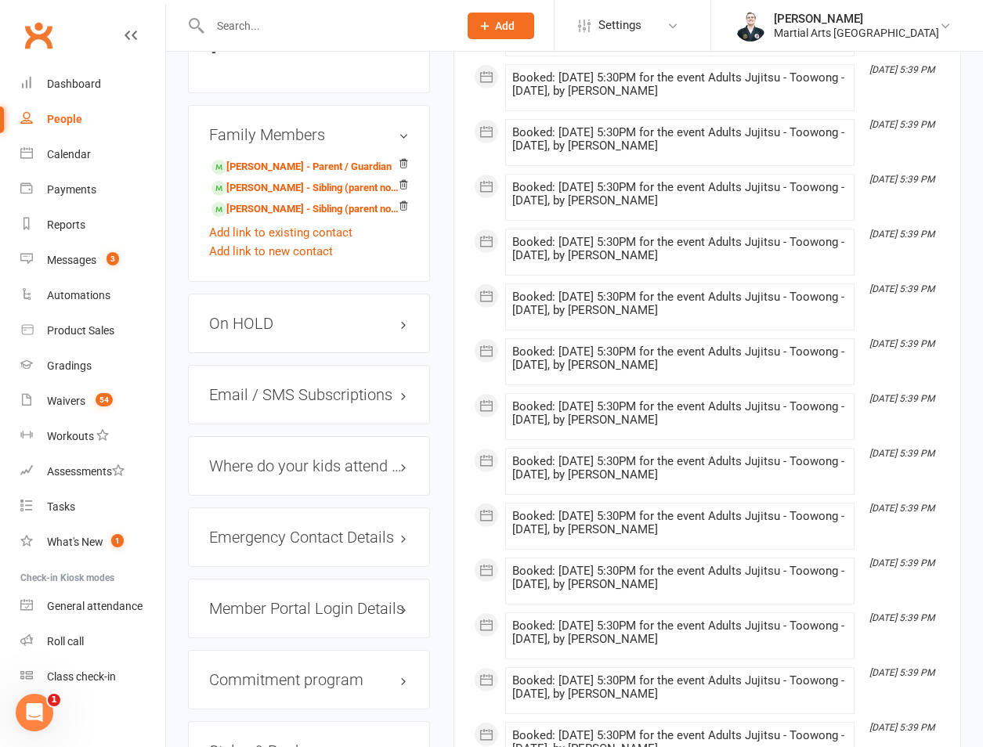
drag, startPoint x: 255, startPoint y: 364, endPoint x: 255, endPoint y: 374, distance: 9.4
click at [258, 332] on h3 "On HOLD" at bounding box center [309, 323] width 200 height 17
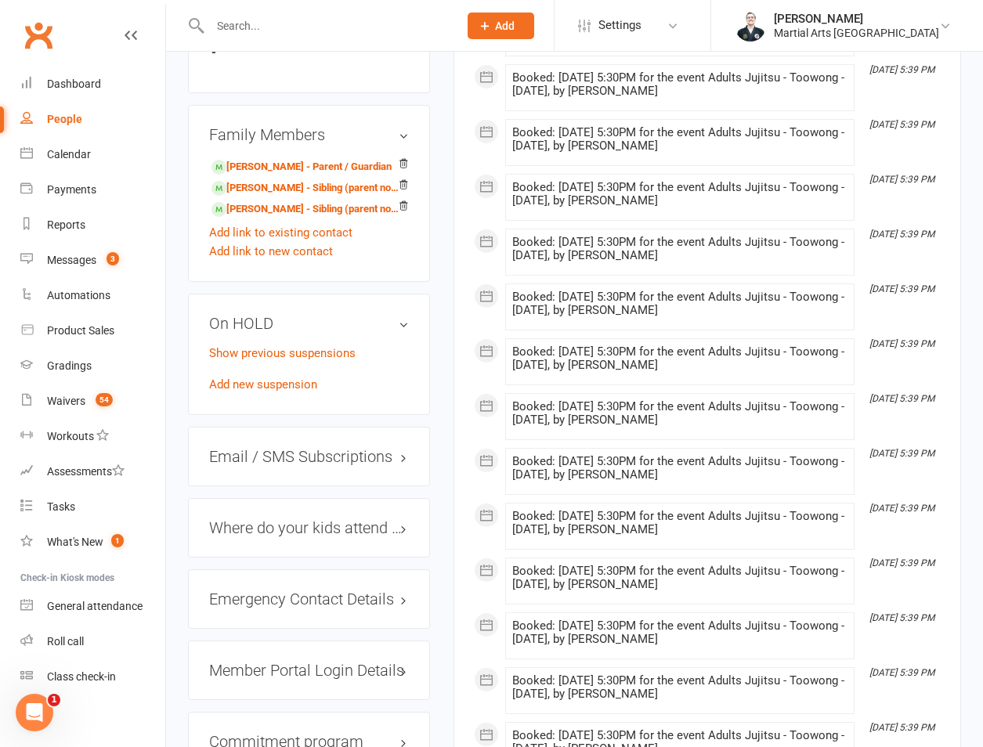
click at [251, 415] on div "On HOLD Show previous suspensions Add new suspension" at bounding box center [309, 354] width 242 height 121
click at [258, 392] on link "Add new suspension" at bounding box center [263, 384] width 108 height 14
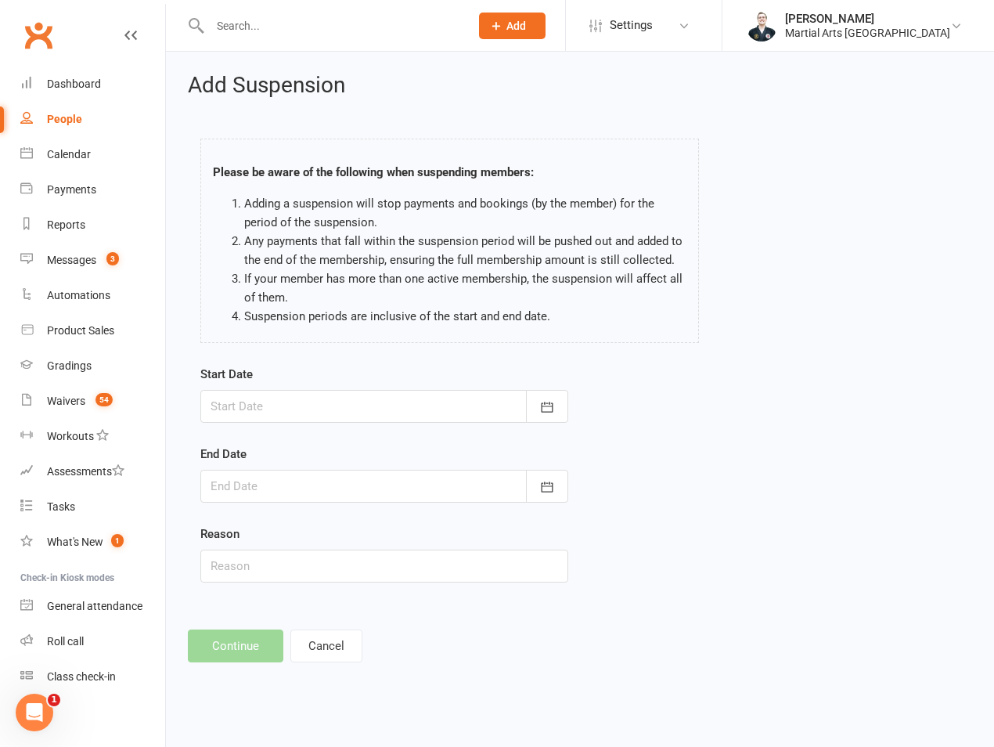
drag, startPoint x: 279, startPoint y: 397, endPoint x: 288, endPoint y: 421, distance: 25.3
click at [281, 399] on div at bounding box center [384, 406] width 368 height 33
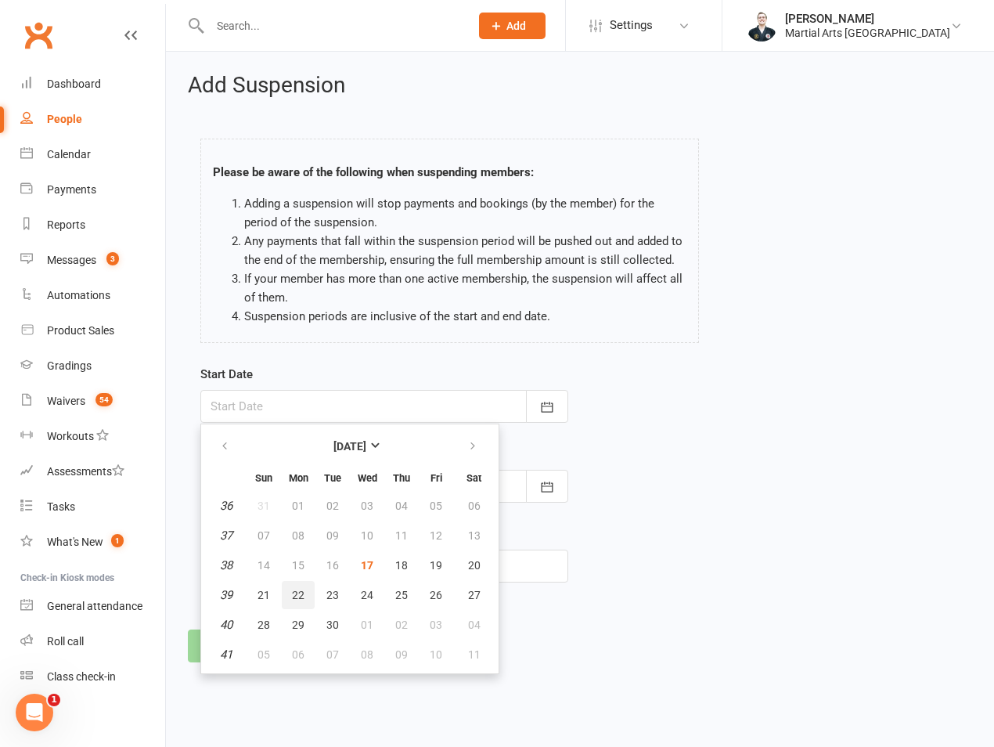
click at [291, 590] on button "22" at bounding box center [298, 595] width 33 height 28
type input "[DATE]"
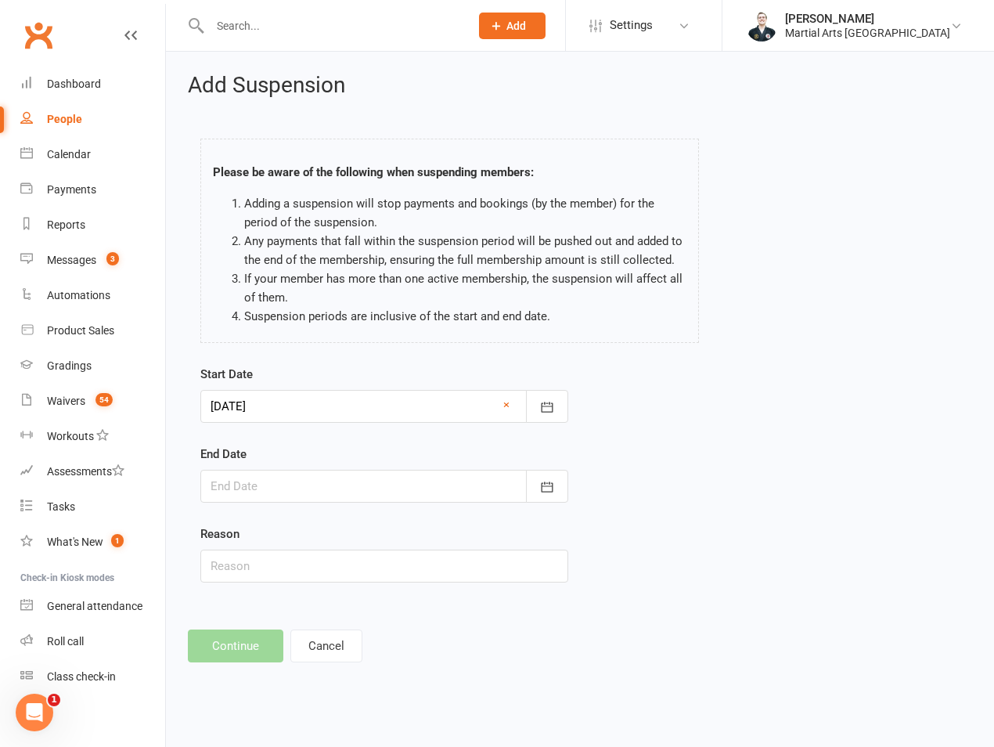
click at [314, 484] on div at bounding box center [384, 486] width 368 height 33
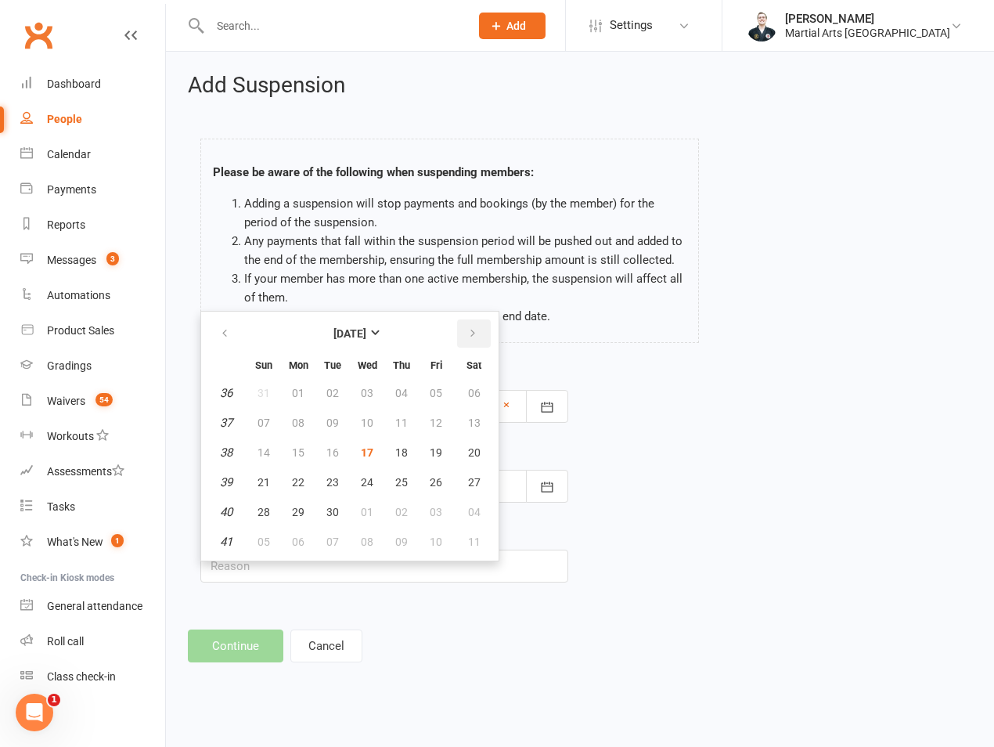
click at [471, 338] on icon "button" at bounding box center [472, 333] width 11 height 13
click at [269, 453] on span "12" at bounding box center [264, 452] width 13 height 13
type input "[DATE]"
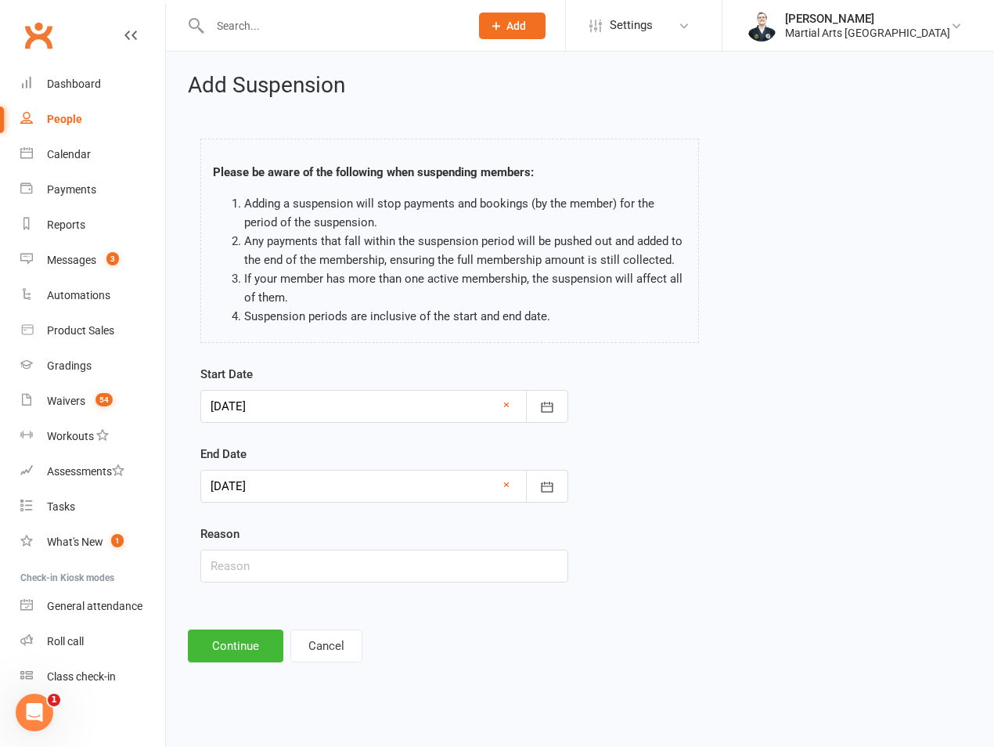
click at [255, 583] on div "Start Date [DATE] [DATE] Sun Mon Tue Wed Thu Fri Sat 36 31 01 02 03 04 05 06 37…" at bounding box center [385, 485] width 392 height 240
drag, startPoint x: 255, startPoint y: 573, endPoint x: 255, endPoint y: 554, distance: 18.8
click at [255, 573] on input "text" at bounding box center [384, 566] width 368 height 33
type input "on hold"
click at [220, 644] on button "Continue" at bounding box center [236, 646] width 96 height 33
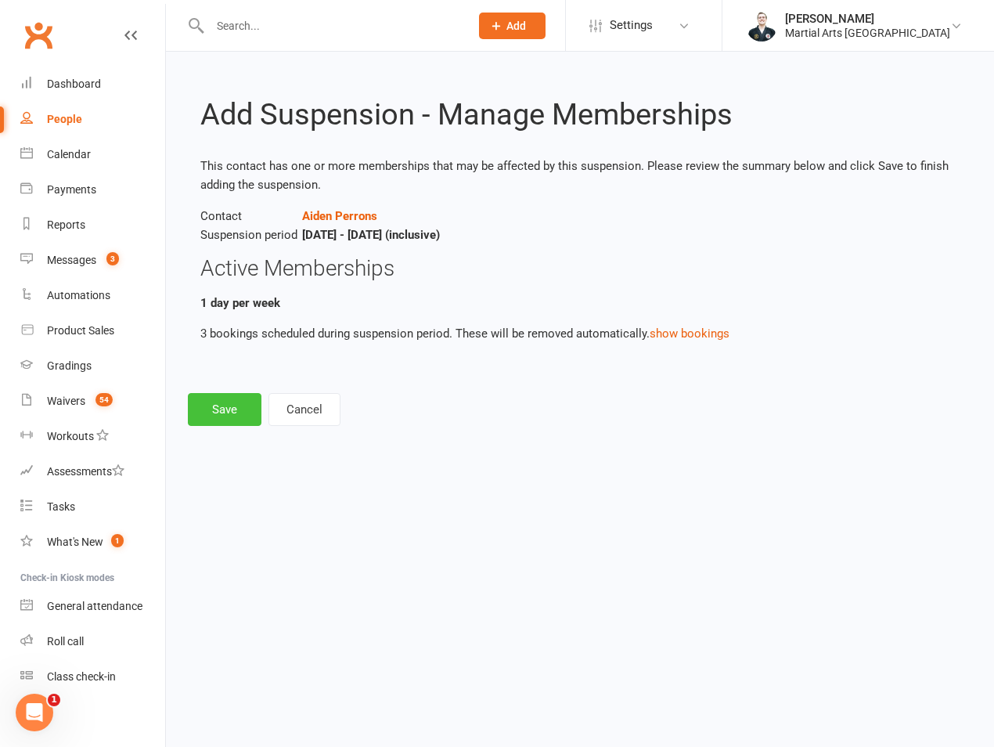
click at [246, 413] on button "Save" at bounding box center [225, 409] width 74 height 33
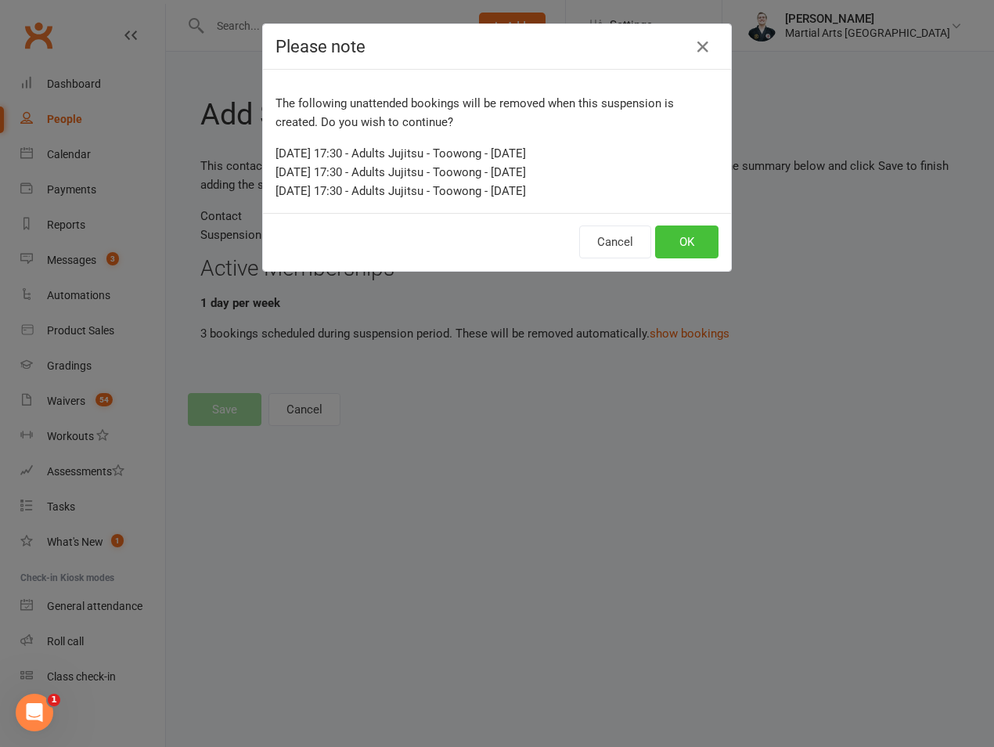
click at [669, 254] on button "OK" at bounding box center [686, 242] width 63 height 33
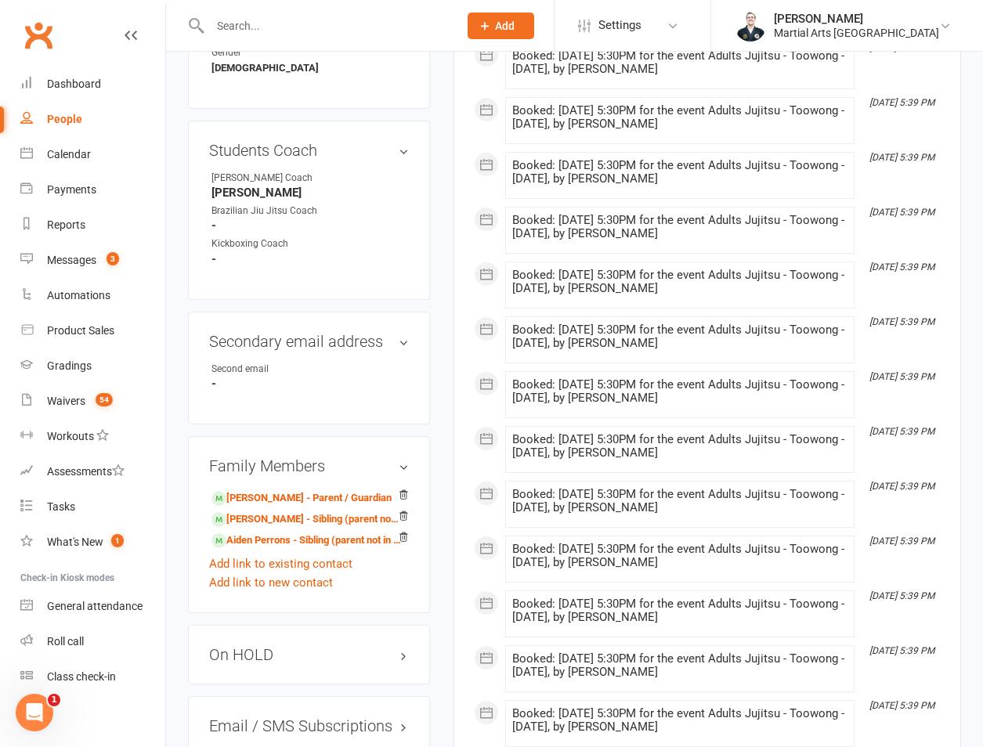
scroll to position [1096, 0]
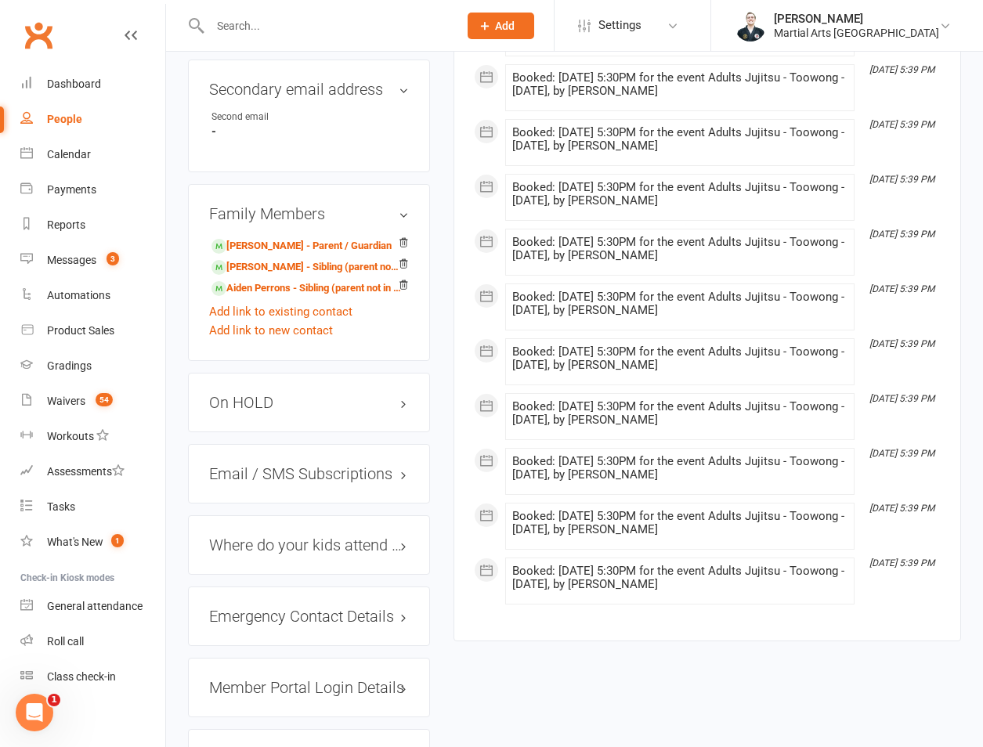
click at [283, 374] on div "On HOLD" at bounding box center [309, 403] width 242 height 60
click at [267, 394] on h3 "On HOLD" at bounding box center [309, 402] width 200 height 17
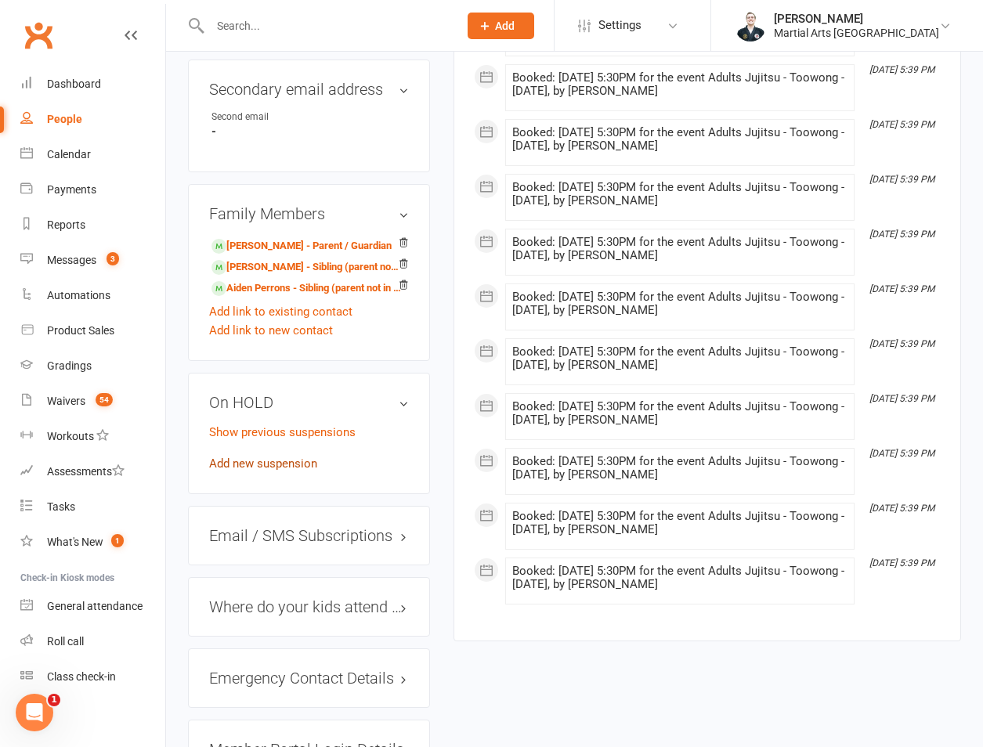
drag, startPoint x: 267, startPoint y: 374, endPoint x: 255, endPoint y: 428, distance: 55.3
click at [255, 457] on link "Add new suspension" at bounding box center [263, 464] width 108 height 14
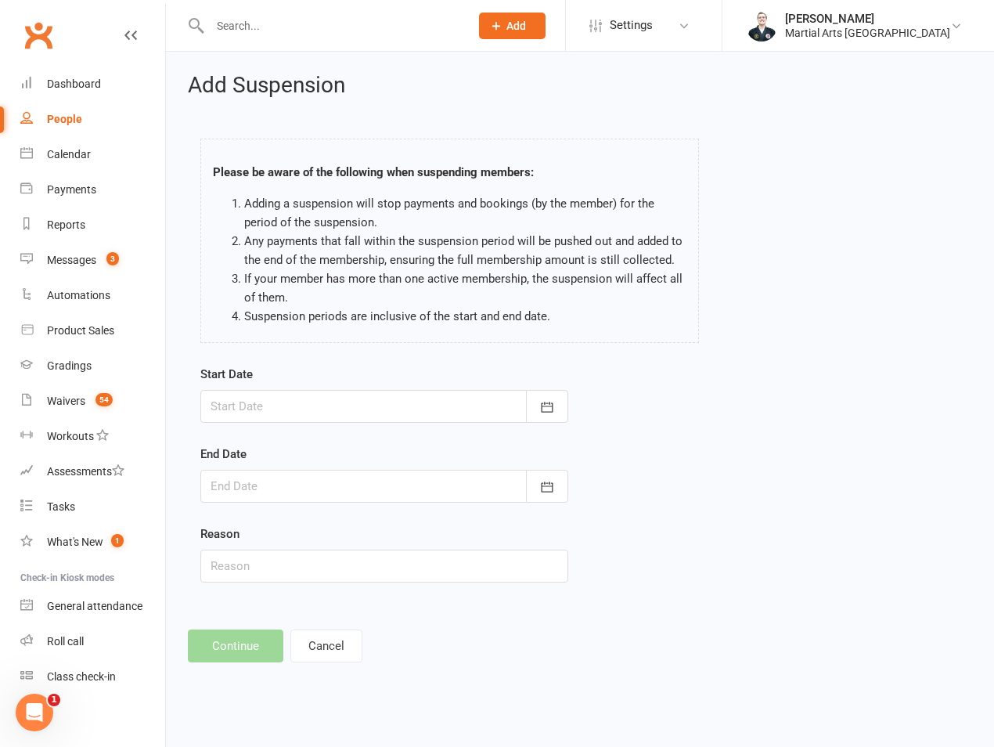
click at [262, 413] on div at bounding box center [384, 406] width 368 height 33
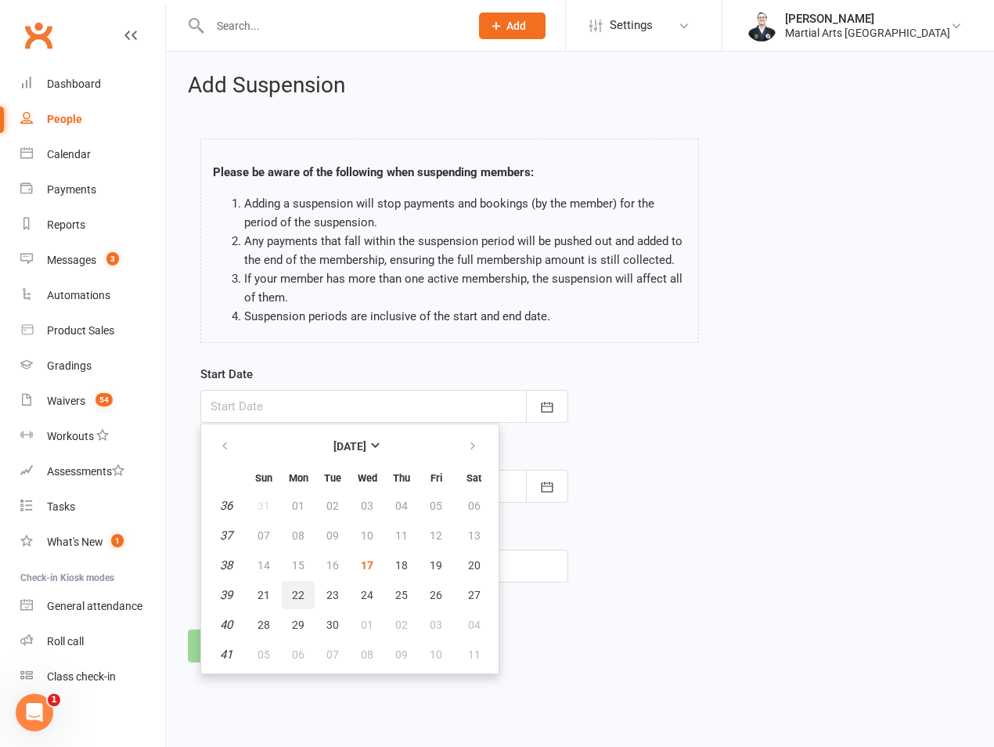
click at [283, 597] on button "22" at bounding box center [298, 595] width 33 height 28
type input "[DATE]"
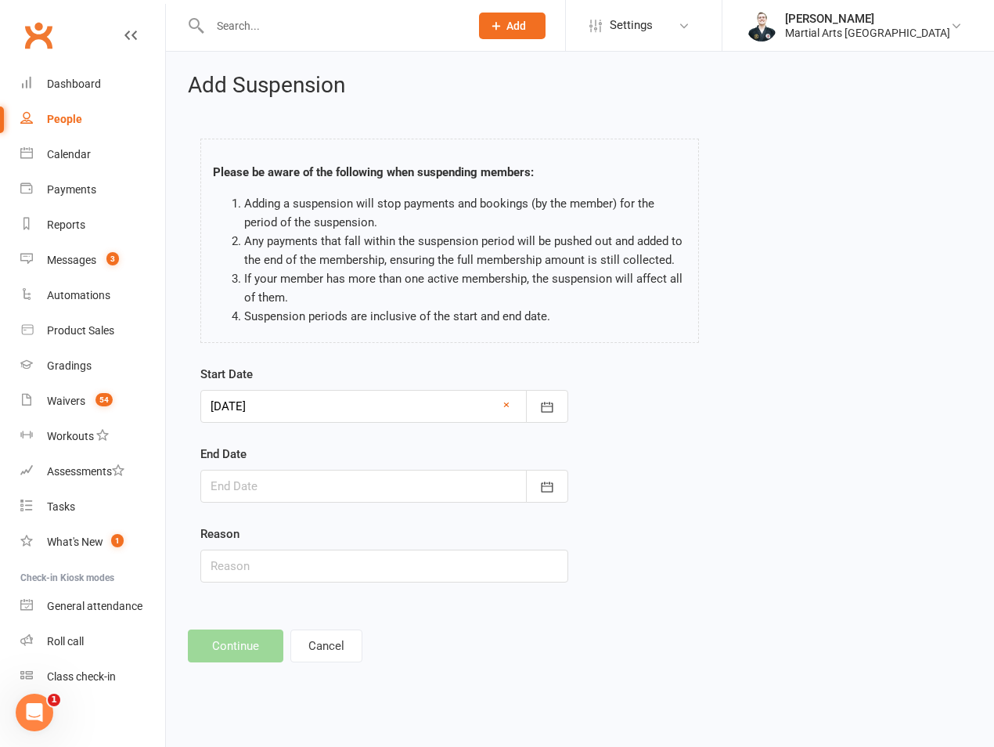
click at [267, 484] on div at bounding box center [384, 486] width 368 height 33
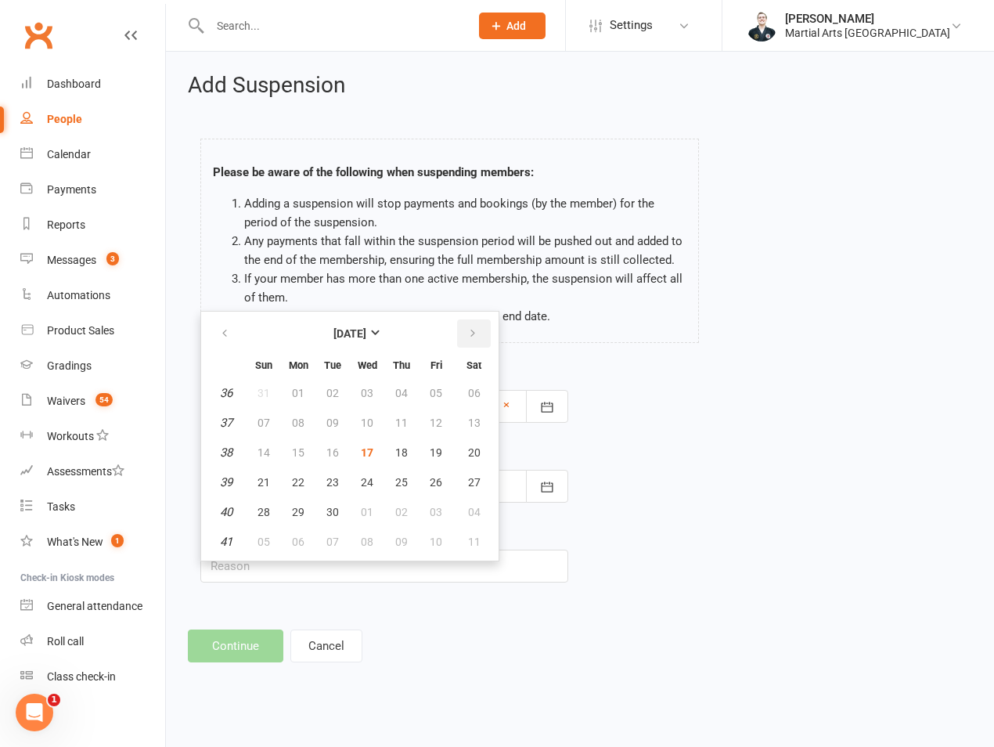
click at [476, 327] on button "button" at bounding box center [474, 333] width 34 height 28
click at [267, 465] on button "12" at bounding box center [263, 453] width 33 height 28
type input "[DATE]"
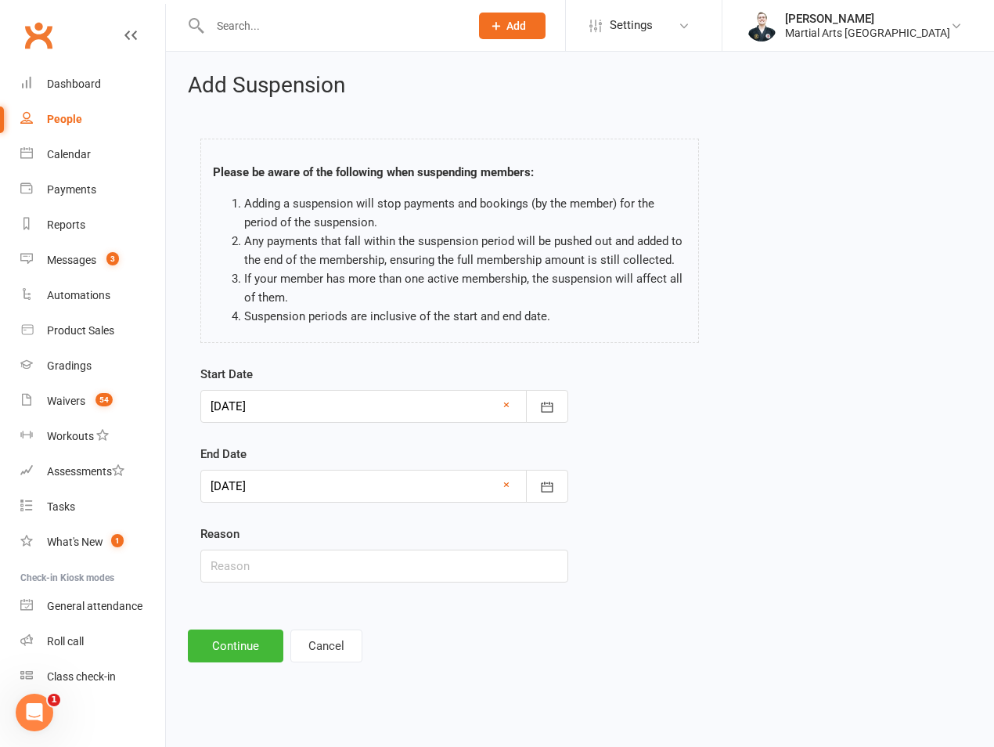
click at [262, 545] on div "Reason" at bounding box center [384, 554] width 368 height 58
click at [260, 547] on div "Reason" at bounding box center [384, 554] width 368 height 58
click at [239, 573] on input "text" at bounding box center [384, 566] width 368 height 33
type input "on hold"
click at [227, 648] on button "Continue" at bounding box center [236, 646] width 96 height 33
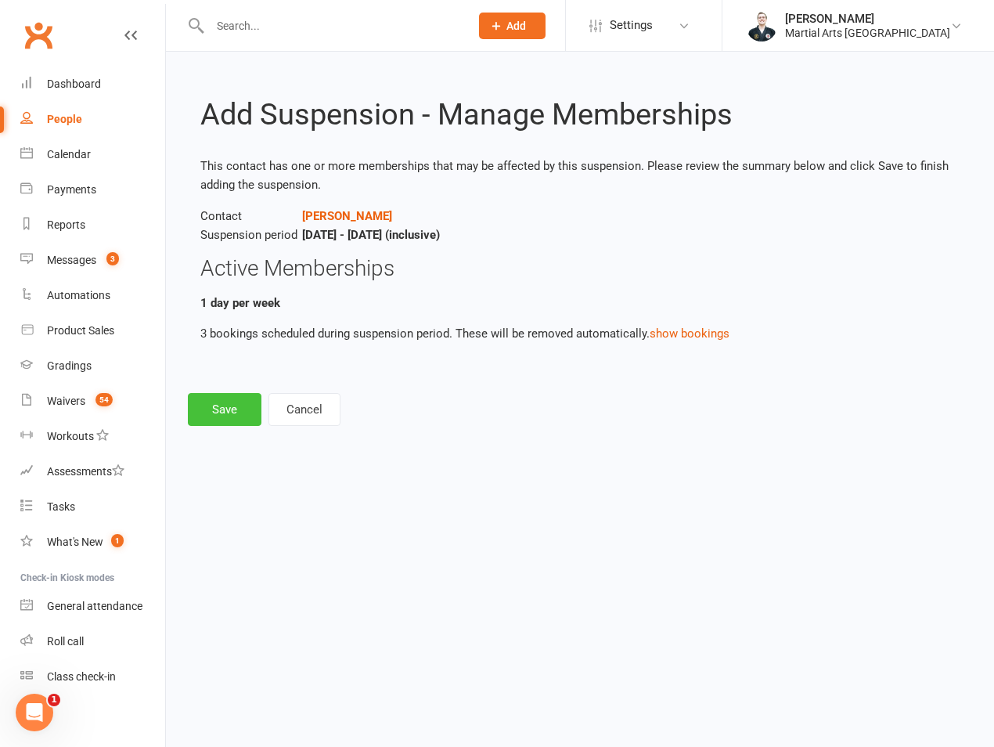
click at [218, 421] on button "Save" at bounding box center [225, 409] width 74 height 33
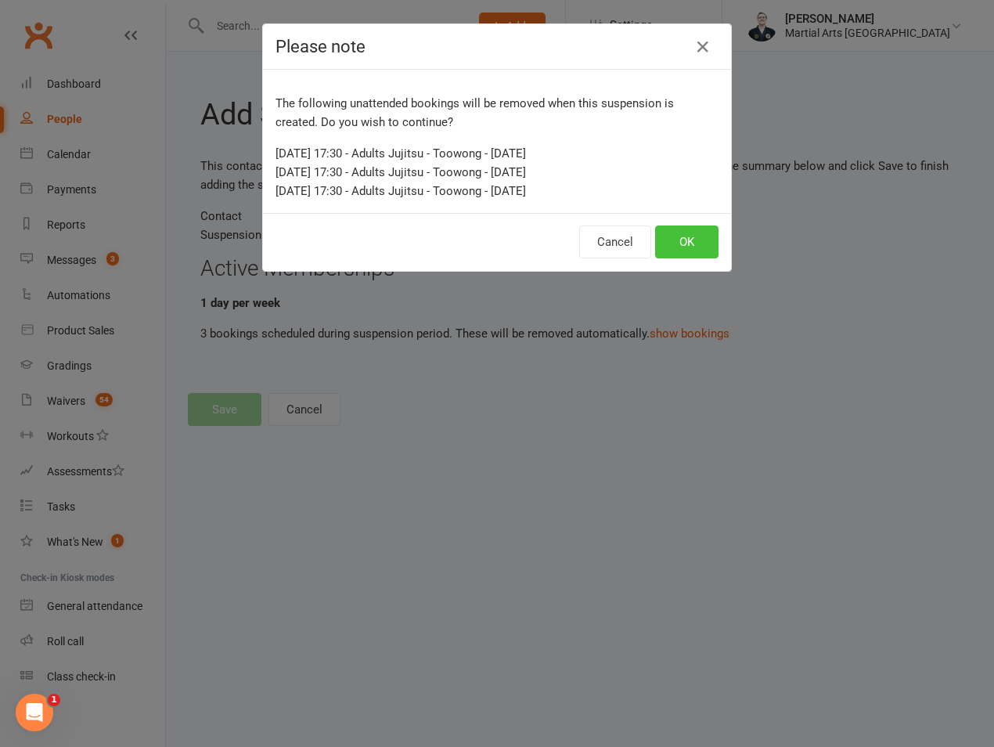
click at [685, 240] on button "OK" at bounding box center [686, 242] width 63 height 33
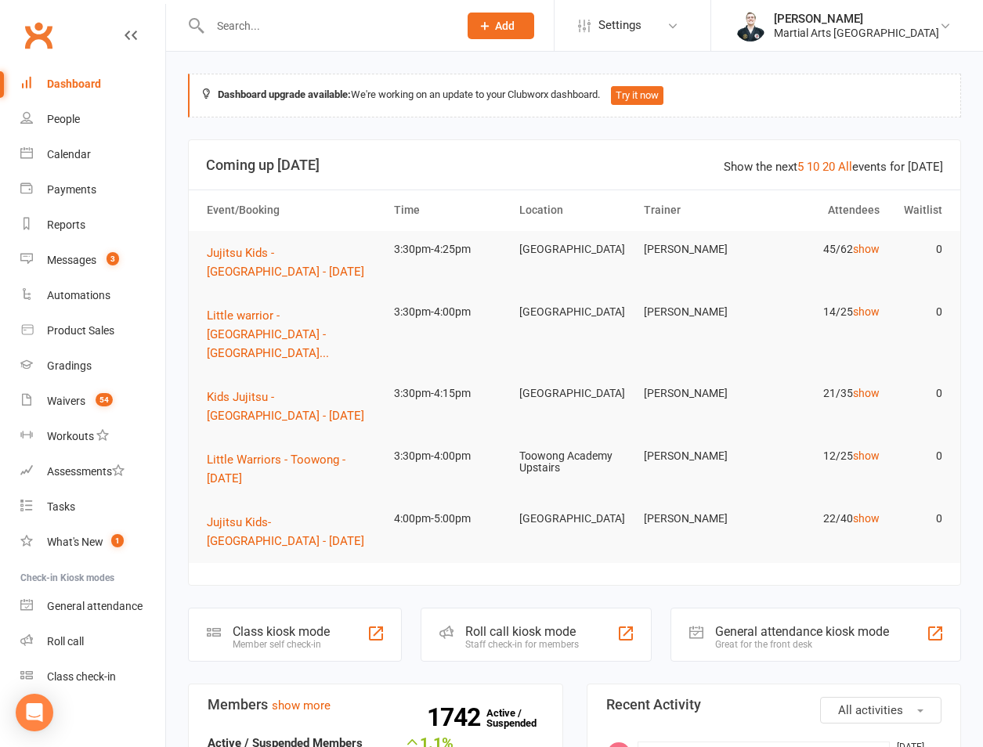
click at [309, 28] on input "text" at bounding box center [326, 26] width 242 height 22
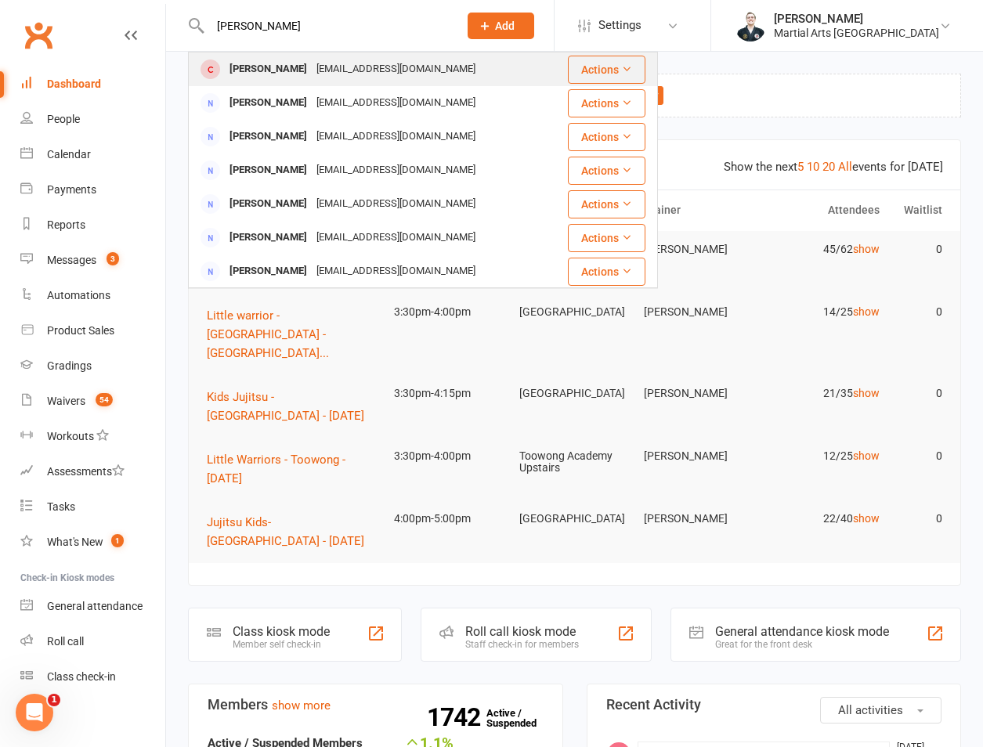
type input "[PERSON_NAME]"
click at [312, 70] on div "[EMAIL_ADDRESS][DOMAIN_NAME]" at bounding box center [396, 69] width 168 height 23
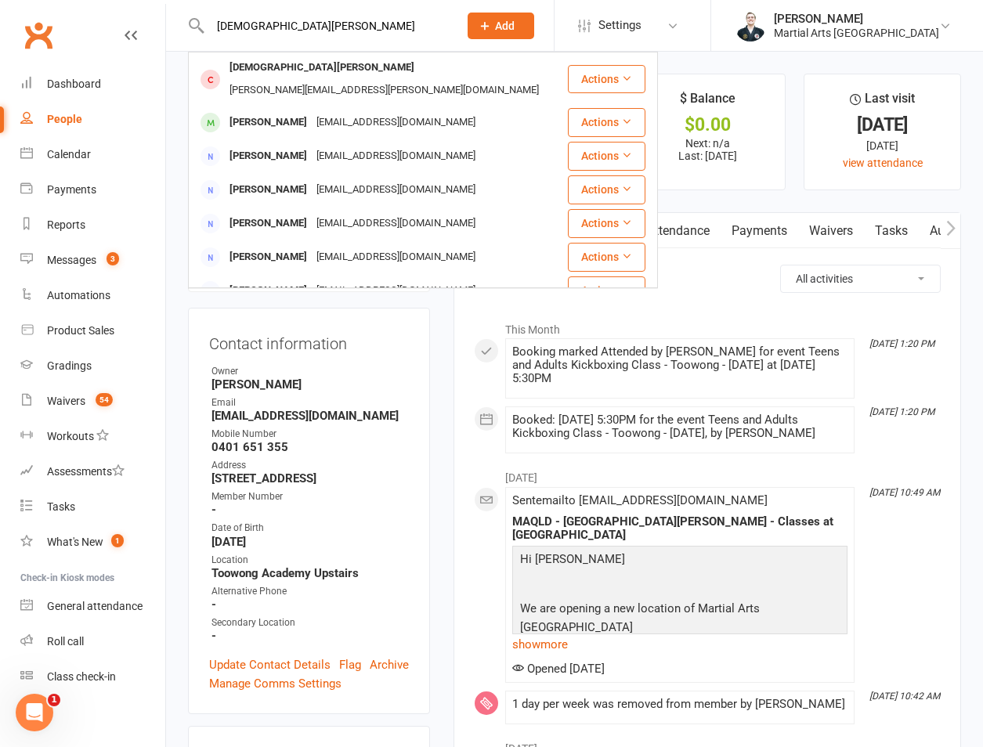
click at [244, 28] on input "[DEMOGRAPHIC_DATA][PERSON_NAME]" at bounding box center [326, 26] width 242 height 22
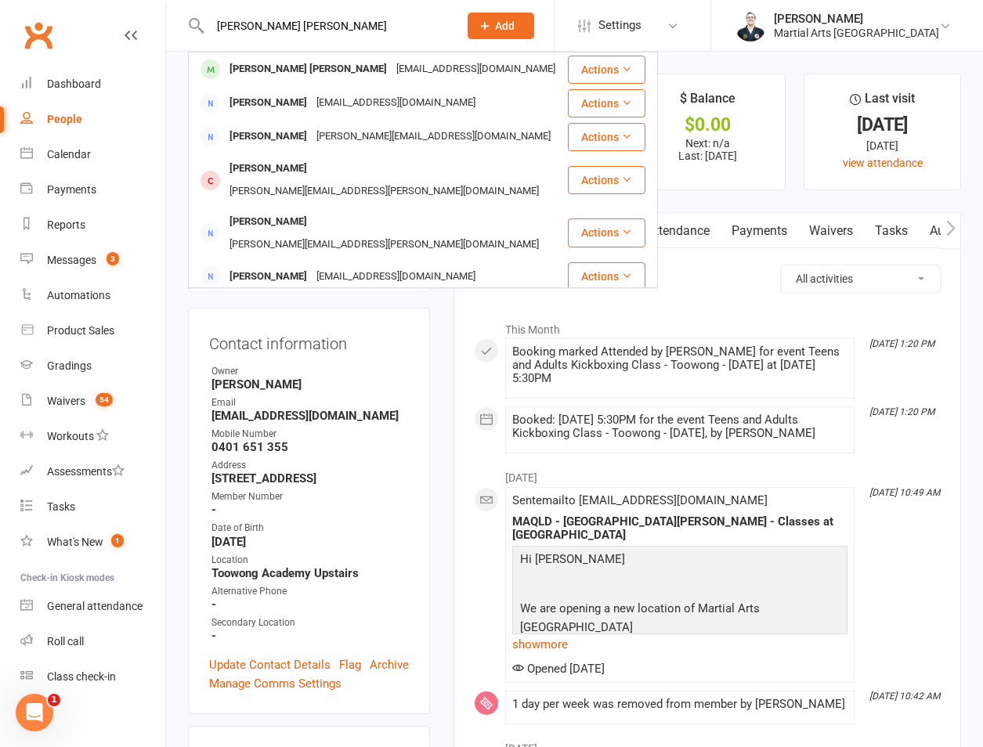
type input "[PERSON_NAME] [PERSON_NAME]"
click at [288, 75] on div "[PERSON_NAME] [PERSON_NAME]" at bounding box center [308, 69] width 167 height 23
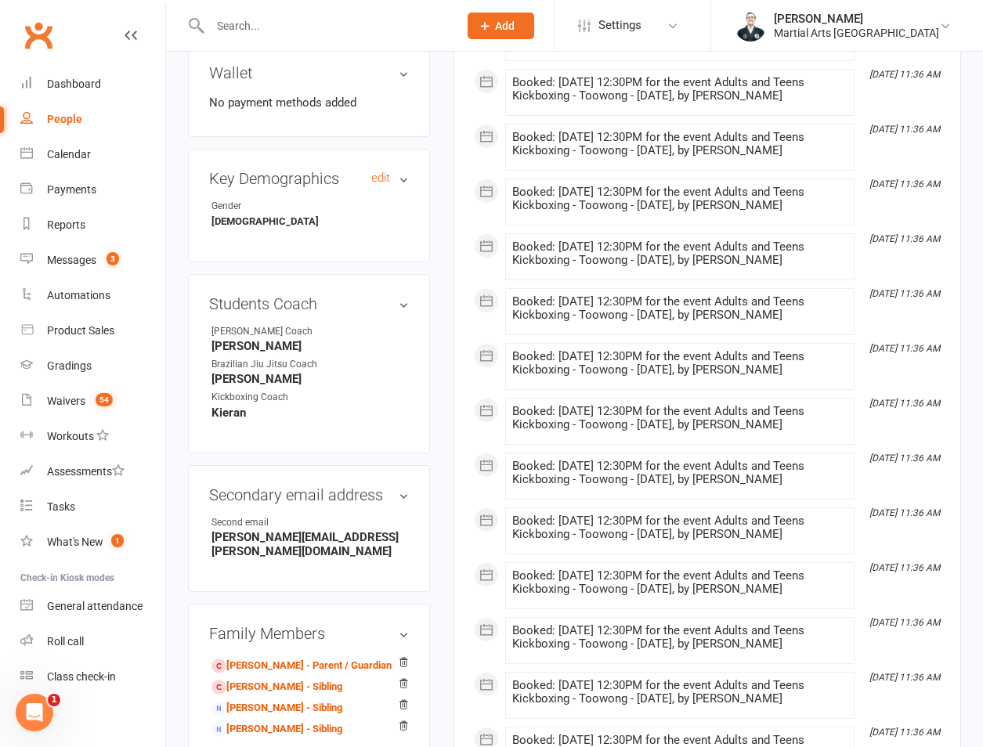
scroll to position [731, 0]
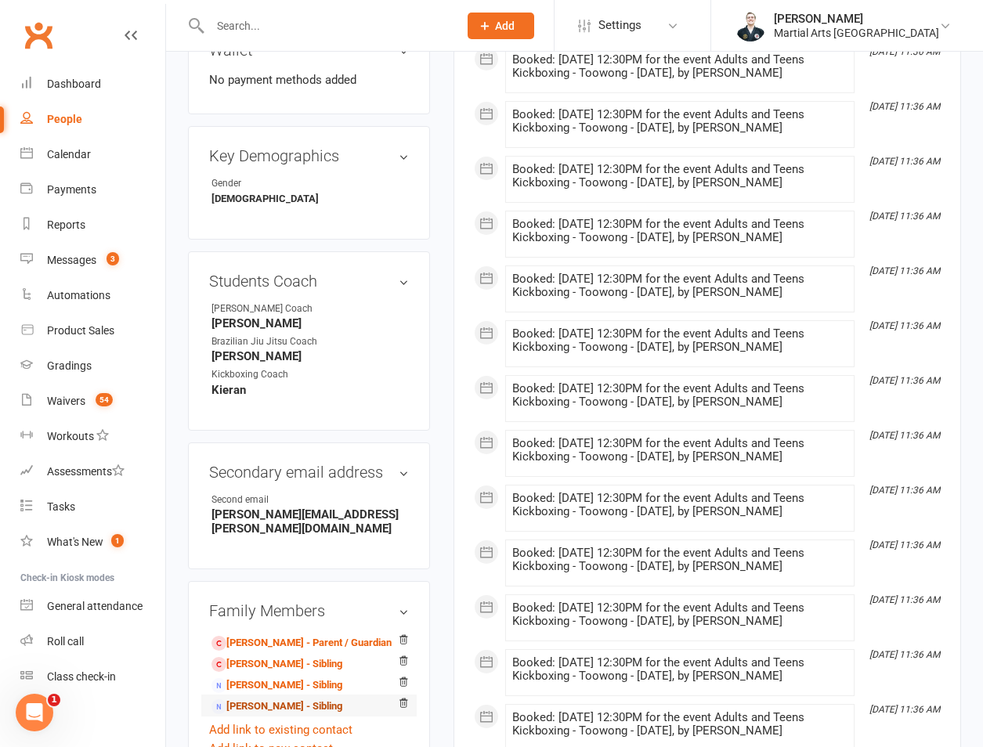
click at [260, 698] on link "[PERSON_NAME] - Sibling" at bounding box center [276, 706] width 131 height 16
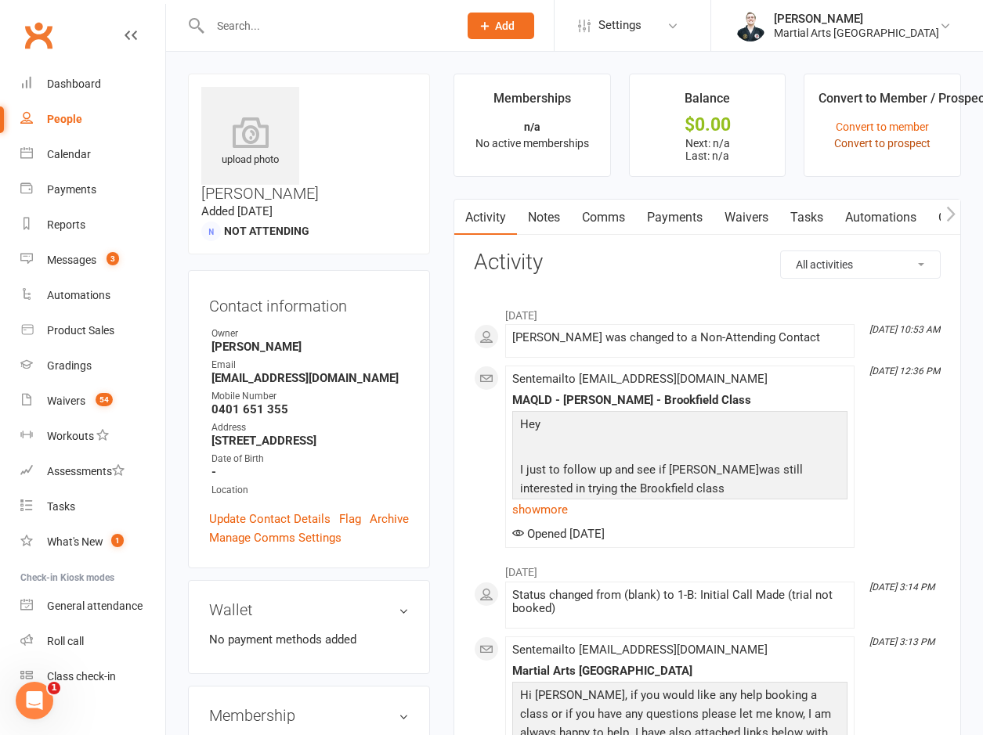
click at [861, 141] on link "Convert to prospect" at bounding box center [882, 143] width 96 height 13
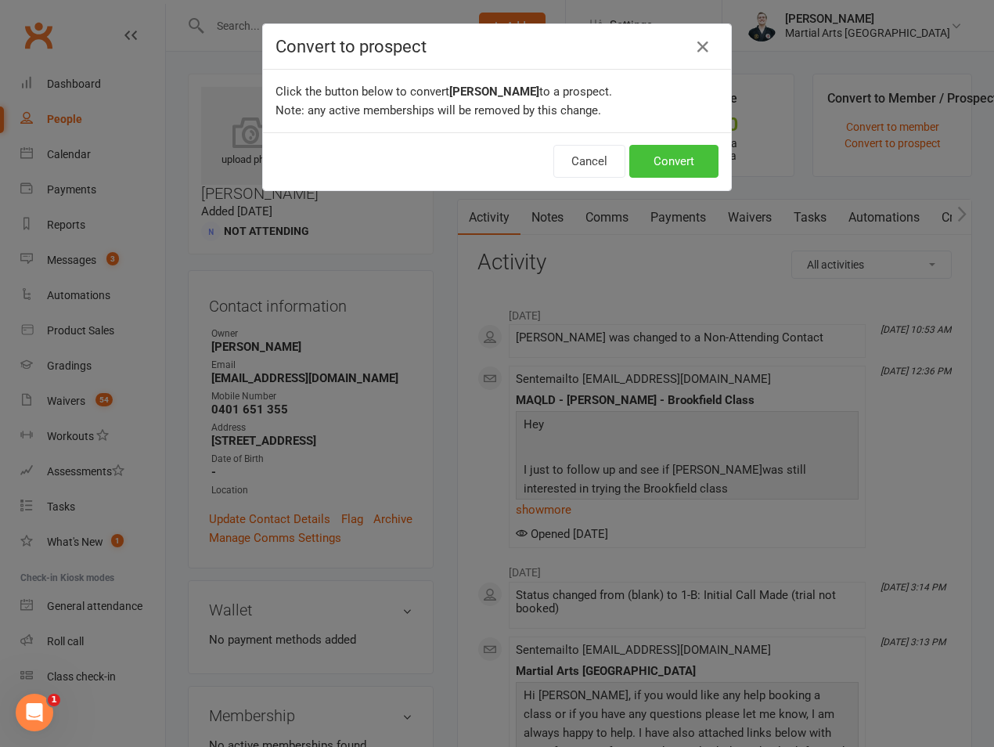
click at [669, 174] on button "Convert" at bounding box center [674, 161] width 89 height 33
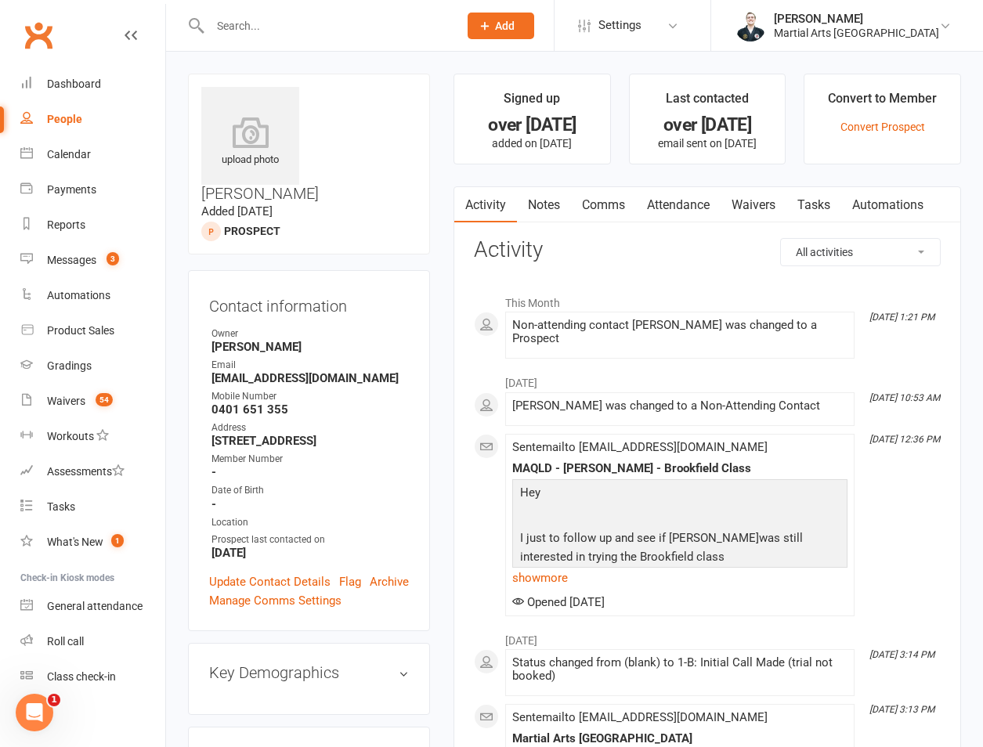
click at [125, 65] on link at bounding box center [131, 50] width 13 height 47
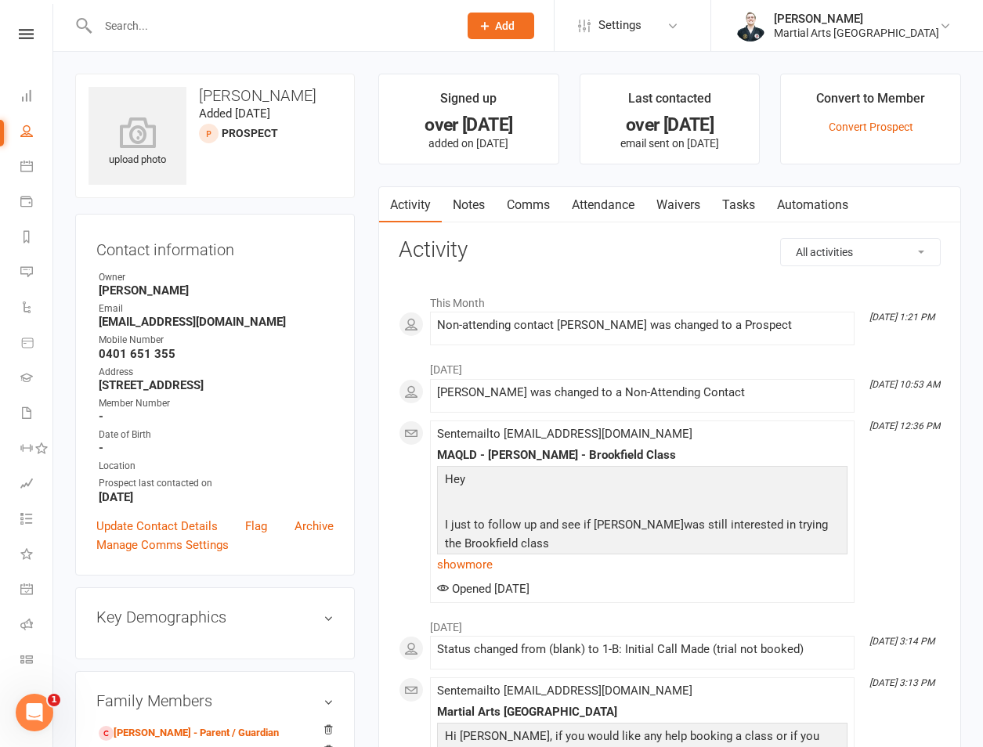
click at [13, 44] on div "Clubworx" at bounding box center [26, 54] width 52 height 51
click at [30, 34] on link at bounding box center [26, 34] width 52 height 10
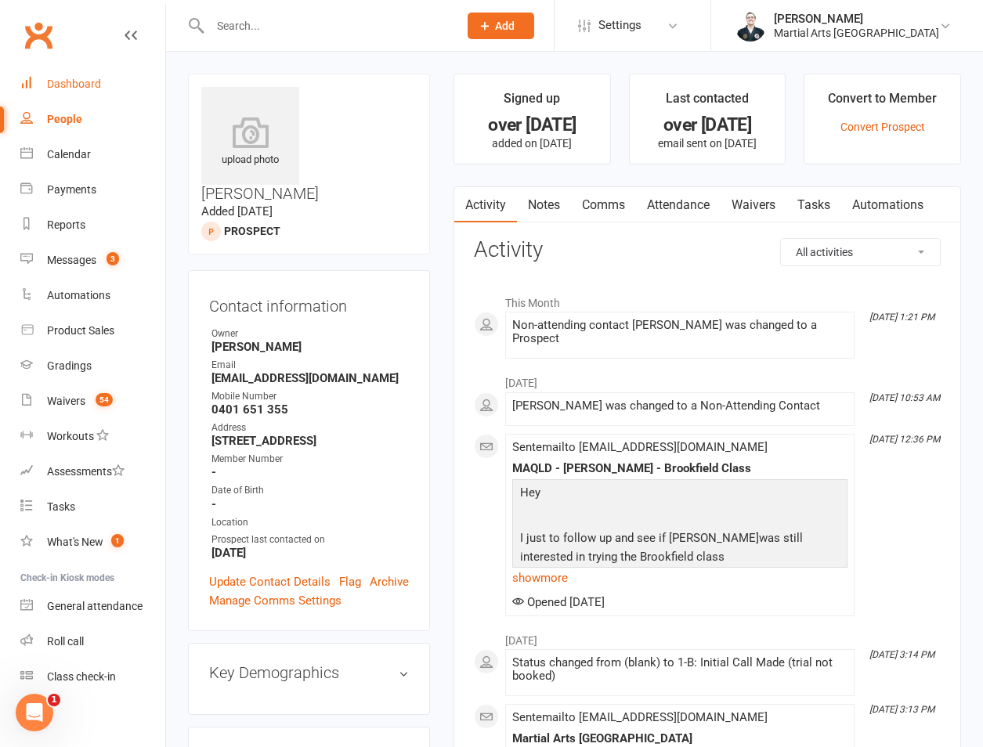
drag, startPoint x: 79, startPoint y: 84, endPoint x: 93, endPoint y: 49, distance: 38.0
click at [79, 84] on div "Dashboard" at bounding box center [74, 84] width 54 height 13
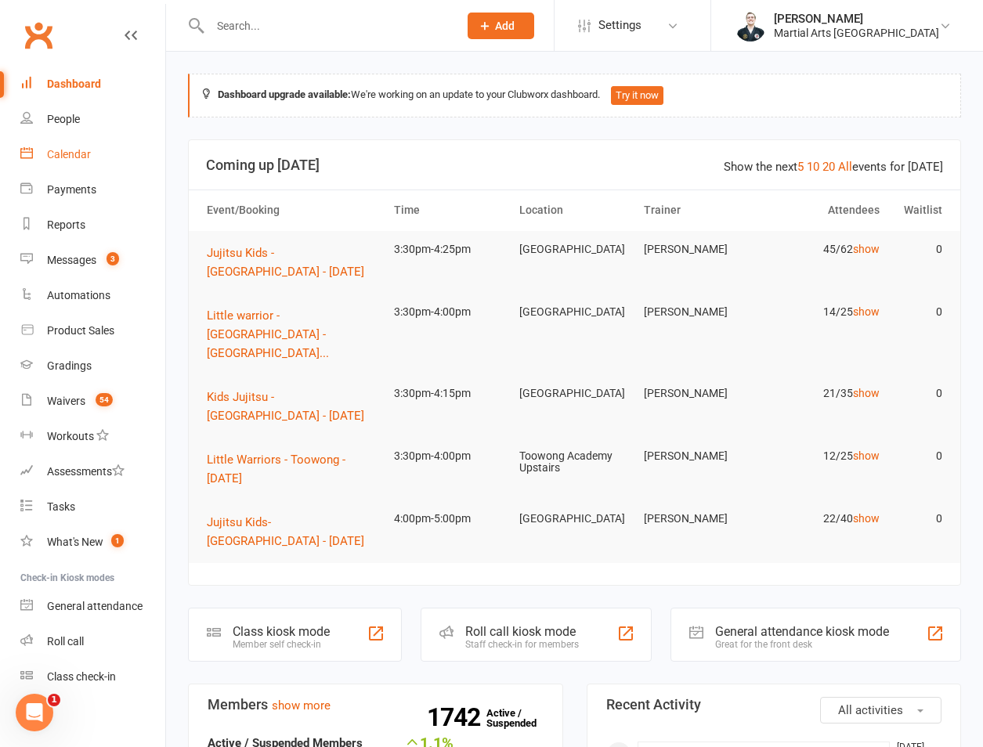
click at [119, 164] on link "Calendar" at bounding box center [92, 154] width 145 height 35
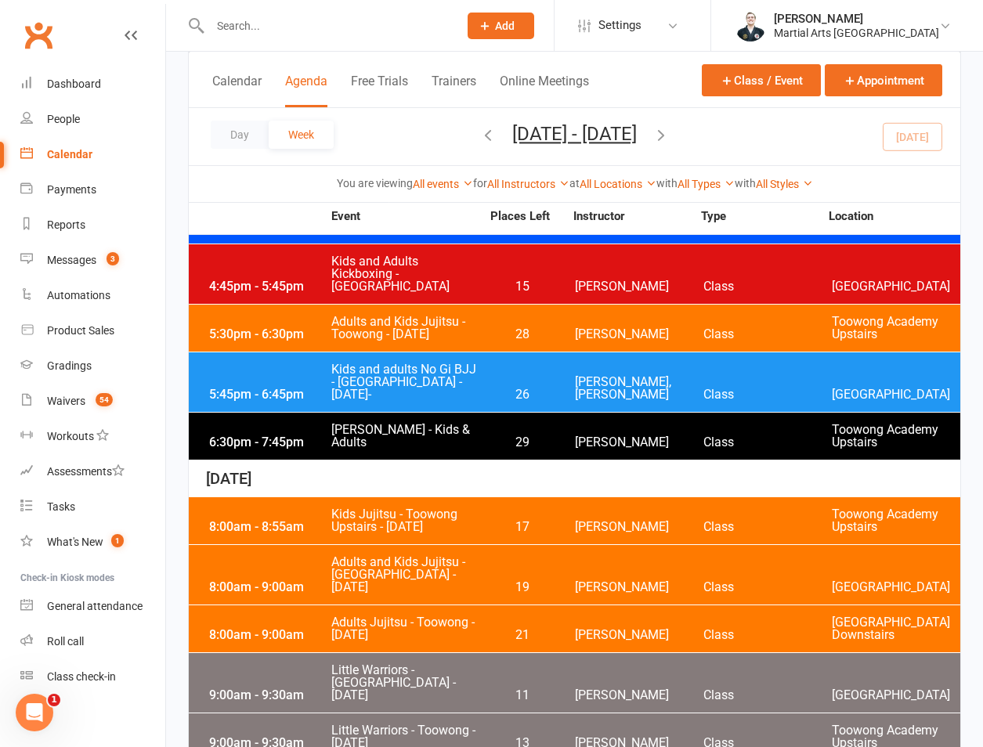
scroll to position [4708, 0]
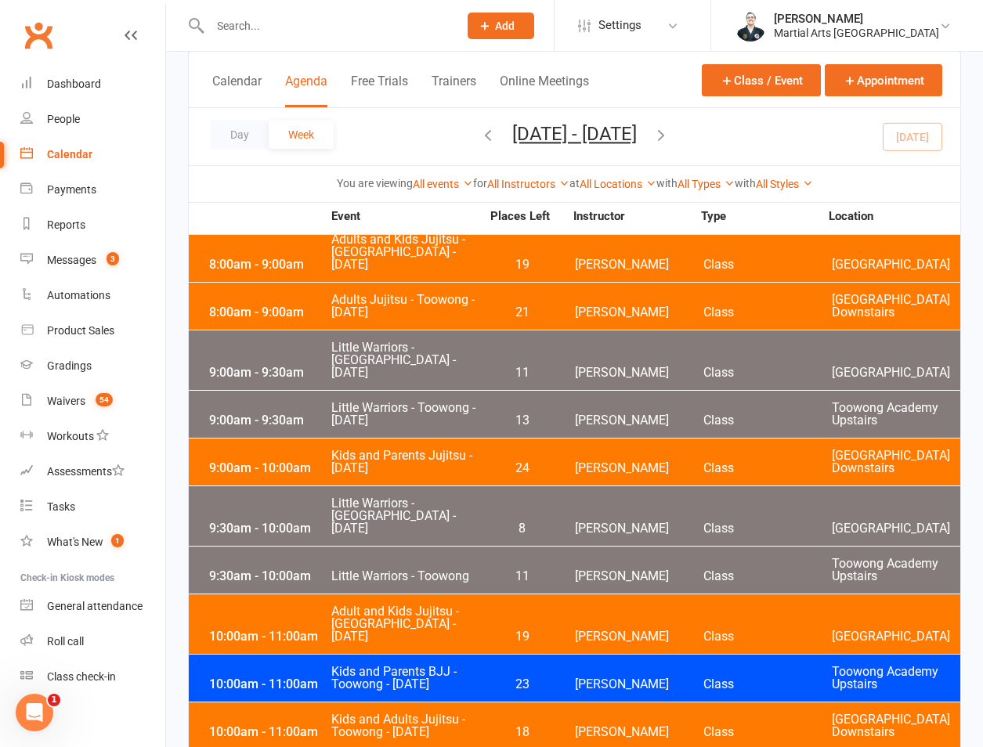
click at [377, 666] on span "Kids and Parents BJJ - Toowong - [DATE]" at bounding box center [405, 678] width 150 height 25
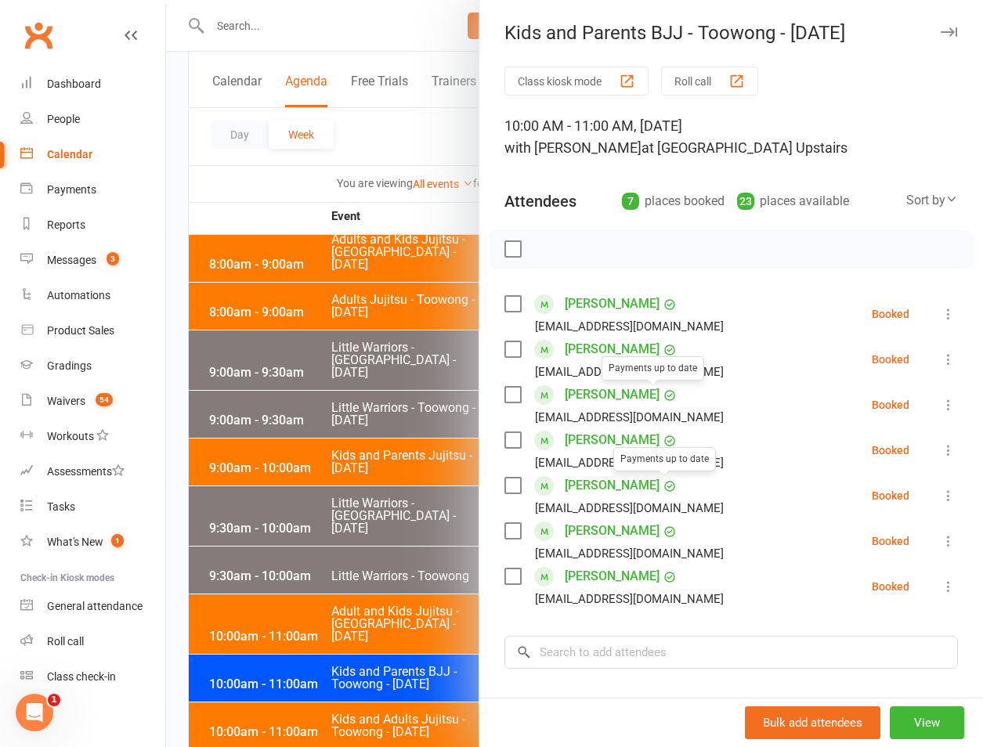
scroll to position [193, 0]
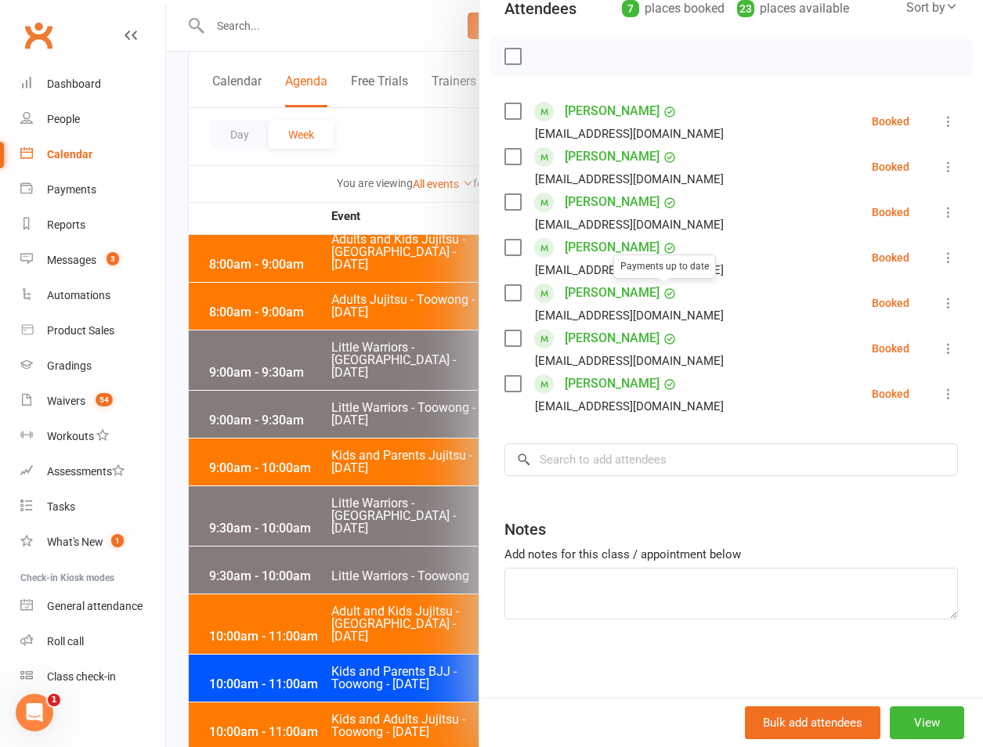
drag, startPoint x: 598, startPoint y: 483, endPoint x: 598, endPoint y: 462, distance: 21.1
click at [598, 478] on div "Class kiosk mode Roll call 10:00 AM - 11:00 AM, [DATE] with [PERSON_NAME] at [G…" at bounding box center [731, 286] width 504 height 824
click at [598, 462] on input "search" at bounding box center [730, 459] width 453 height 33
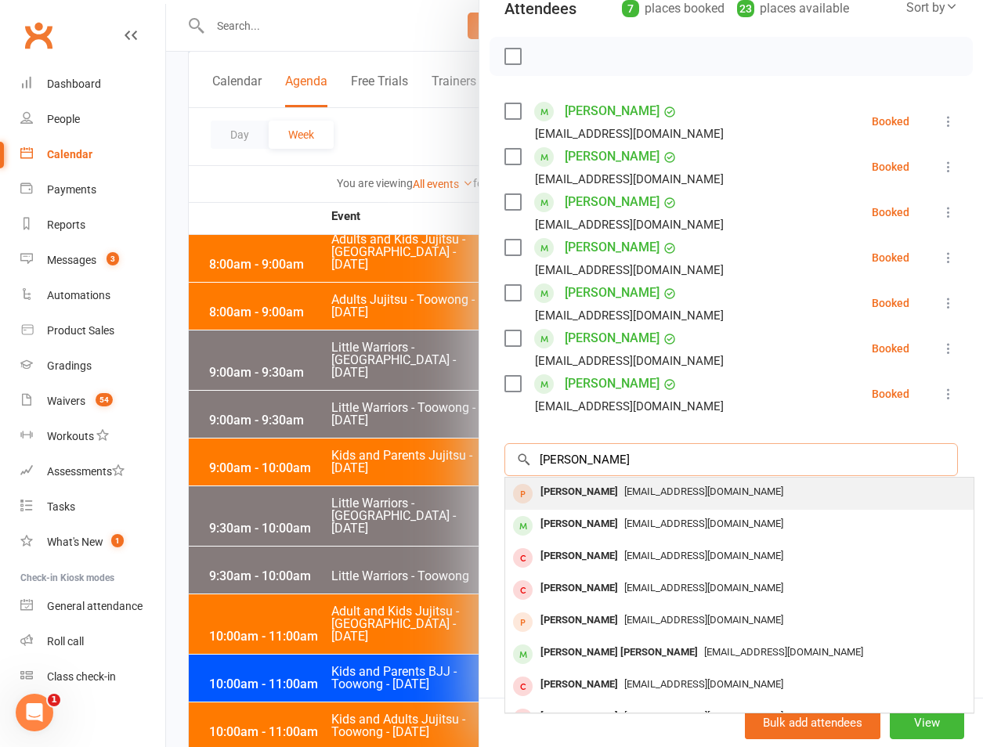
type input "[PERSON_NAME]"
click at [643, 493] on span "[EMAIL_ADDRESS][DOMAIN_NAME]" at bounding box center [703, 491] width 159 height 12
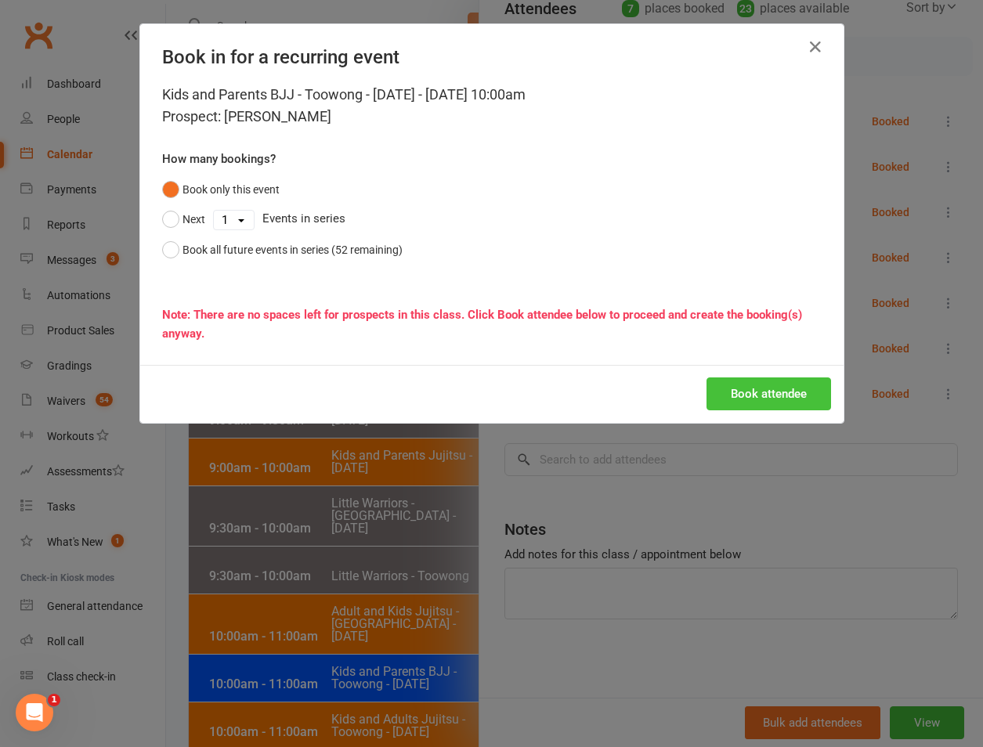
click at [732, 394] on button "Book attendee" at bounding box center [768, 393] width 125 height 33
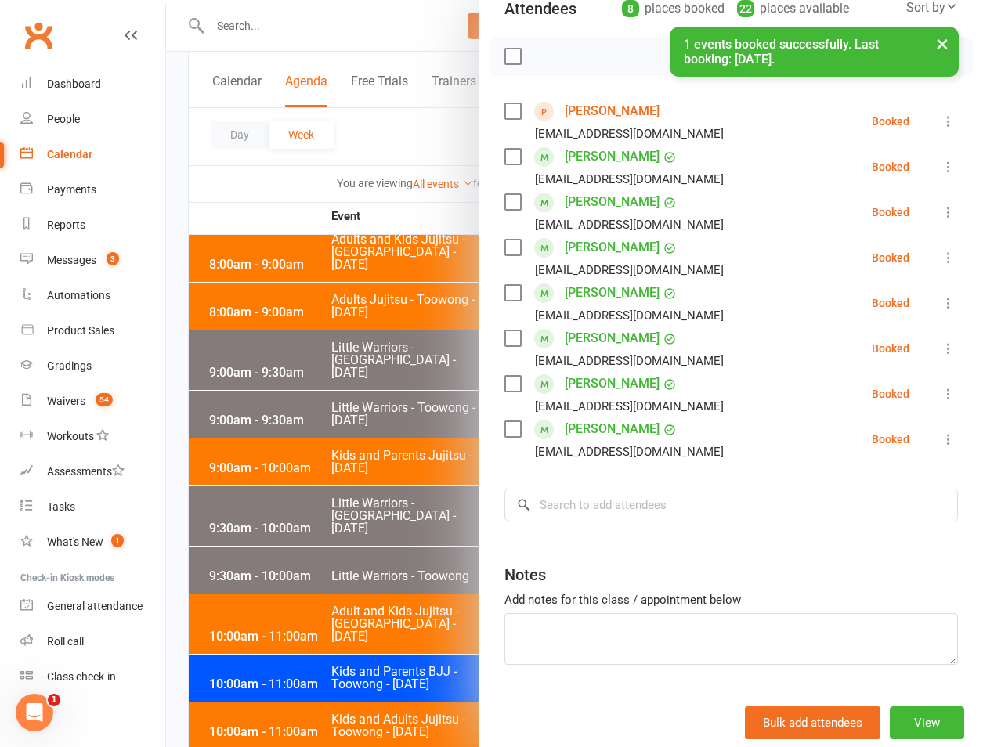
drag, startPoint x: 612, startPoint y: 457, endPoint x: 579, endPoint y: 497, distance: 51.7
click at [610, 457] on div "[EMAIL_ADDRESS][DOMAIN_NAME]" at bounding box center [629, 452] width 189 height 20
click at [568, 509] on input "search" at bounding box center [730, 505] width 453 height 33
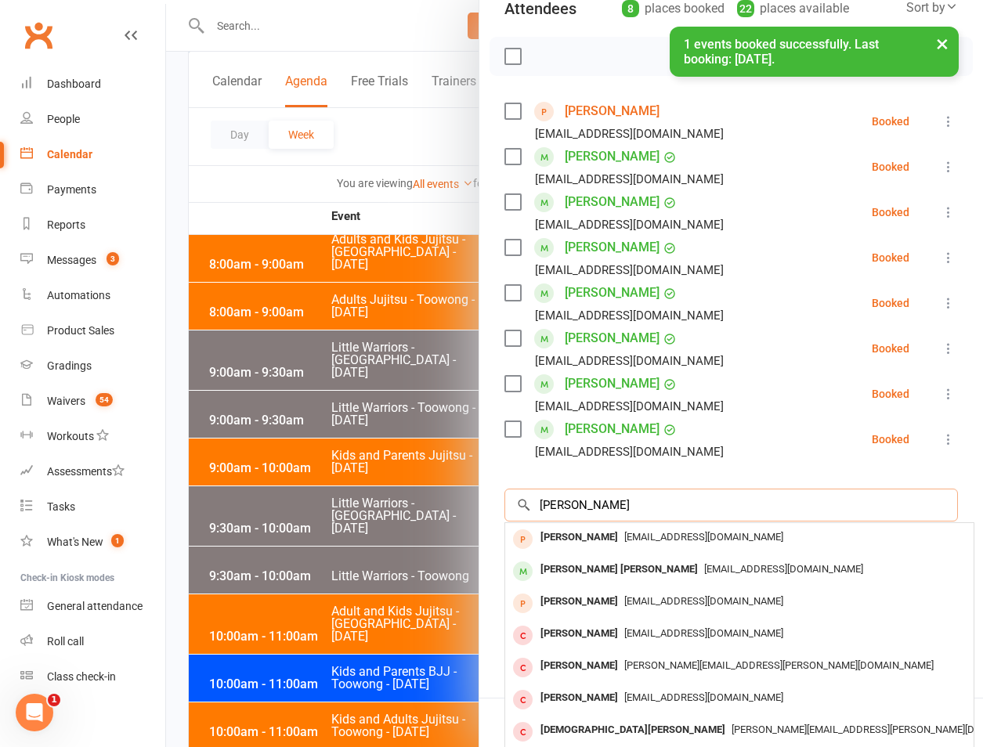
type input "billy baker"
click at [568, 544] on div "Billy Baker" at bounding box center [579, 537] width 90 height 23
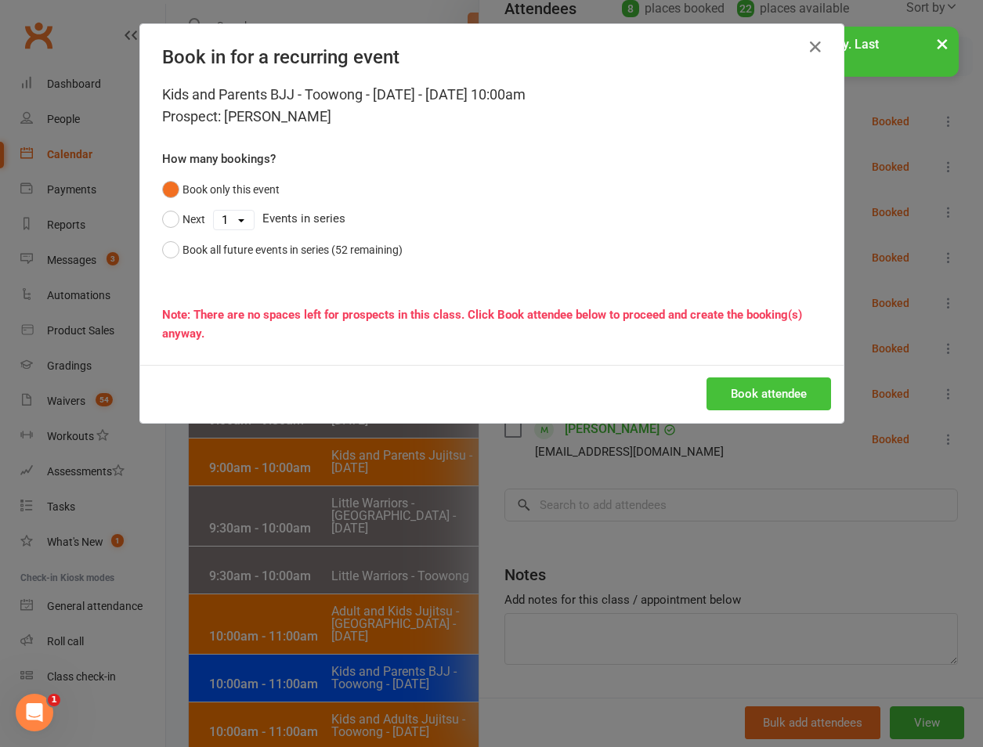
click at [749, 392] on button "Book attendee" at bounding box center [768, 393] width 125 height 33
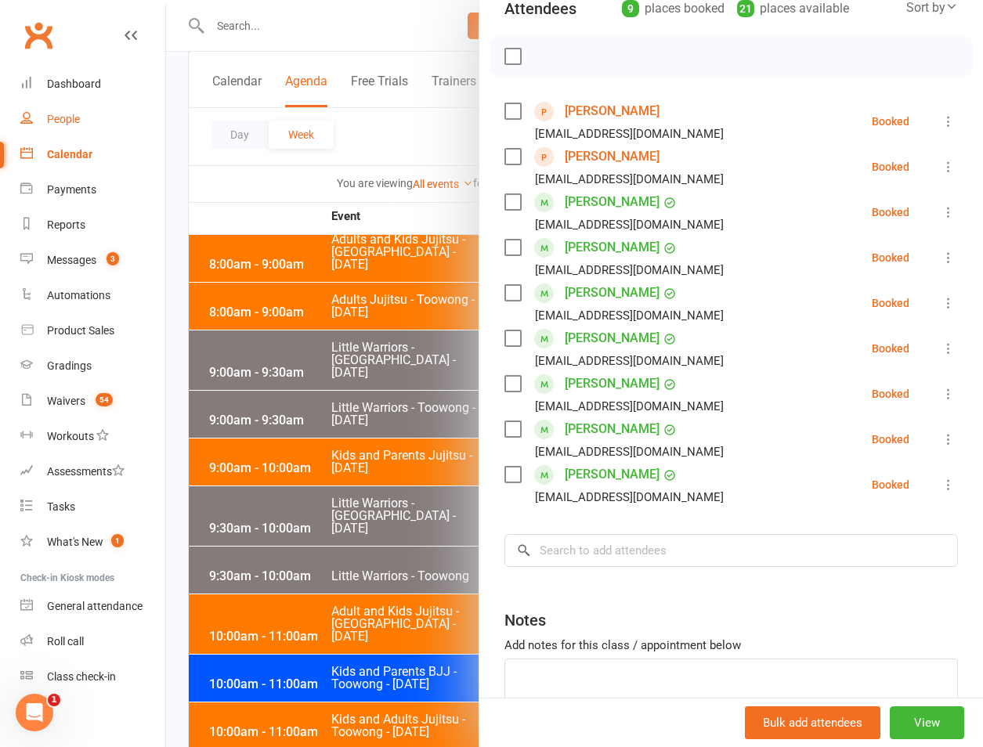
click at [100, 103] on link "People" at bounding box center [92, 119] width 145 height 35
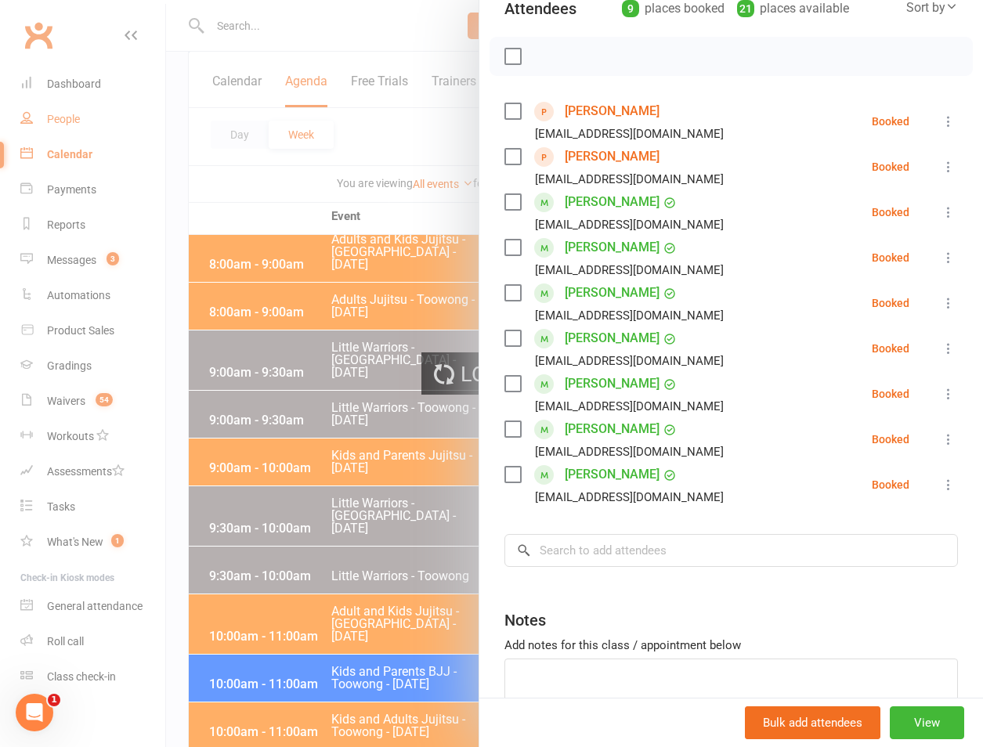
select select "100"
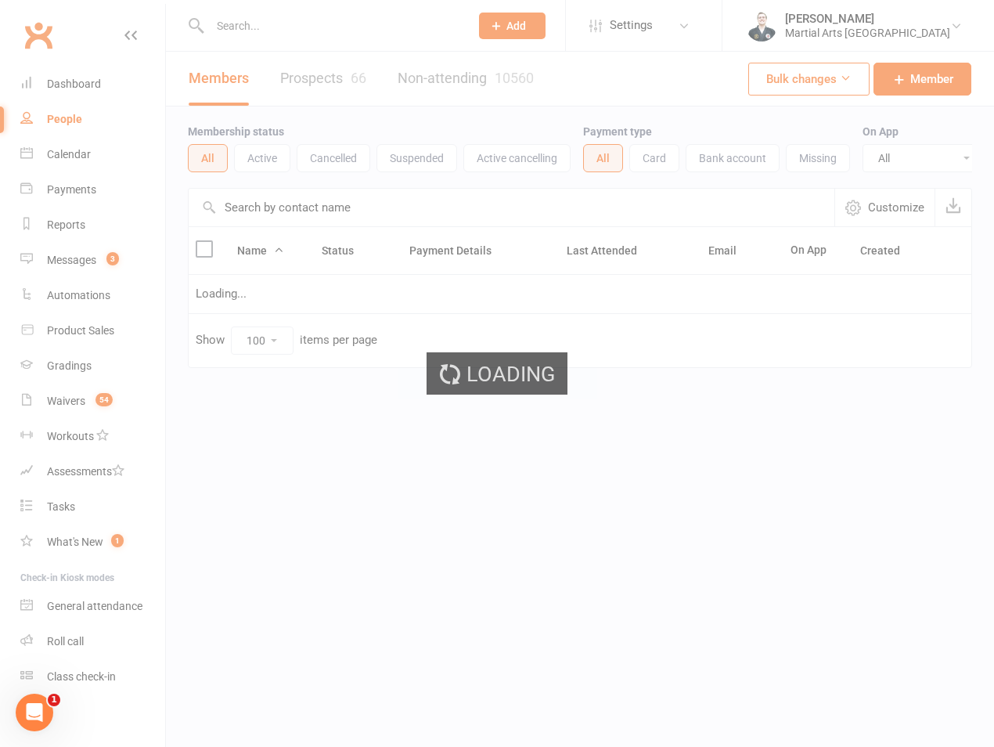
click at [258, 19] on div "Kids and Parents BJJ - Toowong - Saturday Class kiosk mode Roll call 10:00 AM -…" at bounding box center [580, 373] width 828 height 747
click at [258, 19] on div "Loading" at bounding box center [497, 373] width 994 height 747
click at [258, 19] on input "text" at bounding box center [332, 26] width 254 height 22
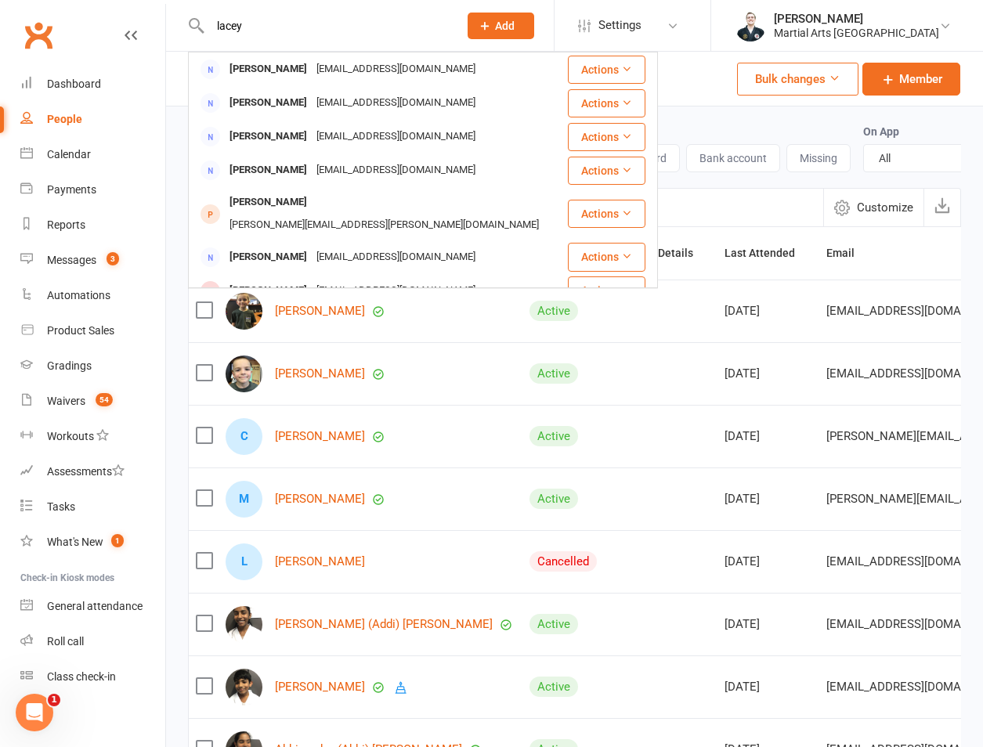
click at [363, 23] on input "lacey" at bounding box center [326, 26] width 242 height 22
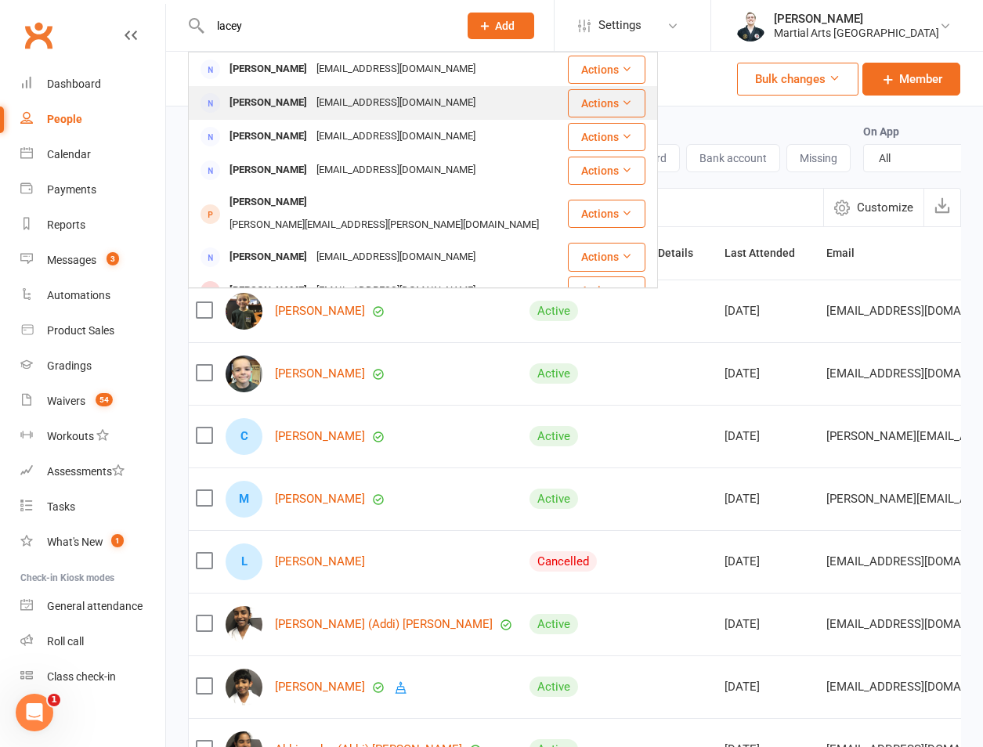
type input "lacey"
click at [335, 96] on div "lacey.sarahj@gmail.com" at bounding box center [396, 103] width 168 height 23
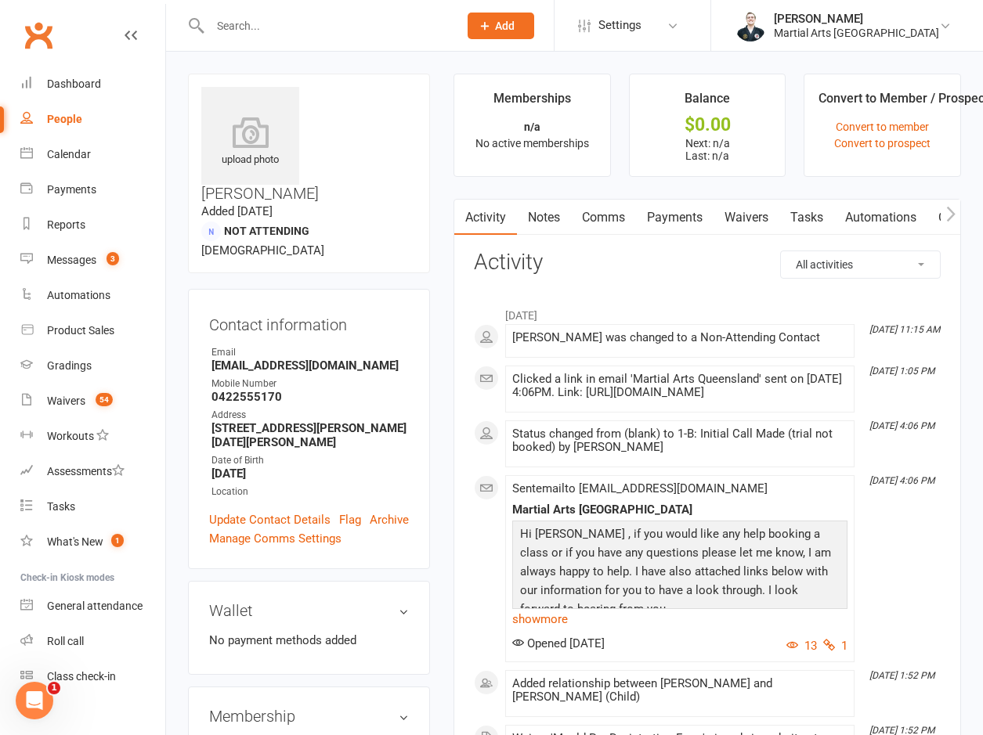
click at [897, 150] on li "Convert to Member / Prospect Convert to member Convert to prospect" at bounding box center [881, 125] width 157 height 103
click at [901, 146] on link "Convert to prospect" at bounding box center [882, 143] width 96 height 13
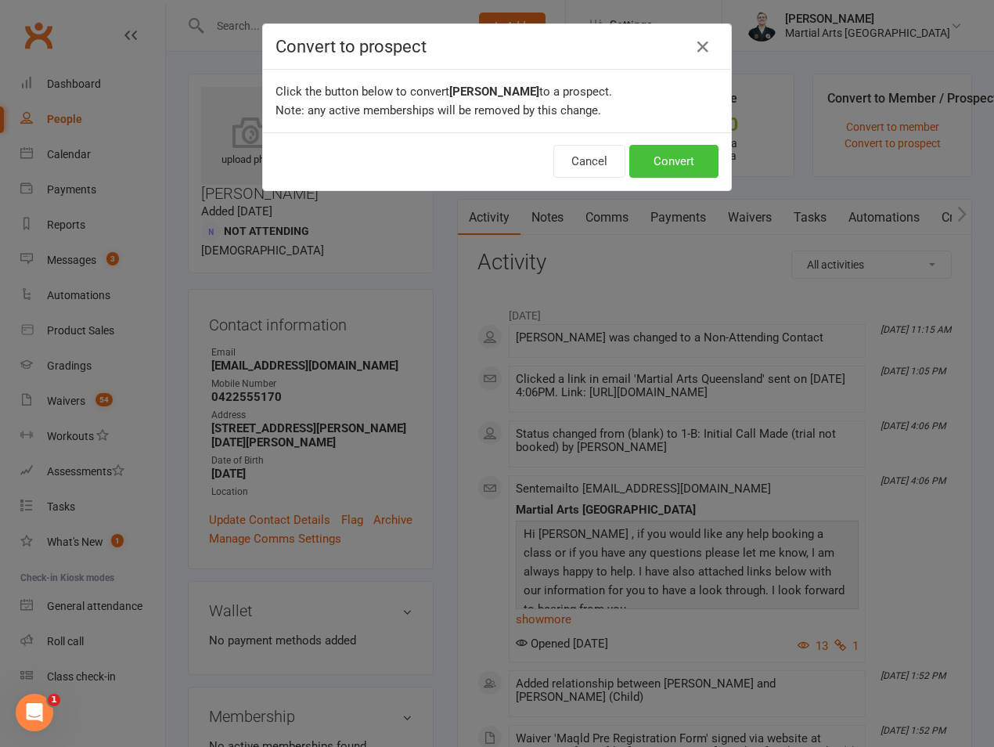
click at [652, 162] on button "Convert" at bounding box center [674, 161] width 89 height 33
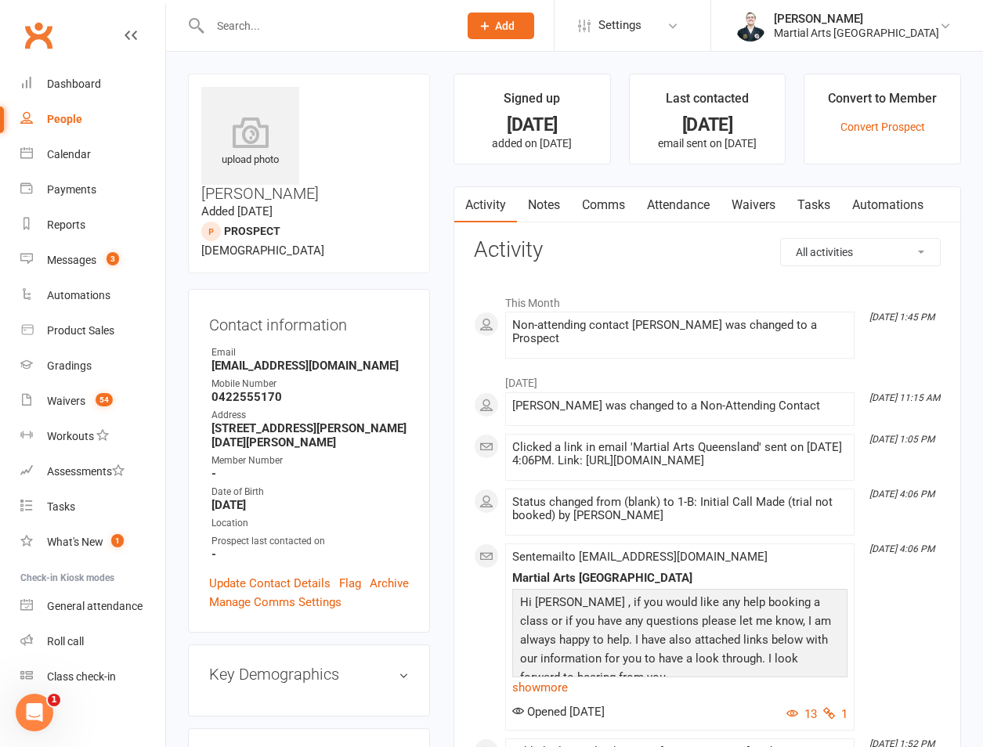
click at [913, 129] on link "Convert Prospect" at bounding box center [882, 127] width 85 height 13
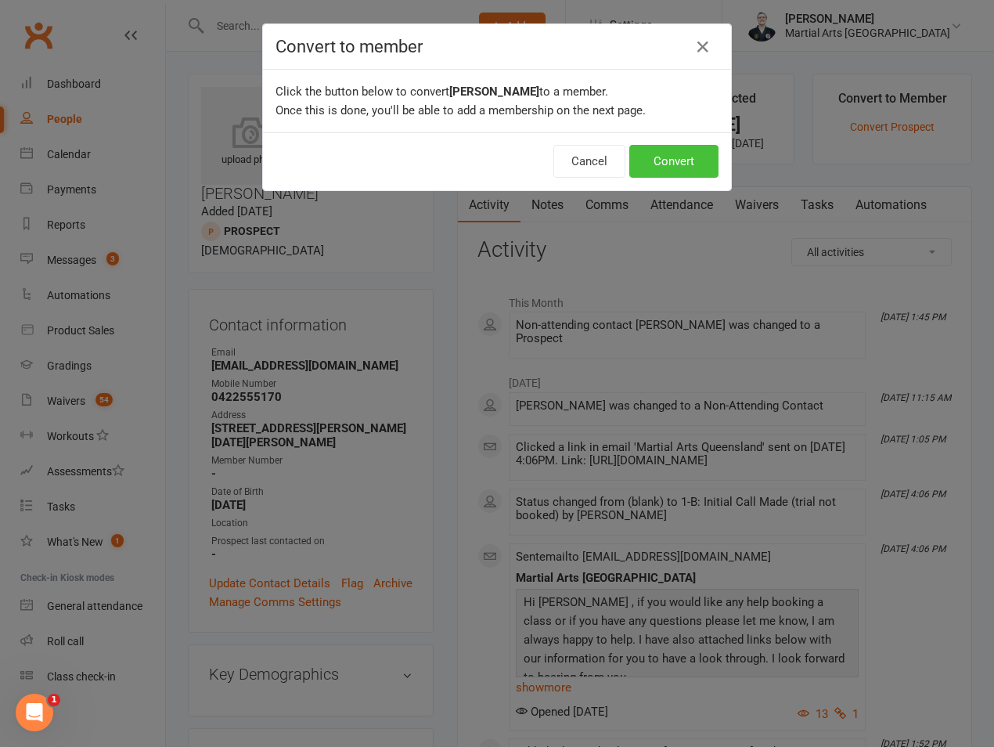
click at [666, 164] on button "Convert" at bounding box center [674, 161] width 89 height 33
